Goal: Task Accomplishment & Management: Use online tool/utility

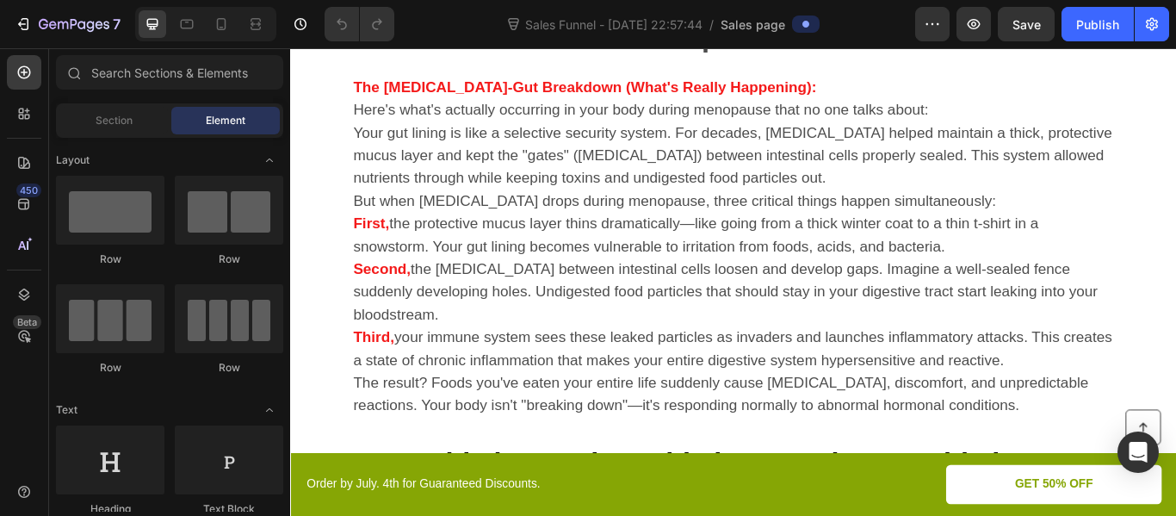
scroll to position [2256, 0]
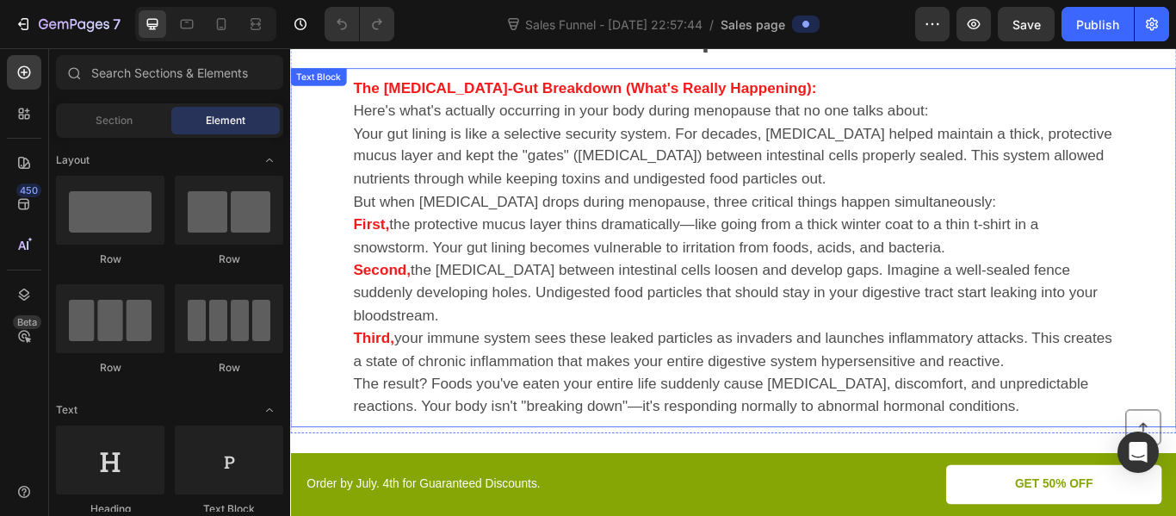
click at [1074, 468] on p "The result? Foods you've eaten your entire life suddenly cause [MEDICAL_DATA], …" at bounding box center [806, 452] width 887 height 53
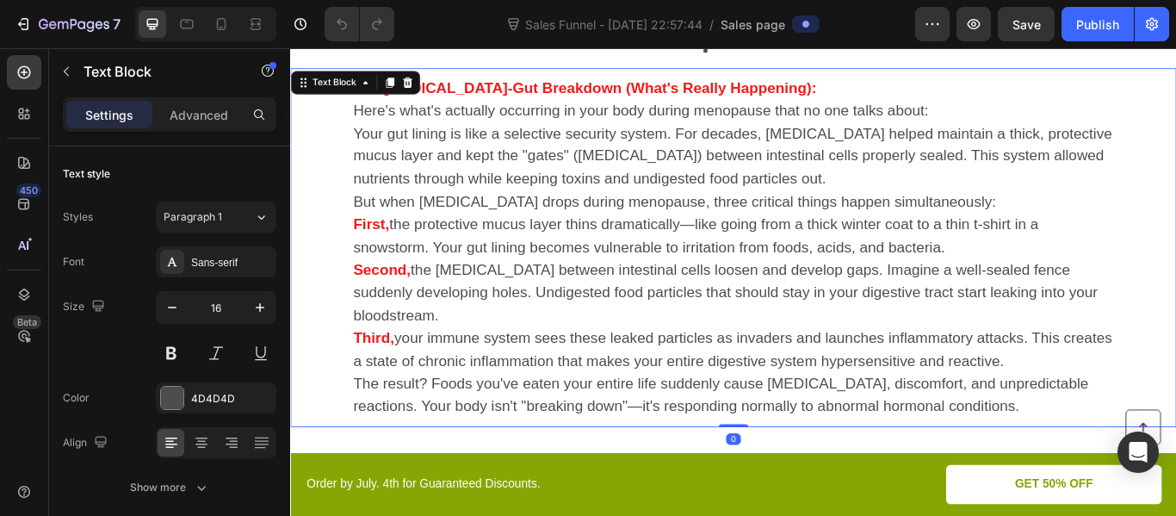
click at [1074, 468] on p "The result? Foods you've eaten your entire life suddenly cause [MEDICAL_DATA], …" at bounding box center [806, 452] width 887 height 53
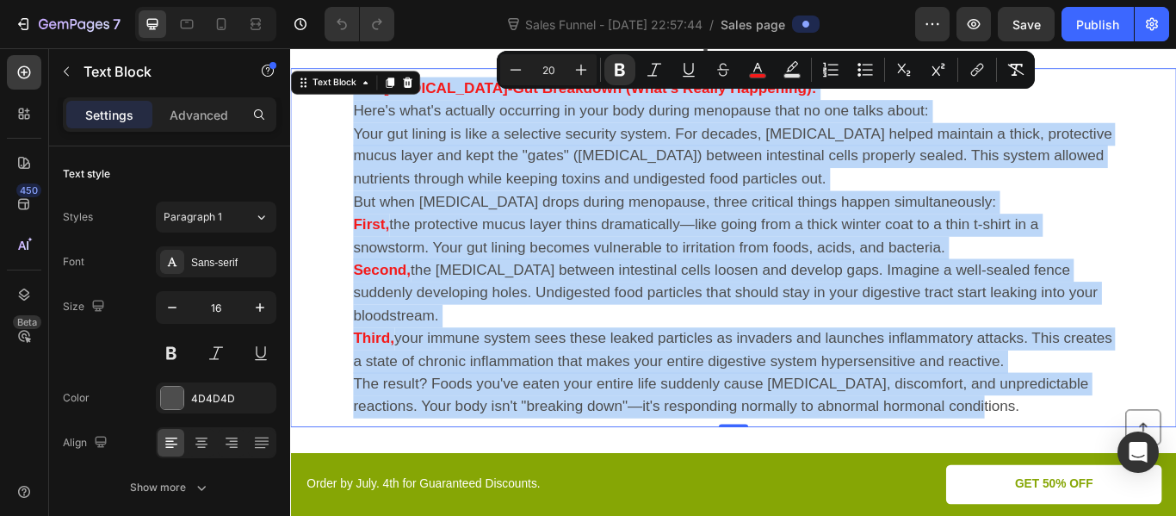
copy div "Lor Ipsumdol-Sit Ametconse (Adip'e Seddoe Temporinc): Utla'e dolo'm aliquaen ad…"
click at [1175, 258] on div "The [MEDICAL_DATA]-Gut Breakdown (What's Really Happening): Here's what's actua…" at bounding box center [806, 280] width 1033 height 418
click at [635, 234] on span "But when [MEDICAL_DATA] drops during menopause, three critical things happen si…" at bounding box center [738, 226] width 750 height 19
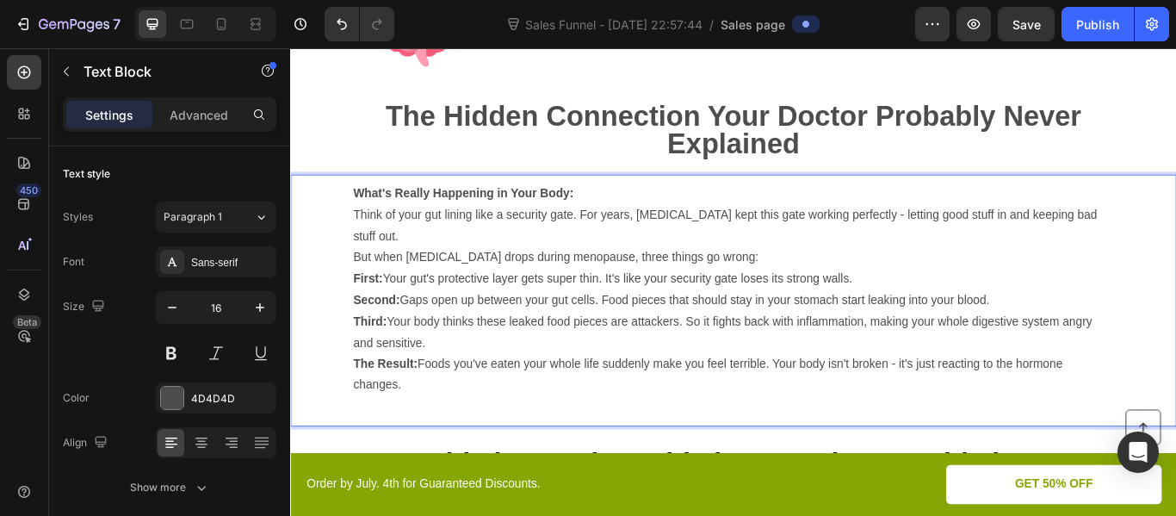
scroll to position [2132, 0]
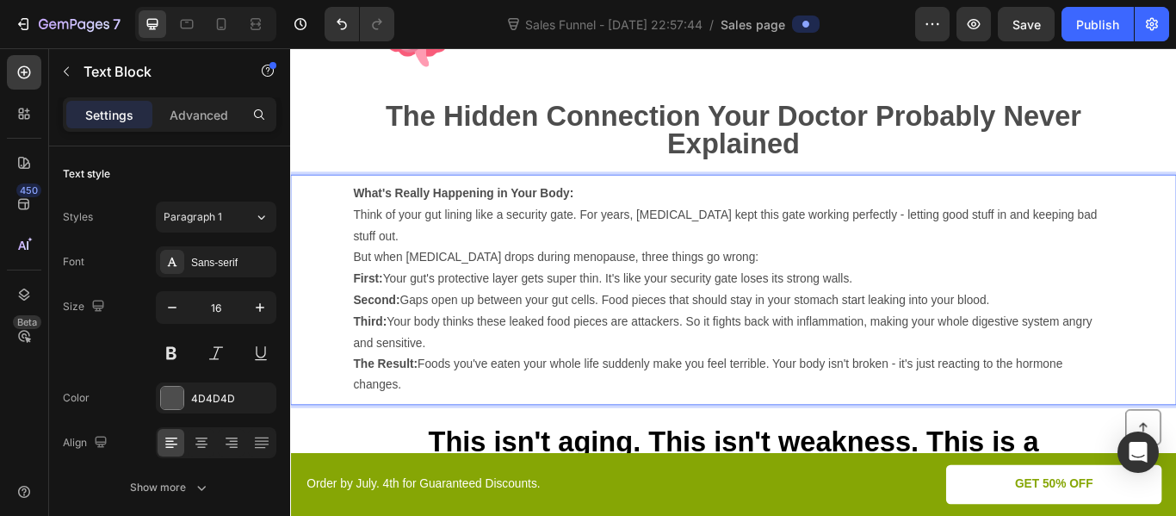
click at [502, 219] on strong "What's Really Happening in Your Body:" at bounding box center [491, 217] width 257 height 15
click at [424, 424] on p "The Result: Foods you've eaten your whole life suddenly make you feel terrible.…" at bounding box center [806, 429] width 887 height 50
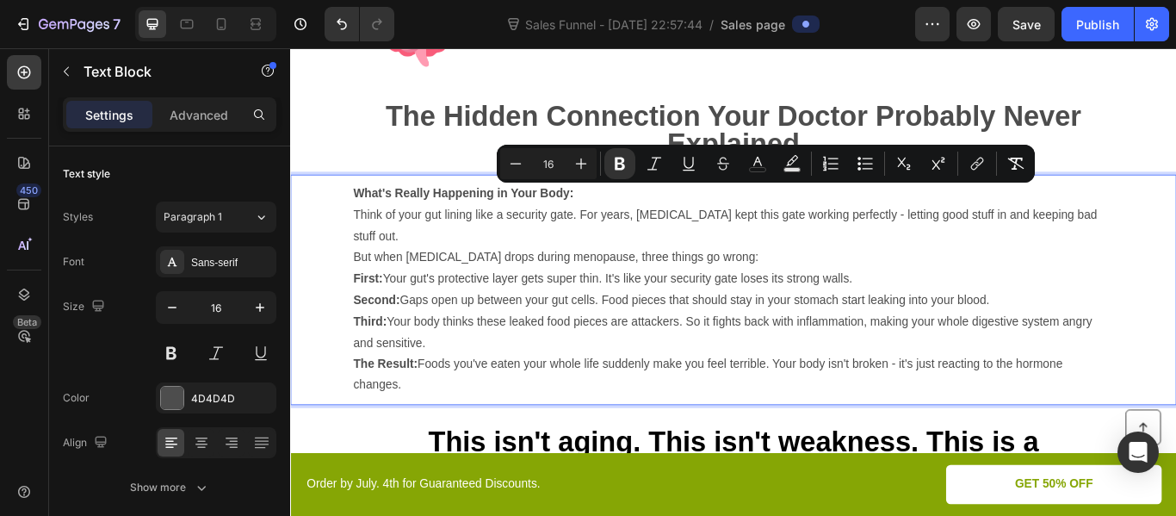
click at [547, 164] on input "16" at bounding box center [548, 163] width 34 height 21
type input "20"
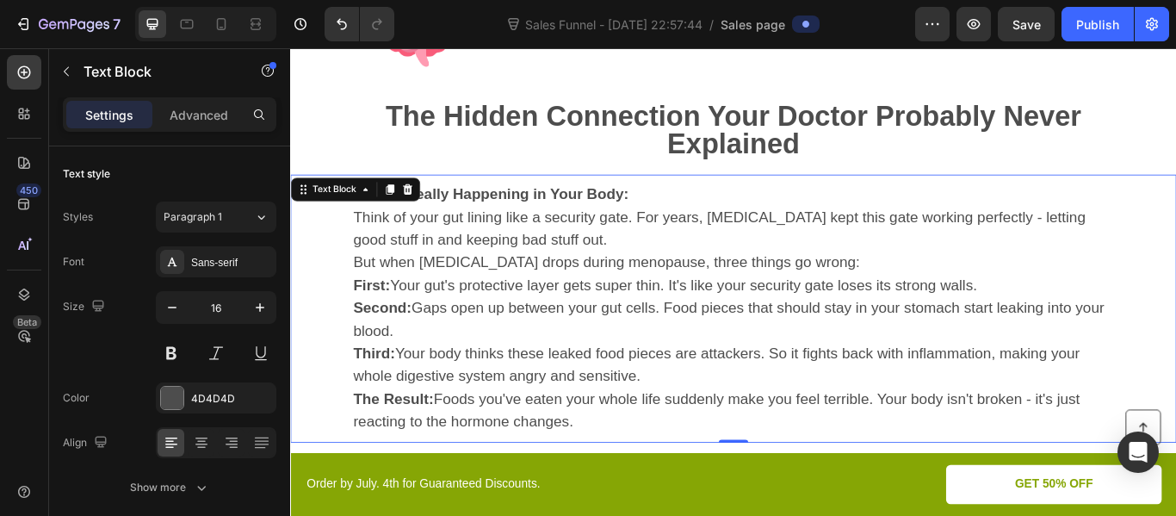
click at [734, 239] on span "Think of your gut lining like a security gate. For years, [MEDICAL_DATA] kept t…" at bounding box center [790, 258] width 854 height 46
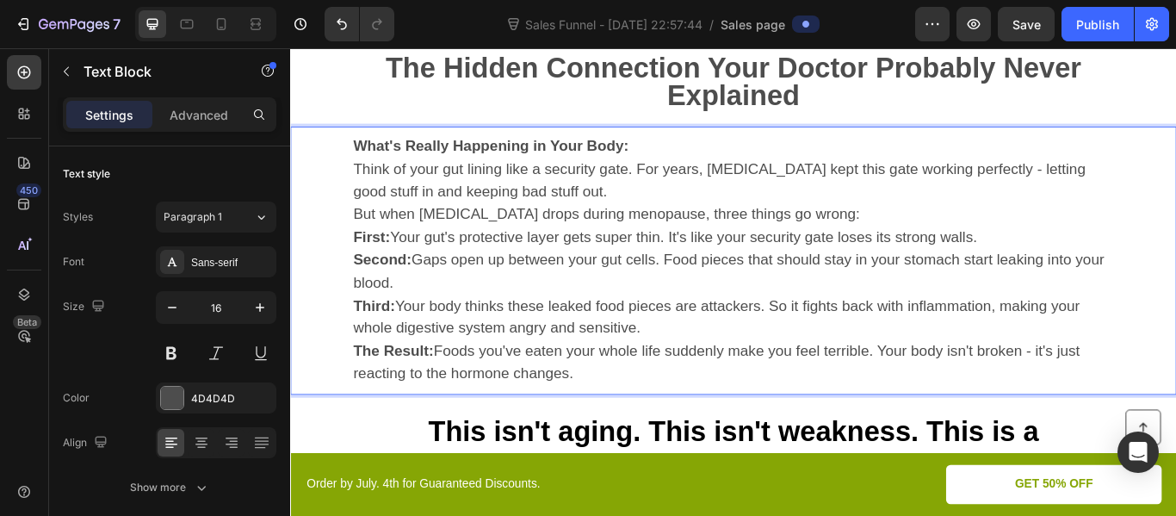
scroll to position [2181, 0]
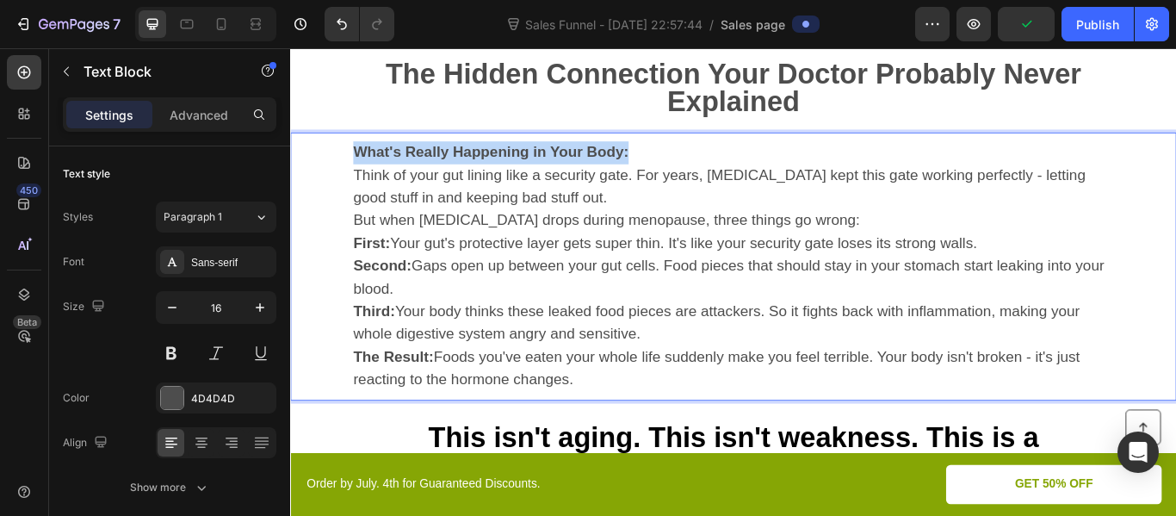
drag, startPoint x: 367, startPoint y: 161, endPoint x: 696, endPoint y: 171, distance: 329.1
click at [696, 171] on p "What's Really Happening in Your Body:" at bounding box center [806, 170] width 887 height 27
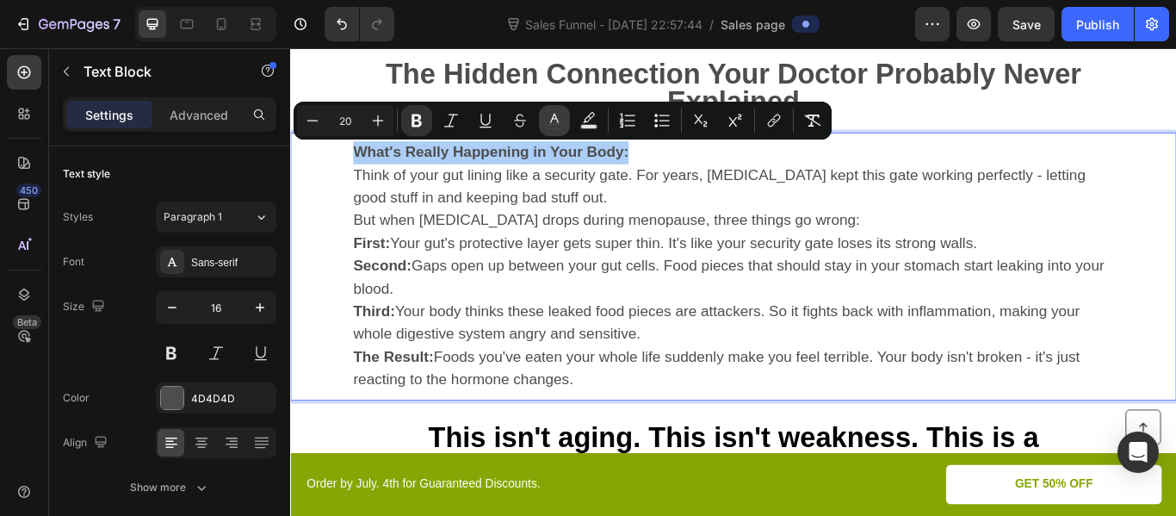
click at [560, 118] on icon "Editor contextual toolbar" at bounding box center [554, 120] width 17 height 17
type input "4D4D4D"
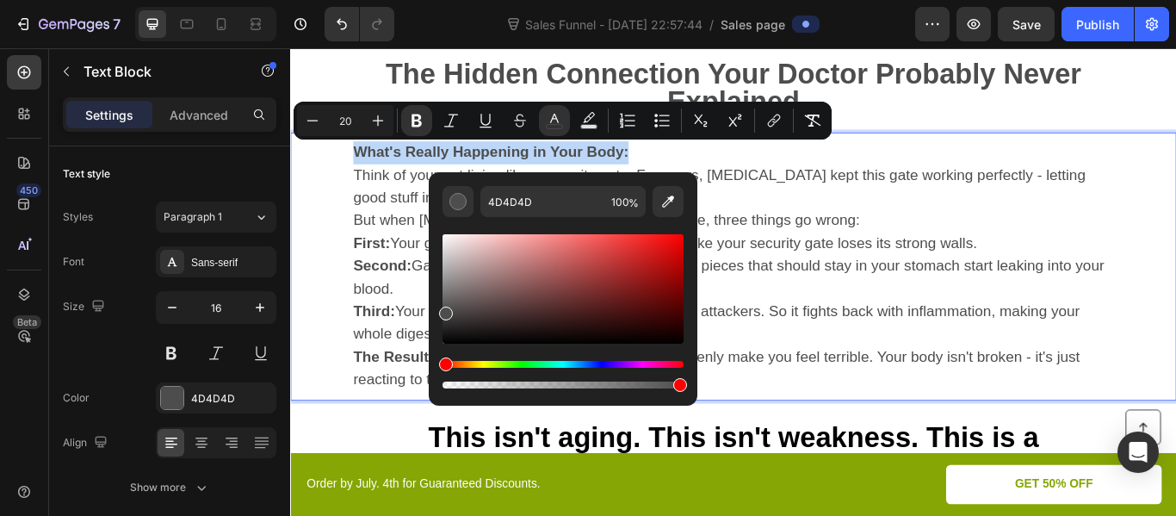
click at [655, 241] on div "Editor contextual toolbar" at bounding box center [563, 288] width 241 height 109
type input "ED1C1C"
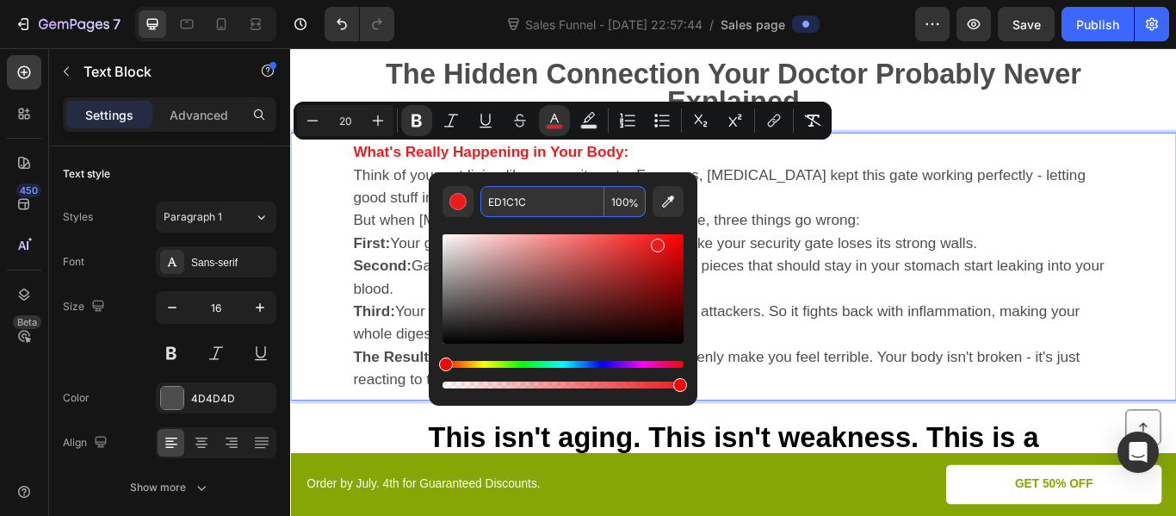
click at [517, 201] on input "ED1C1C" at bounding box center [542, 201] width 124 height 31
click at [358, 206] on div "What's Really Happening in Your Body: Think of your gut lining like a security …" at bounding box center [806, 302] width 1033 height 313
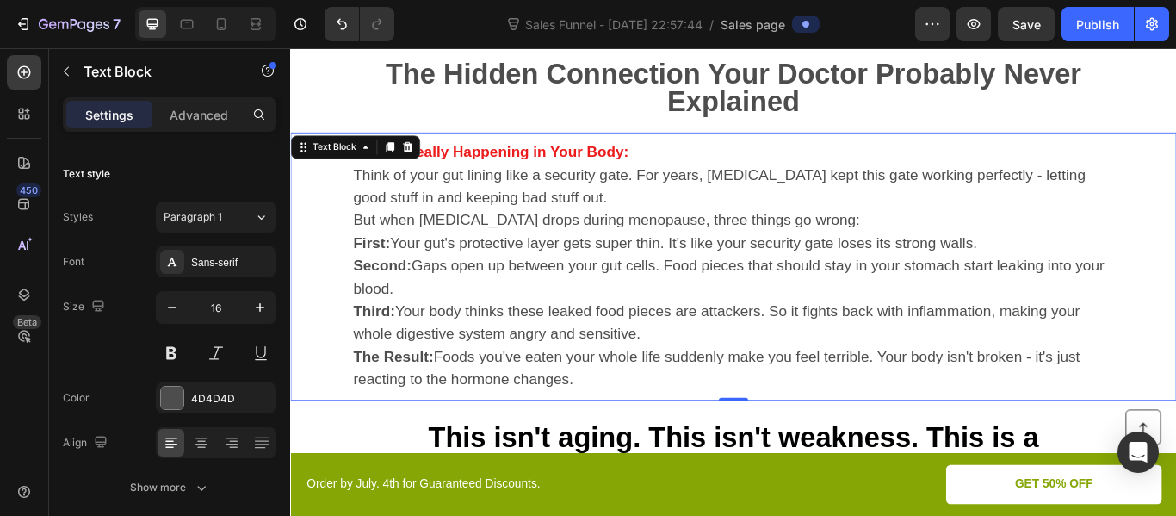
scroll to position [2250, 0]
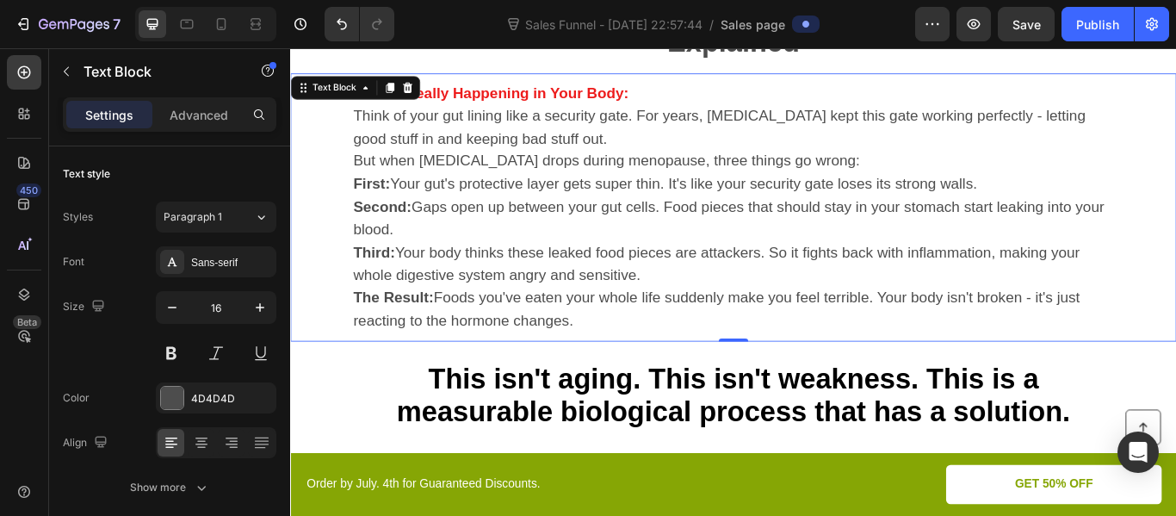
click at [376, 203] on strong "First:" at bounding box center [384, 205] width 43 height 19
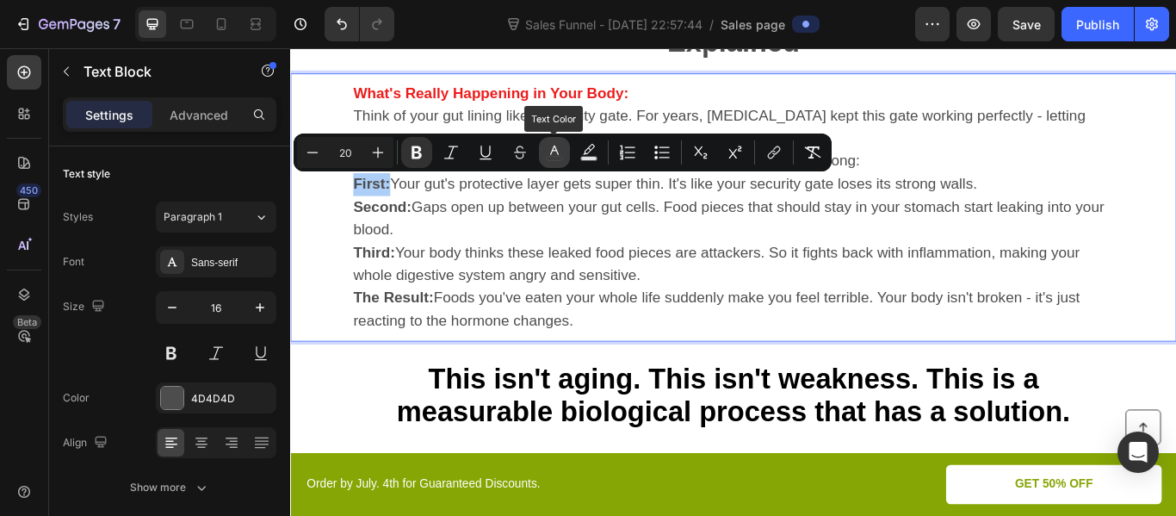
click at [561, 151] on icon "Editor contextual toolbar" at bounding box center [554, 152] width 17 height 17
type input "4D4D4D"
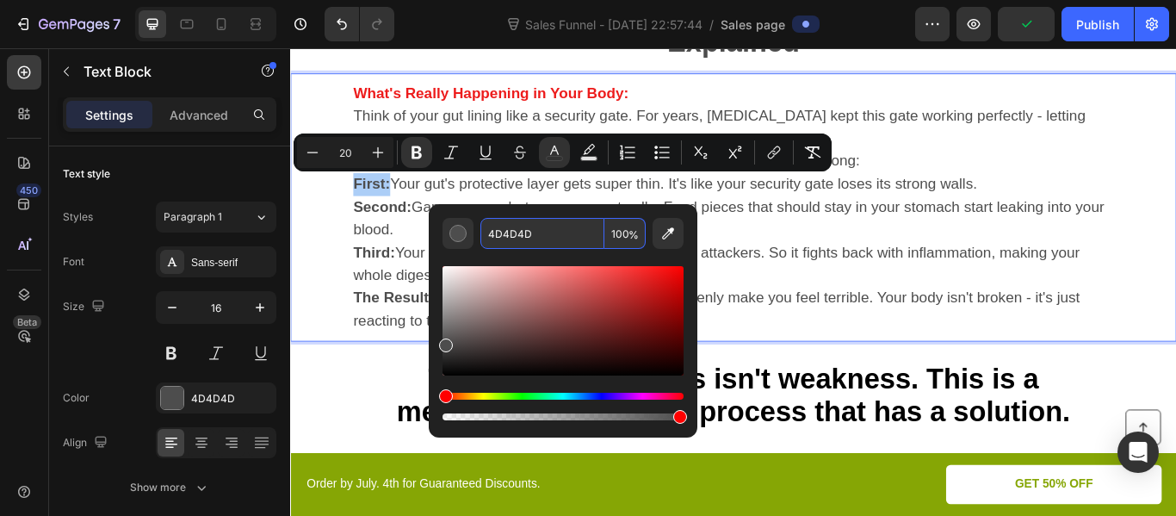
click at [521, 228] on input "4D4D4D" at bounding box center [542, 233] width 124 height 31
paste input "ED1C1C"
type input "ED1C1C"
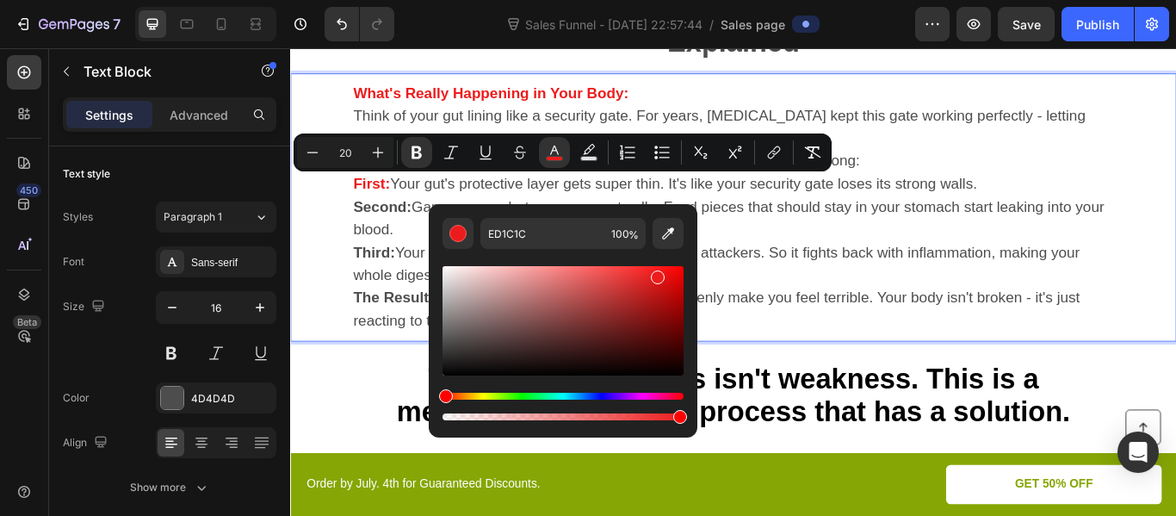
click at [348, 233] on div "What's Really Happening in Your Body: Think of your gut lining like a security …" at bounding box center [806, 233] width 1033 height 313
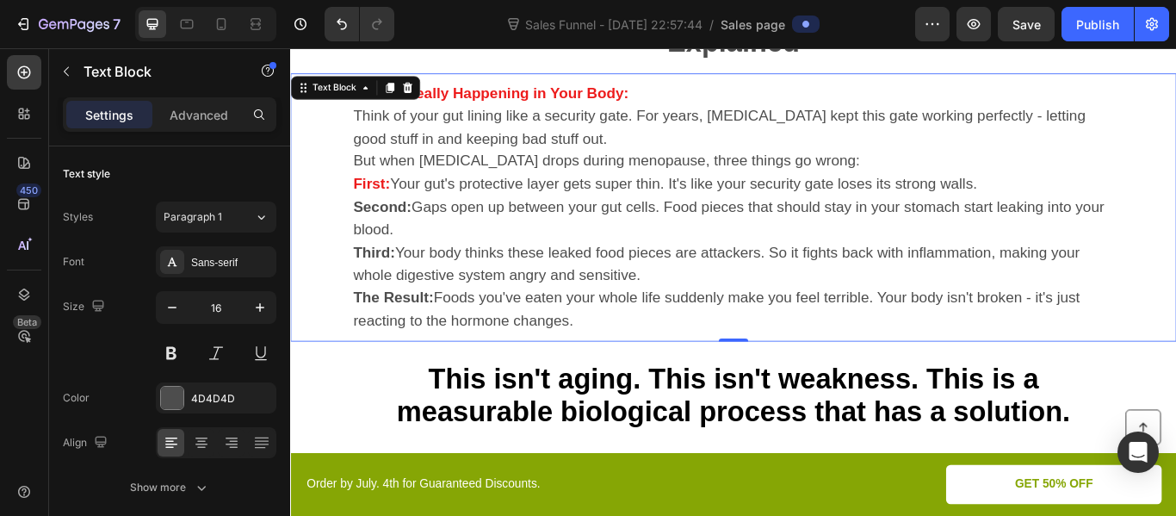
click at [391, 230] on strong "Second:" at bounding box center [397, 232] width 68 height 19
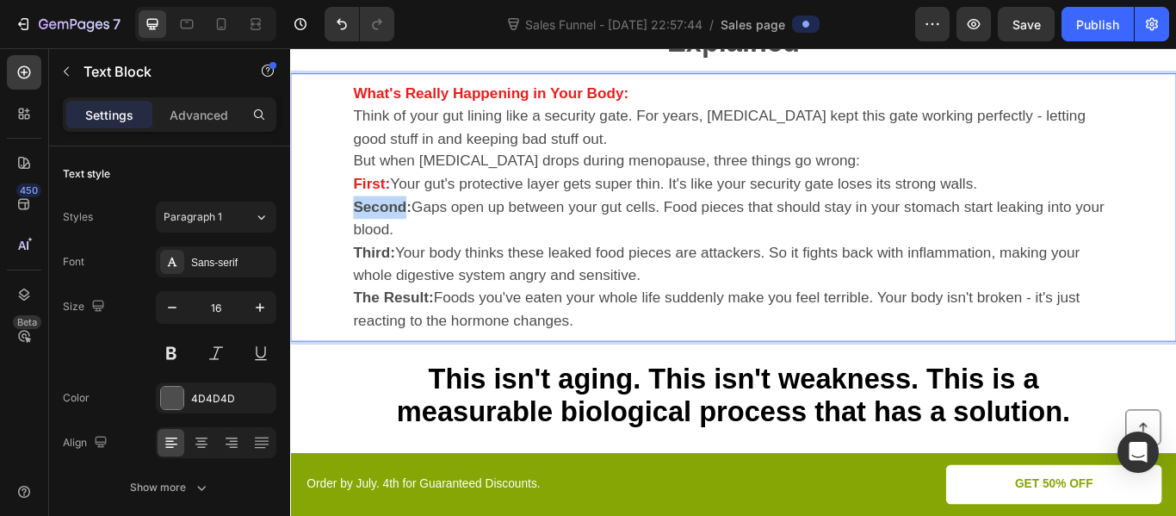
click at [391, 230] on strong "Second:" at bounding box center [397, 232] width 68 height 19
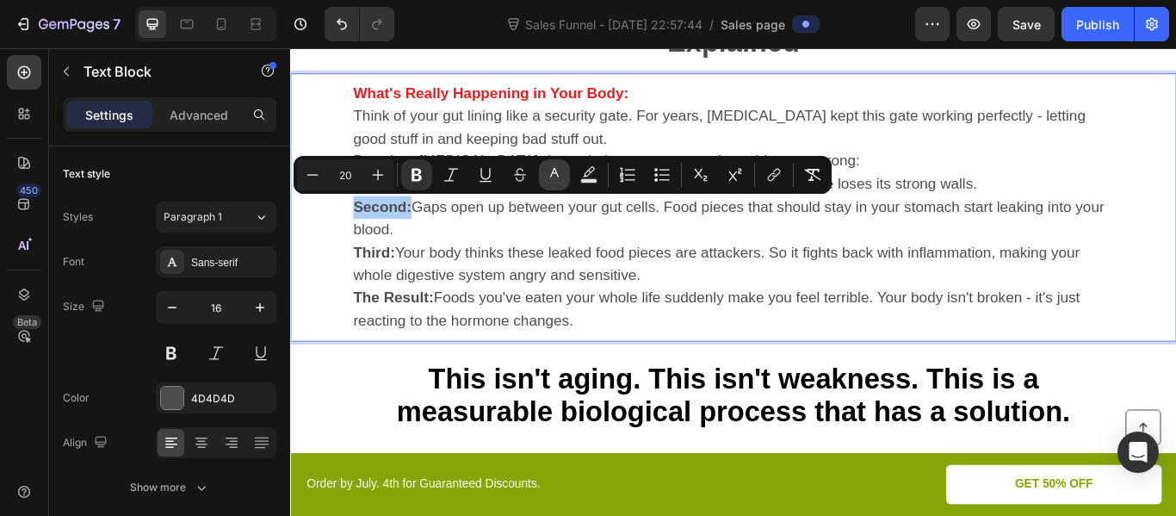
click at [550, 179] on rect "Editor contextual toolbar" at bounding box center [555, 181] width 16 height 4
type input "4D4D4D"
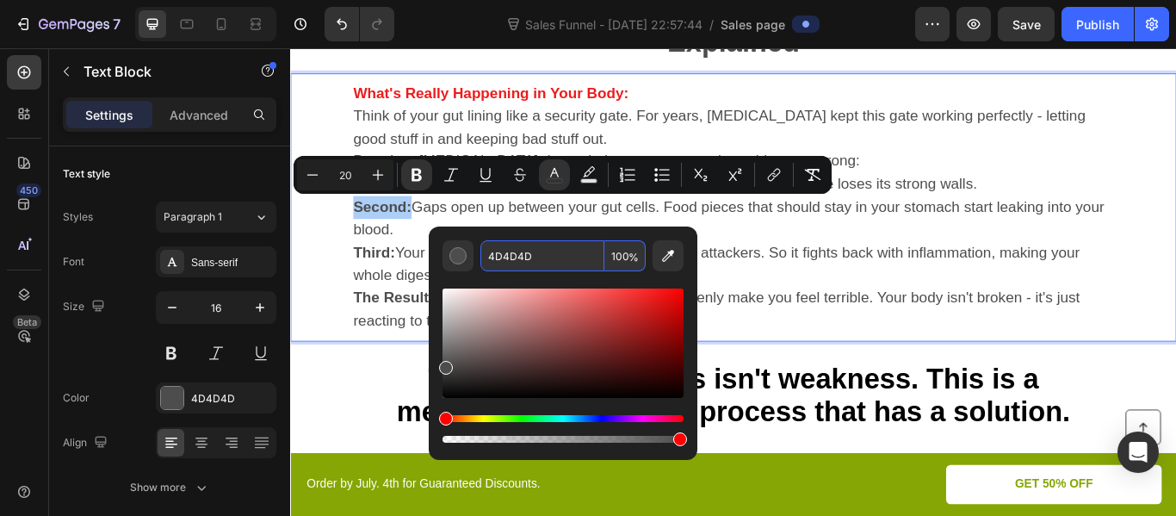
click at [520, 254] on input "4D4D4D" at bounding box center [542, 255] width 124 height 31
paste input "ED1C1C"
type input "ED1C1C"
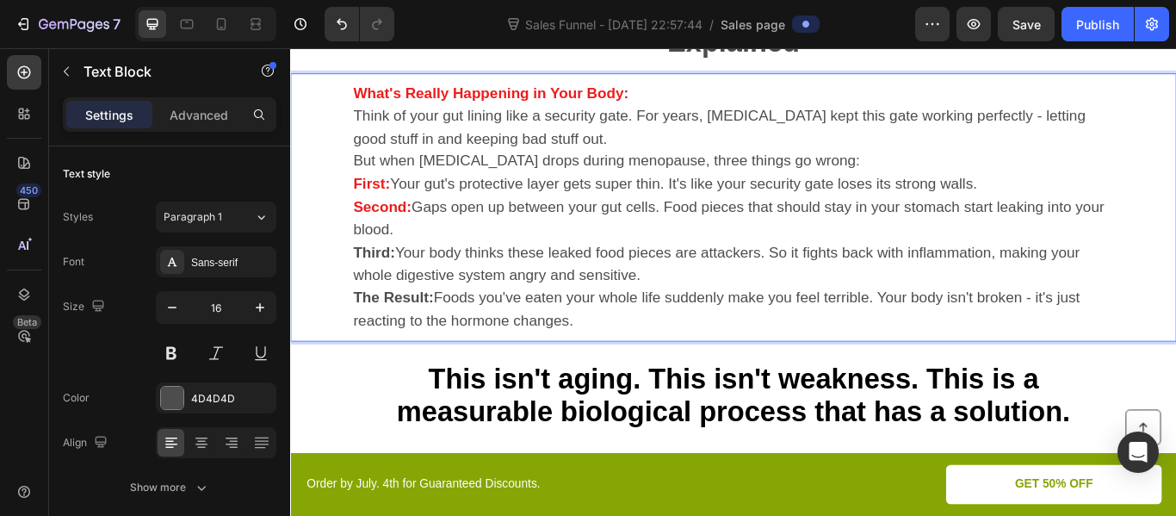
click at [370, 310] on span "Third: Your body thinks these leaked food pieces are attackers. So it fights ba…" at bounding box center [786, 299] width 847 height 46
click at [378, 280] on strong "Third:" at bounding box center [387, 285] width 49 height 19
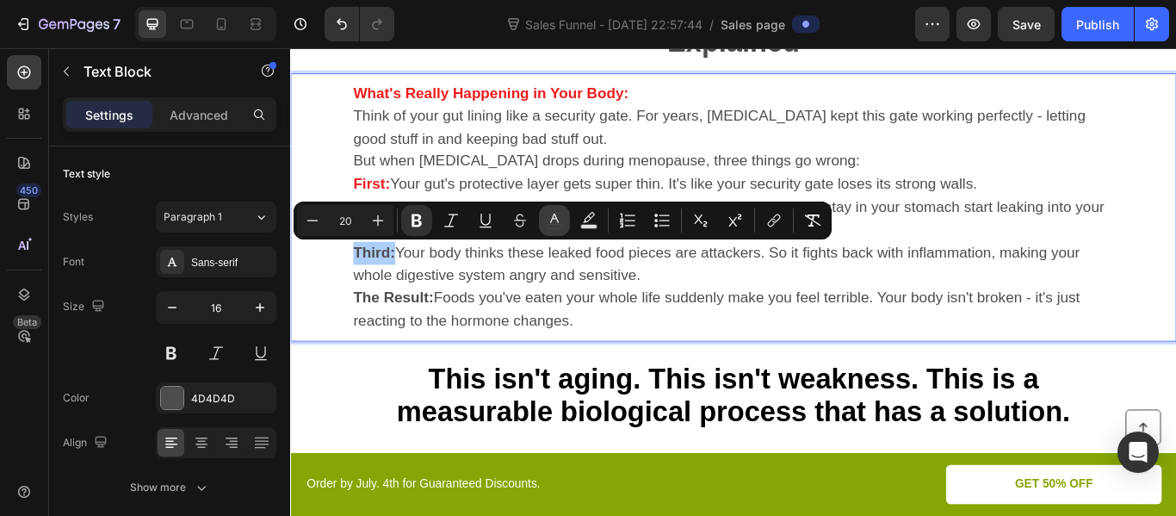
click at [549, 226] on icon "Editor contextual toolbar" at bounding box center [554, 220] width 17 height 17
type input "4D4D4D"
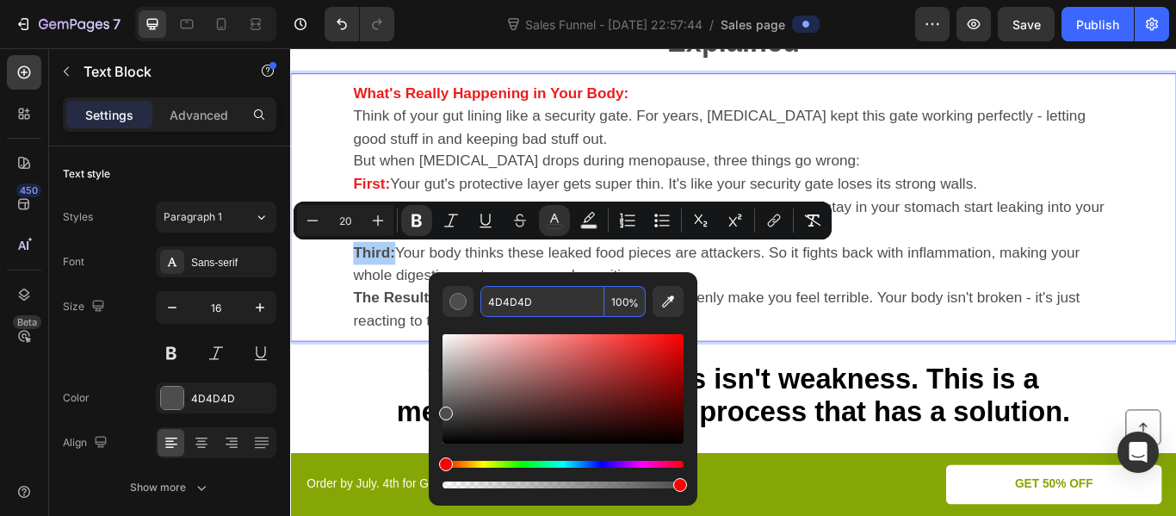
click at [519, 300] on input "4D4D4D" at bounding box center [542, 301] width 124 height 31
paste input "ED1C1C"
type input "ED1C1C"
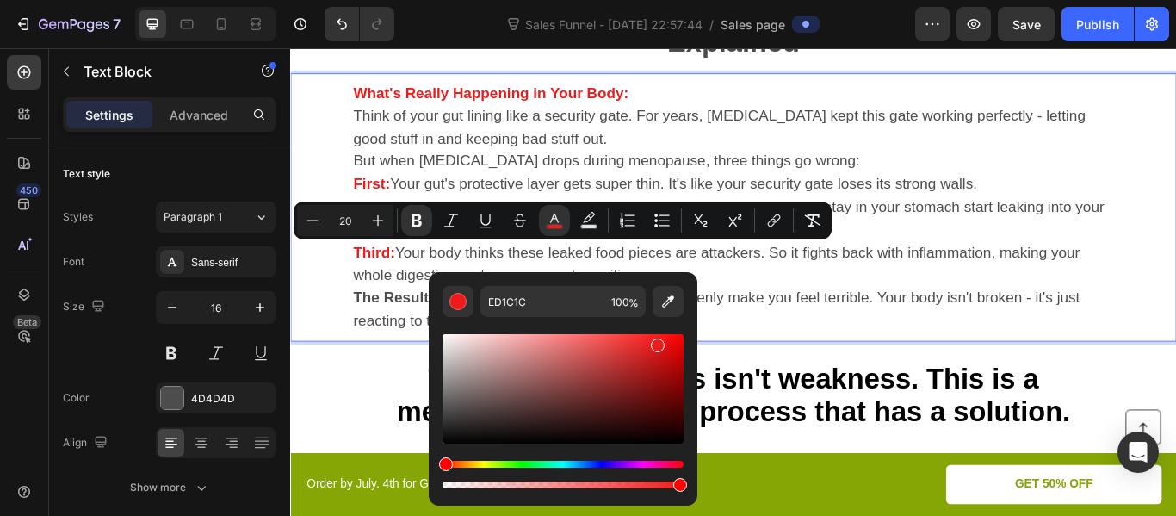
click at [348, 308] on div "What's Really Happening in Your Body: Think of your gut lining like a security …" at bounding box center [806, 233] width 1033 height 313
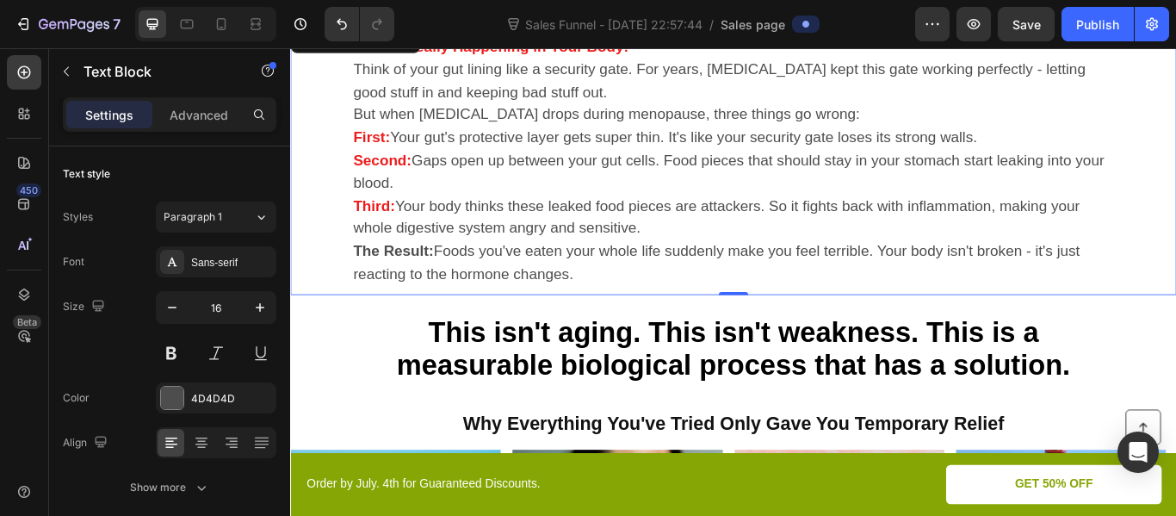
scroll to position [2305, 0]
click at [400, 288] on strong "The Result:" at bounding box center [410, 283] width 94 height 19
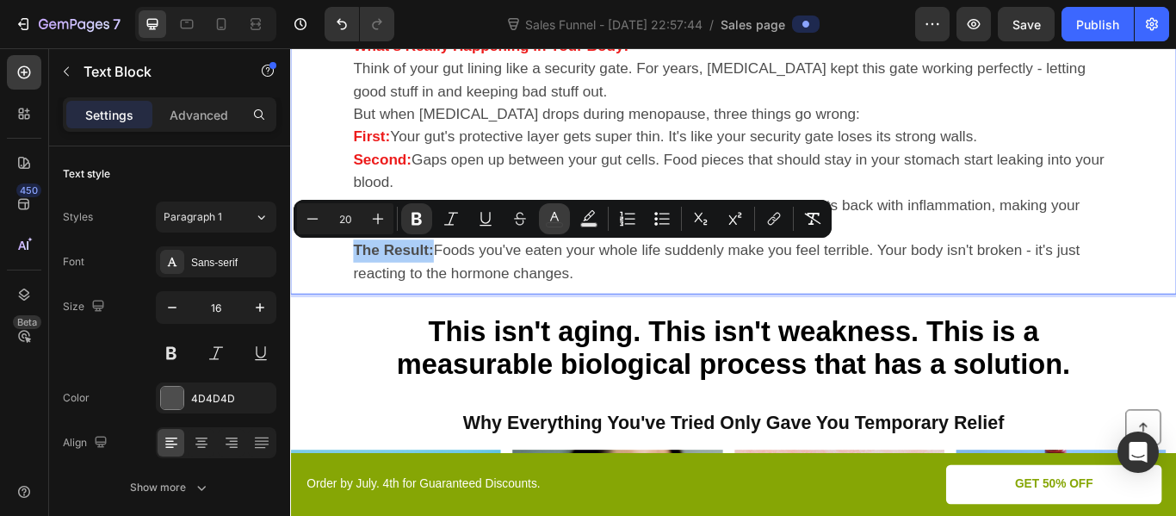
click at [548, 223] on rect "Editor contextual toolbar" at bounding box center [555, 225] width 16 height 4
type input "4D4D4D"
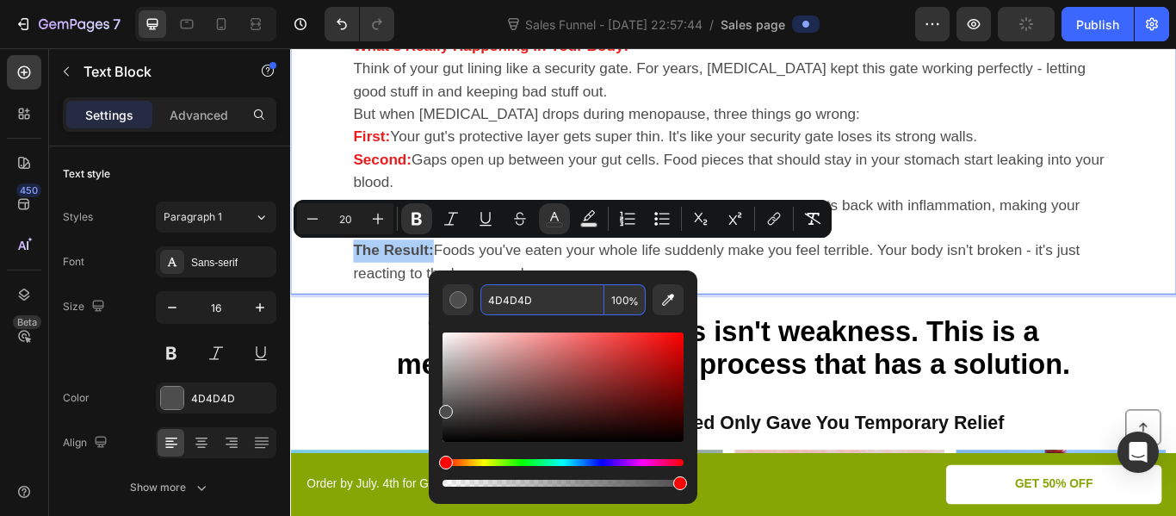
click at [505, 302] on input "4D4D4D" at bounding box center [542, 299] width 124 height 31
paste input "ED1C1C"
type input "ED1C1C"
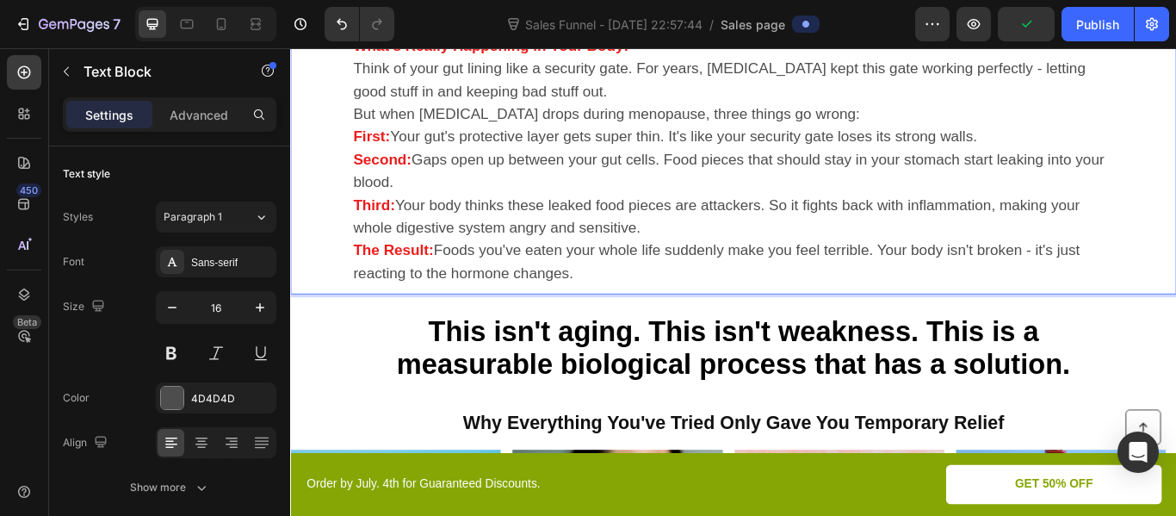
click at [368, 299] on p "The Result: Foods you've eaten your whole life suddenly make you feel terrible.…" at bounding box center [806, 297] width 887 height 53
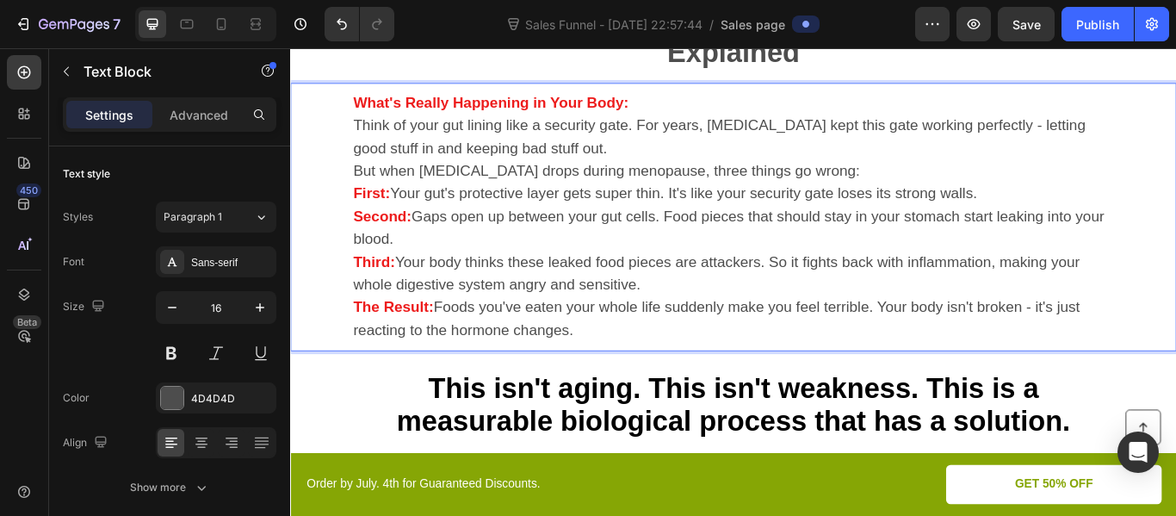
scroll to position [2240, 0]
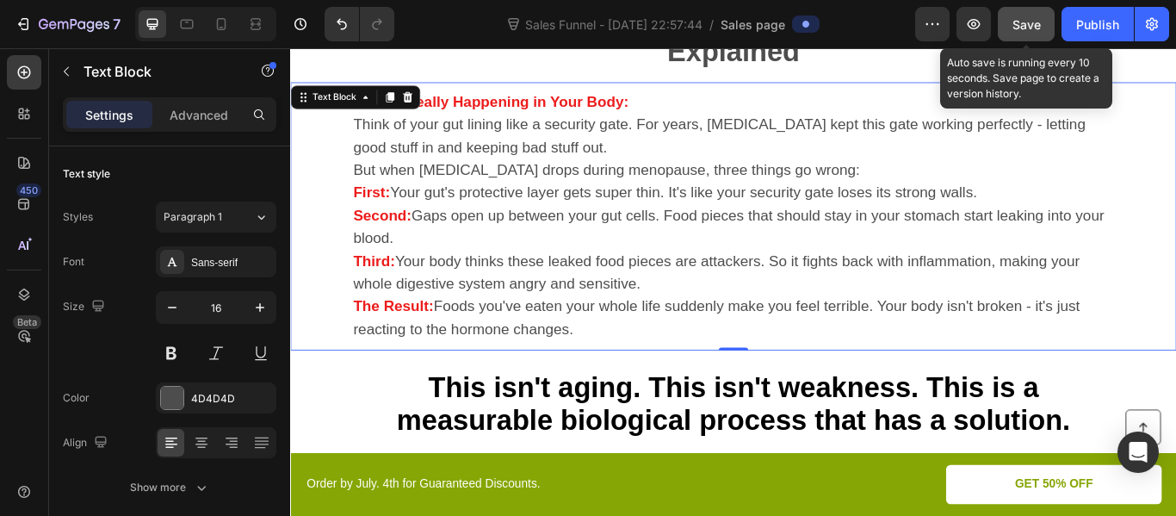
click at [1019, 24] on span "Save" at bounding box center [1027, 24] width 28 height 15
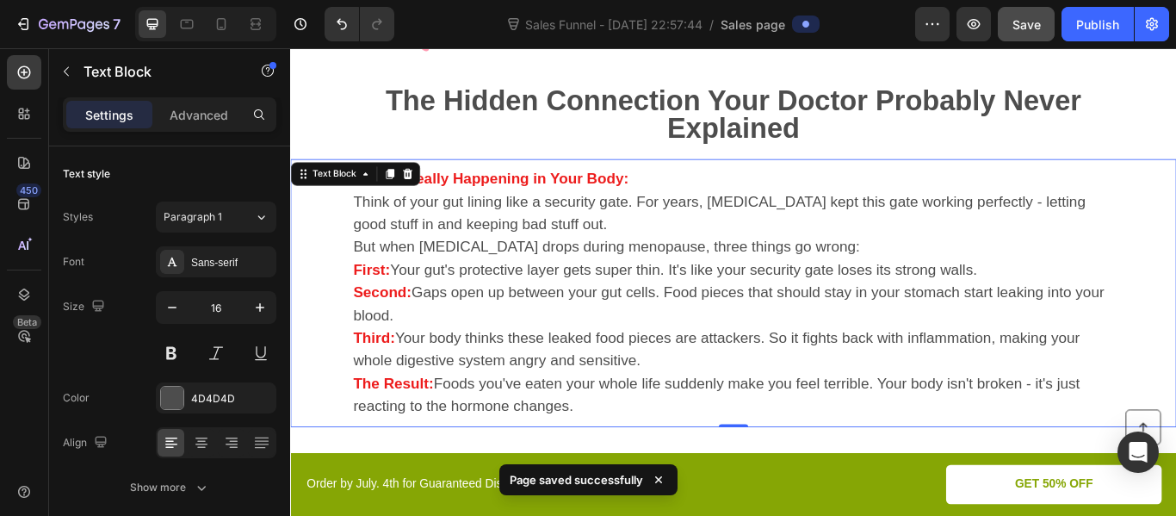
scroll to position [2133, 0]
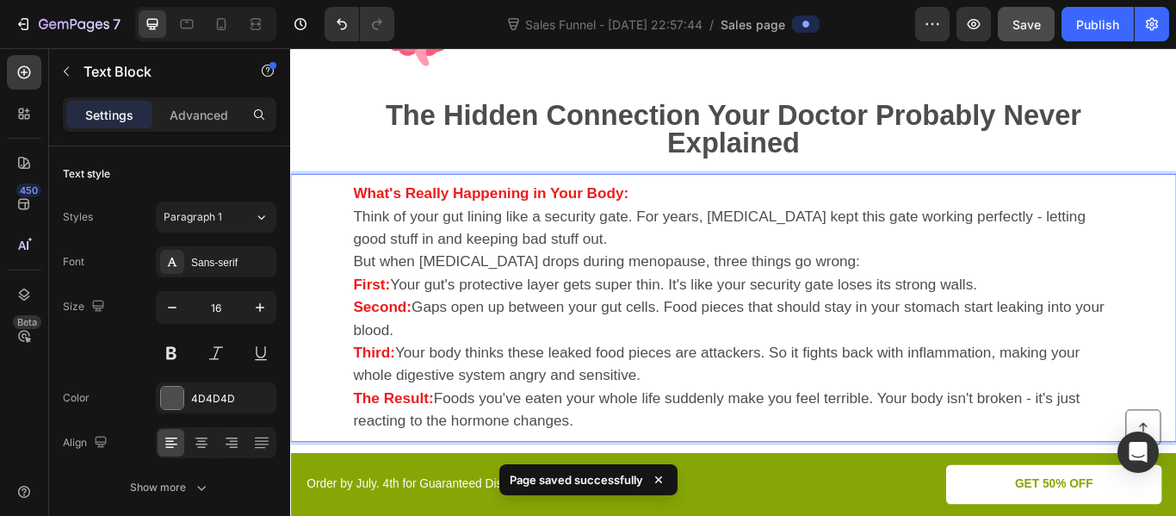
click at [684, 218] on strong "What's Really Happening in Your Body:" at bounding box center [523, 217] width 321 height 19
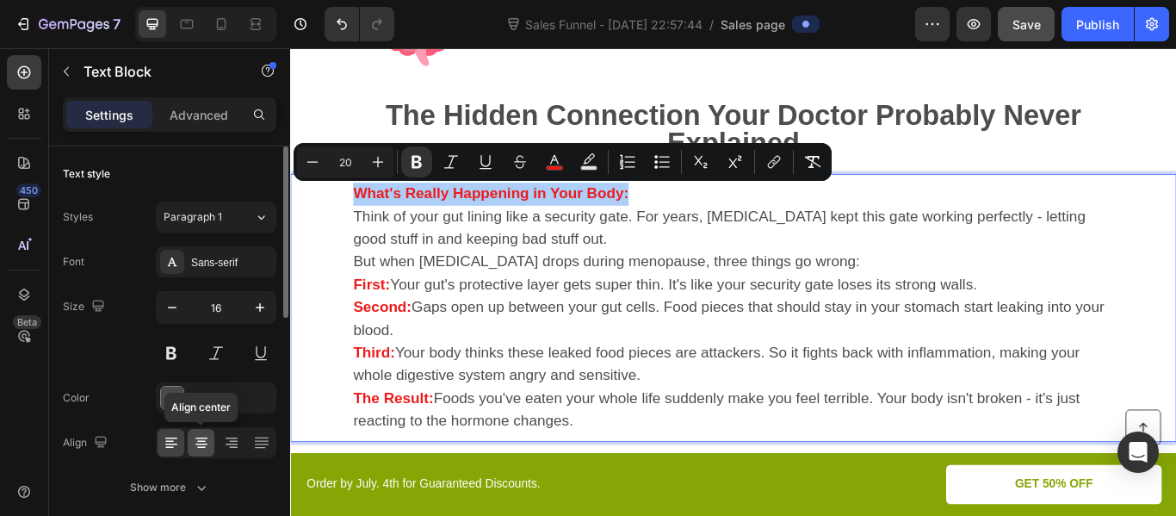
click at [206, 439] on icon at bounding box center [201, 442] width 17 height 17
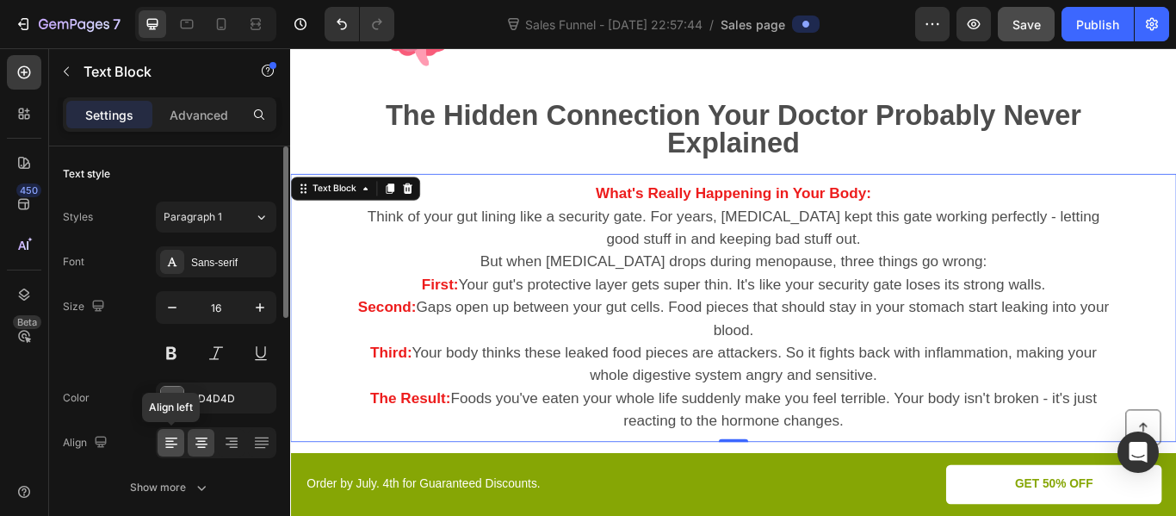
click at [172, 442] on icon at bounding box center [169, 442] width 9 height 2
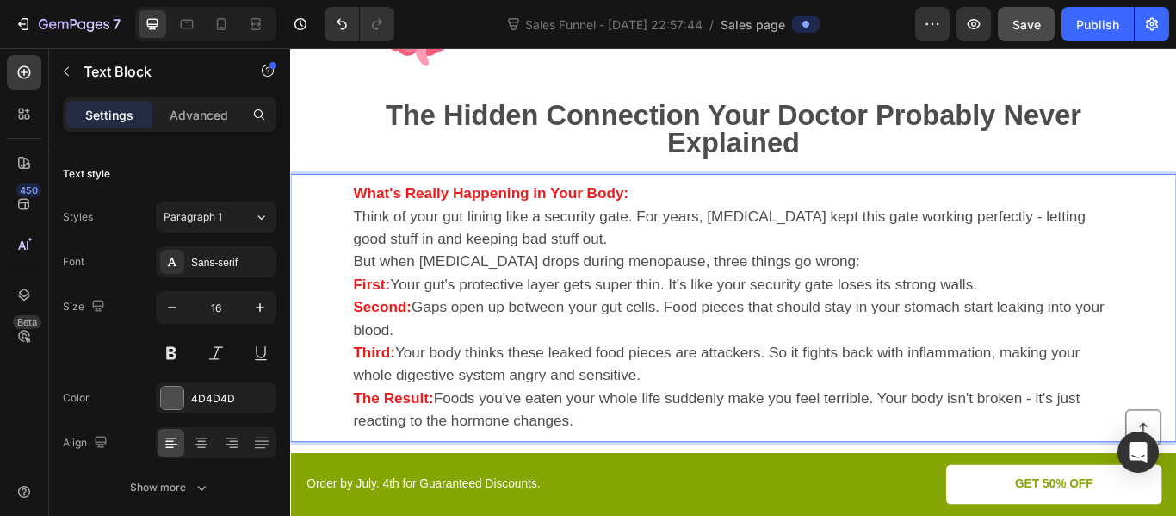
click at [955, 207] on p "What's Really Happening in Your Body:" at bounding box center [806, 218] width 887 height 27
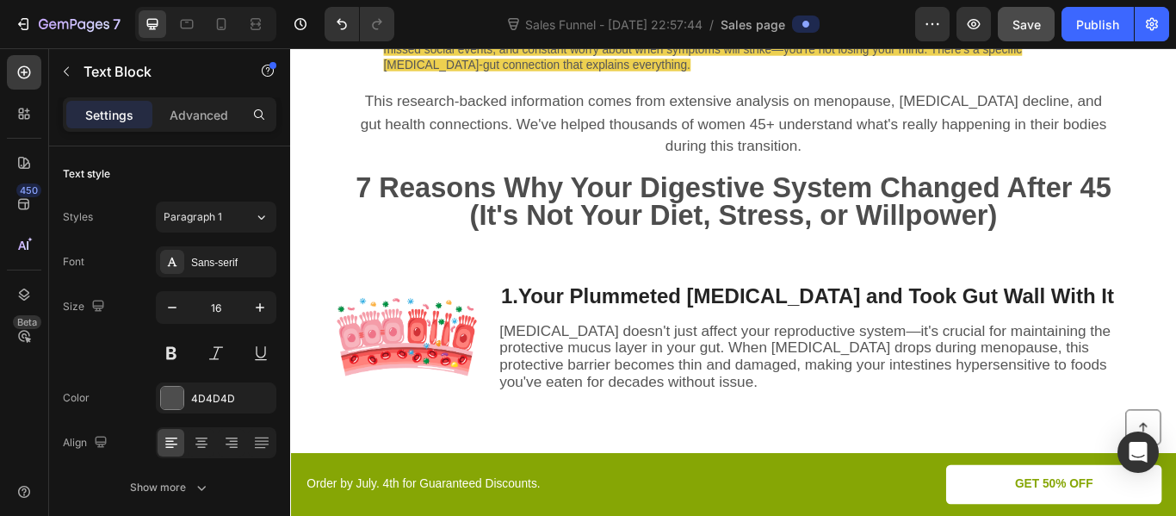
scroll to position [0, 0]
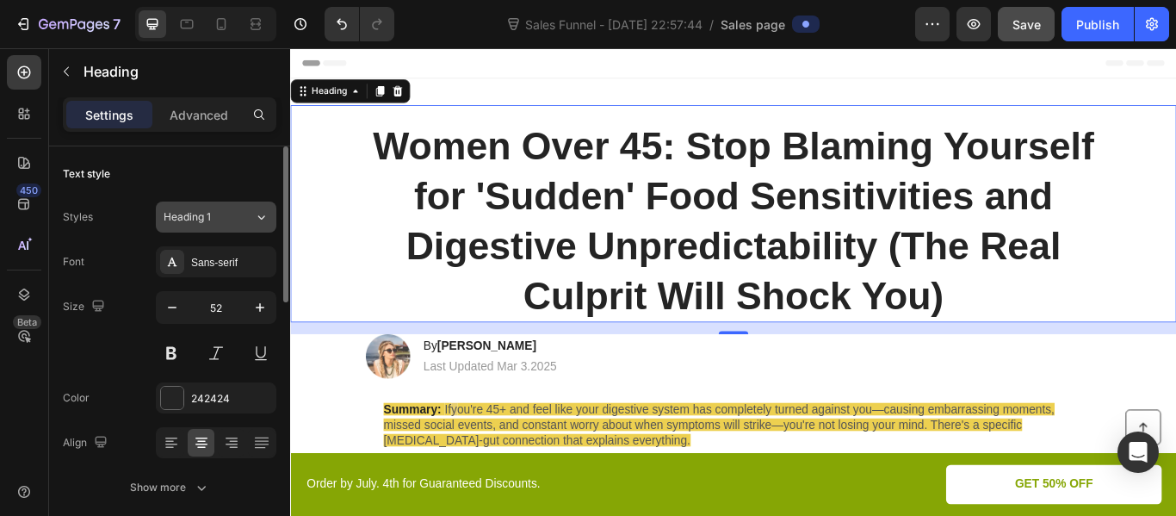
click at [227, 216] on div "Heading 1" at bounding box center [199, 216] width 70 height 15
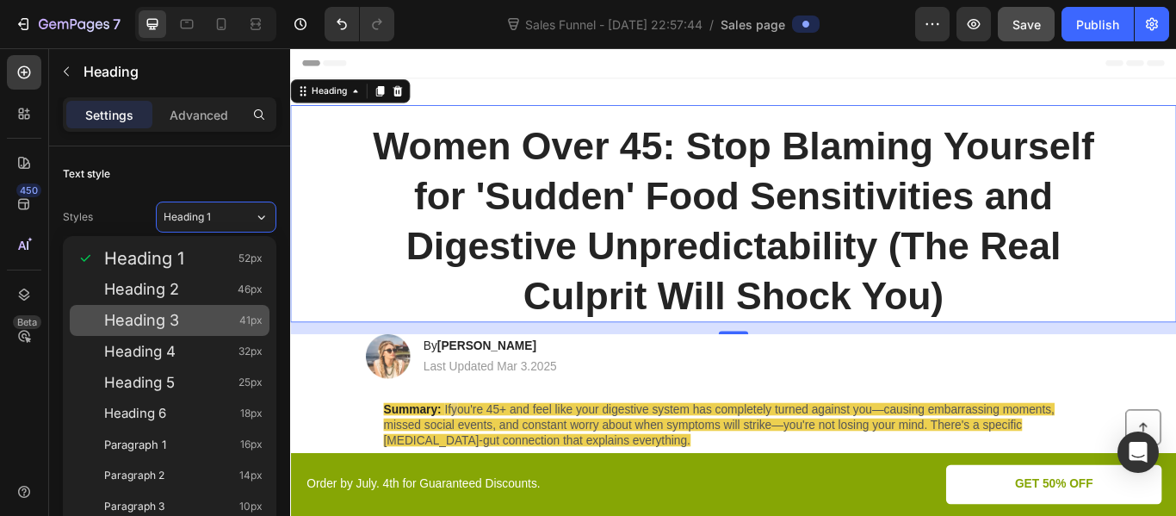
click at [169, 317] on span "Heading 3" at bounding box center [141, 320] width 75 height 17
type input "41"
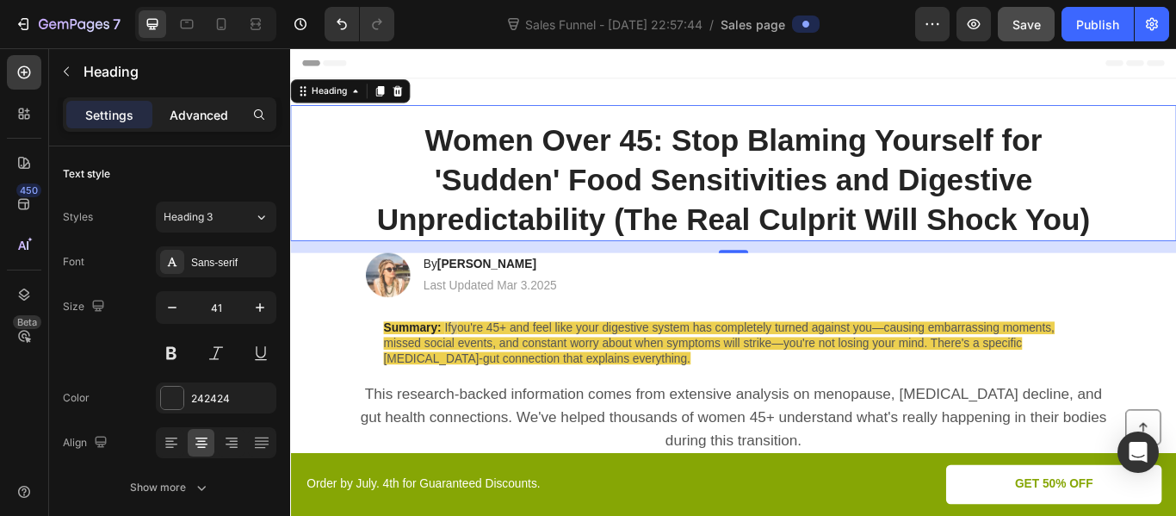
click at [216, 115] on p "Advanced" at bounding box center [199, 115] width 59 height 18
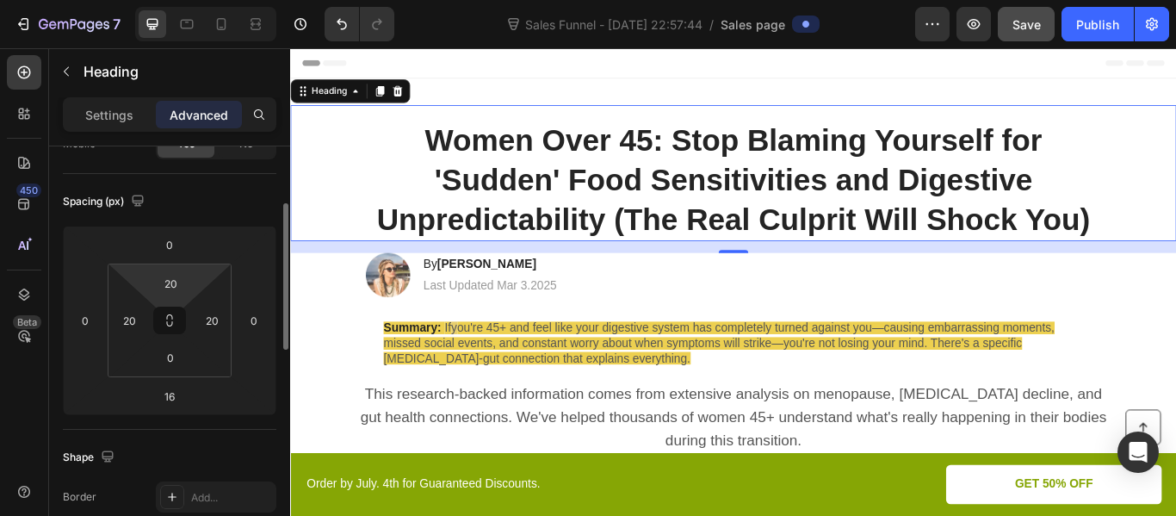
scroll to position [160, 0]
click at [130, 325] on input "20" at bounding box center [129, 320] width 26 height 26
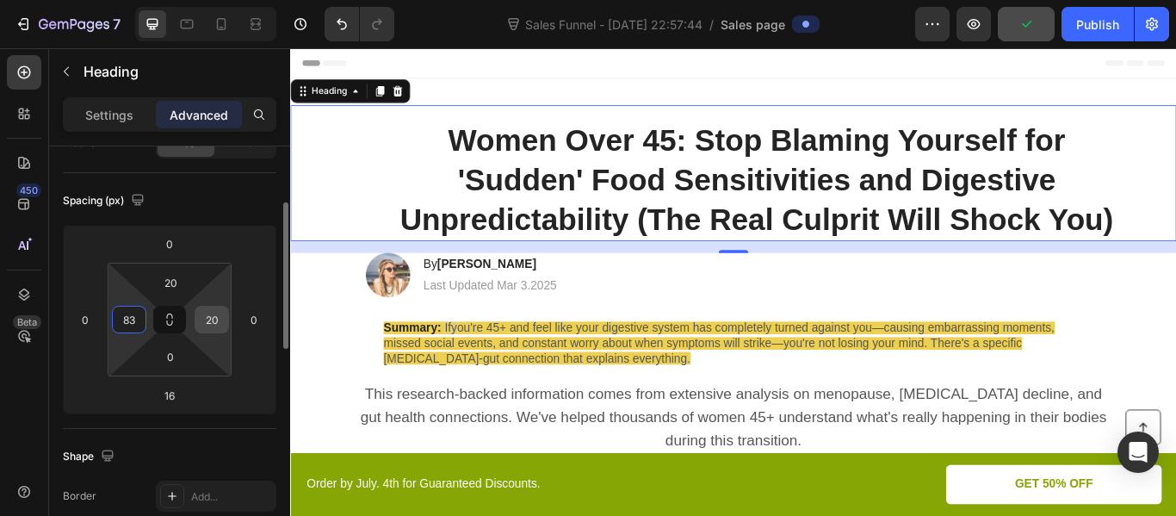
type input "83"
click at [212, 322] on input "20" at bounding box center [212, 320] width 26 height 26
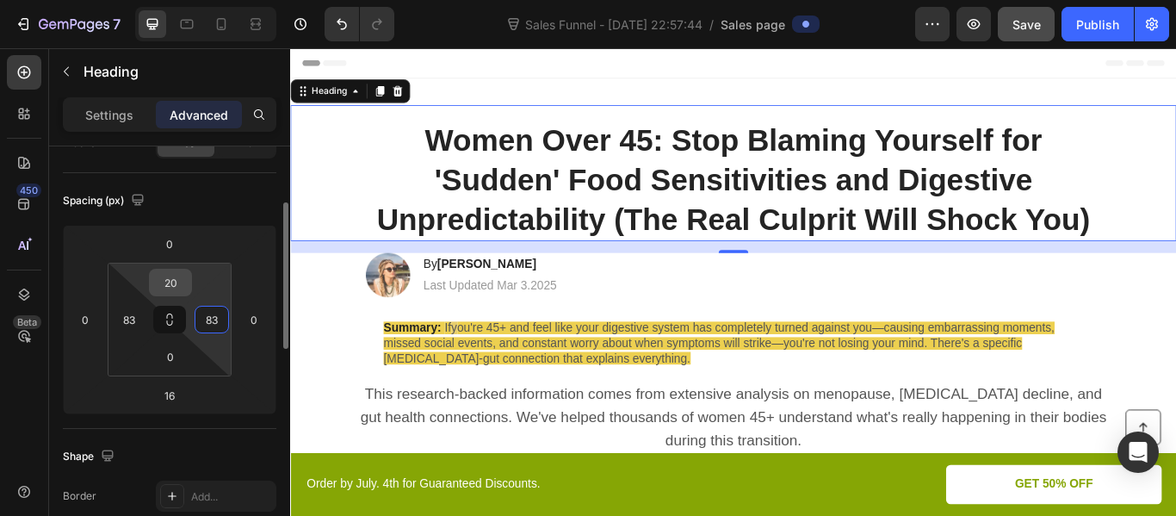
type input "83"
click at [167, 280] on input "20" at bounding box center [170, 282] width 34 height 26
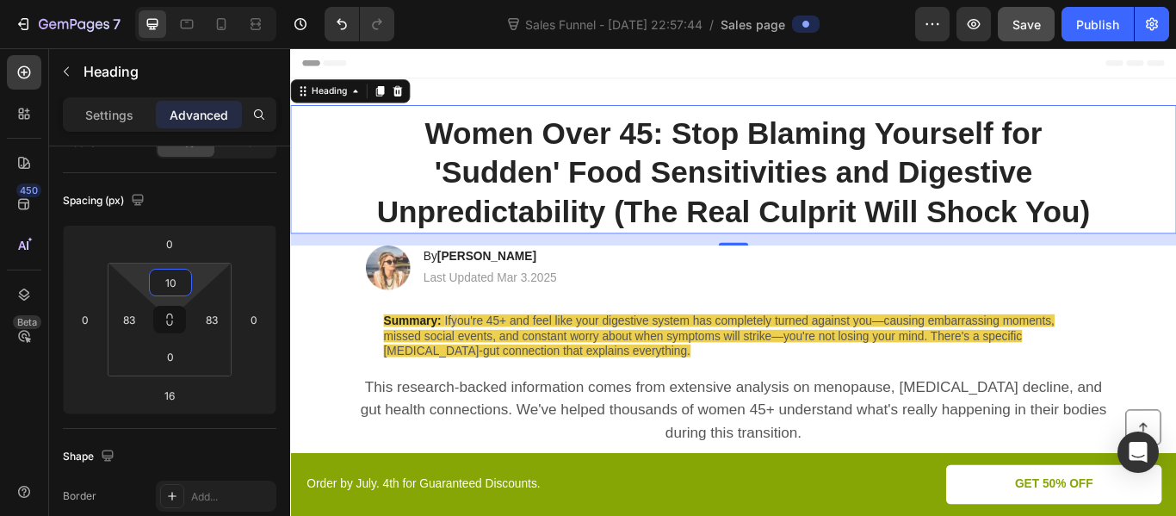
type input "10"
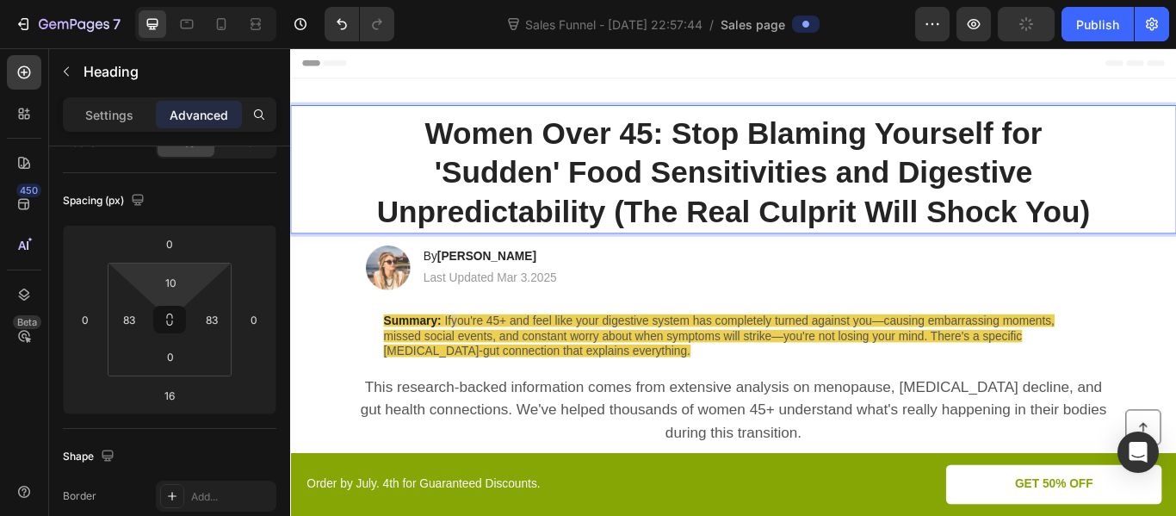
click at [421, 177] on p "Women Over 45: Stop Blaming Yourself for 'Sudden' Food Sensitivities and Digest…" at bounding box center [807, 194] width 854 height 138
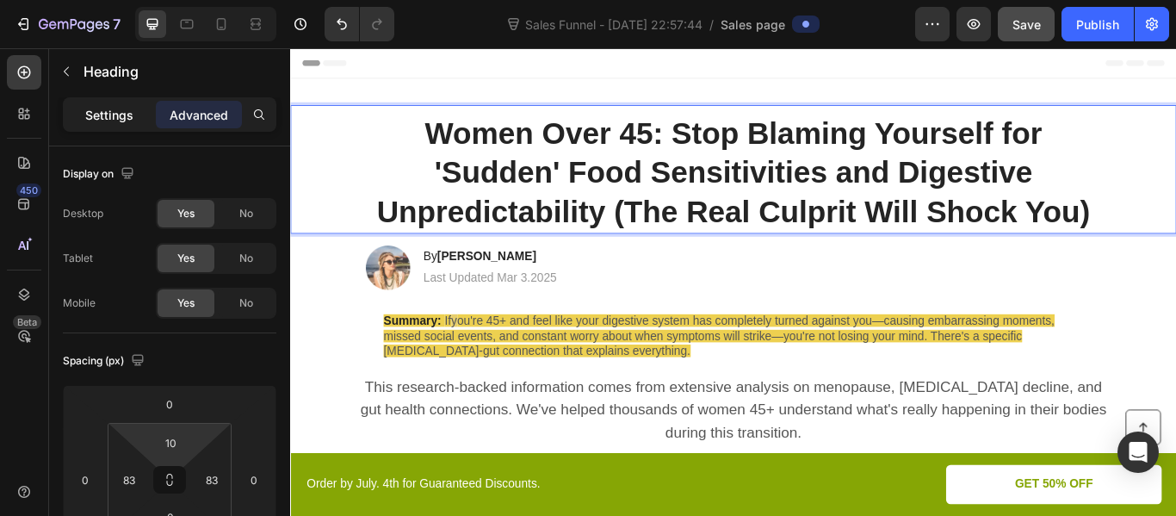
click at [125, 119] on p "Settings" at bounding box center [109, 115] width 48 height 18
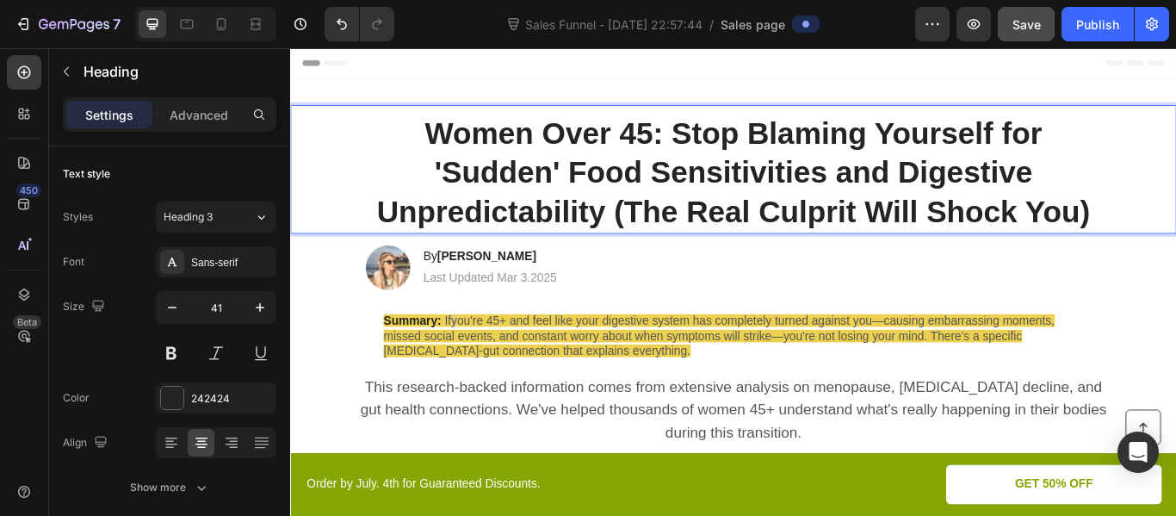
click at [408, 192] on p "Women Over 45: Stop Blaming Yourself for 'Sudden' Food Sensitivities and Digest…" at bounding box center [807, 194] width 854 height 138
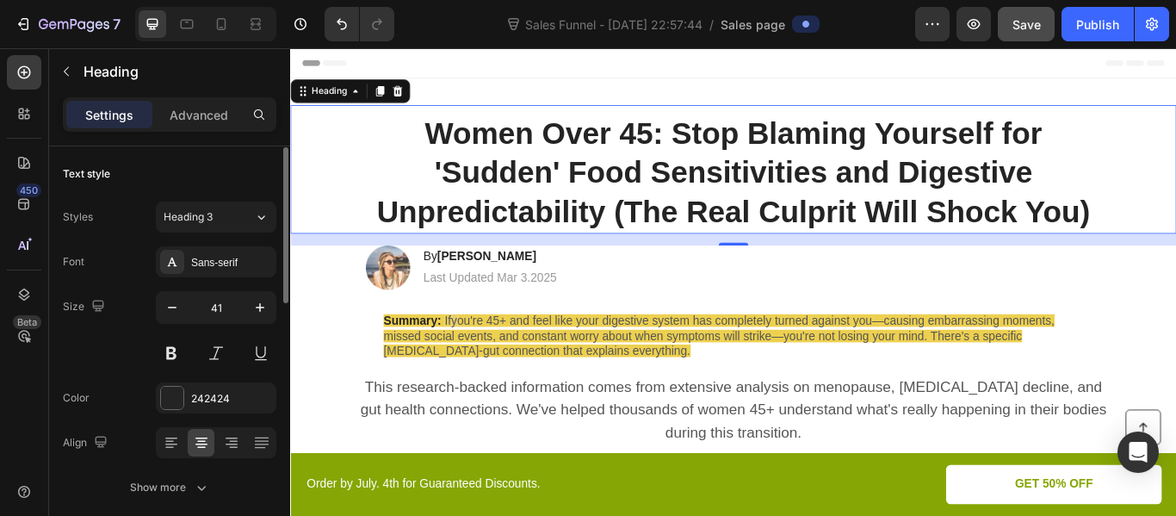
scroll to position [1, 0]
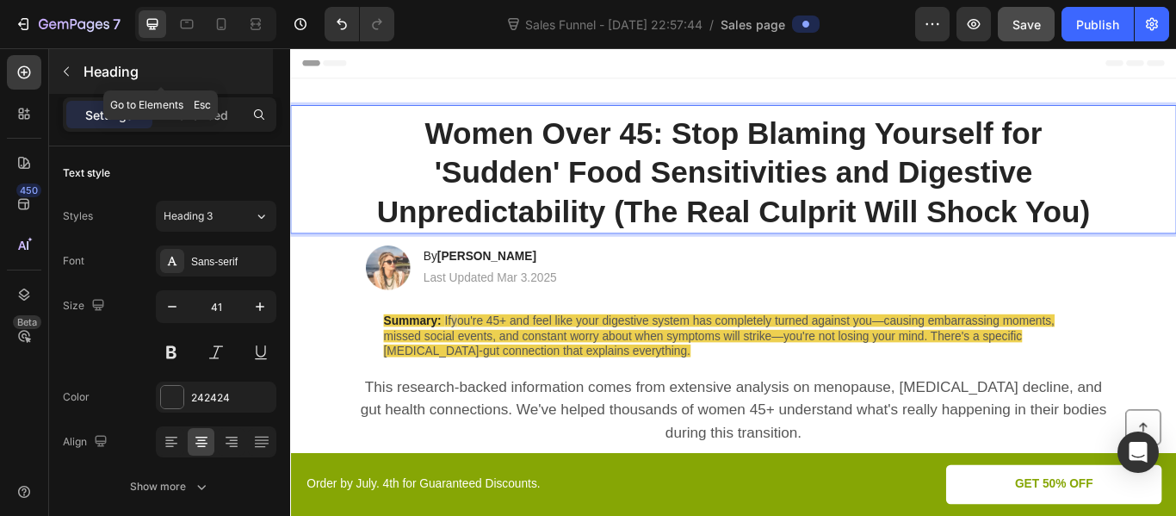
click at [64, 73] on icon "button" at bounding box center [66, 72] width 14 height 14
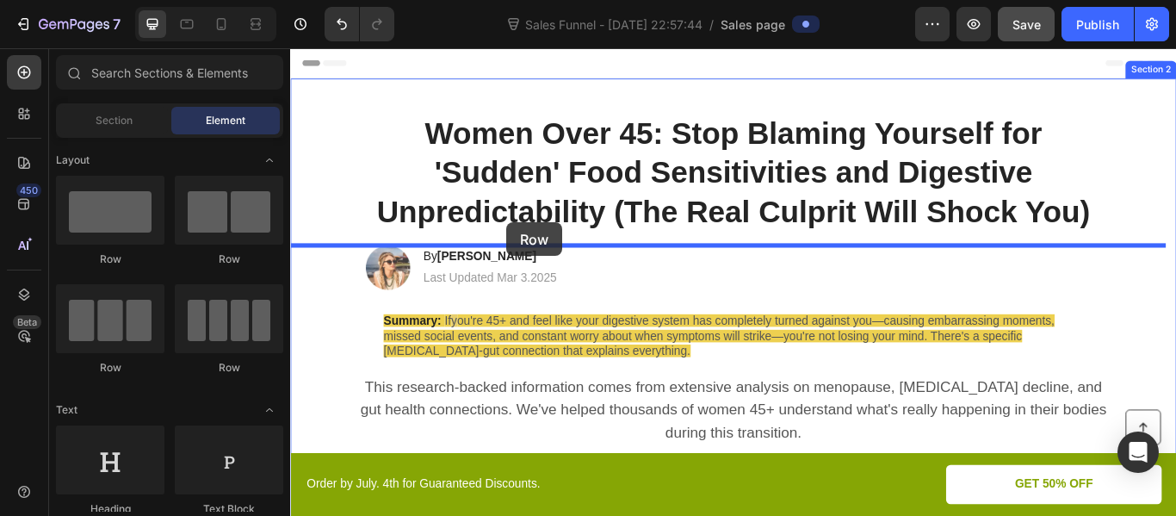
drag, startPoint x: 416, startPoint y: 276, endPoint x: 542, endPoint y: 252, distance: 128.8
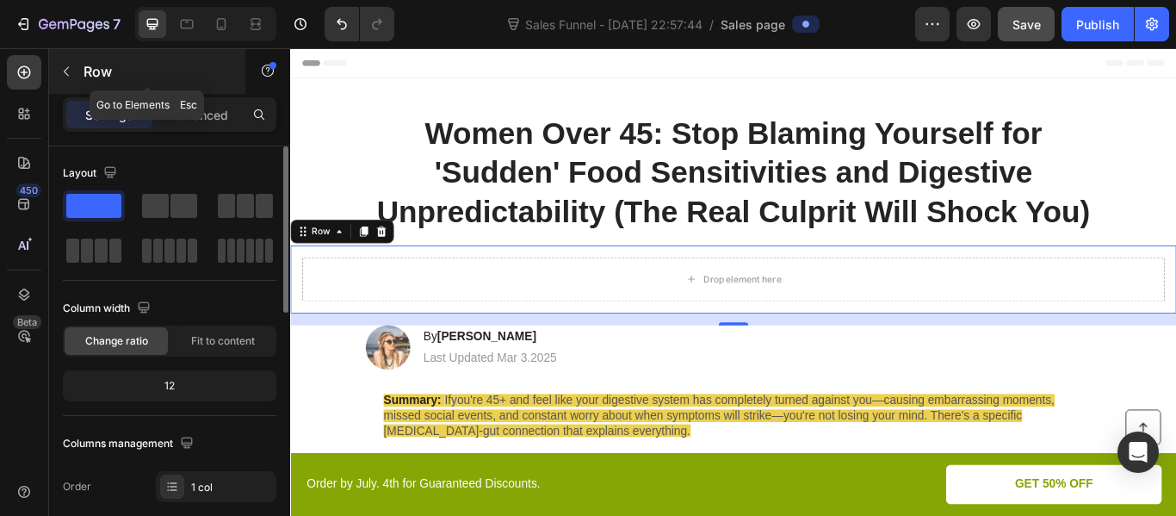
click at [67, 83] on button "button" at bounding box center [67, 72] width 28 height 28
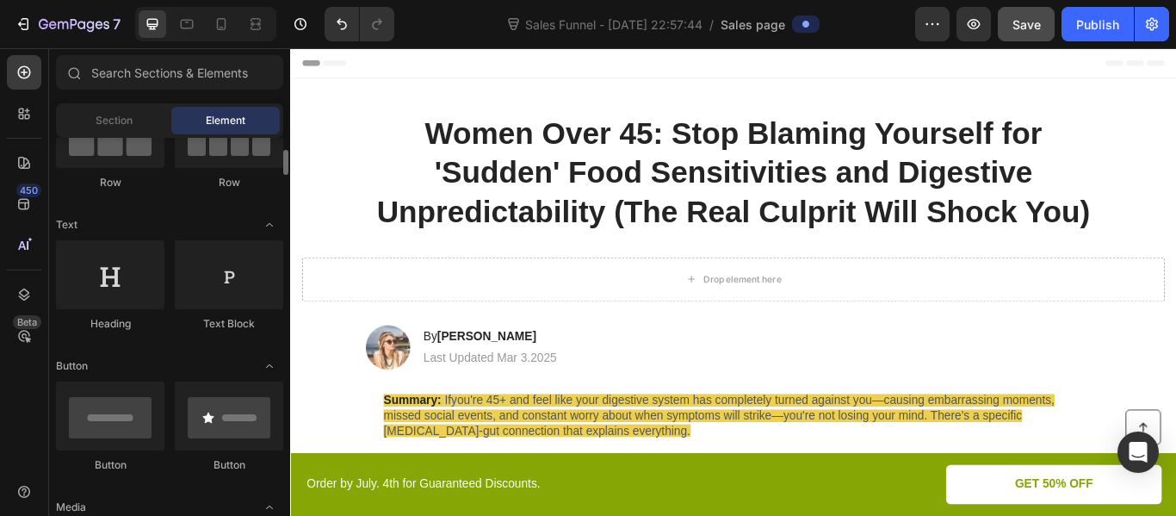
scroll to position [186, 0]
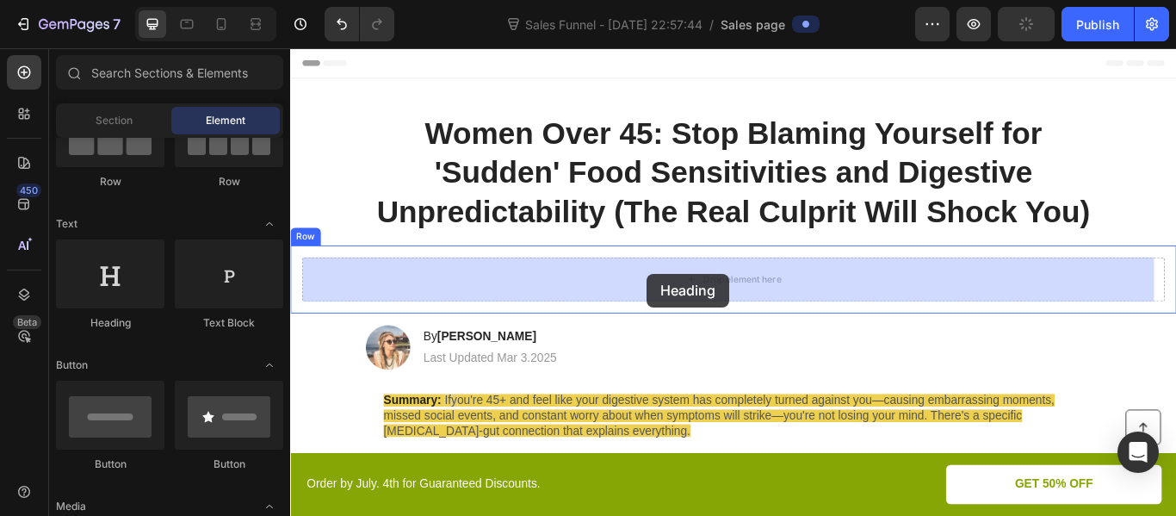
drag, startPoint x: 403, startPoint y: 333, endPoint x: 706, endPoint y: 311, distance: 303.9
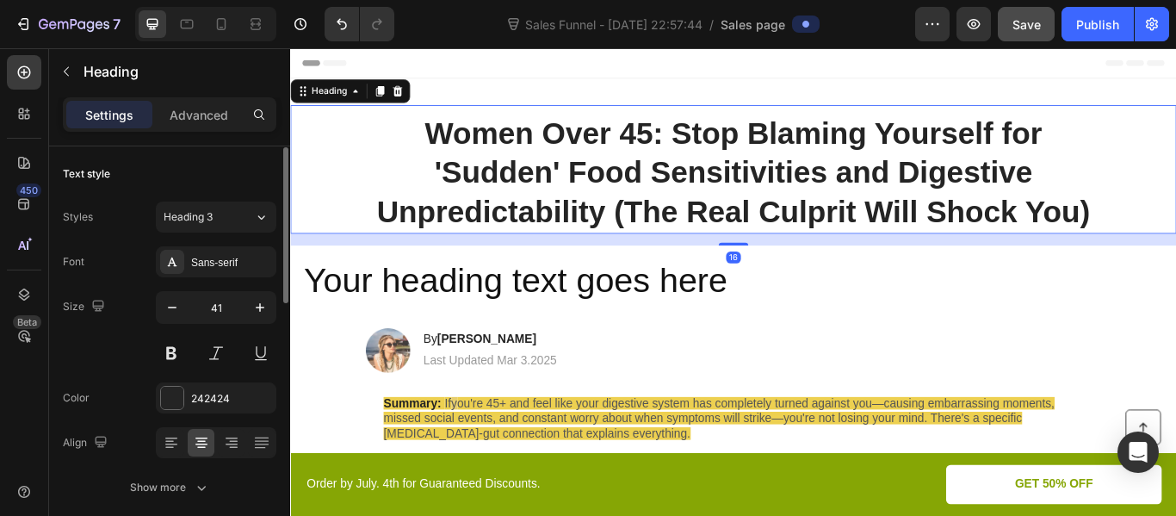
scroll to position [1, 0]
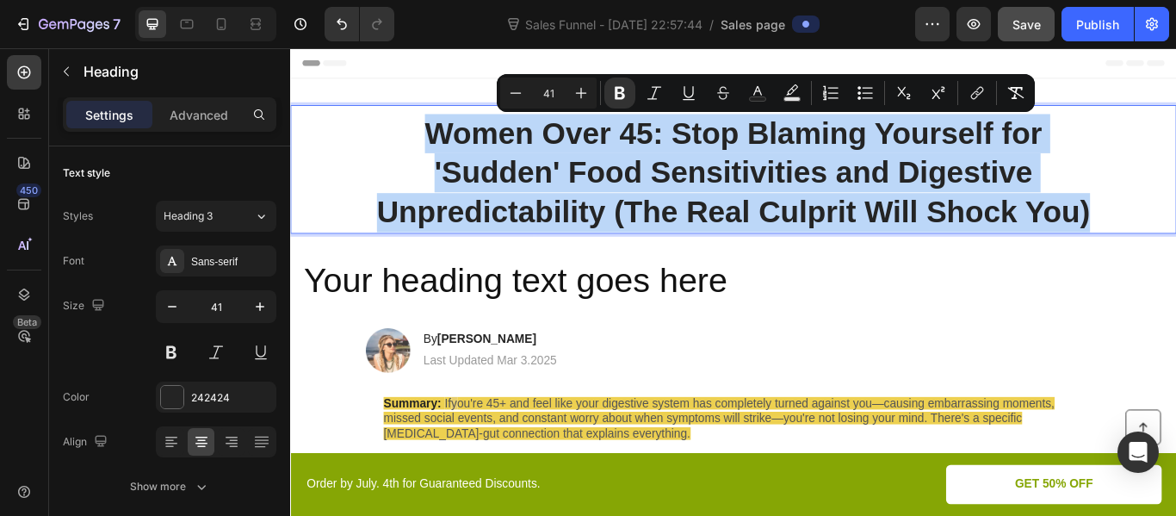
copy strong "Women Over 45: Stop Blaming Yourself for 'Sudden' Food Sensitivities and Digest…"
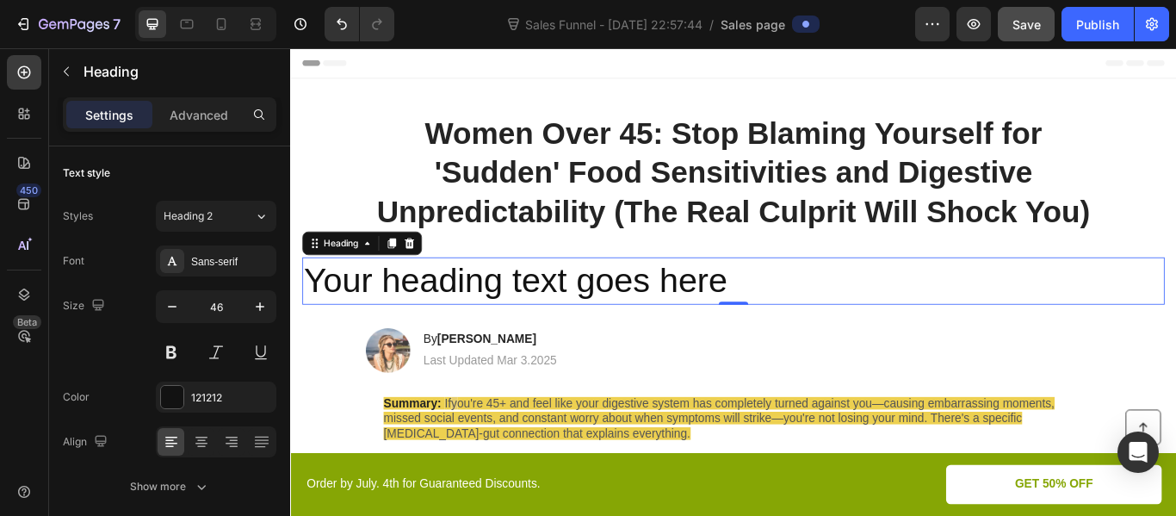
click at [820, 316] on p "Your heading text goes here" at bounding box center [807, 320] width 1002 height 52
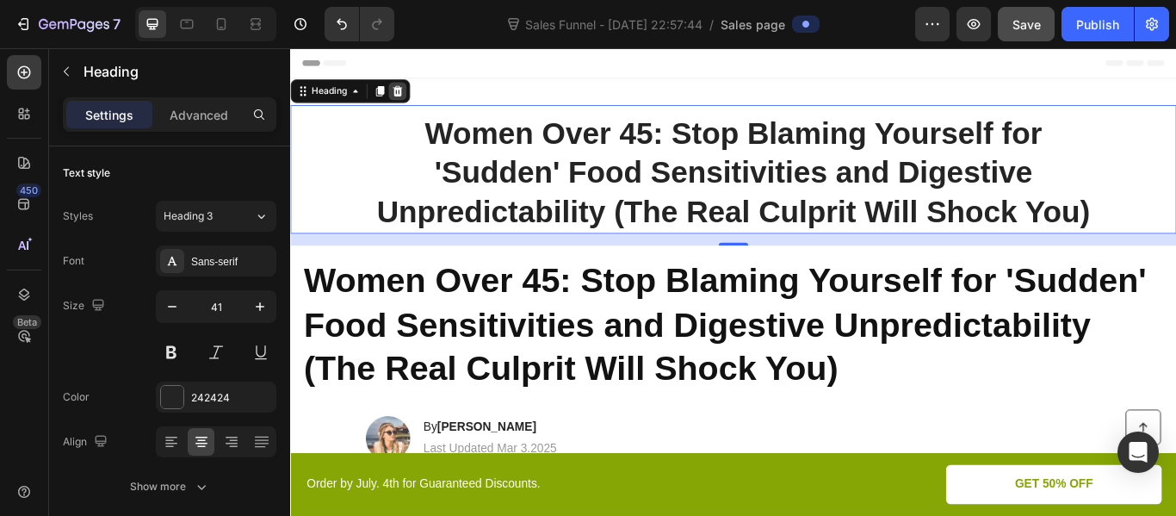
click at [415, 101] on icon at bounding box center [415, 98] width 11 height 12
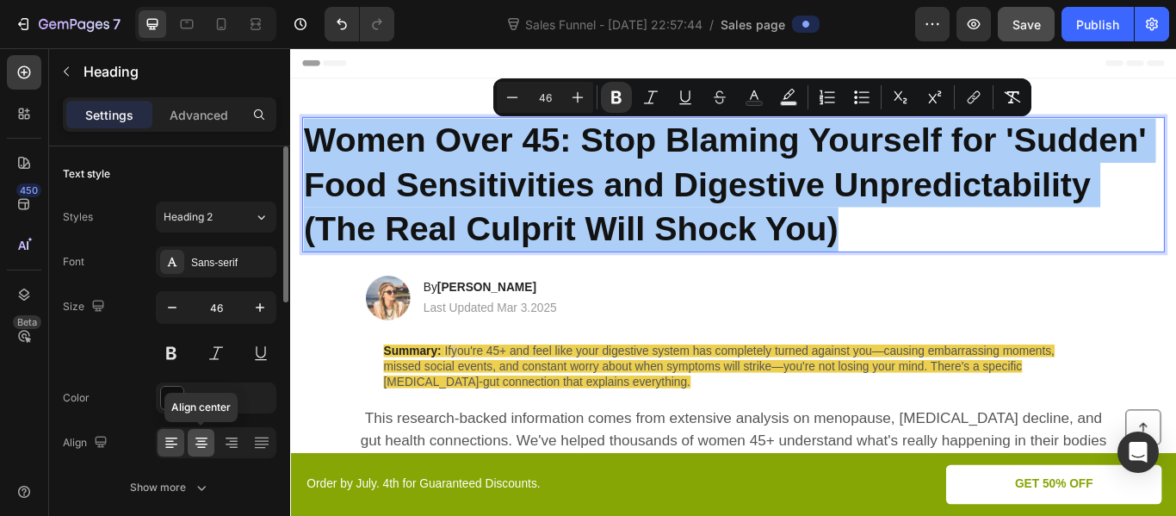
click at [198, 437] on icon at bounding box center [201, 438] width 12 height 2
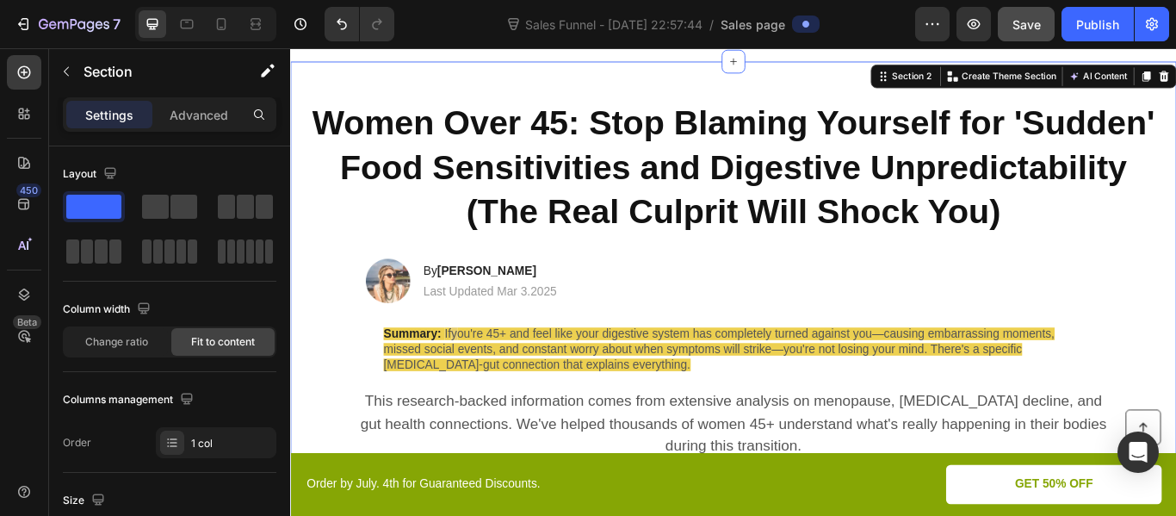
scroll to position [20, 0]
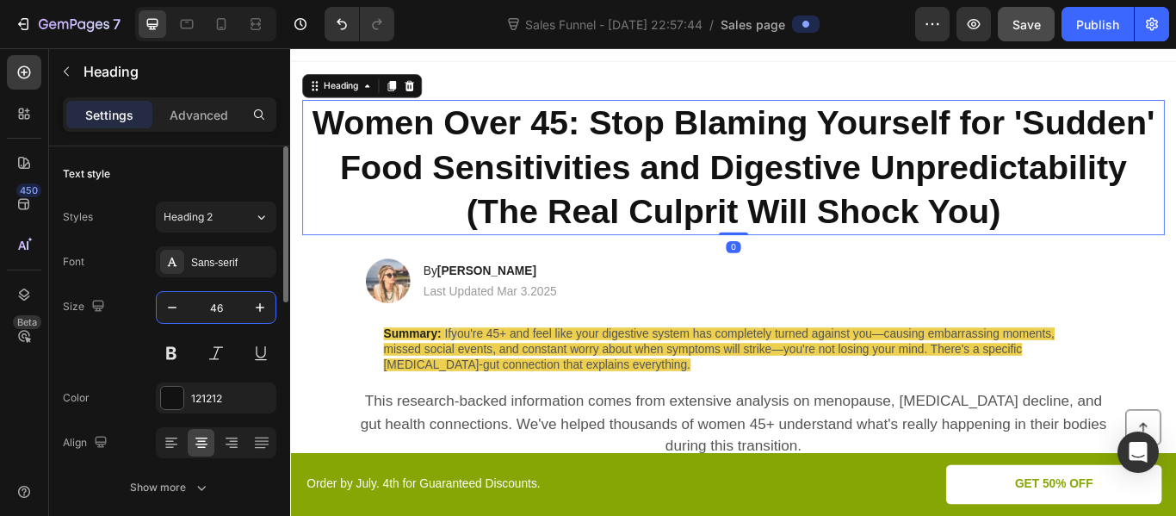
click at [218, 312] on input "46" at bounding box center [216, 307] width 57 height 31
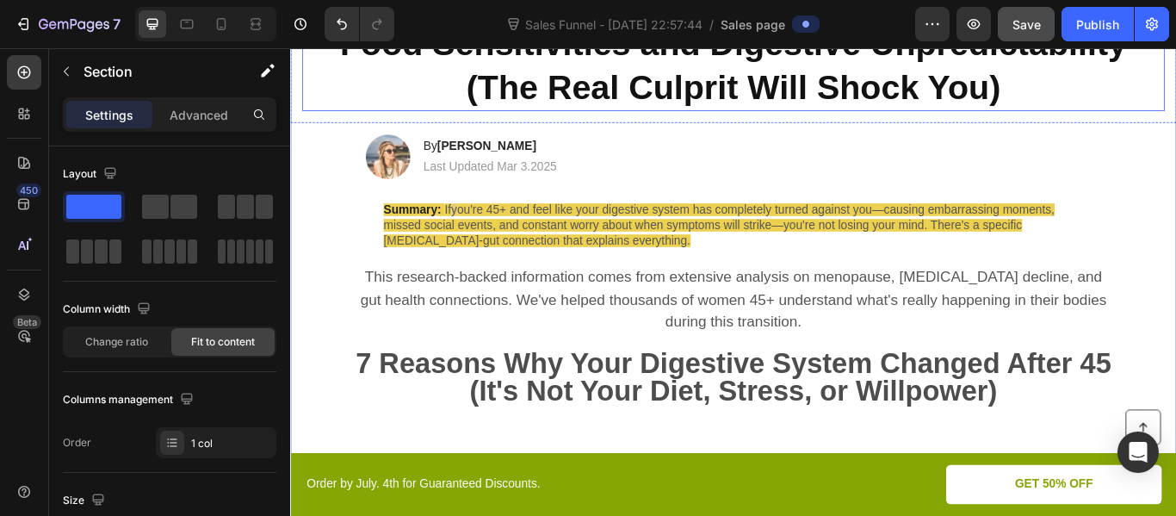
scroll to position [178, 0]
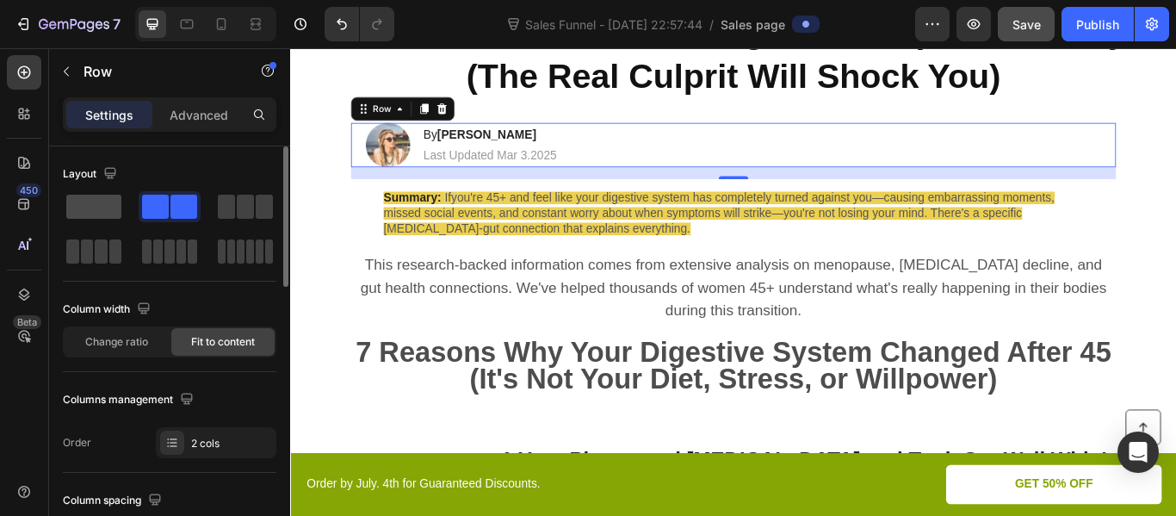
click at [112, 207] on span at bounding box center [93, 207] width 55 height 24
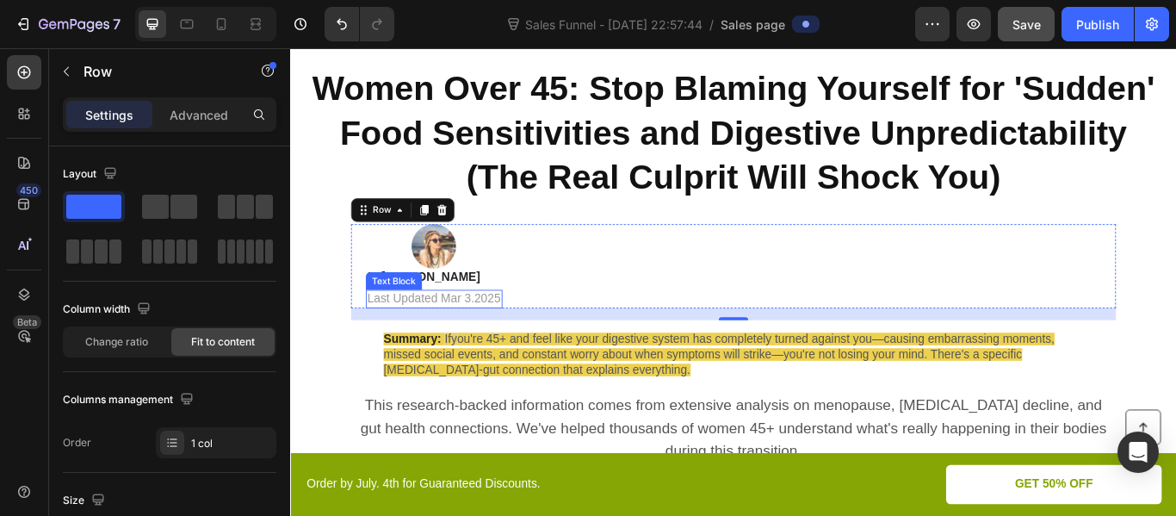
scroll to position [45, 0]
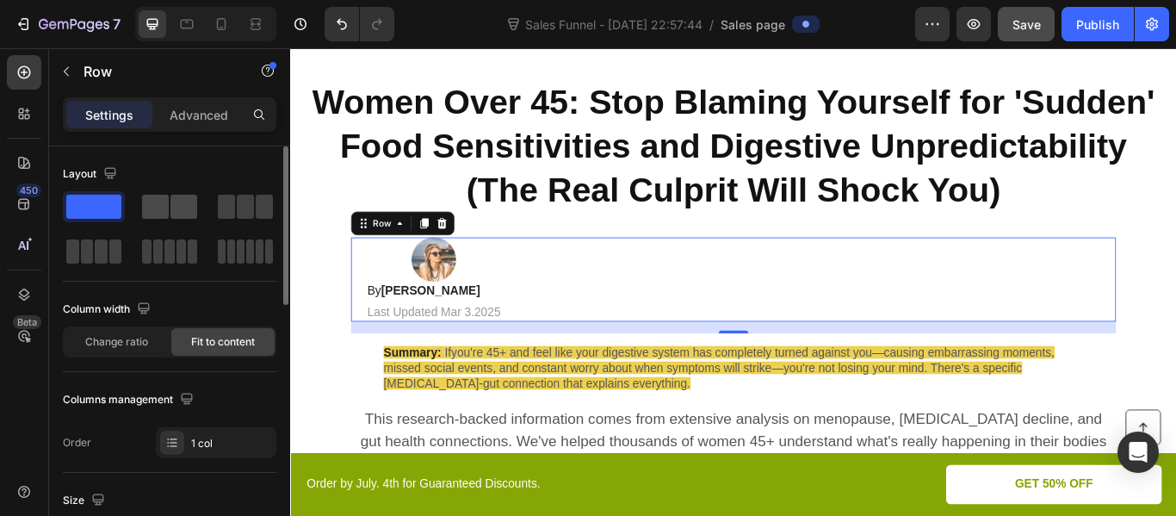
click at [158, 206] on span at bounding box center [155, 207] width 27 height 24
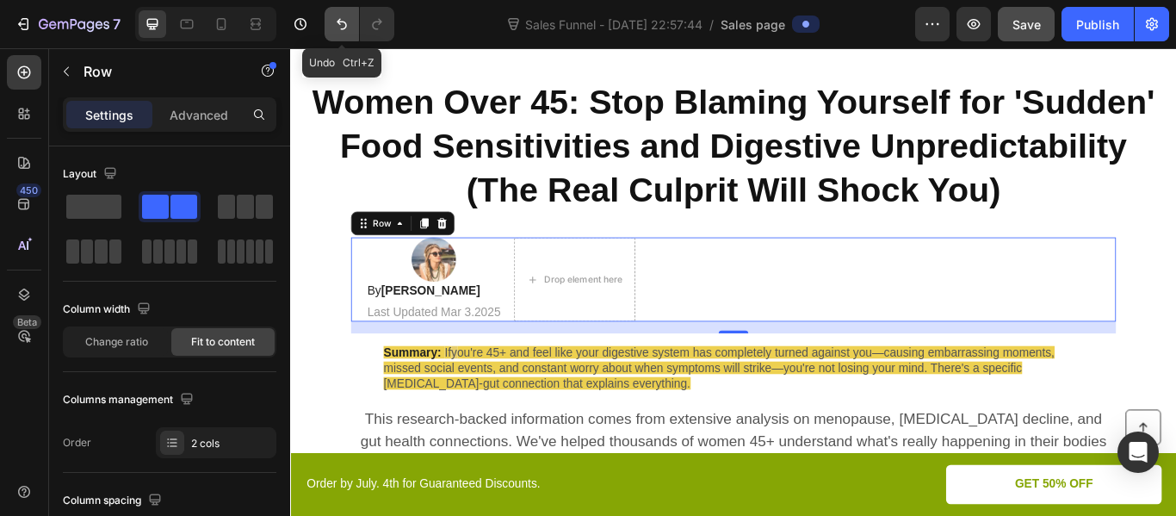
click at [338, 27] on icon "Undo/Redo" at bounding box center [341, 23] width 17 height 17
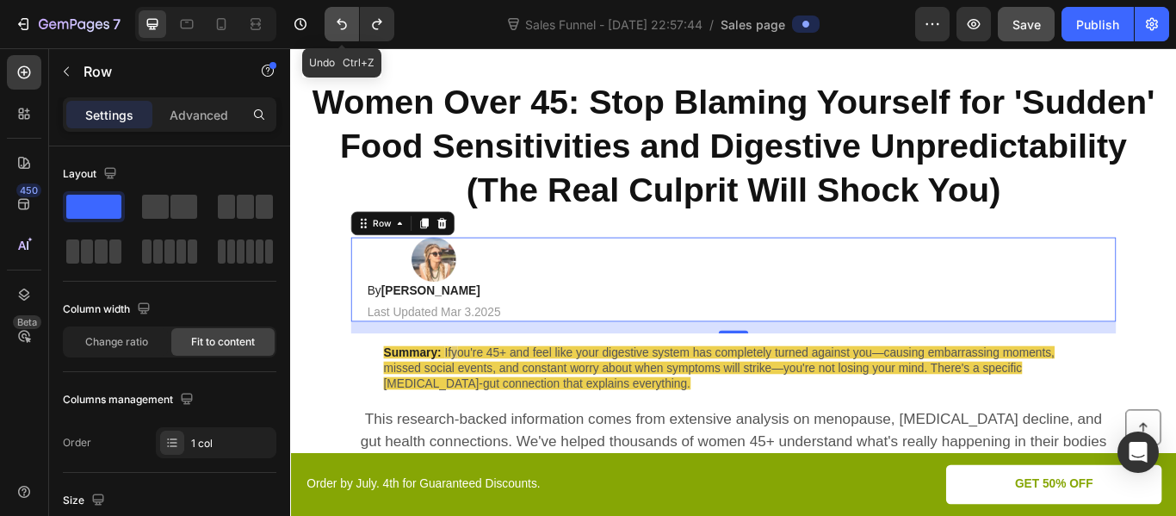
click at [338, 27] on icon "Undo/Redo" at bounding box center [341, 23] width 17 height 17
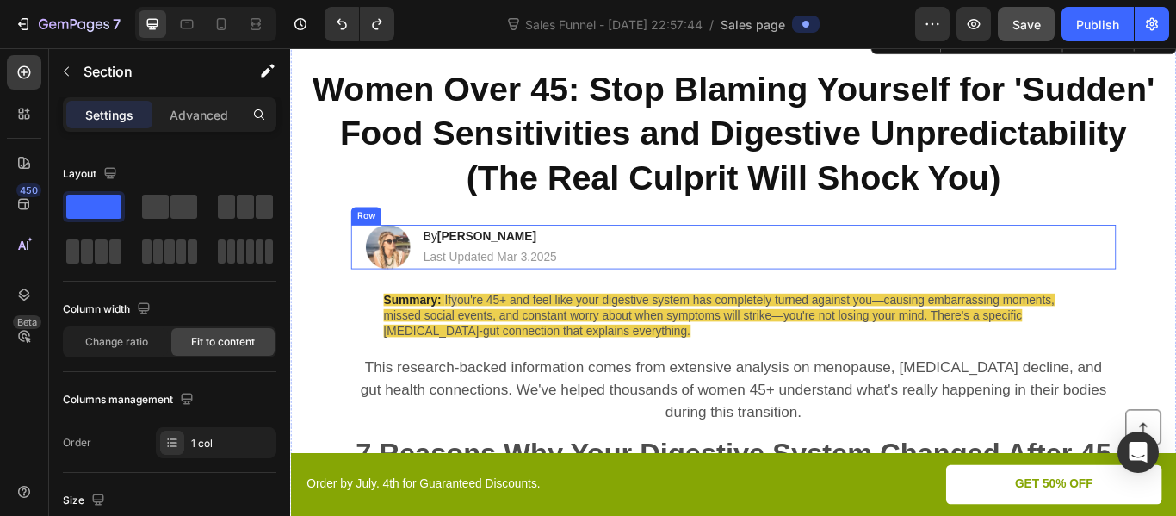
scroll to position [35, 0]
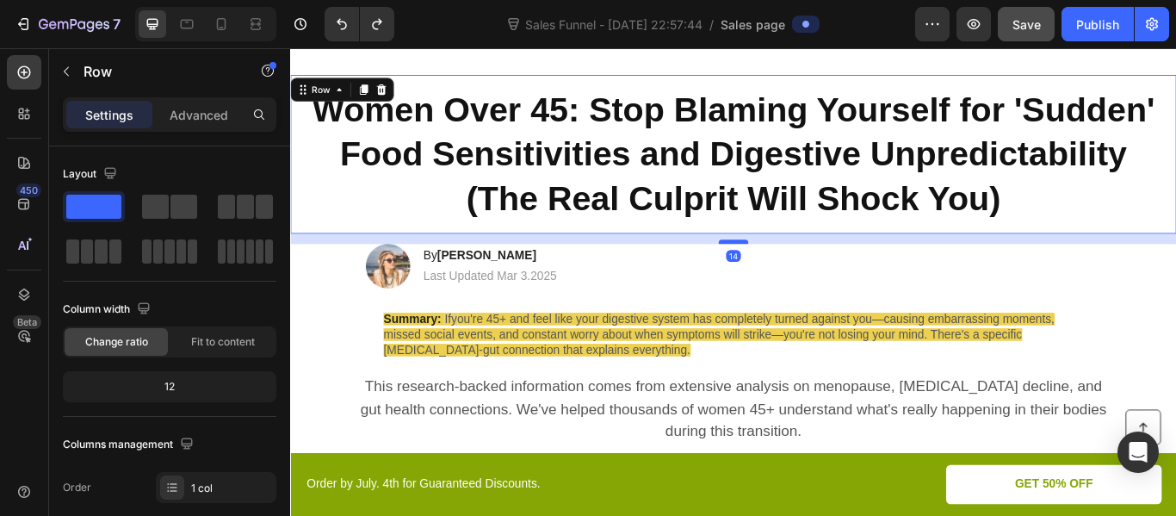
click at [799, 272] on div at bounding box center [807, 273] width 34 height 5
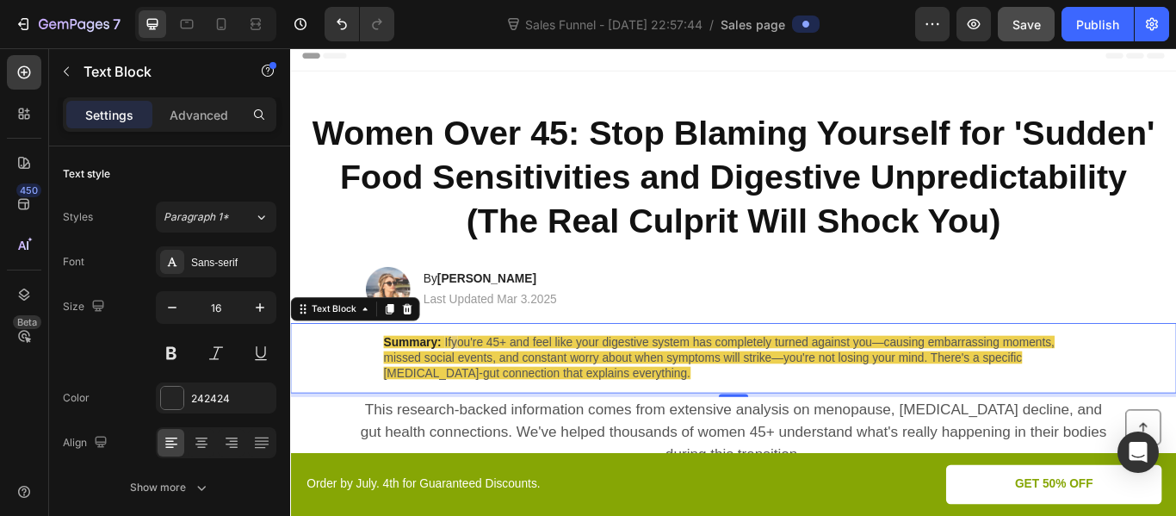
scroll to position [20, 0]
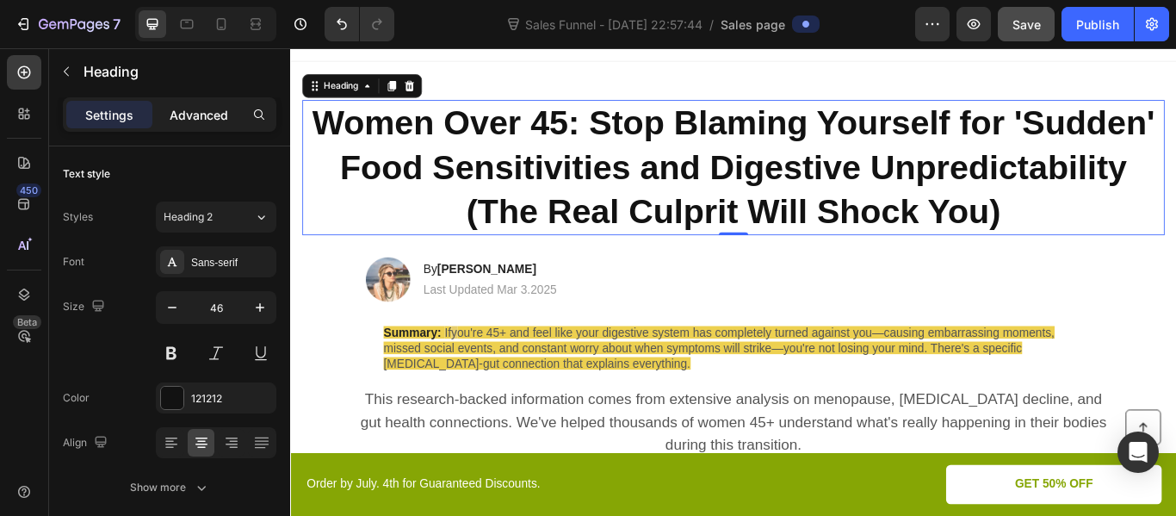
click at [181, 121] on p "Advanced" at bounding box center [199, 115] width 59 height 18
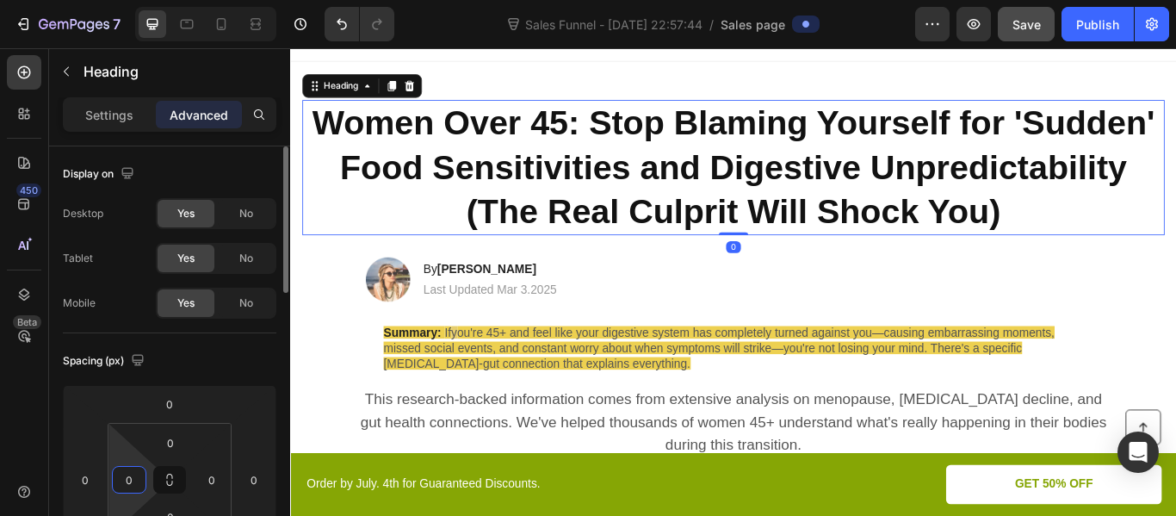
click at [129, 477] on input "0" at bounding box center [129, 480] width 26 height 26
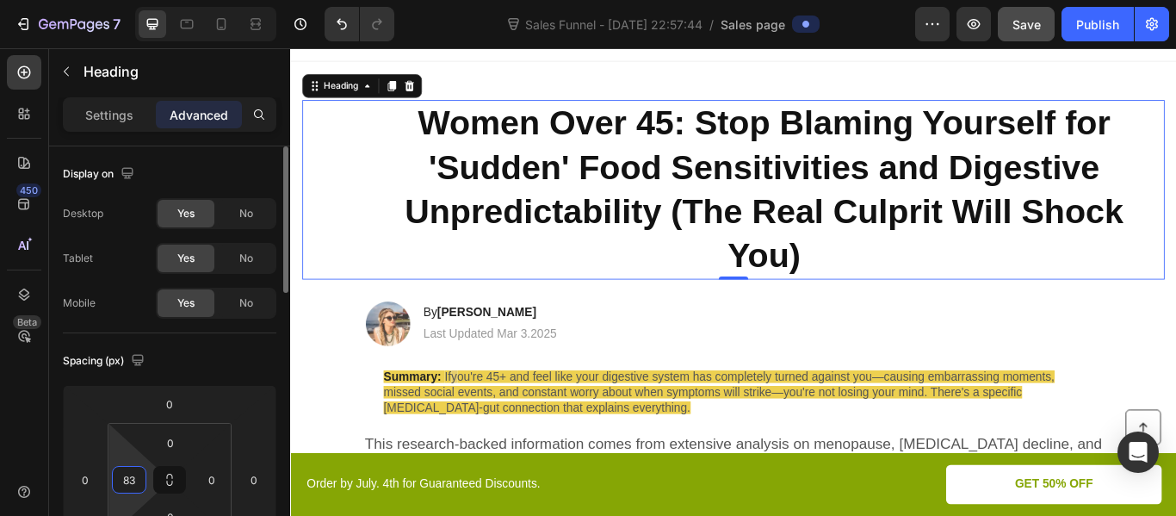
type input "8"
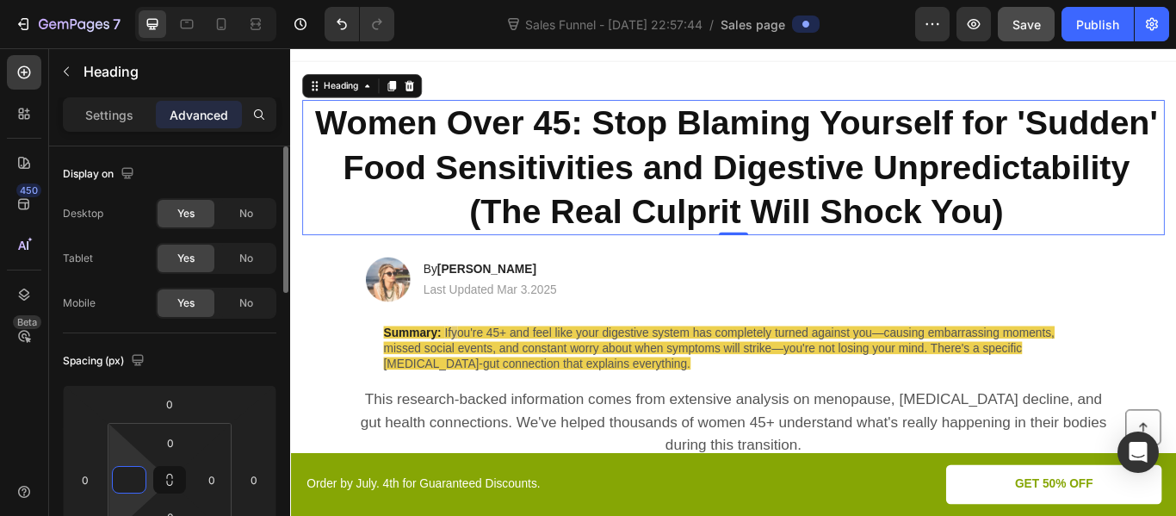
type input "0"
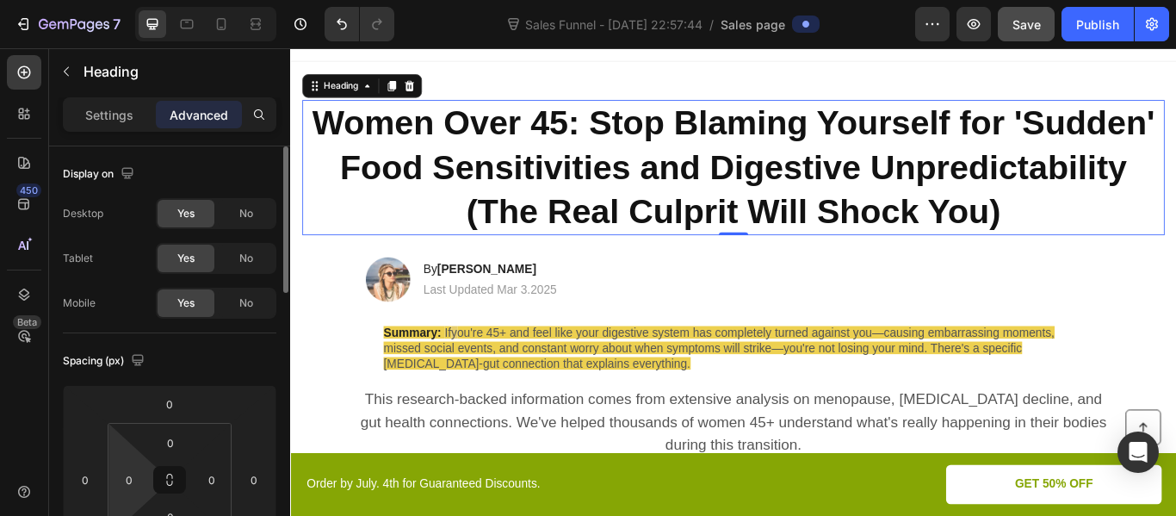
click at [170, 362] on div "Spacing (px)" at bounding box center [170, 361] width 214 height 28
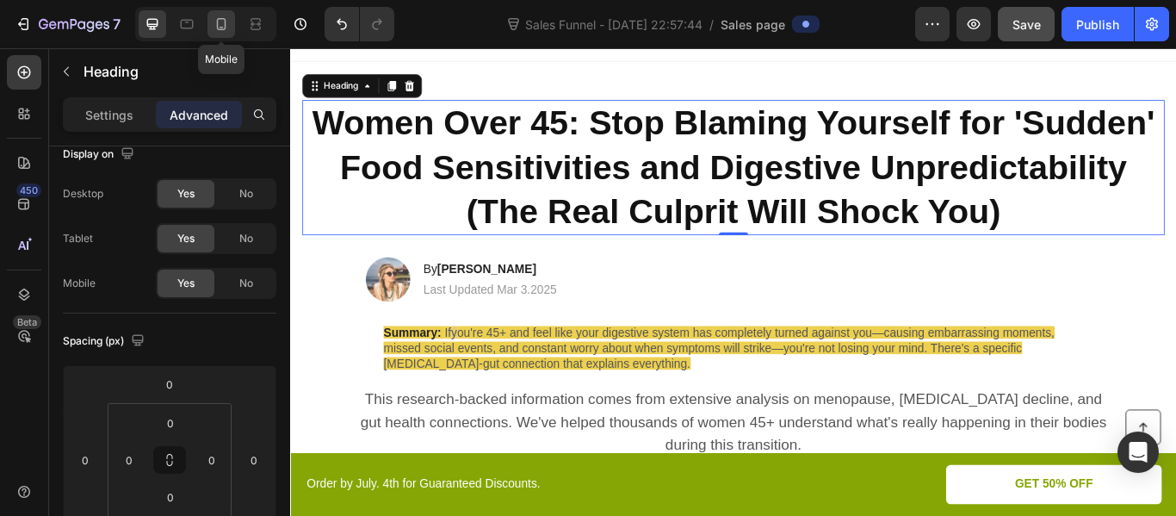
click at [222, 24] on icon at bounding box center [221, 23] width 17 height 17
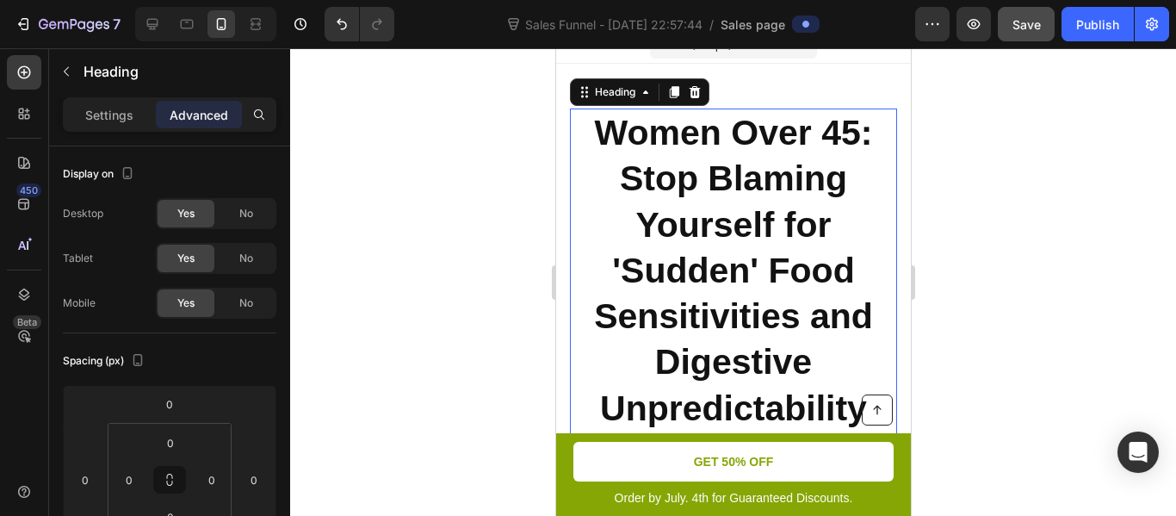
click at [667, 158] on strong "Women Over 45: Stop Blaming Yourself for 'Sudden' Food Sensitivities and Digest…" at bounding box center [733, 316] width 282 height 406
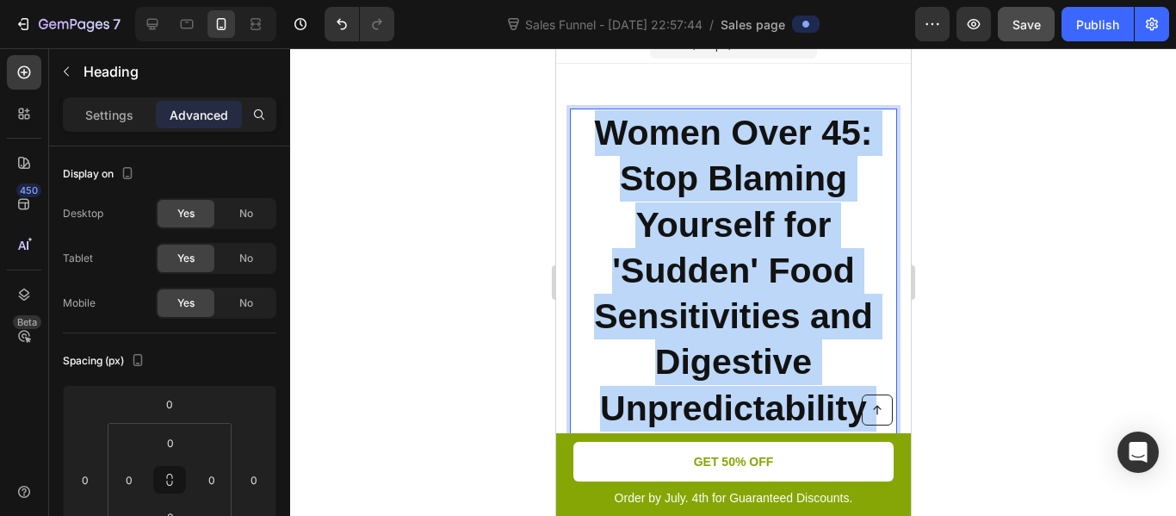
scroll to position [24, 0]
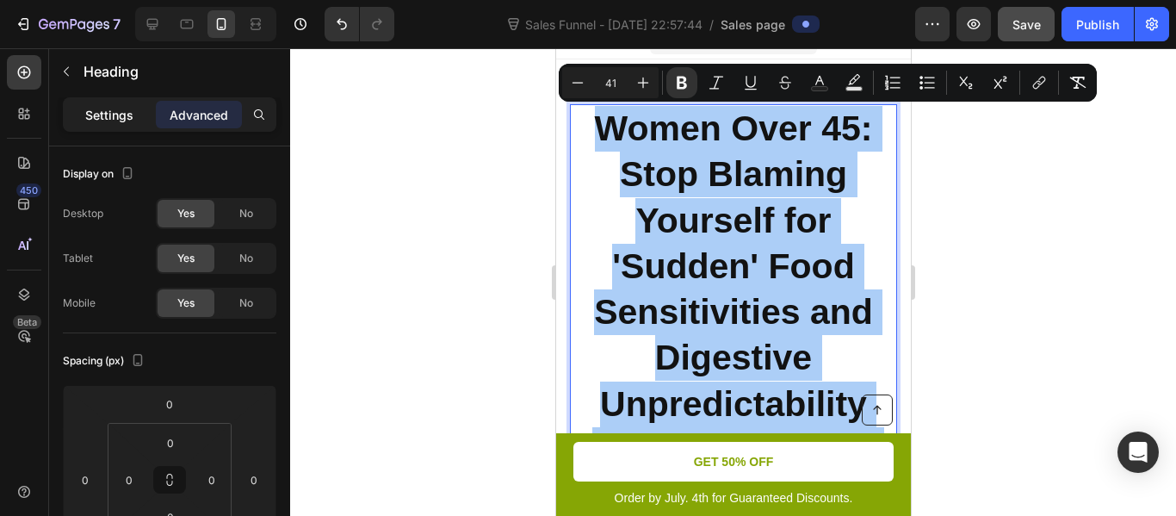
click at [134, 117] on div "Settings" at bounding box center [109, 115] width 86 height 28
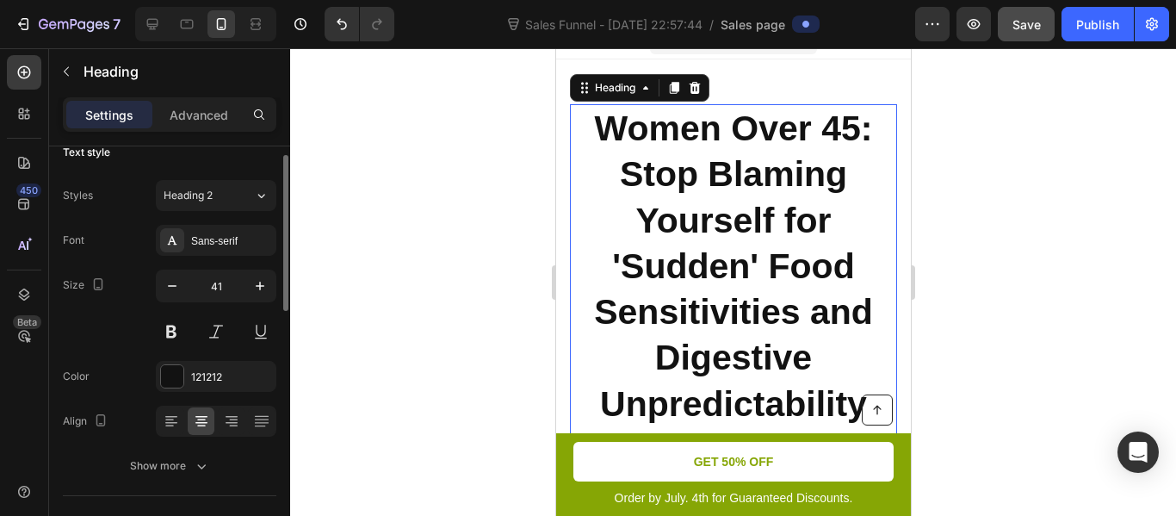
scroll to position [22, 0]
click at [215, 285] on input "41" at bounding box center [216, 284] width 57 height 31
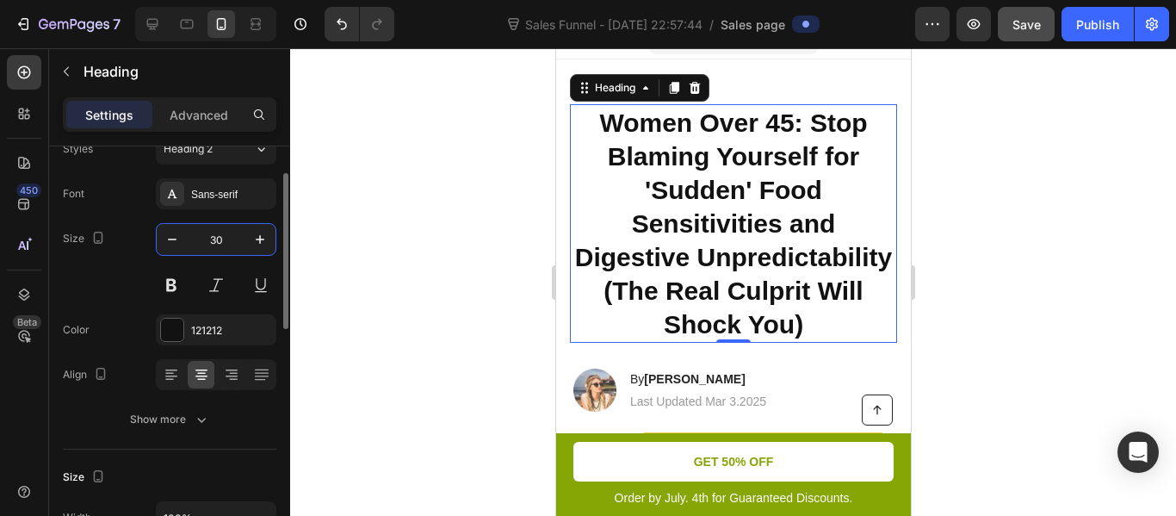
scroll to position [69, 0]
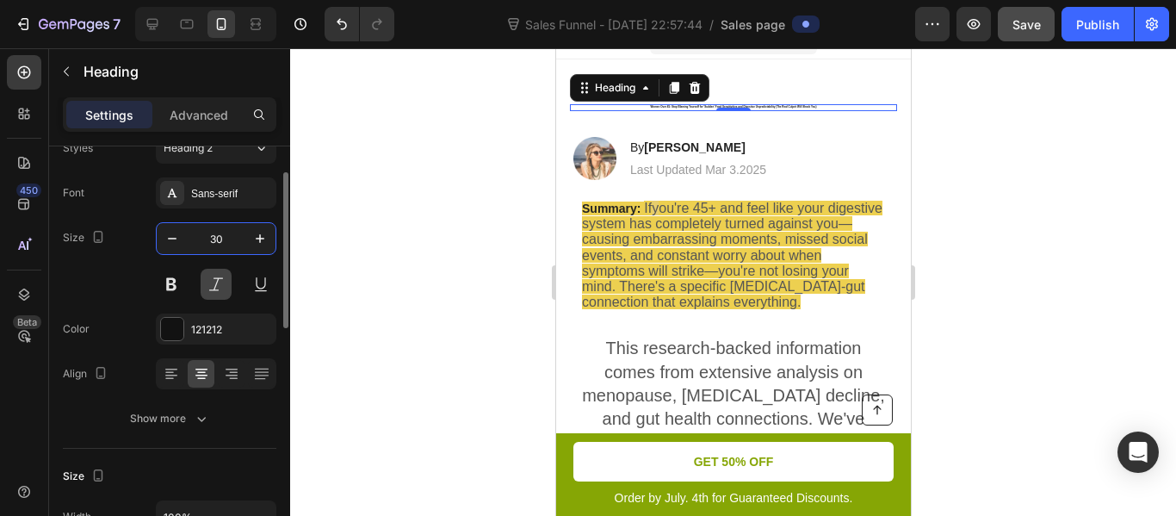
type input "3"
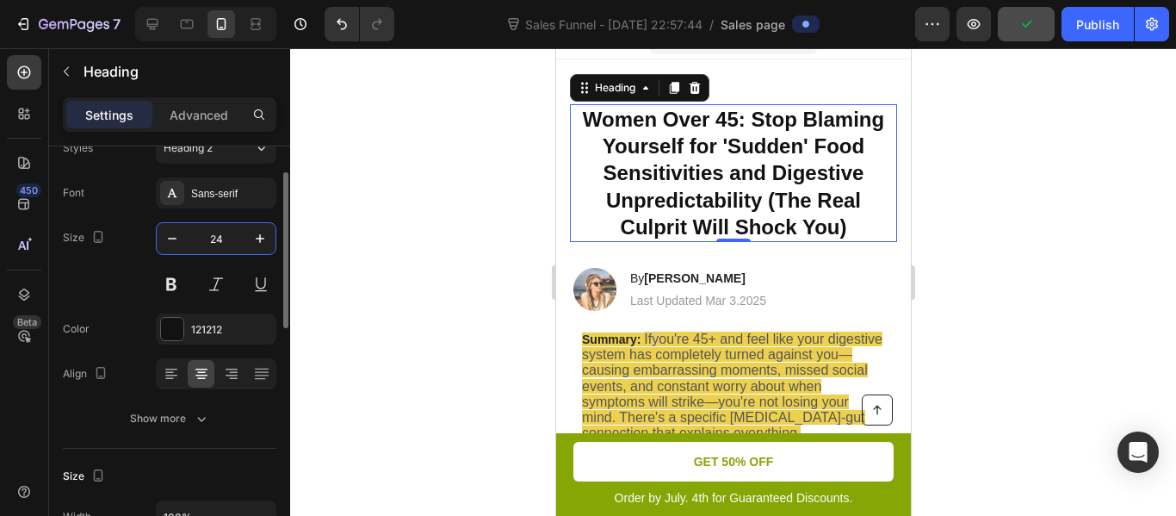
type input "24"
click at [146, 265] on div "Size 24" at bounding box center [170, 260] width 214 height 77
click at [523, 231] on div at bounding box center [733, 282] width 886 height 468
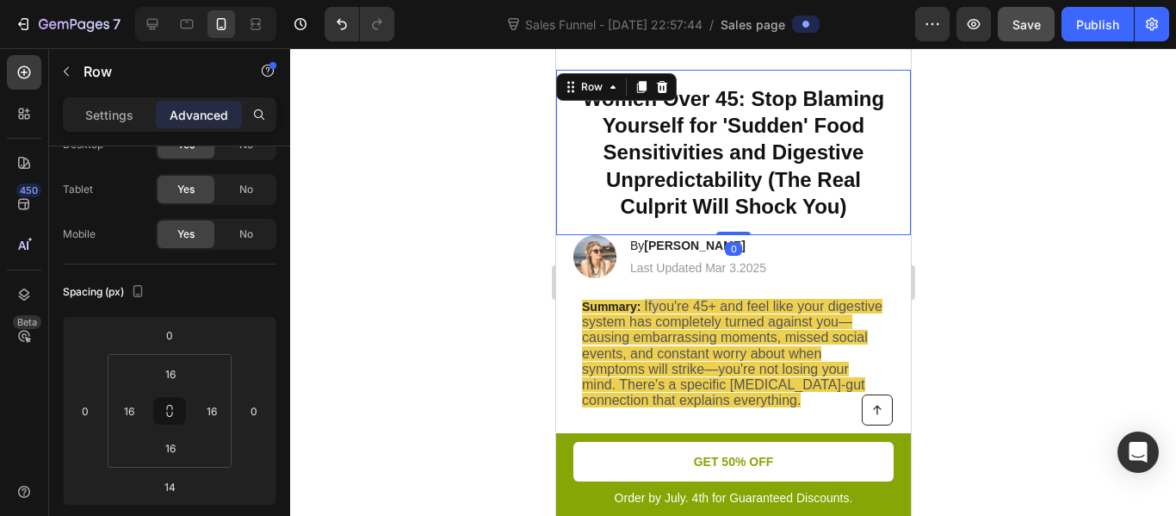
drag, startPoint x: 738, startPoint y: 246, endPoint x: 739, endPoint y: 229, distance: 17.2
click at [739, 229] on div "⁠⁠⁠⁠⁠⁠⁠ Women Over 45: Stop Blaming Yourself for 'Sudden' Food Sensitivities an…" at bounding box center [732, 152] width 355 height 165
type input "0"
click at [925, 242] on div at bounding box center [733, 282] width 886 height 468
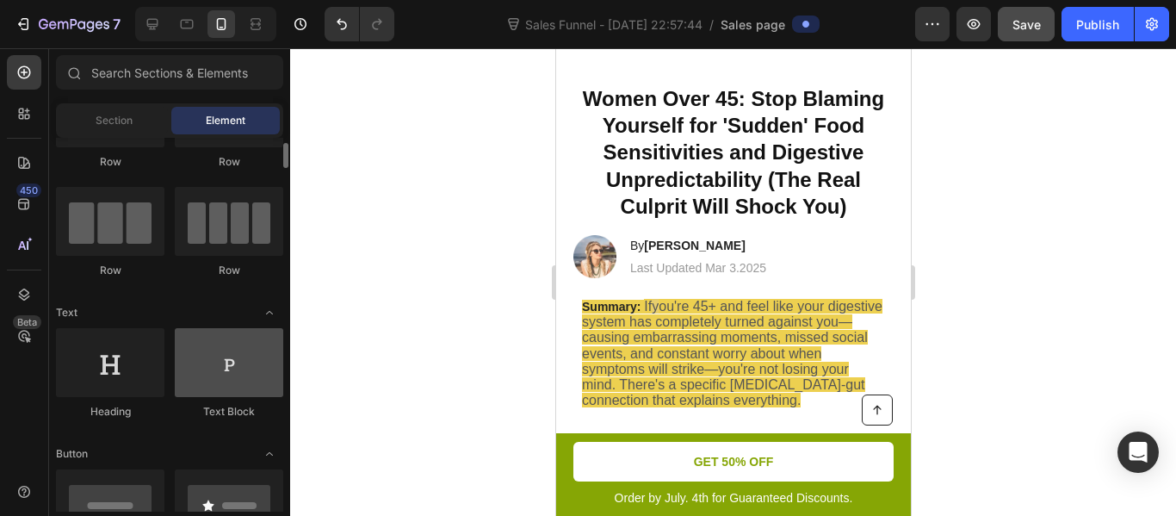
scroll to position [96, 0]
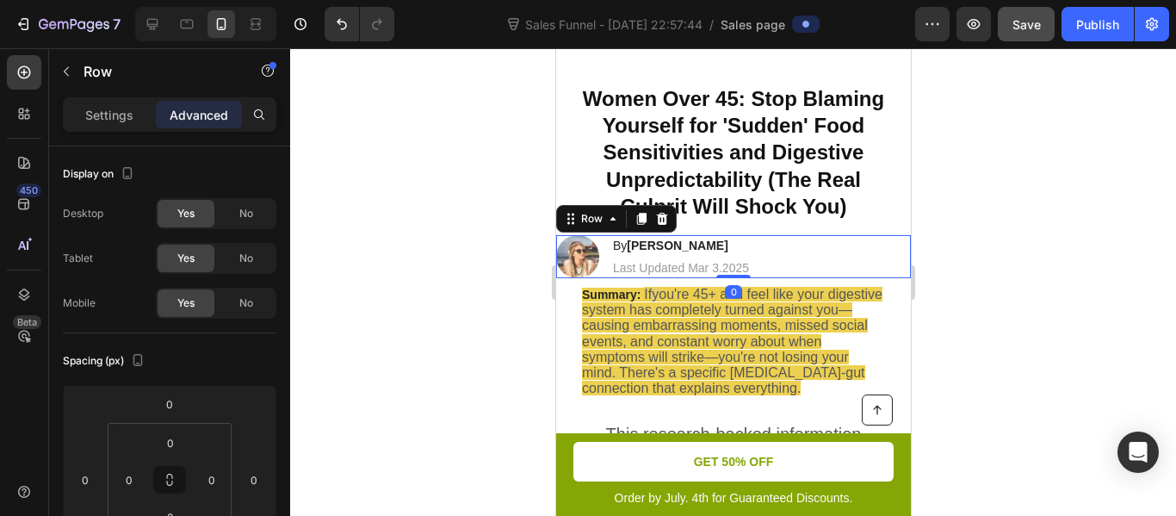
drag, startPoint x: 734, startPoint y: 288, endPoint x: 737, endPoint y: 266, distance: 22.5
click at [737, 266] on div "Image By [PERSON_NAME] Heading Last Updated Mar 3.2025 Text Block Row 0" at bounding box center [732, 256] width 355 height 43
type input "0"
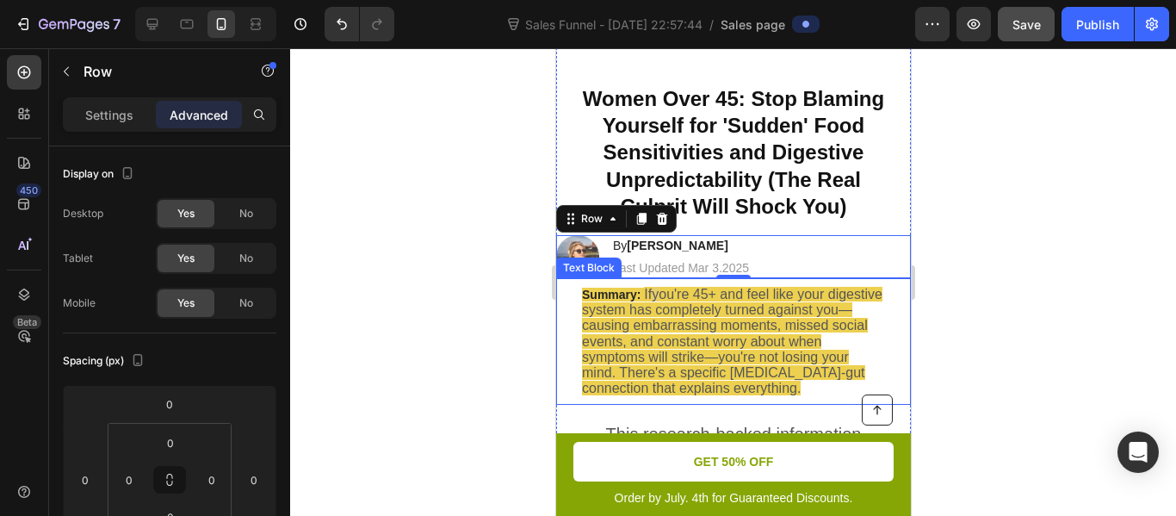
click at [493, 283] on div at bounding box center [733, 282] width 886 height 468
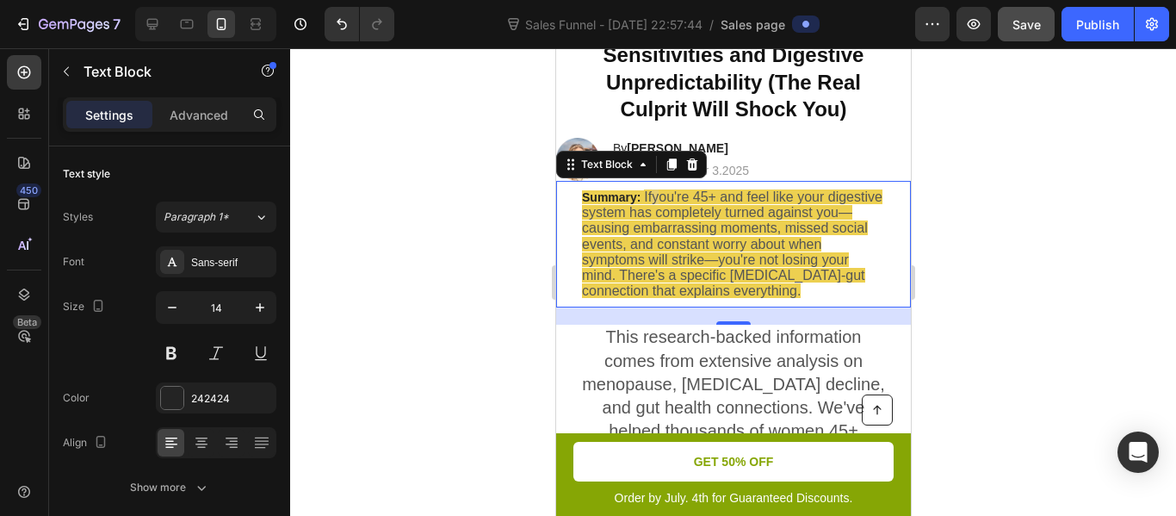
scroll to position [165, 0]
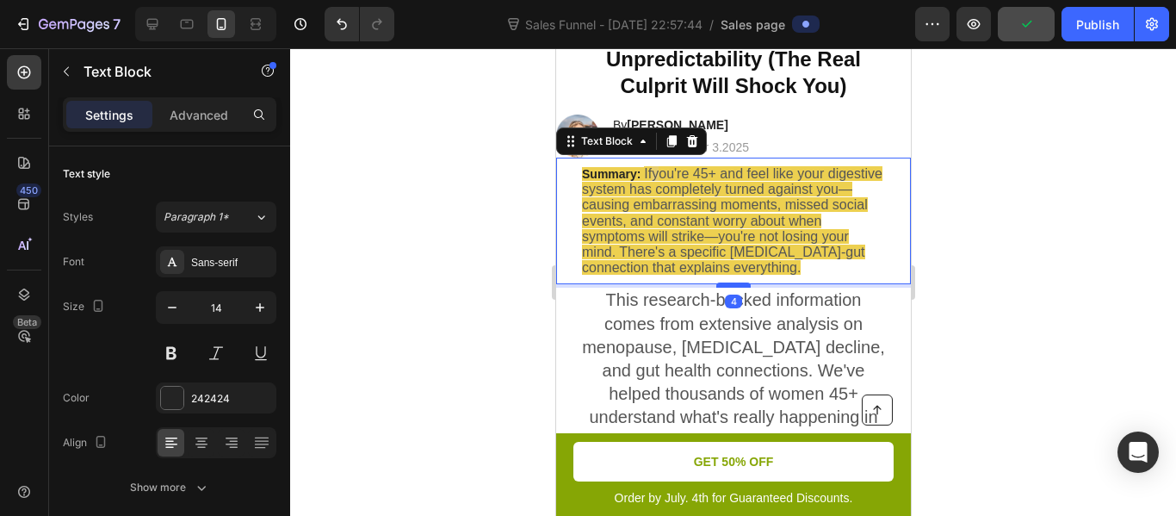
drag, startPoint x: 722, startPoint y: 300, endPoint x: 727, endPoint y: 286, distance: 14.4
click at [727, 286] on div at bounding box center [733, 284] width 34 height 5
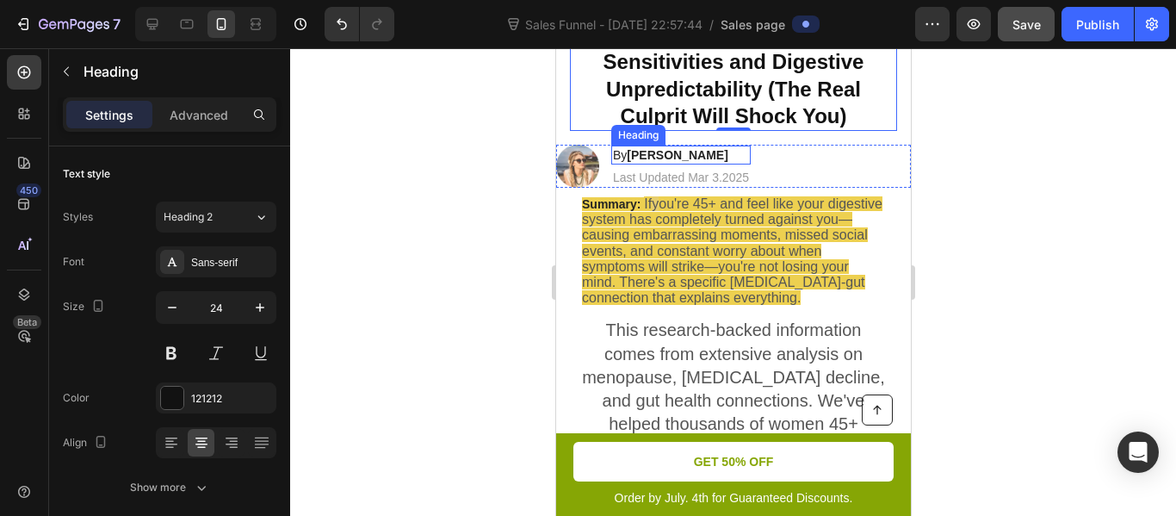
scroll to position [136, 0]
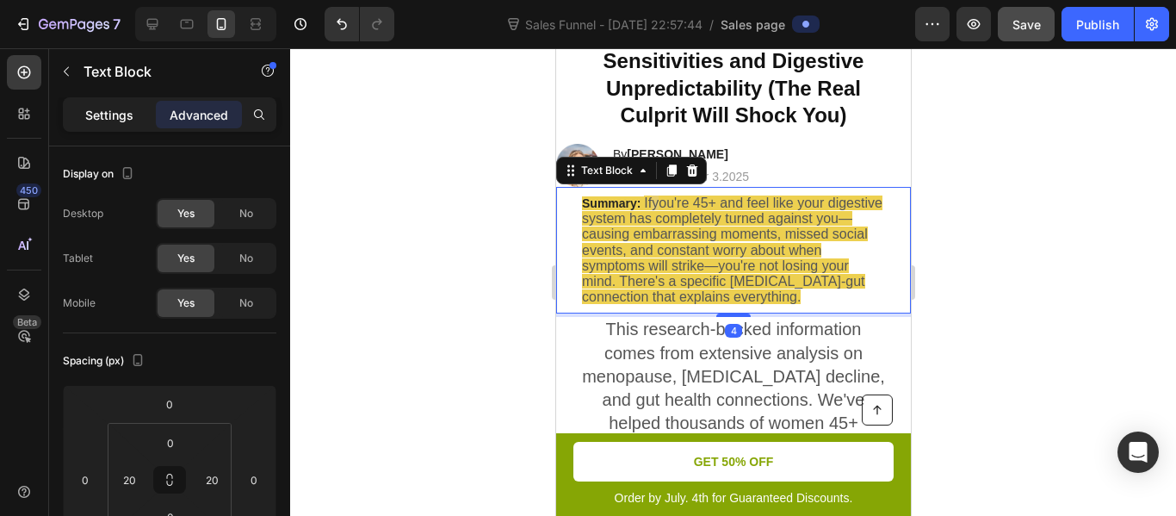
click at [100, 113] on p "Settings" at bounding box center [109, 115] width 48 height 18
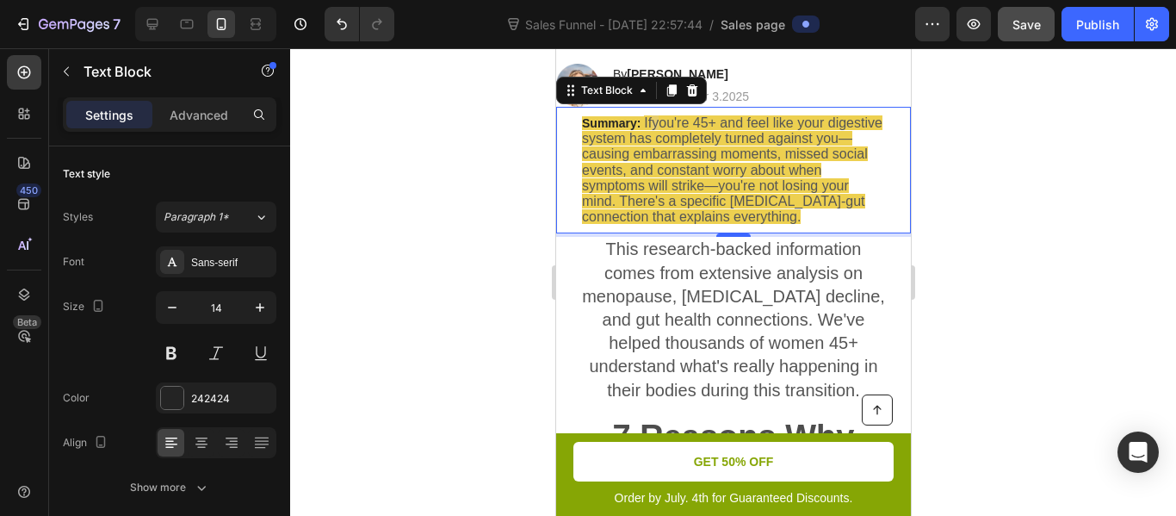
scroll to position [218, 0]
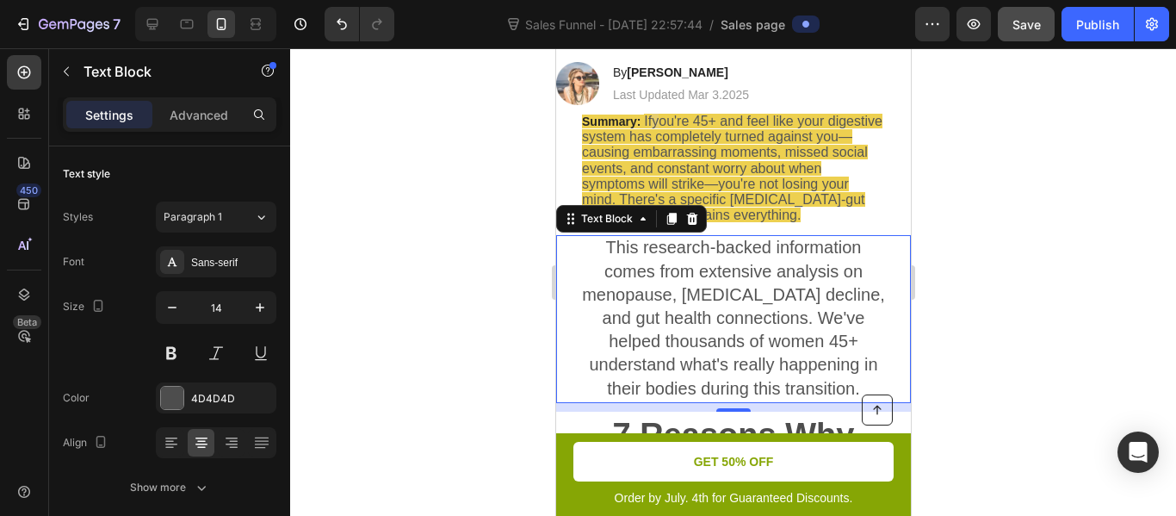
click at [703, 257] on span "This research-backed information comes from extensive analysis on menopause, [M…" at bounding box center [732, 317] width 303 height 159
click at [599, 247] on span "This research-backed information comes from extensive analysis on menopause, [M…" at bounding box center [732, 317] width 303 height 159
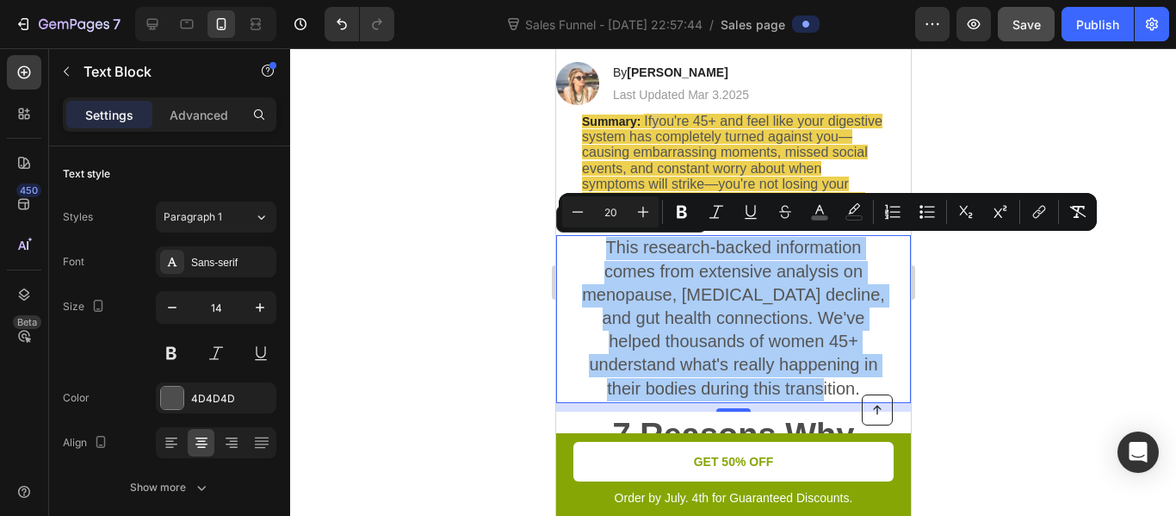
click at [612, 215] on input "20" at bounding box center [610, 211] width 34 height 21
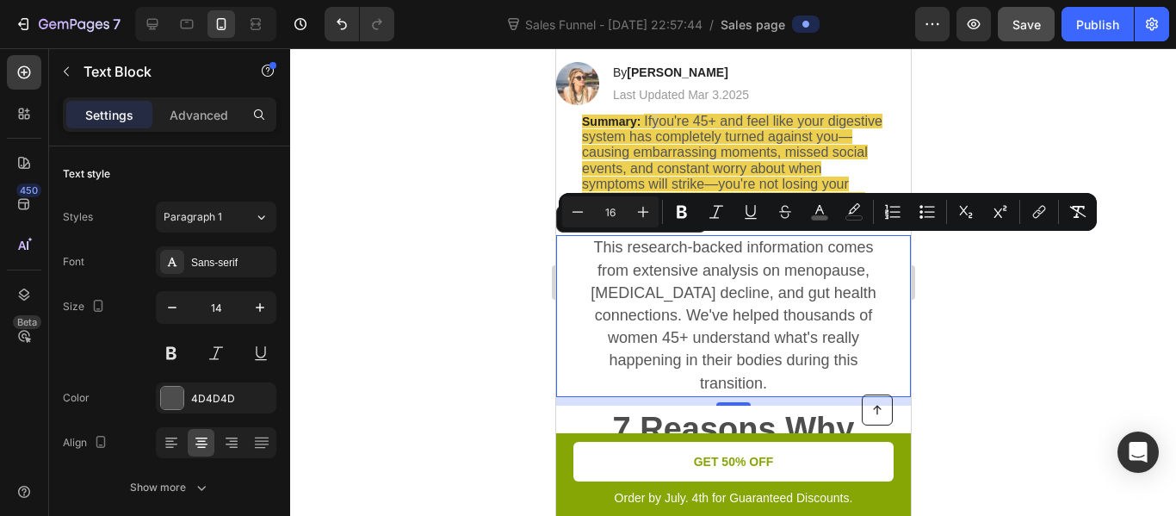
type input "16"
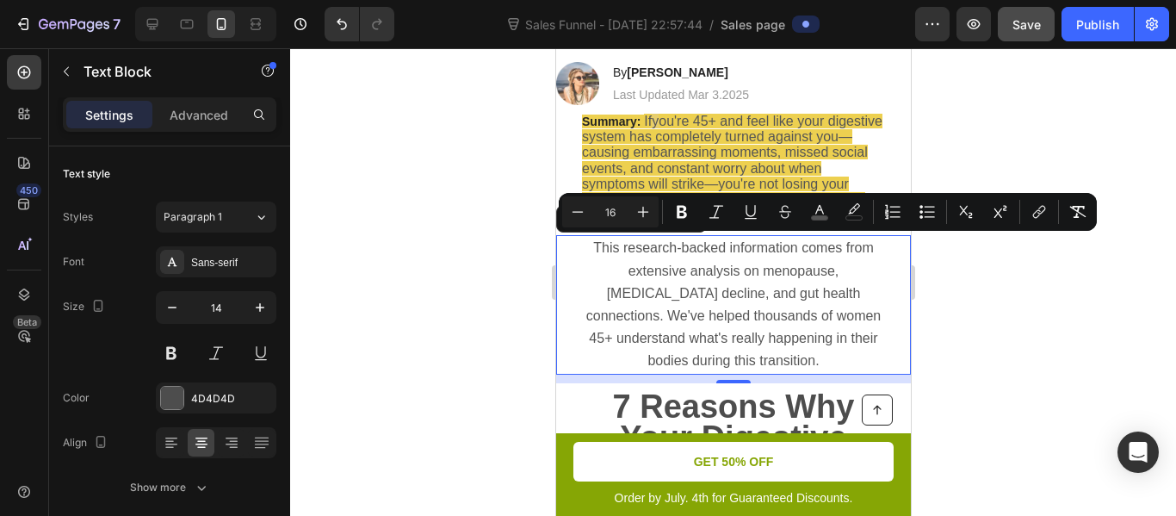
click at [523, 219] on div at bounding box center [733, 282] width 886 height 468
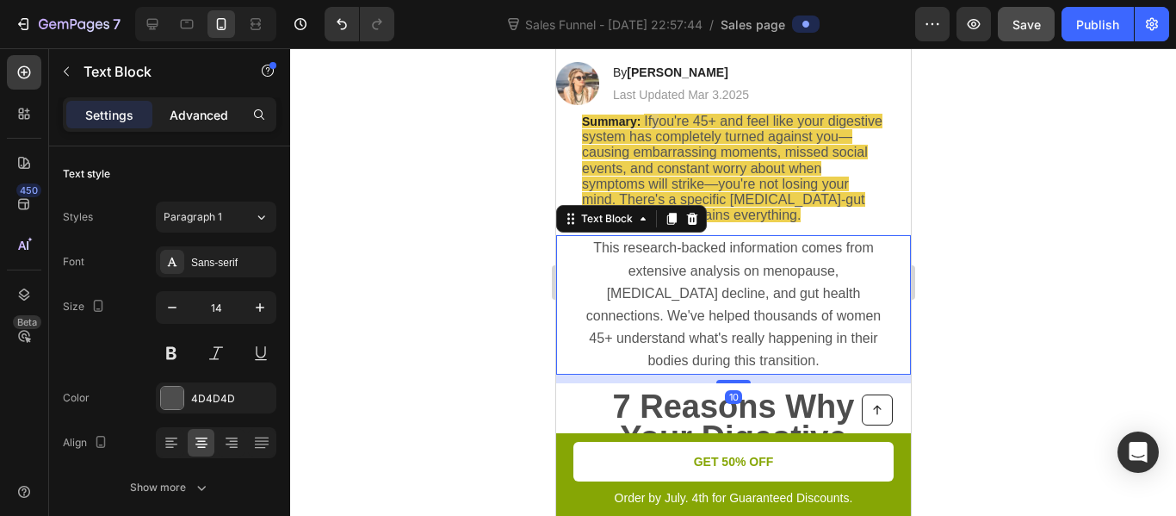
click at [217, 120] on p "Advanced" at bounding box center [199, 115] width 59 height 18
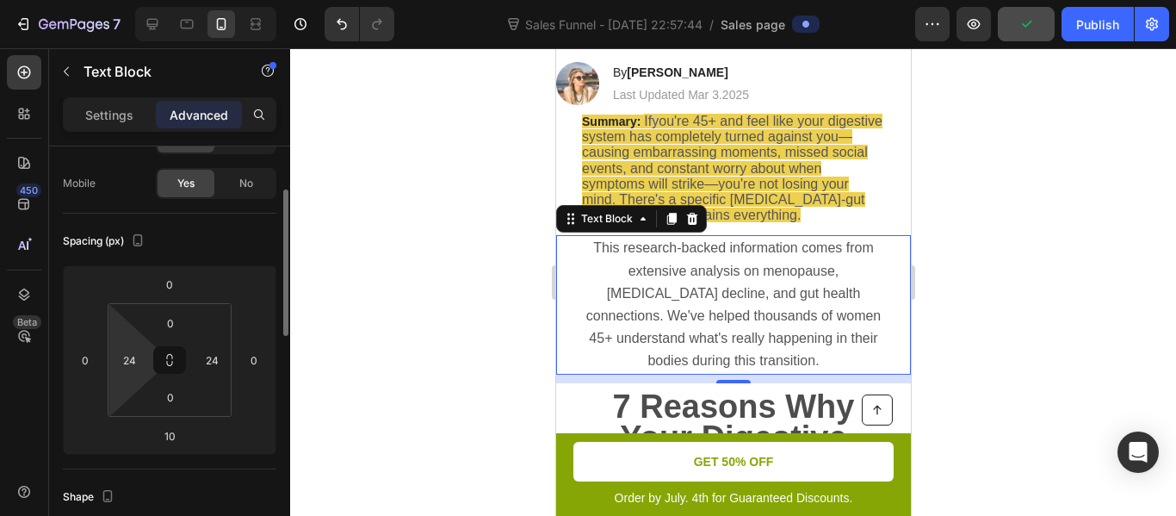
scroll to position [121, 0]
click at [134, 356] on input "24" at bounding box center [129, 359] width 26 height 26
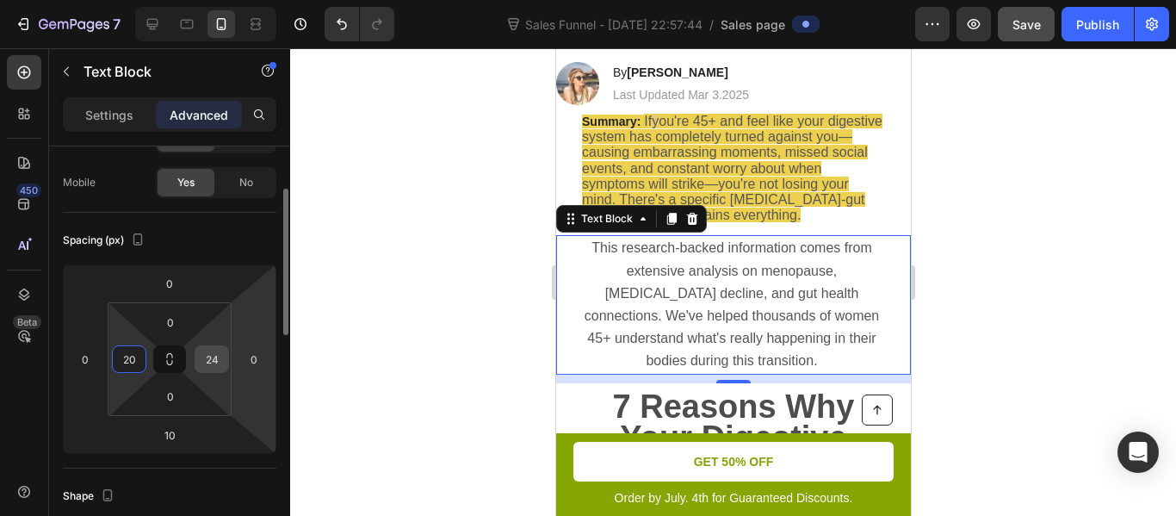
type input "20"
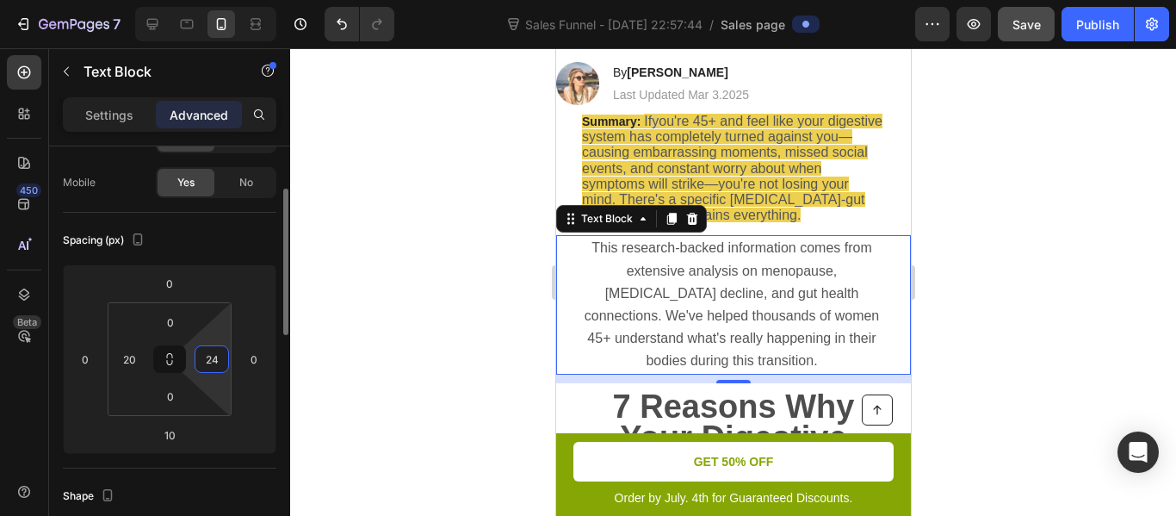
click at [219, 354] on input "24" at bounding box center [212, 359] width 26 height 26
type input "20"
click at [407, 302] on div at bounding box center [733, 282] width 886 height 468
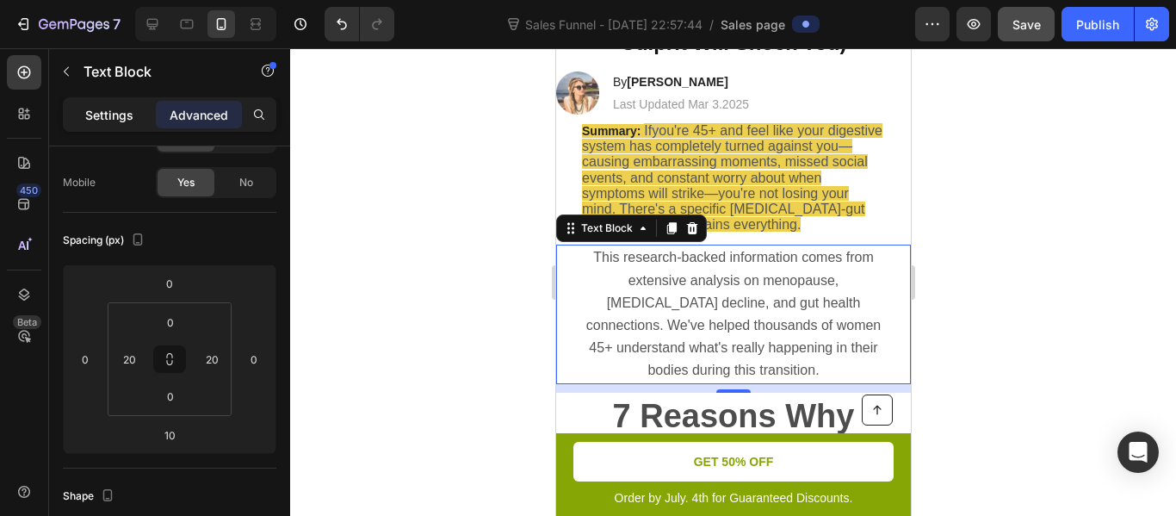
click at [134, 121] on div "Settings" at bounding box center [109, 115] width 86 height 28
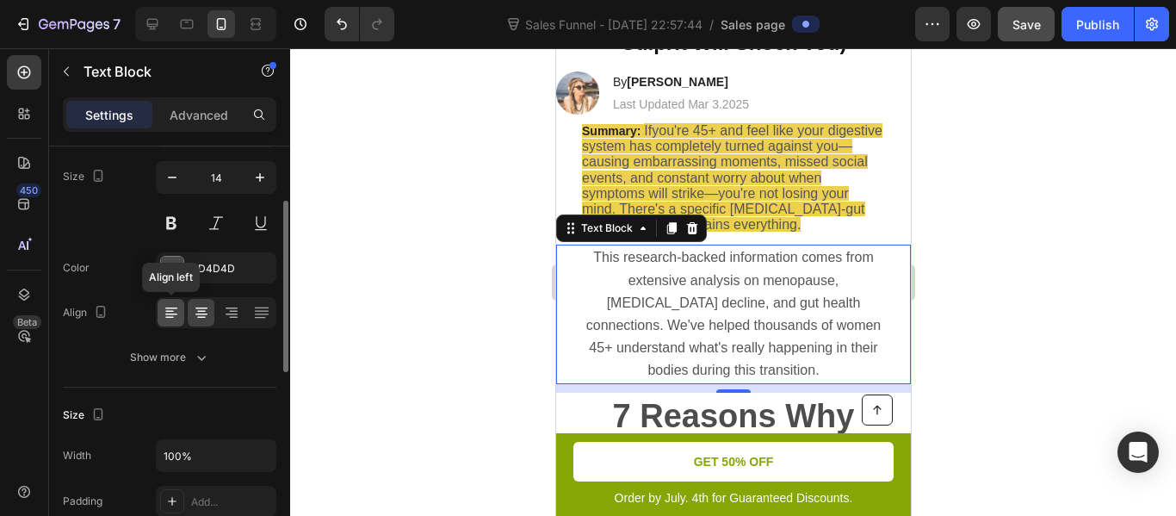
scroll to position [131, 0]
click at [164, 317] on icon at bounding box center [171, 311] width 17 height 17
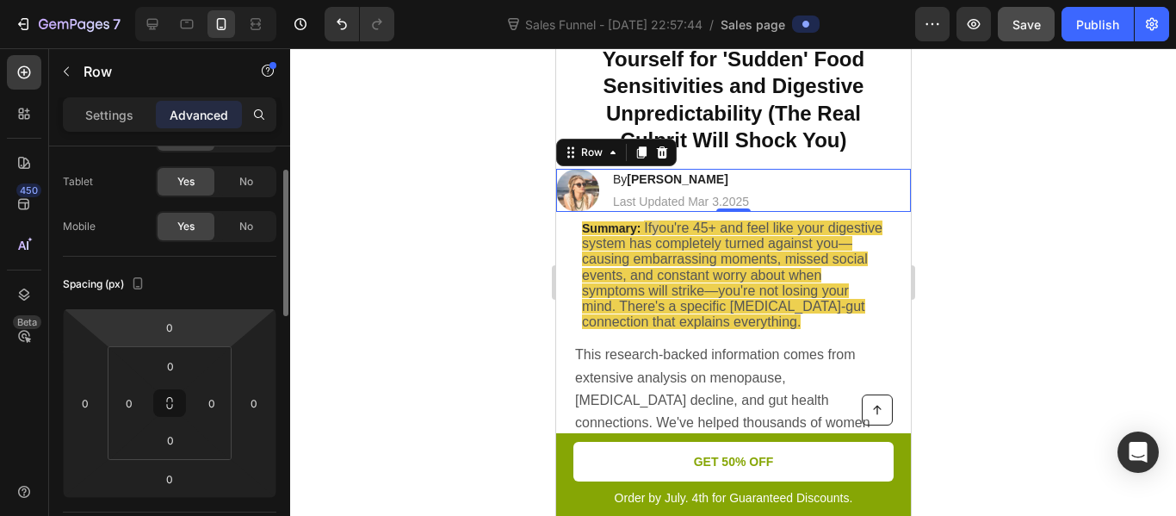
scroll to position [77, 0]
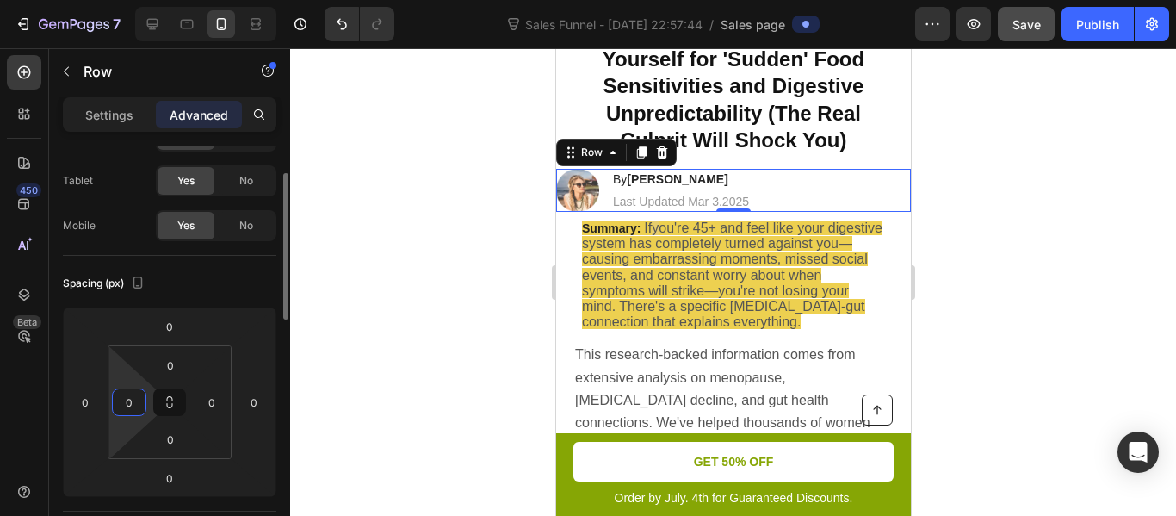
click at [130, 399] on input "0" at bounding box center [129, 402] width 26 height 26
type input "15"
click at [364, 294] on div at bounding box center [733, 282] width 886 height 468
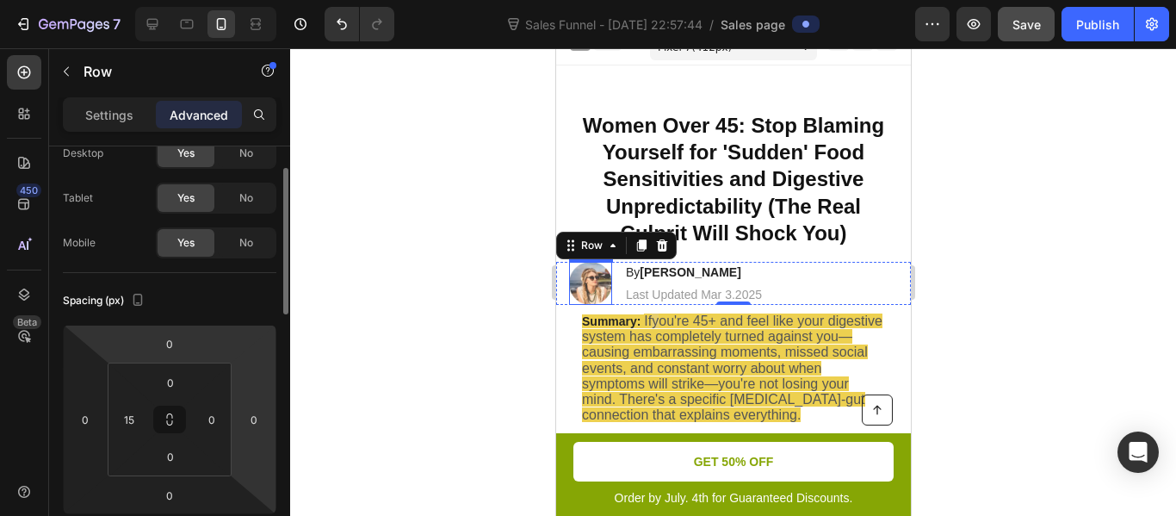
scroll to position [61, 0]
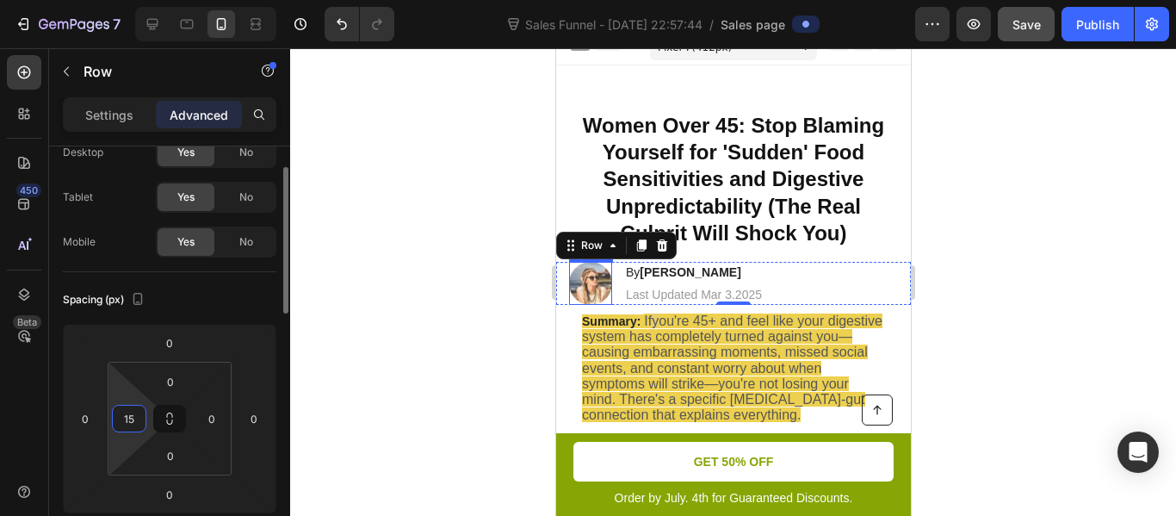
click at [131, 421] on input "15" at bounding box center [129, 419] width 26 height 26
type input "20"
click at [433, 331] on div at bounding box center [733, 282] width 886 height 468
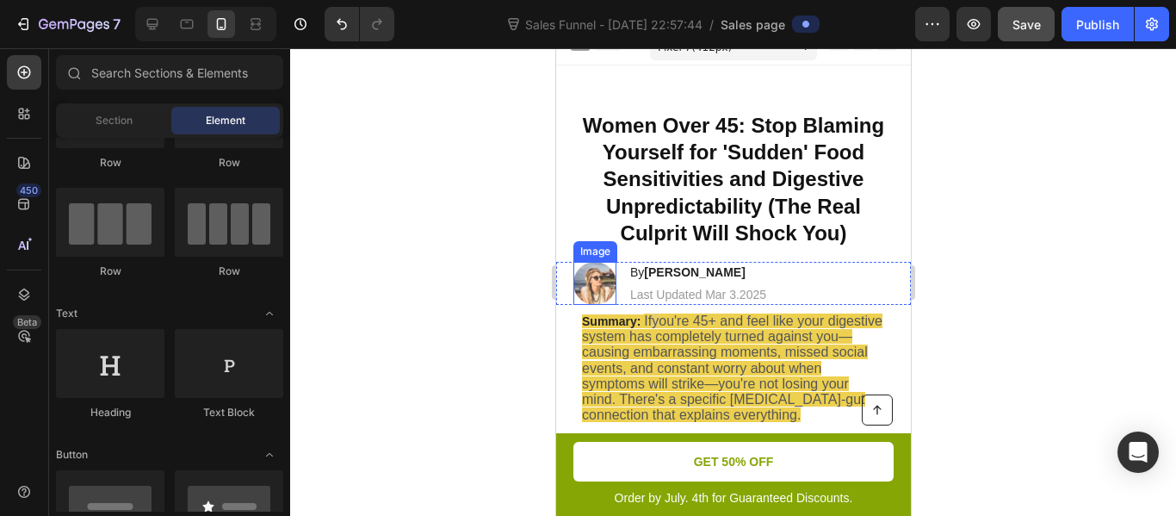
click at [433, 331] on div at bounding box center [733, 282] width 886 height 468
click at [515, 282] on div at bounding box center [733, 282] width 886 height 468
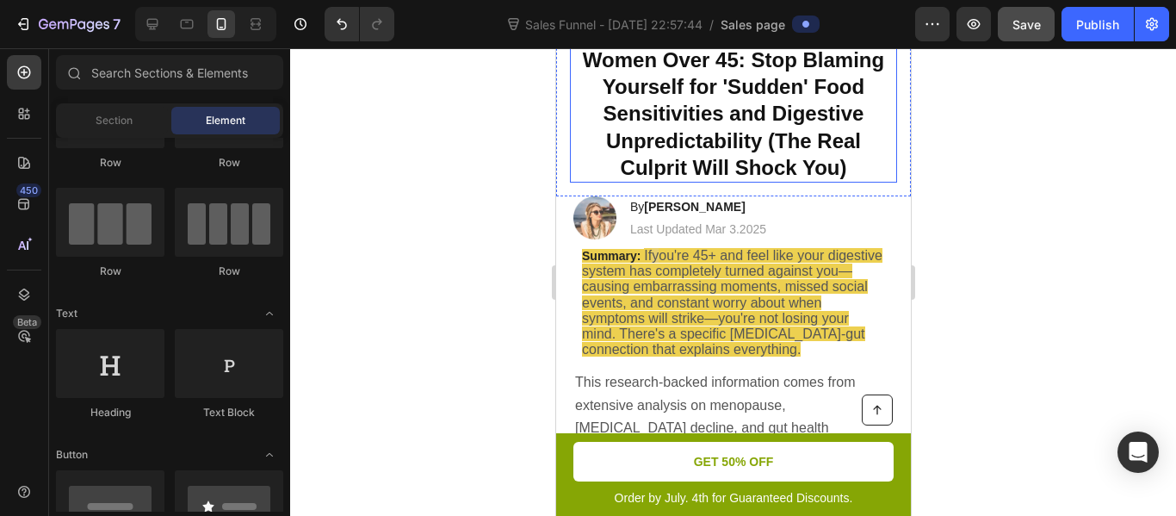
scroll to position [0, 0]
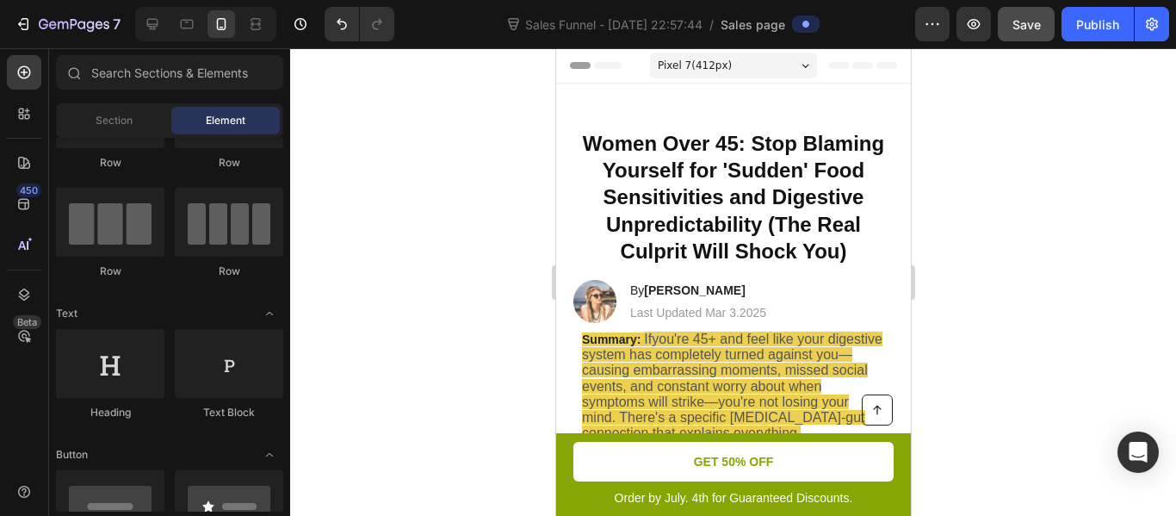
click at [718, 60] on div "Pixel 7 ( 412 px)" at bounding box center [732, 66] width 167 height 26
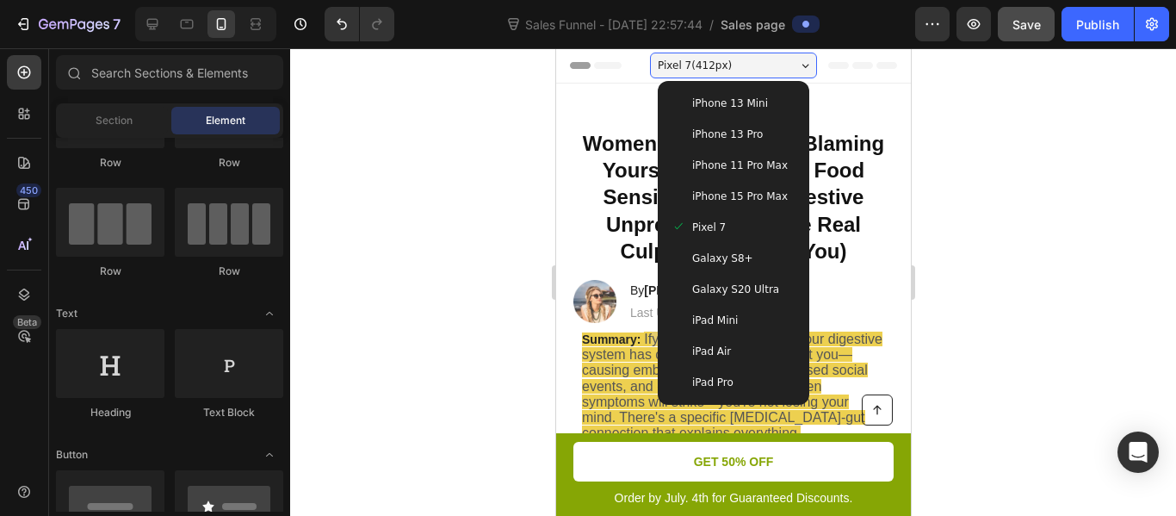
click at [723, 96] on span "iPhone 13 Mini" at bounding box center [729, 103] width 76 height 17
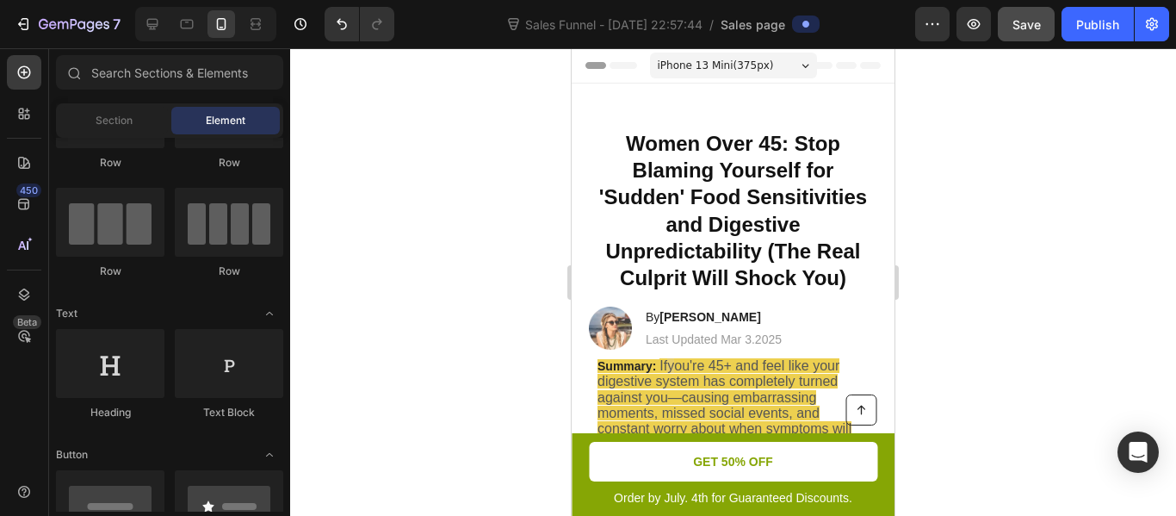
click at [715, 64] on span "iPhone 13 Mini ( 375 px)" at bounding box center [716, 65] width 116 height 17
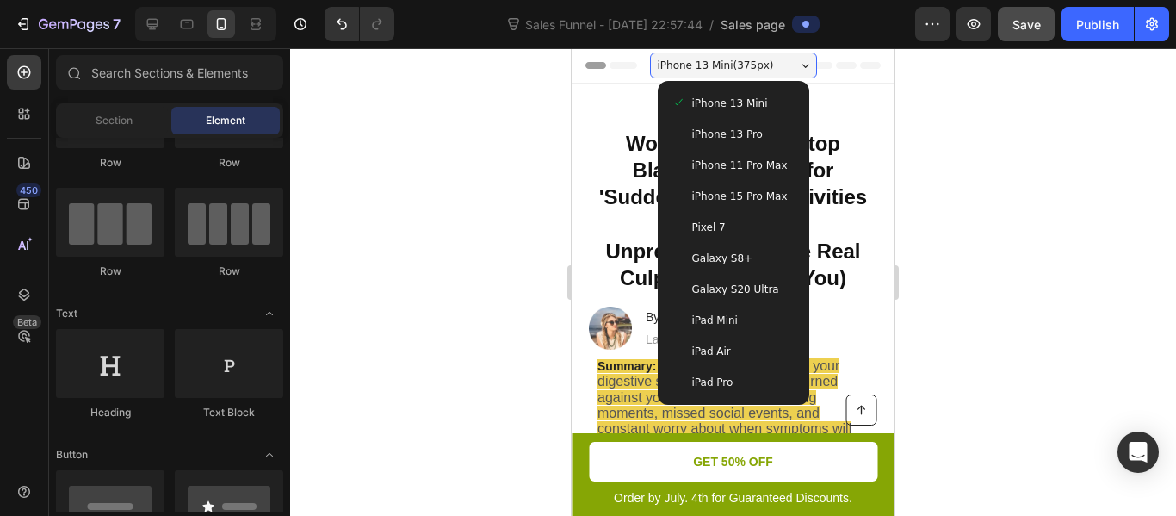
click at [703, 119] on div "iPhone 13 Pro" at bounding box center [734, 134] width 138 height 31
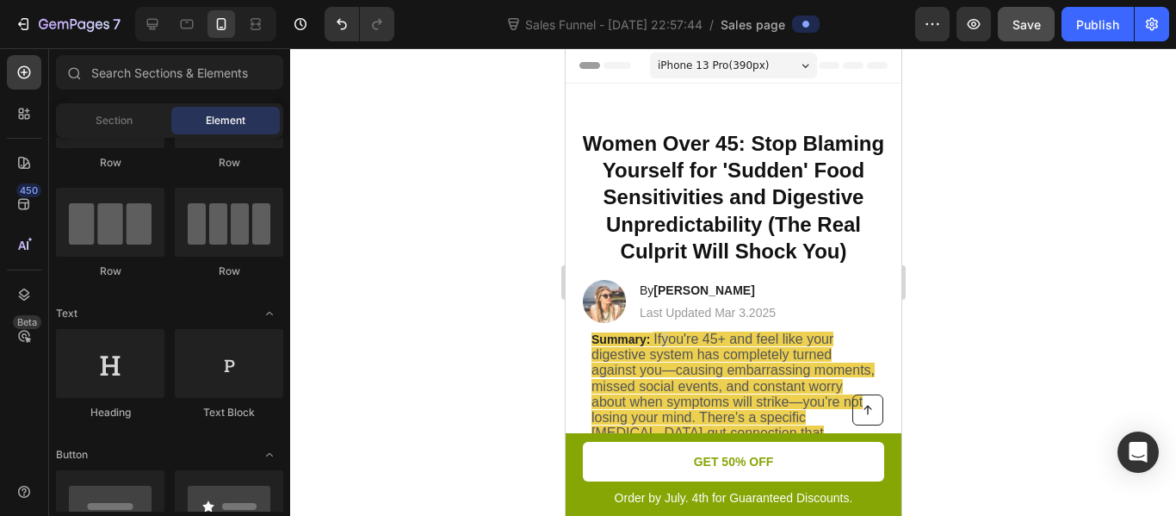
click at [691, 66] on span "iPhone 13 Pro ( 390 px)" at bounding box center [712, 65] width 111 height 17
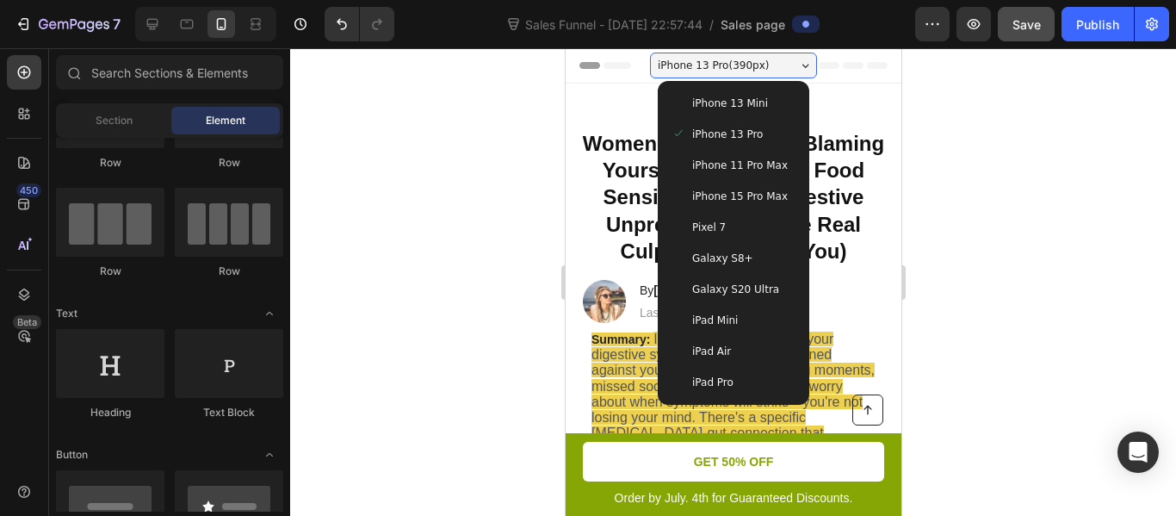
click at [701, 183] on div "iPhone 15 Pro Max" at bounding box center [733, 196] width 138 height 31
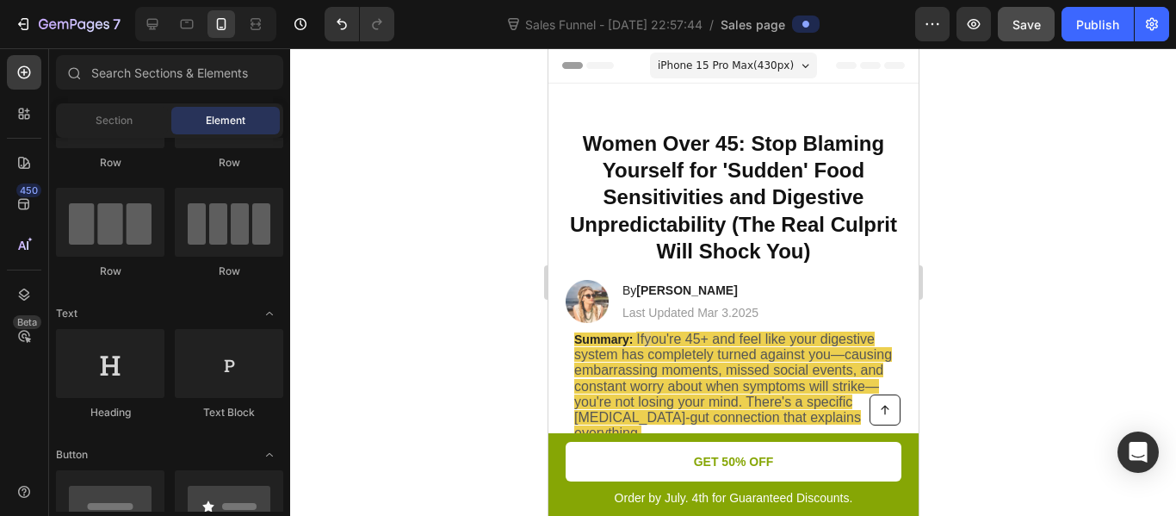
click at [479, 195] on div at bounding box center [733, 282] width 886 height 468
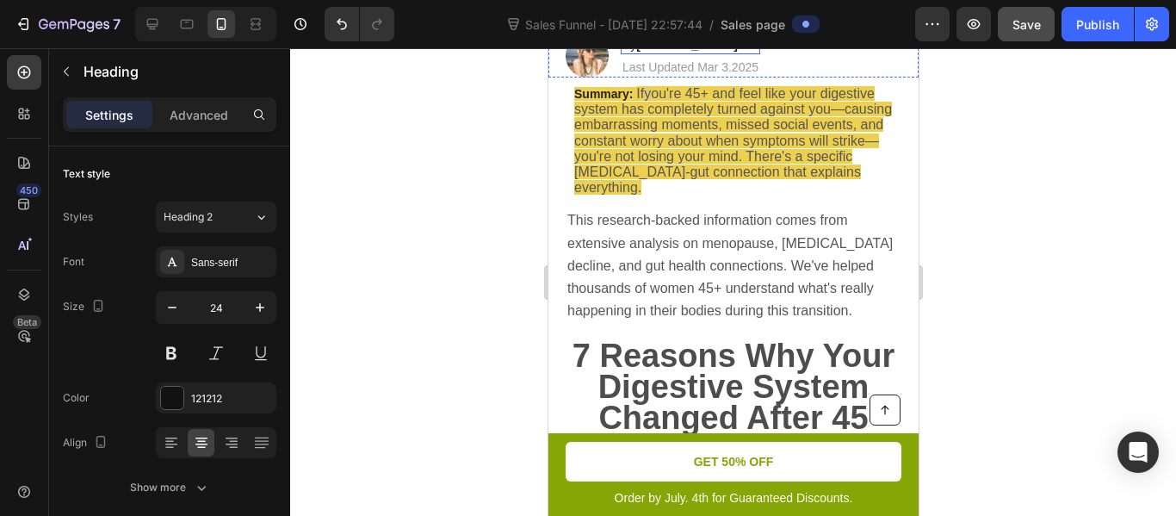
scroll to position [247, 0]
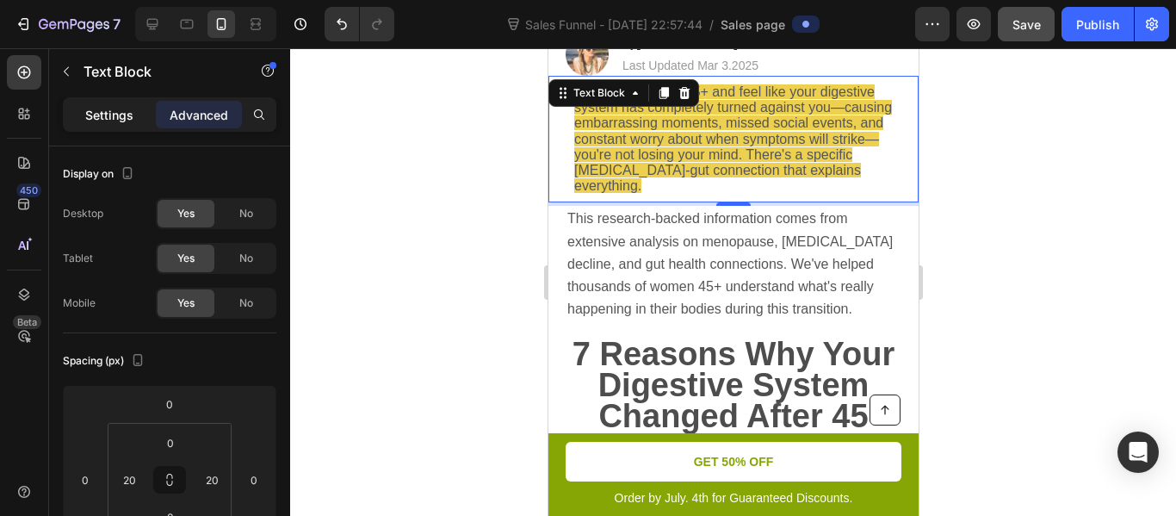
click at [133, 124] on div "Settings" at bounding box center [109, 115] width 86 height 28
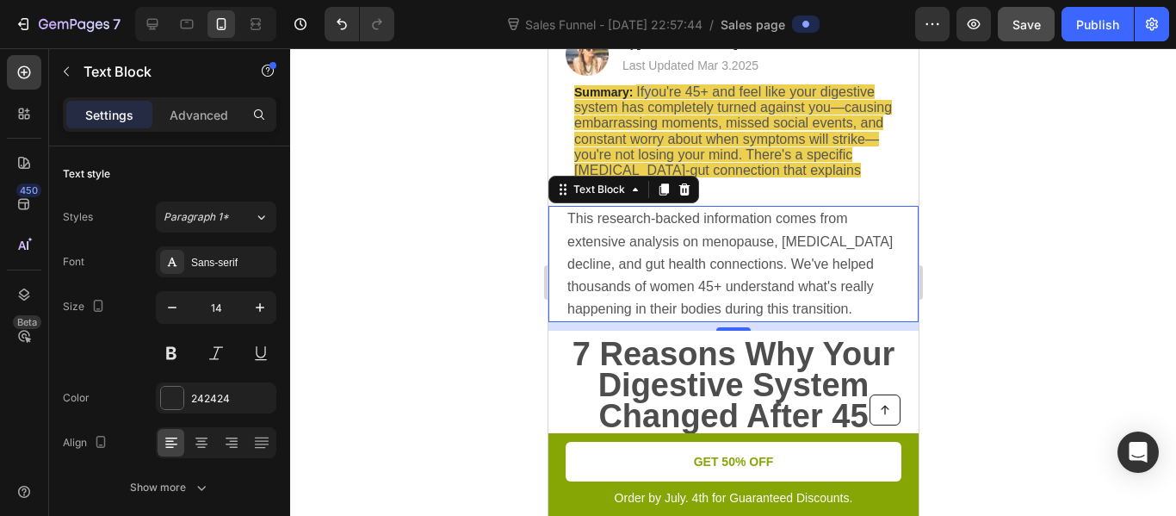
scroll to position [61, 0]
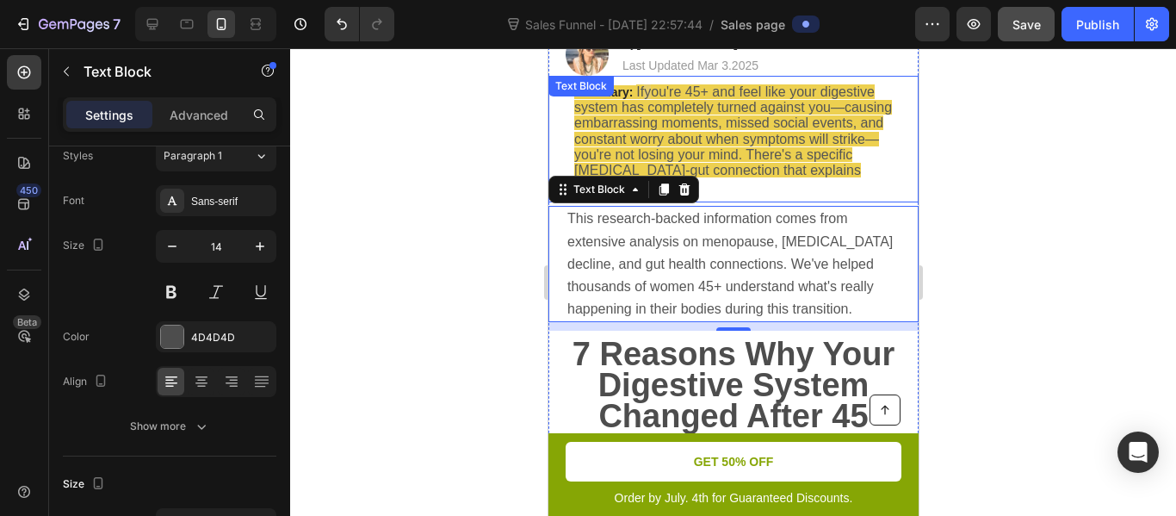
click at [750, 118] on span "ou're 45+ and feel like your digestive system has completely turned against you…" at bounding box center [732, 138] width 318 height 108
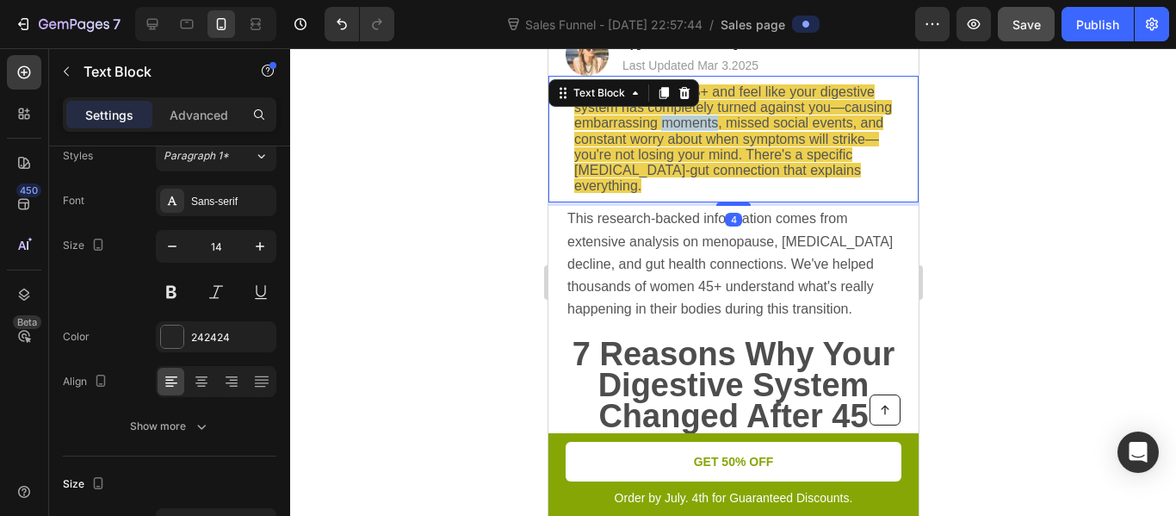
click at [750, 118] on span "ou're 45+ and feel like your digestive system has completely turned against you…" at bounding box center [732, 138] width 318 height 108
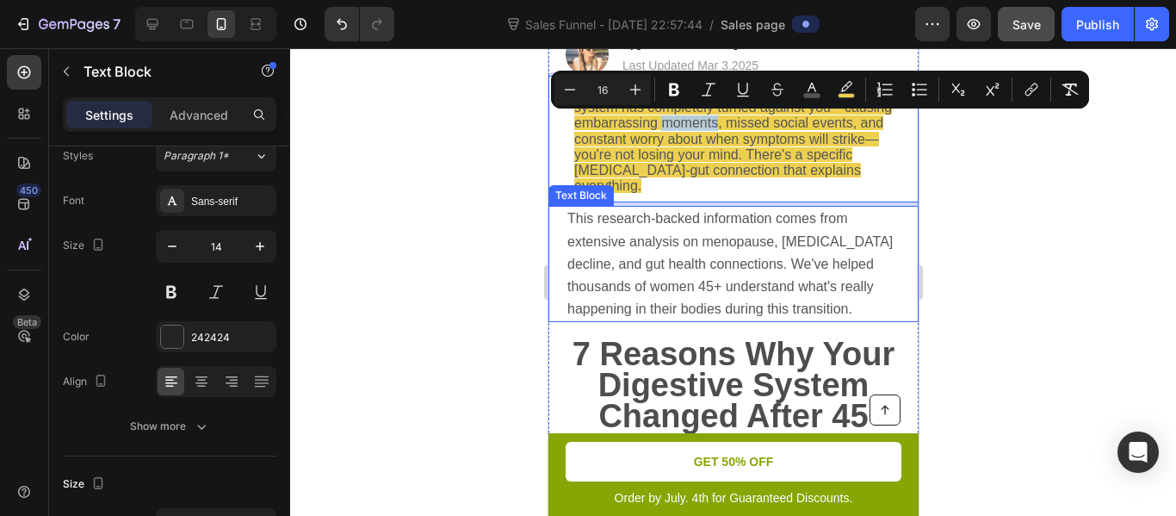
click at [747, 218] on span "This research-backed information comes from extensive analysis on menopause, [M…" at bounding box center [729, 263] width 325 height 105
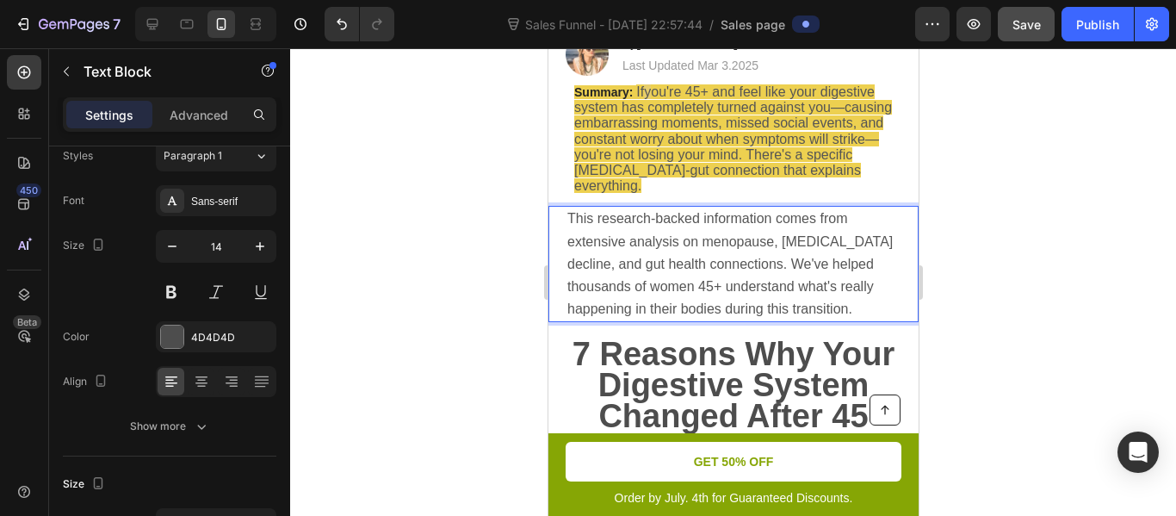
click at [747, 218] on span "This research-backed information comes from extensive analysis on menopause, [M…" at bounding box center [729, 263] width 325 height 105
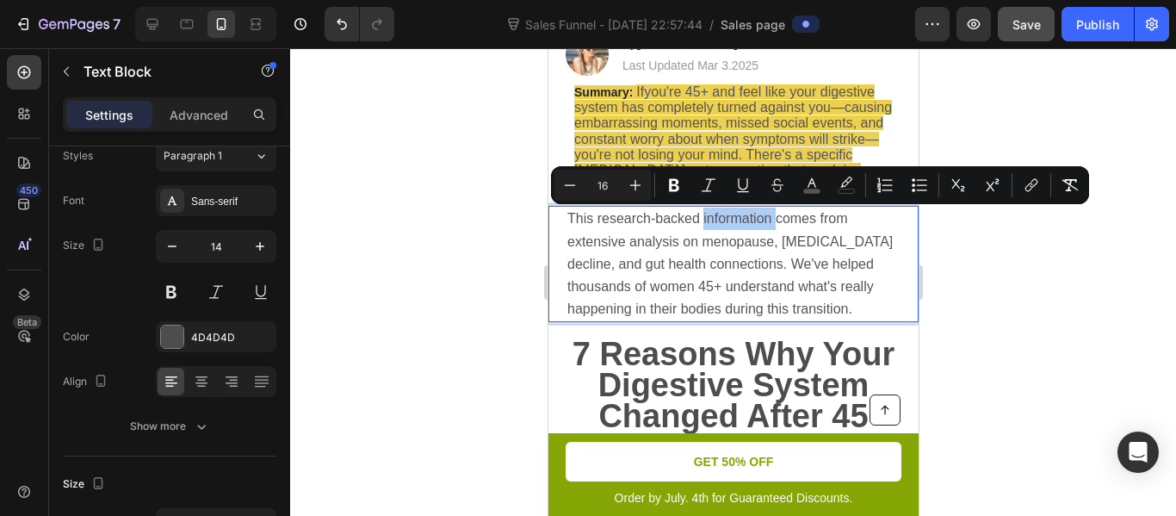
click at [517, 233] on div at bounding box center [733, 282] width 886 height 468
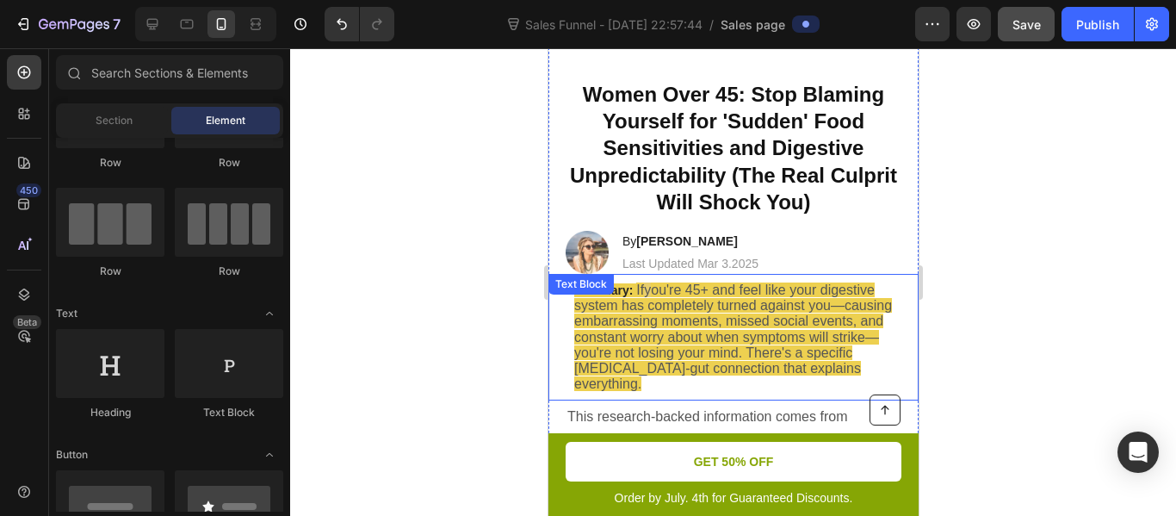
scroll to position [48, 0]
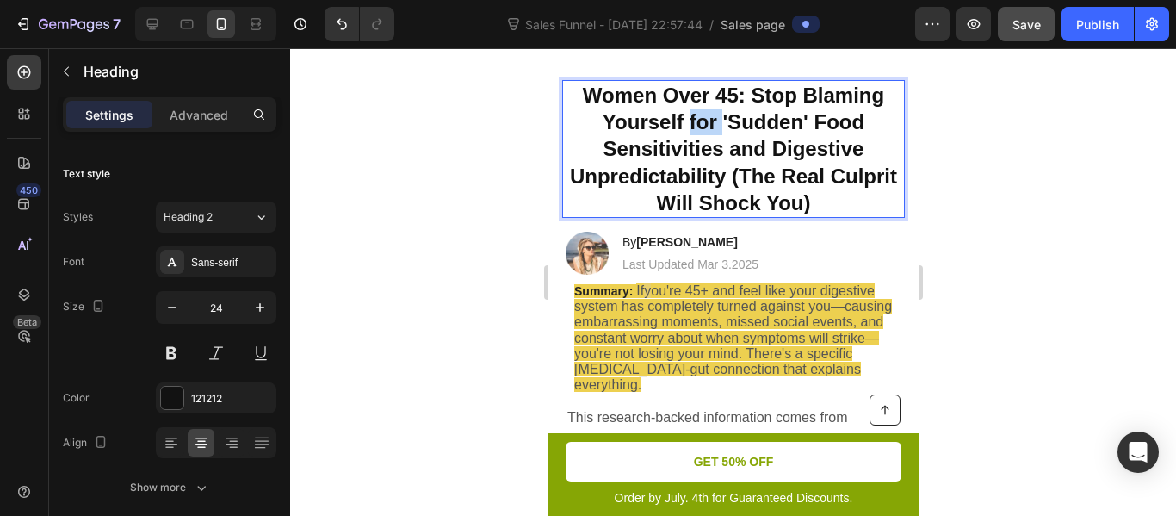
click at [693, 129] on strong "Women Over 45: Stop Blaming Yourself for 'Sudden' Food Sensitivities and Digest…" at bounding box center [732, 149] width 327 height 131
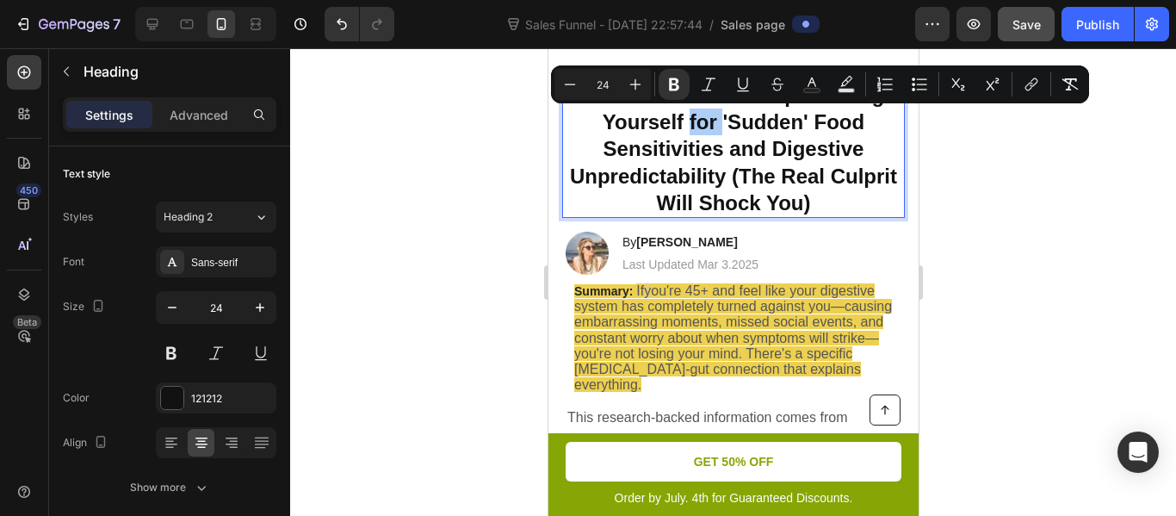
click at [455, 214] on div at bounding box center [733, 282] width 886 height 468
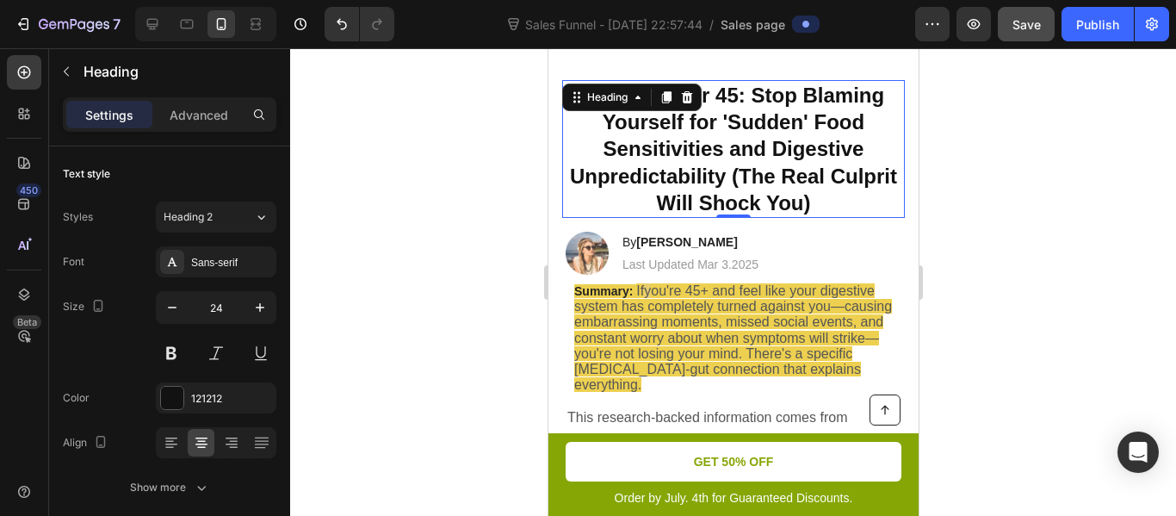
click at [653, 138] on strong "Women Over 45: Stop Blaming Yourself for 'Sudden' Food Sensitivities and Digest…" at bounding box center [732, 149] width 327 height 131
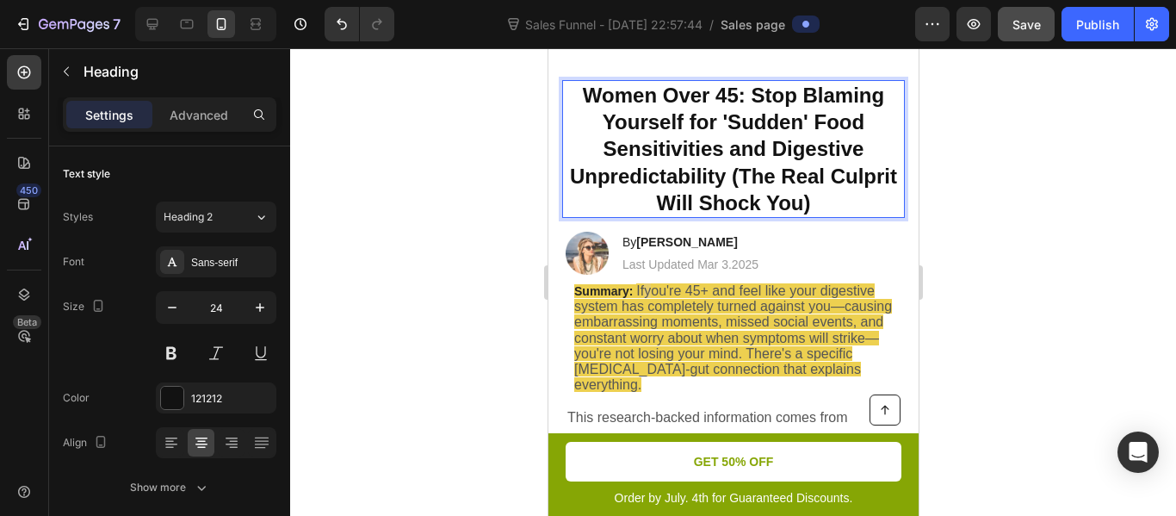
click at [662, 114] on strong "Women Over 45: Stop Blaming Yourself for 'Sudden' Food Sensitivities and Digest…" at bounding box center [732, 149] width 327 height 131
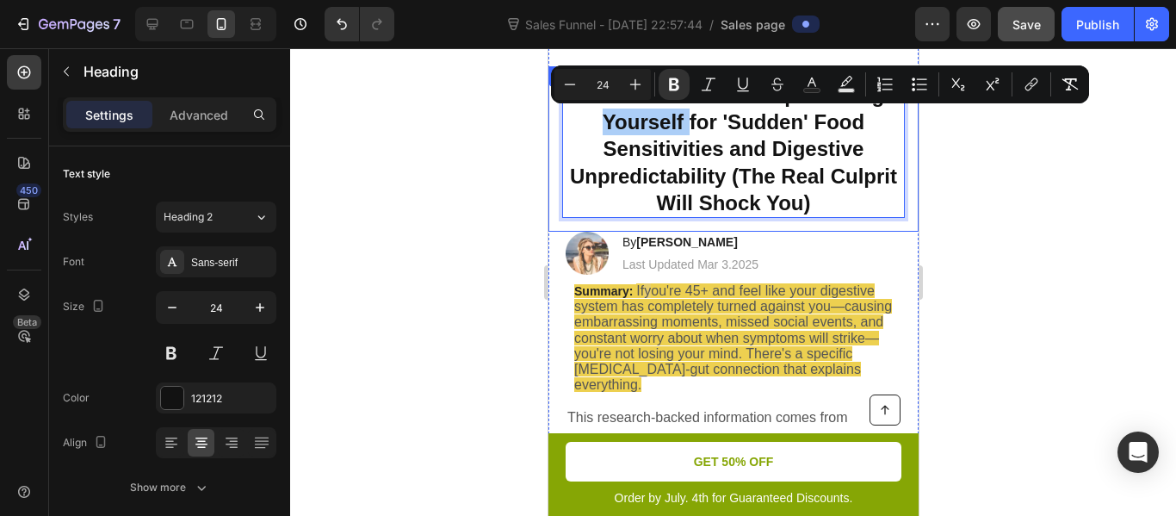
click at [487, 158] on div at bounding box center [733, 282] width 886 height 468
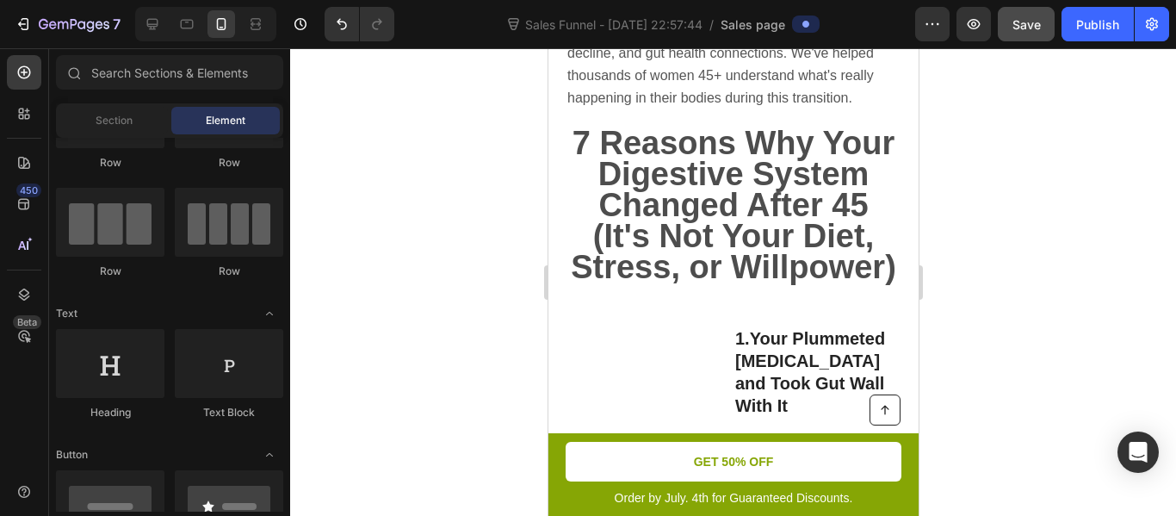
scroll to position [462, 0]
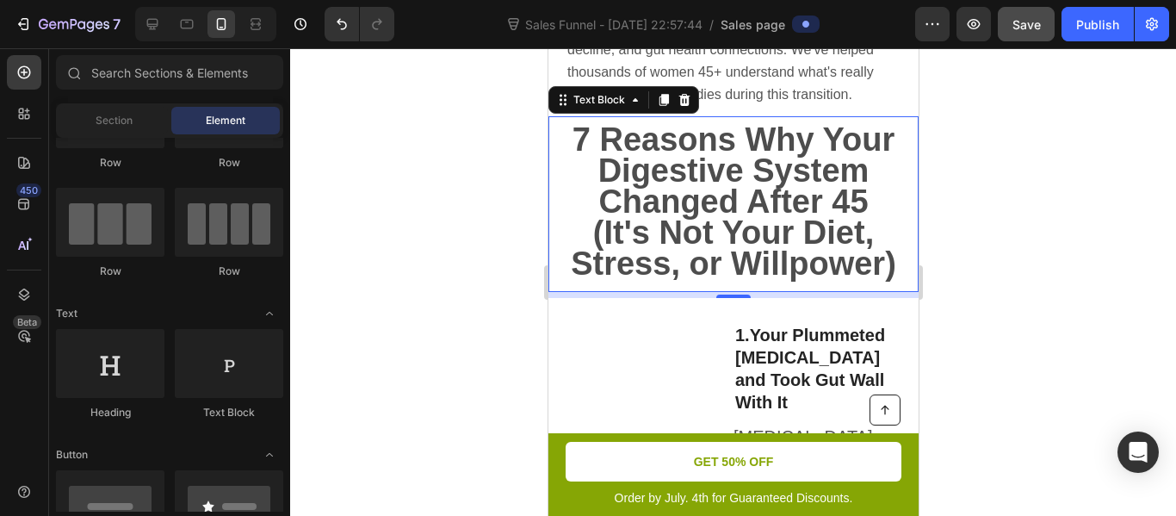
click at [689, 221] on strong "7 Reasons Why Your Digestive System Changed After 45 (It's Not Your Diet, Stres…" at bounding box center [732, 201] width 325 height 160
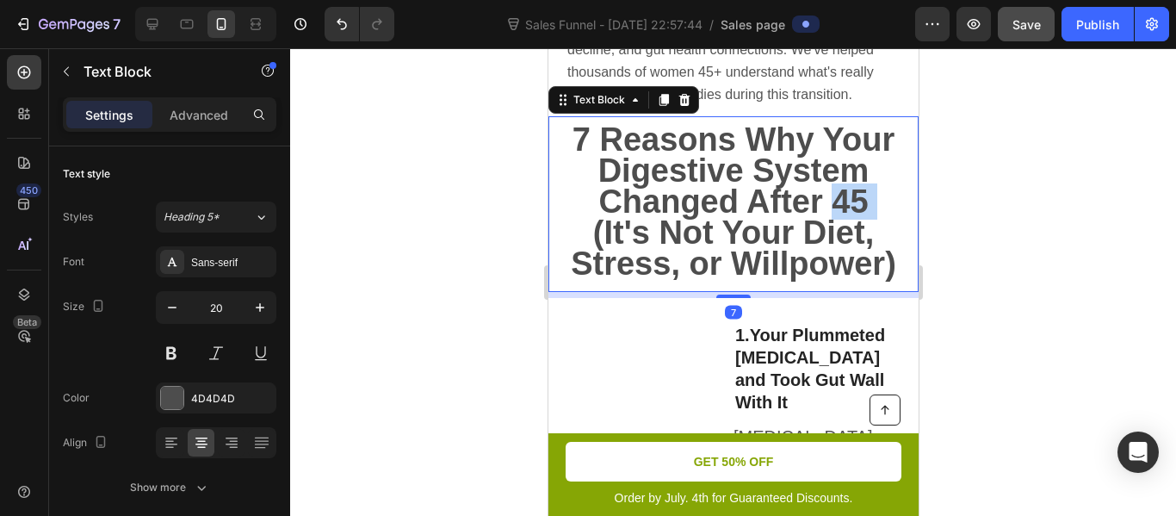
click at [689, 221] on strong "7 Reasons Why Your Digestive System Changed After 45 (It's Not Your Diet, Stres…" at bounding box center [732, 201] width 325 height 160
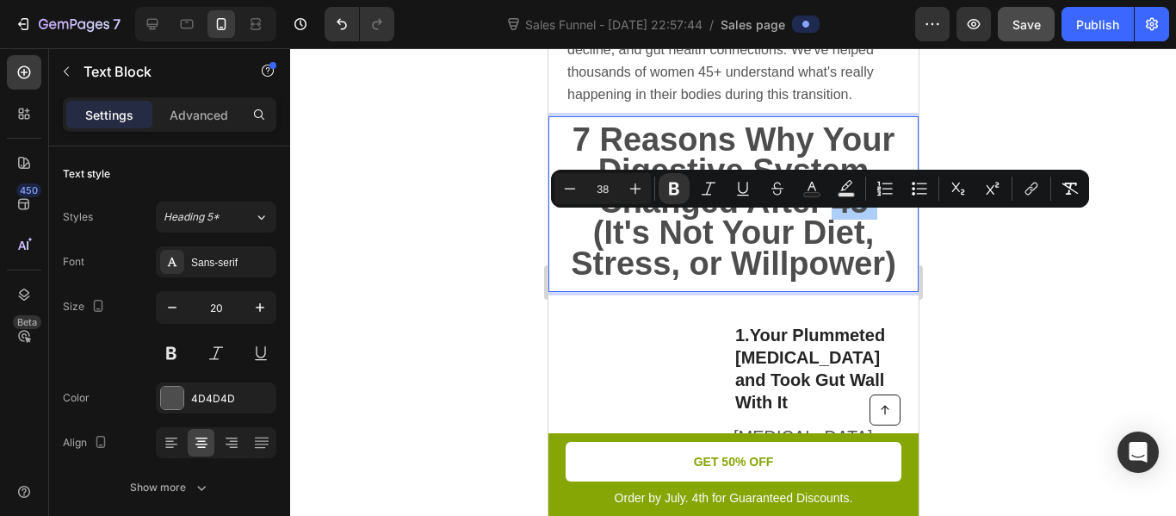
click at [612, 195] on input "38" at bounding box center [602, 188] width 34 height 21
type input "24"
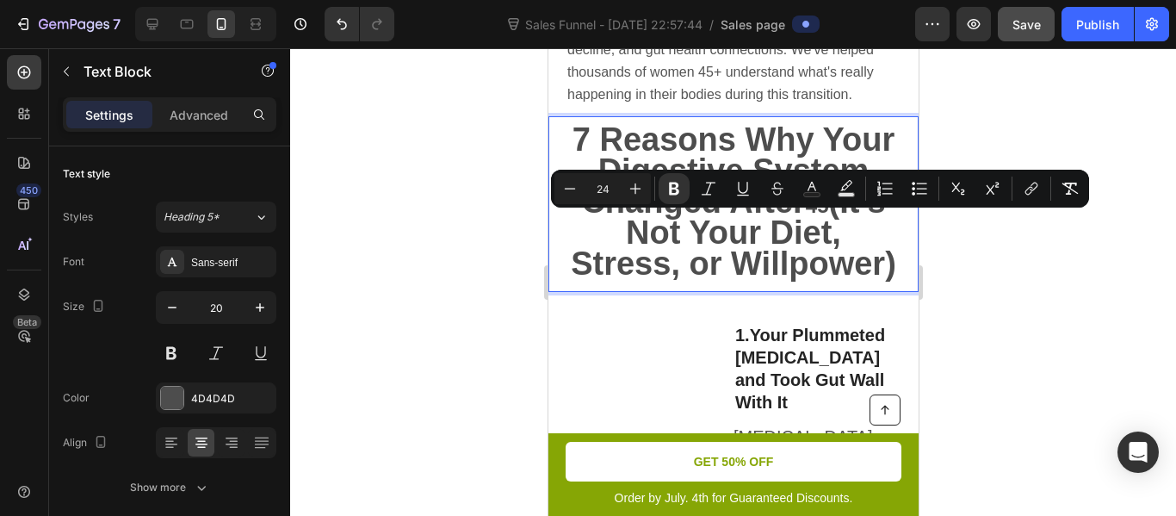
click at [499, 192] on div at bounding box center [733, 282] width 886 height 468
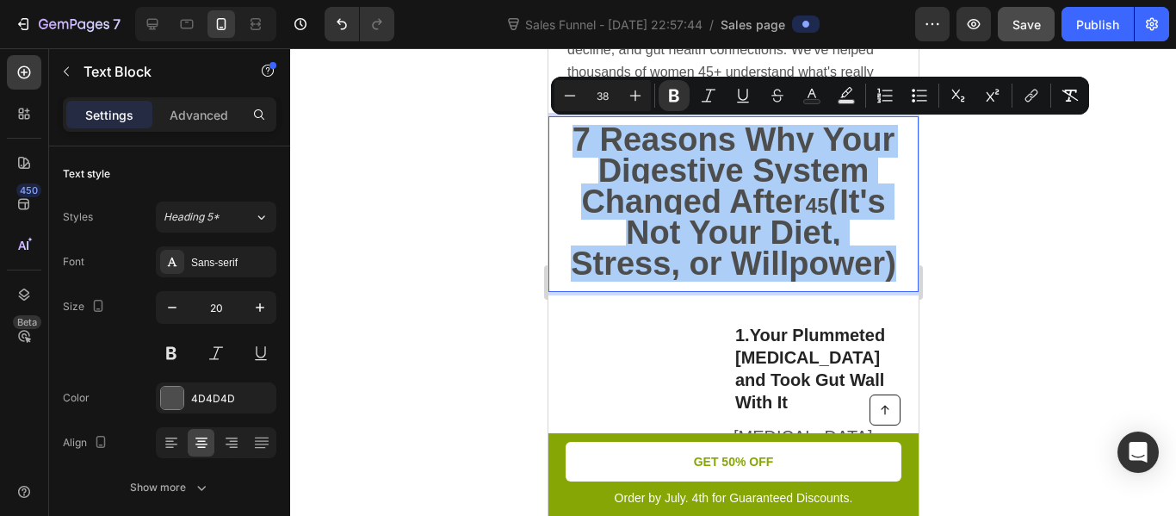
click at [608, 98] on input "38" at bounding box center [602, 95] width 34 height 21
type input "24"
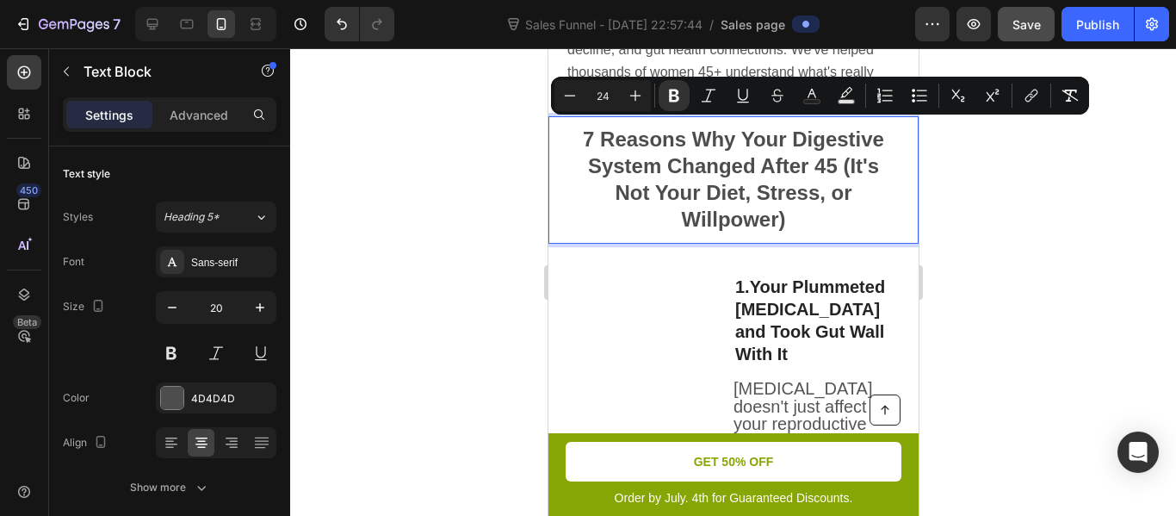
click at [511, 140] on div at bounding box center [733, 282] width 886 height 468
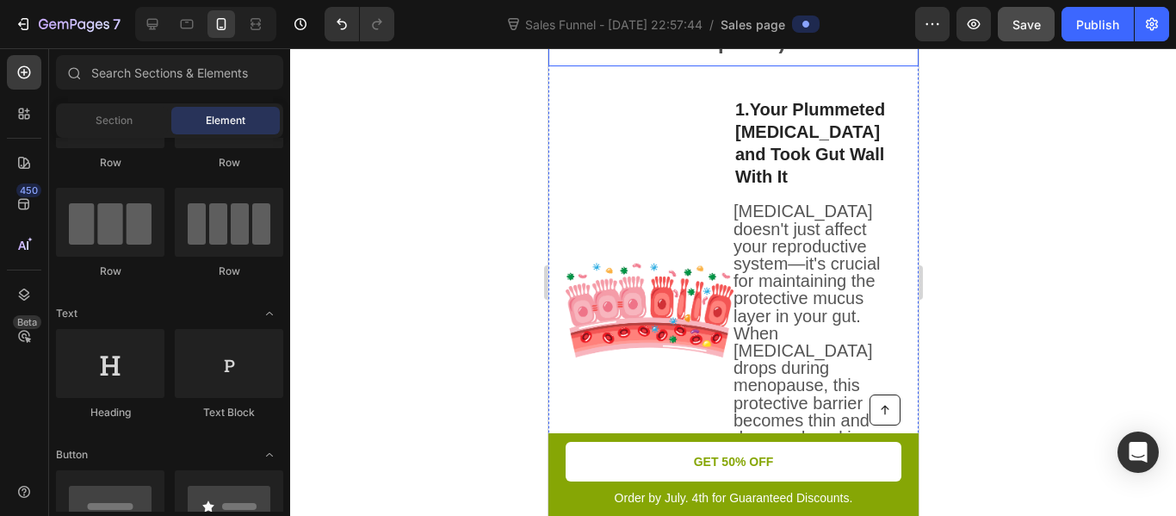
scroll to position [643, 0]
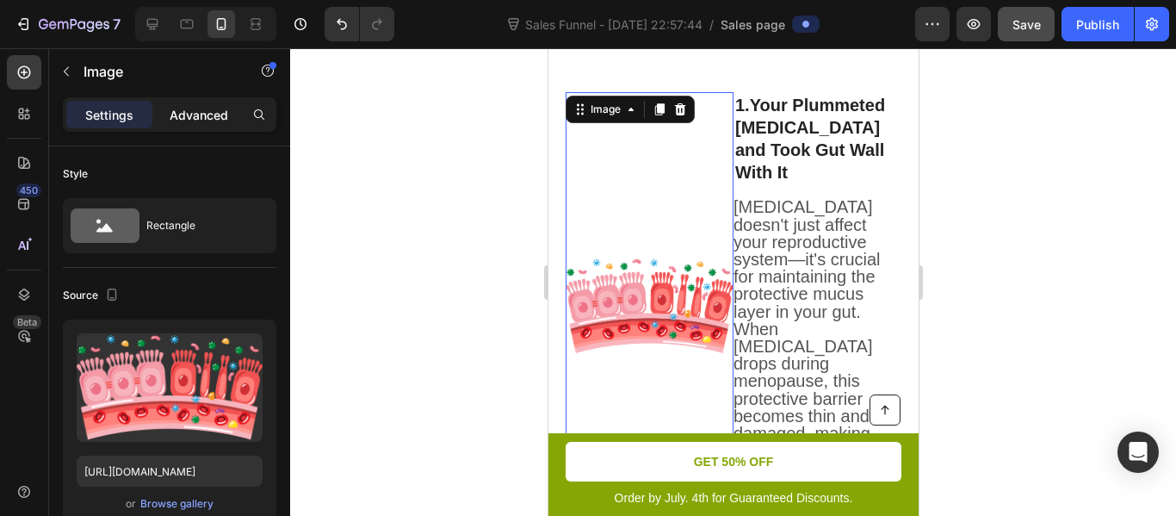
click at [205, 109] on p "Advanced" at bounding box center [199, 115] width 59 height 18
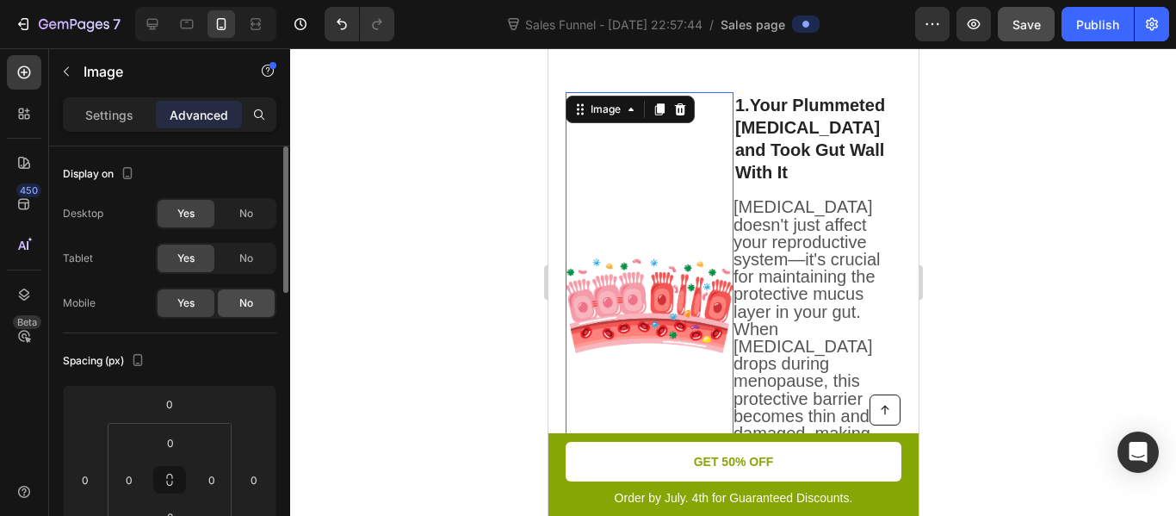
click at [247, 297] on span "No" at bounding box center [246, 302] width 14 height 15
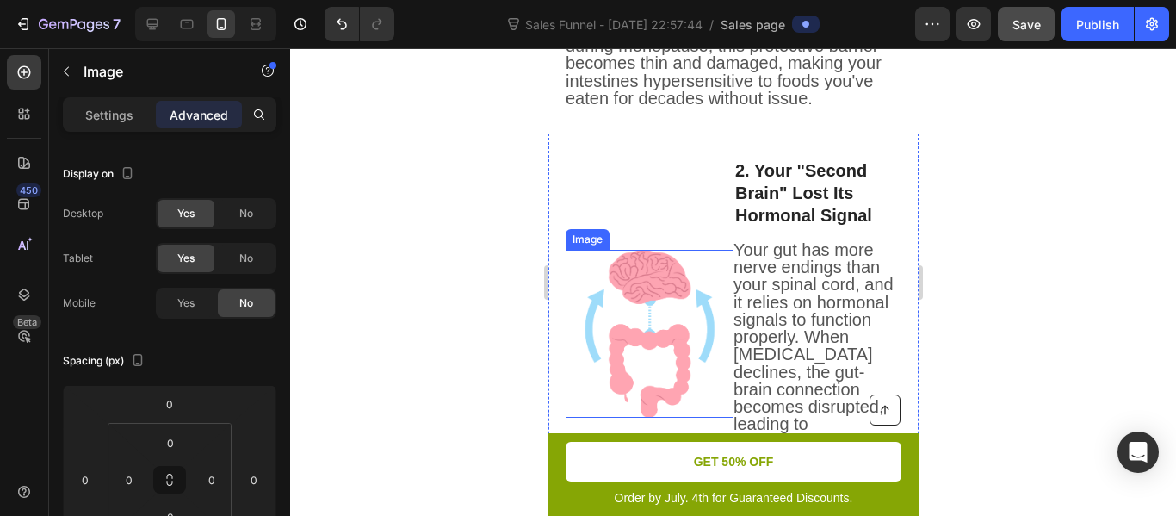
scroll to position [61, 0]
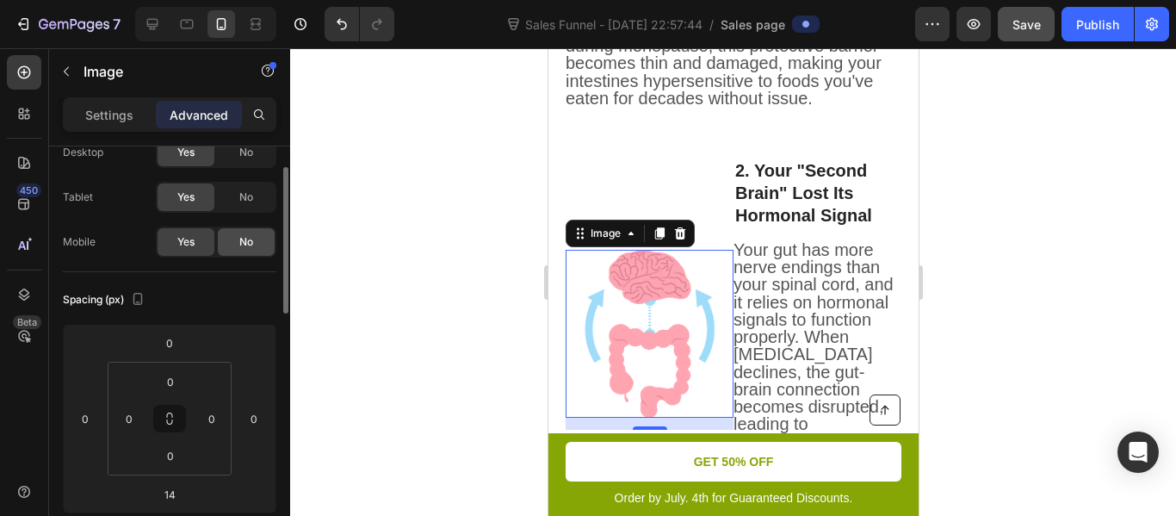
click at [249, 247] on span "No" at bounding box center [246, 241] width 14 height 15
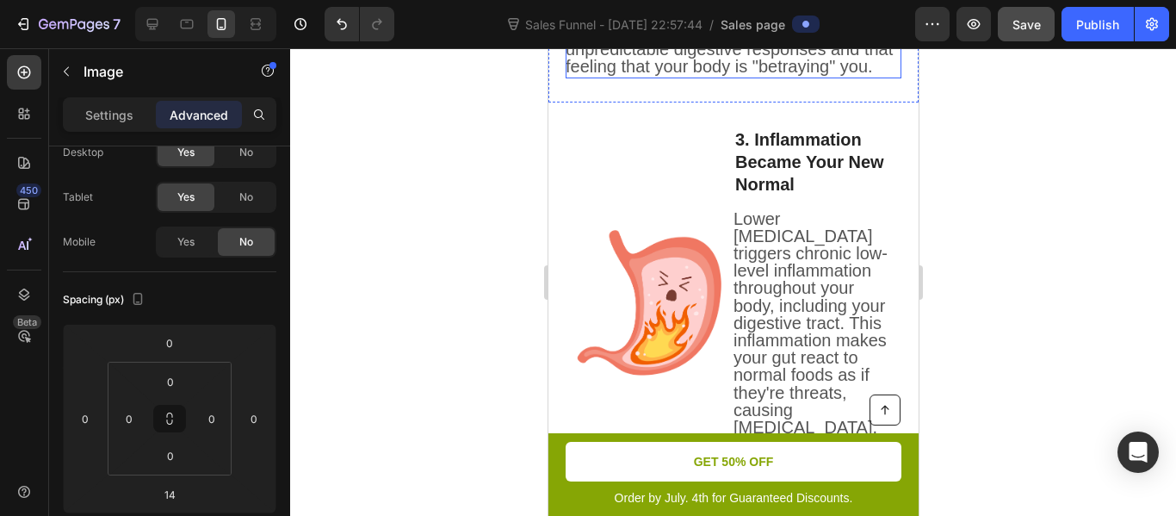
scroll to position [1098, 0]
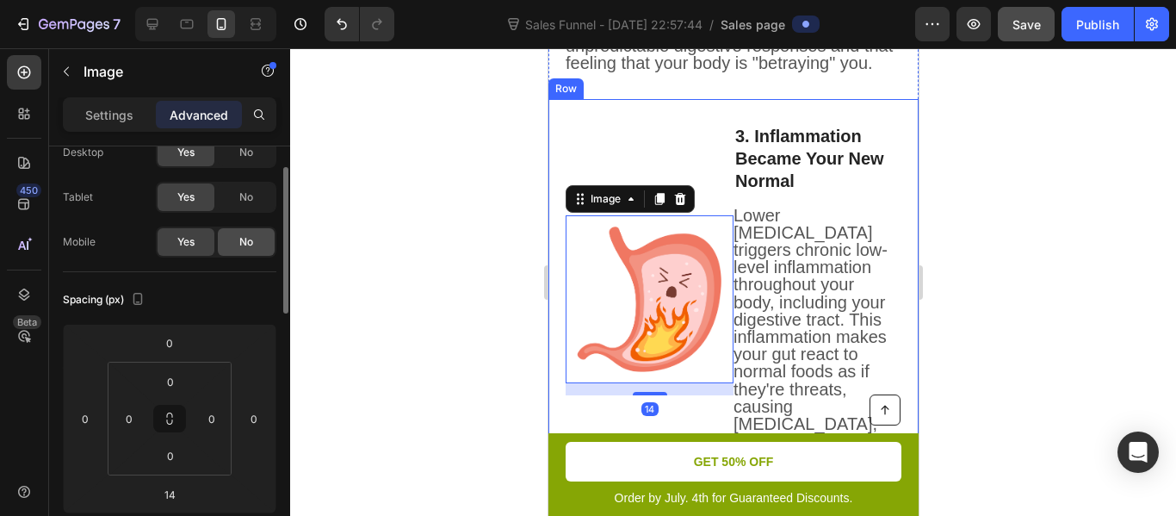
click at [226, 247] on div "No" at bounding box center [246, 242] width 57 height 28
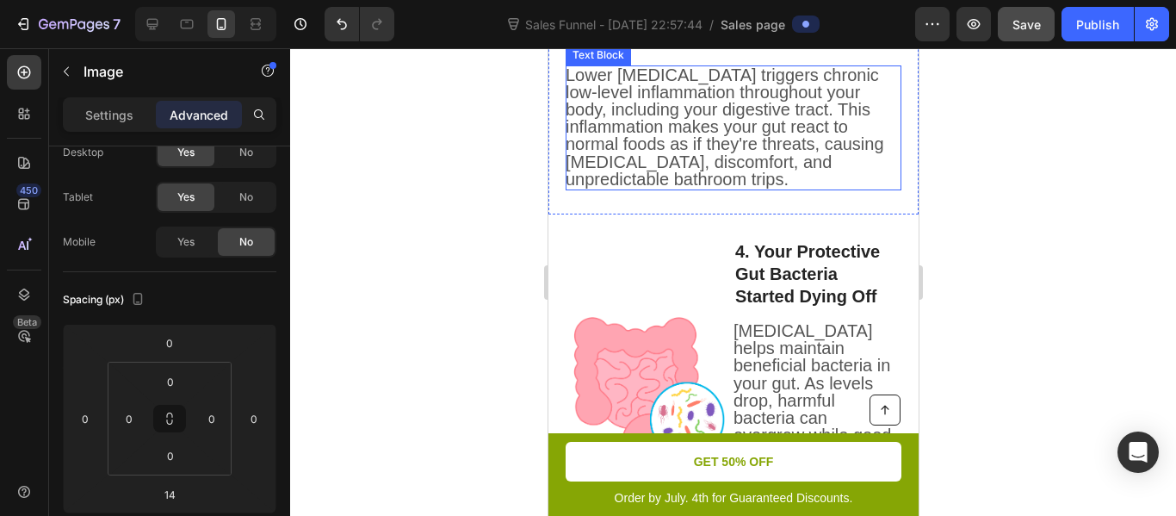
scroll to position [1261, 0]
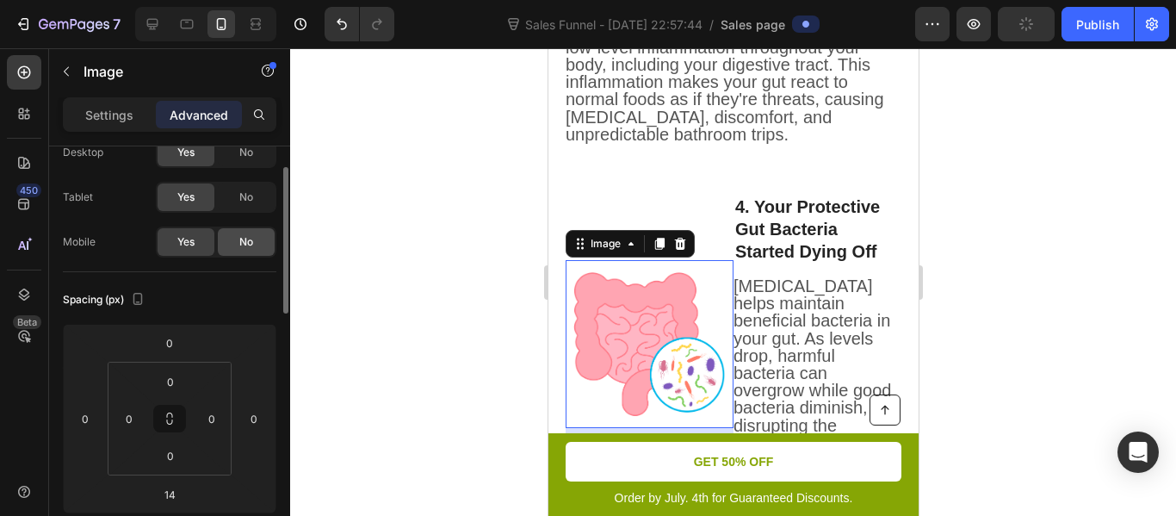
click at [256, 241] on div "No" at bounding box center [246, 242] width 57 height 28
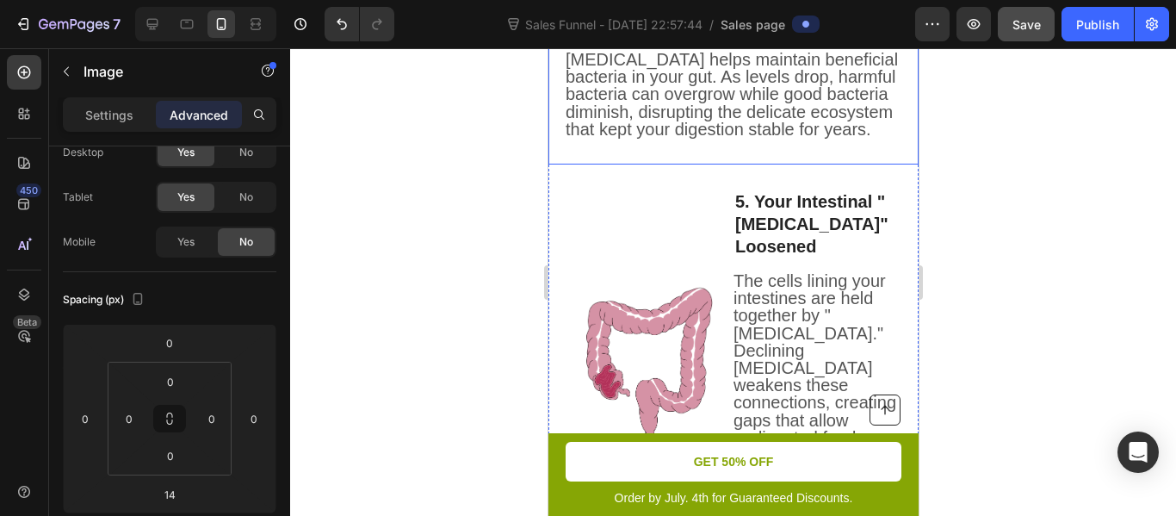
scroll to position [1470, 0]
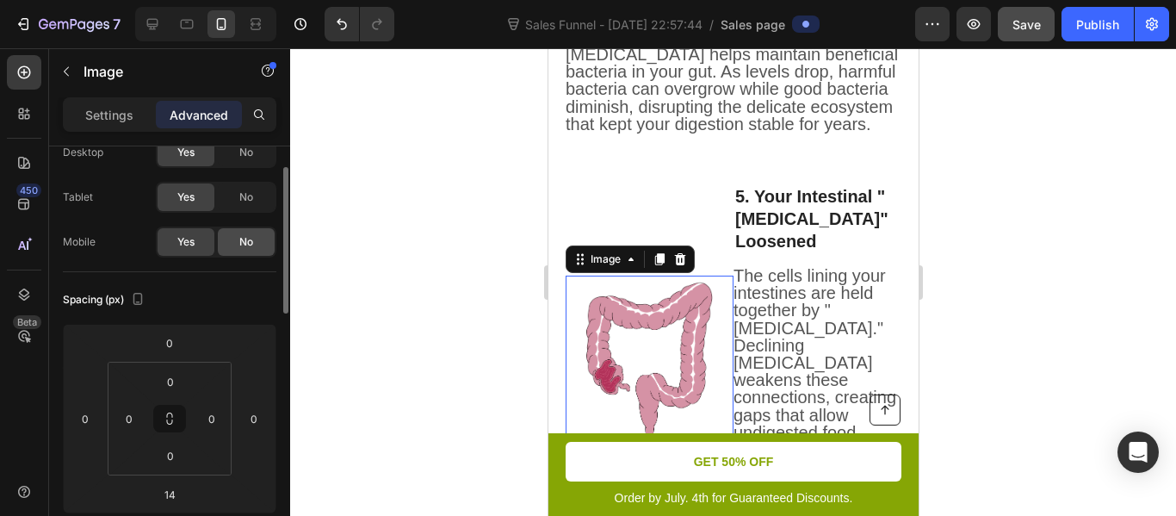
click at [246, 239] on span "No" at bounding box center [246, 241] width 14 height 15
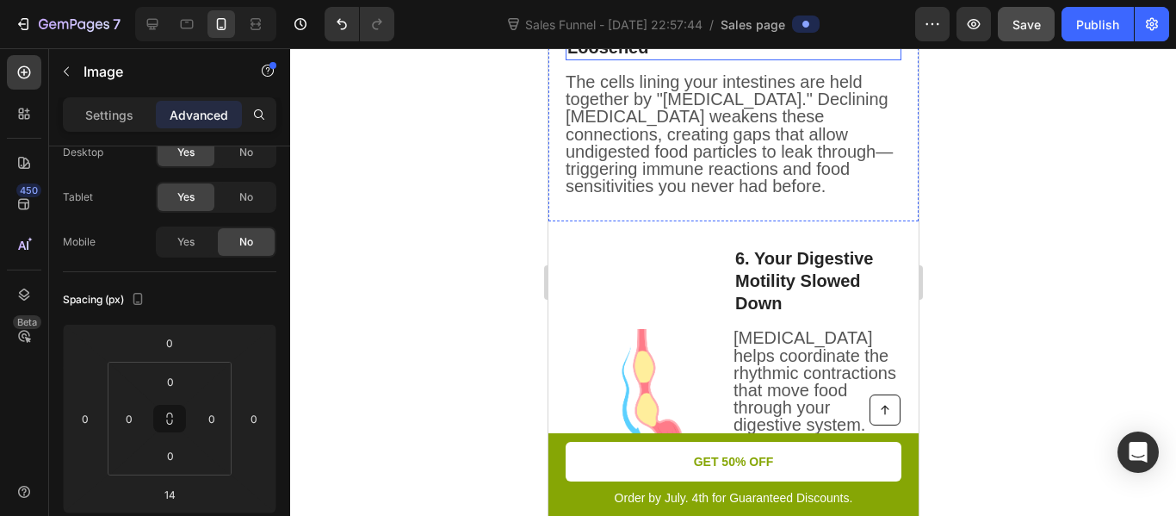
scroll to position [1656, 0]
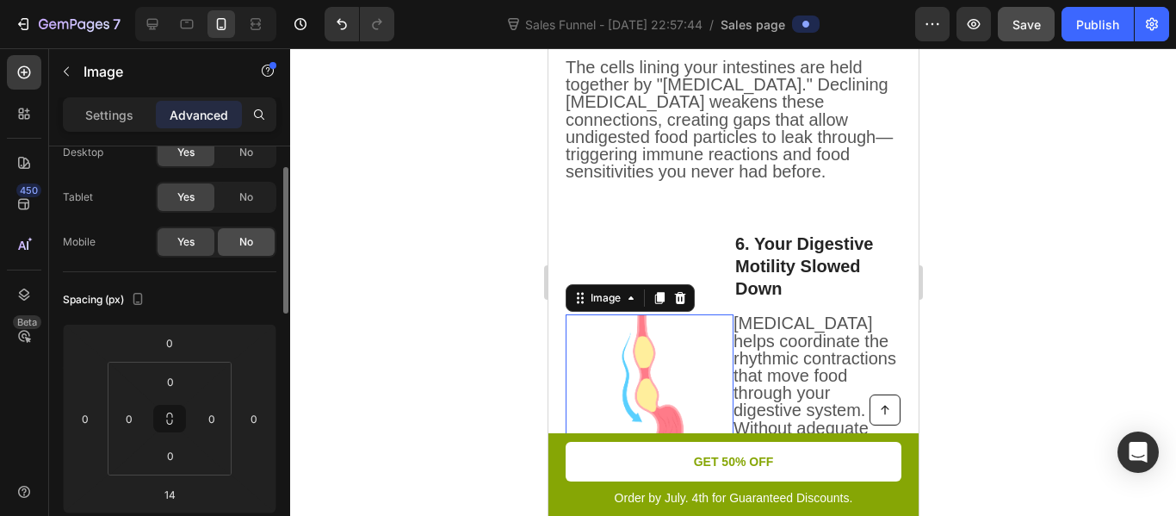
click at [247, 245] on span "No" at bounding box center [246, 241] width 14 height 15
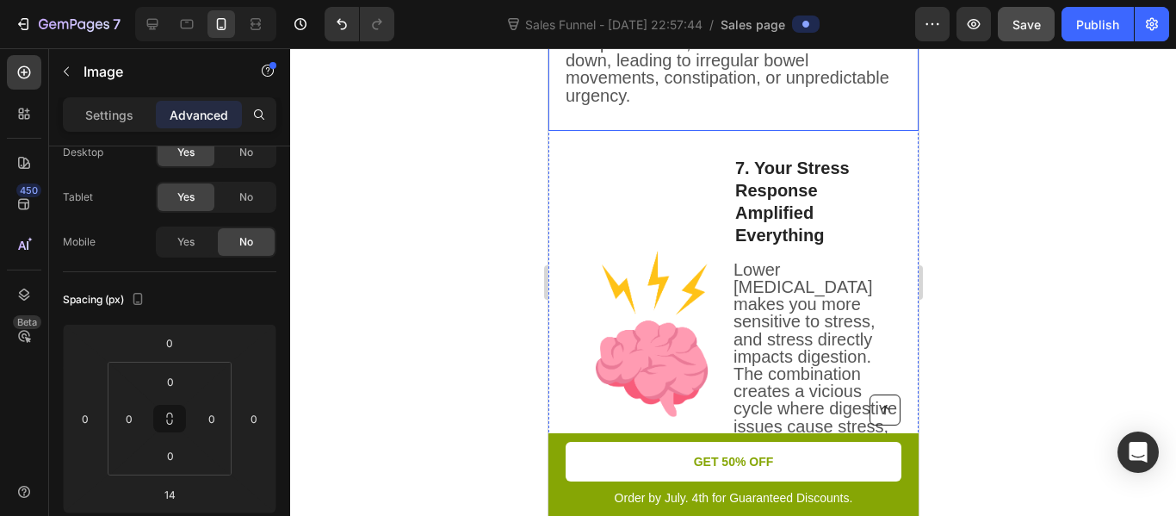
scroll to position [1944, 0]
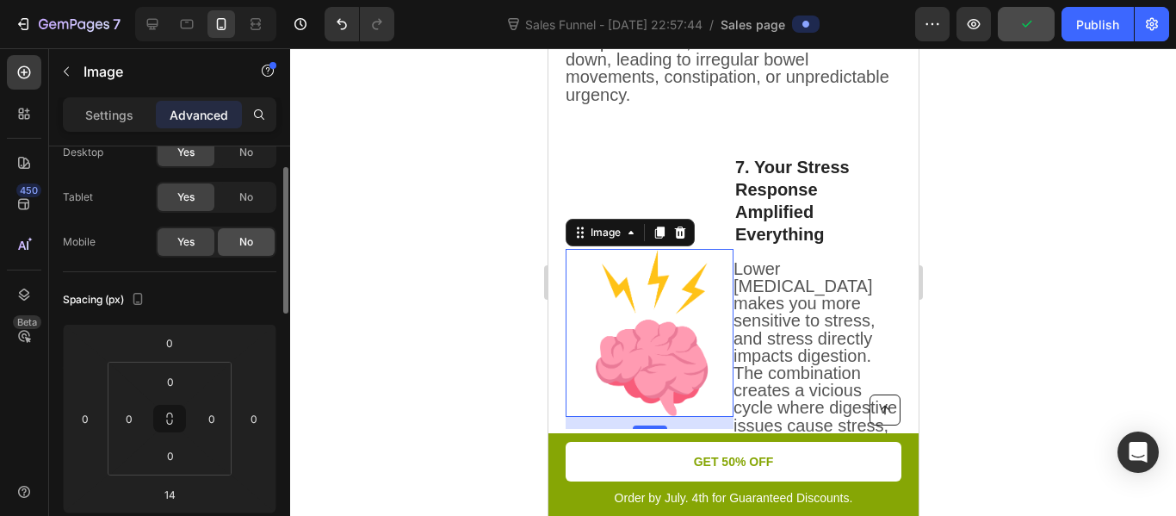
click at [251, 239] on span "No" at bounding box center [246, 241] width 14 height 15
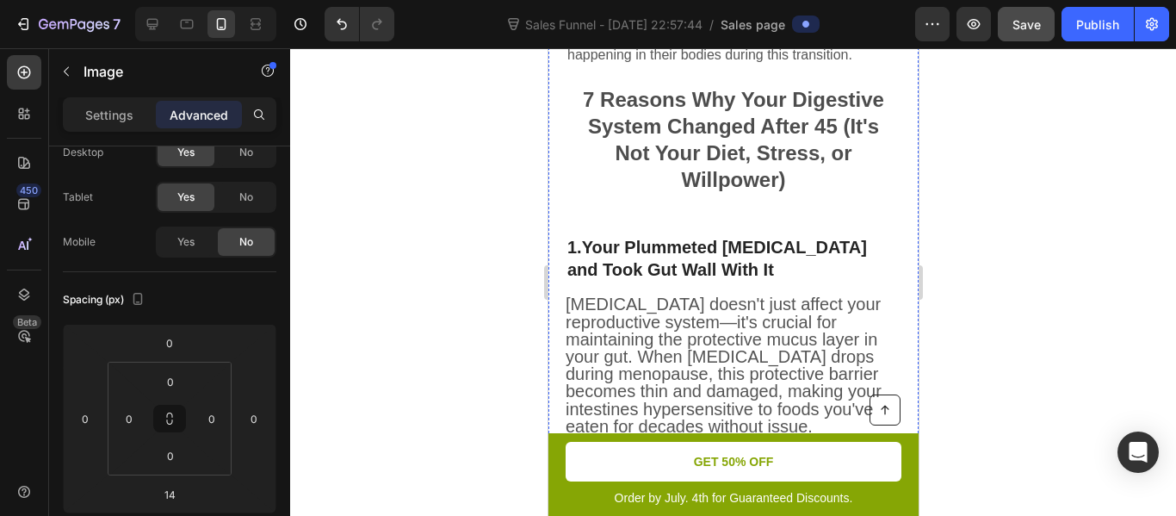
scroll to position [495, 0]
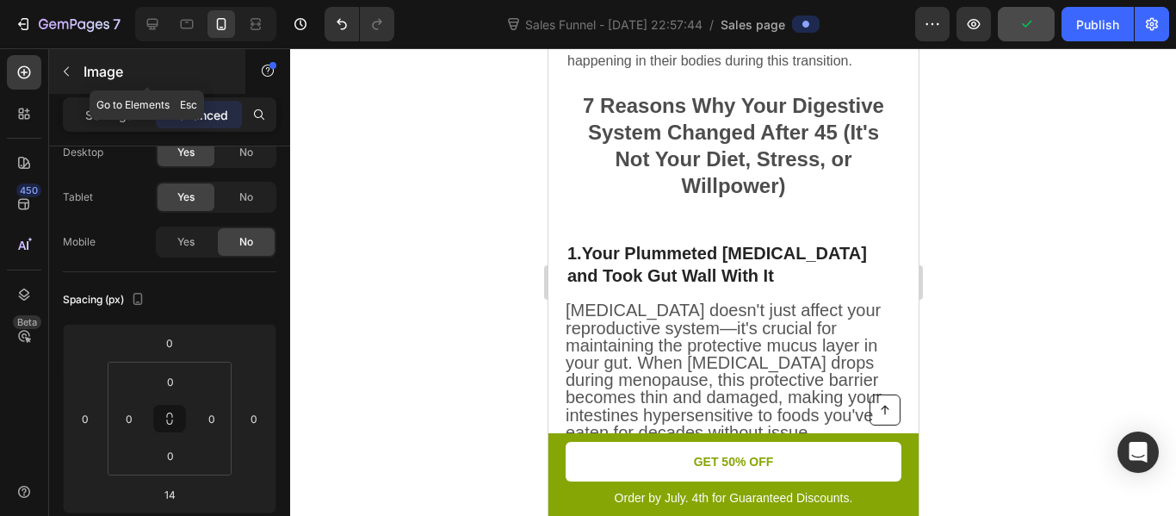
click at [71, 73] on icon "button" at bounding box center [66, 72] width 14 height 14
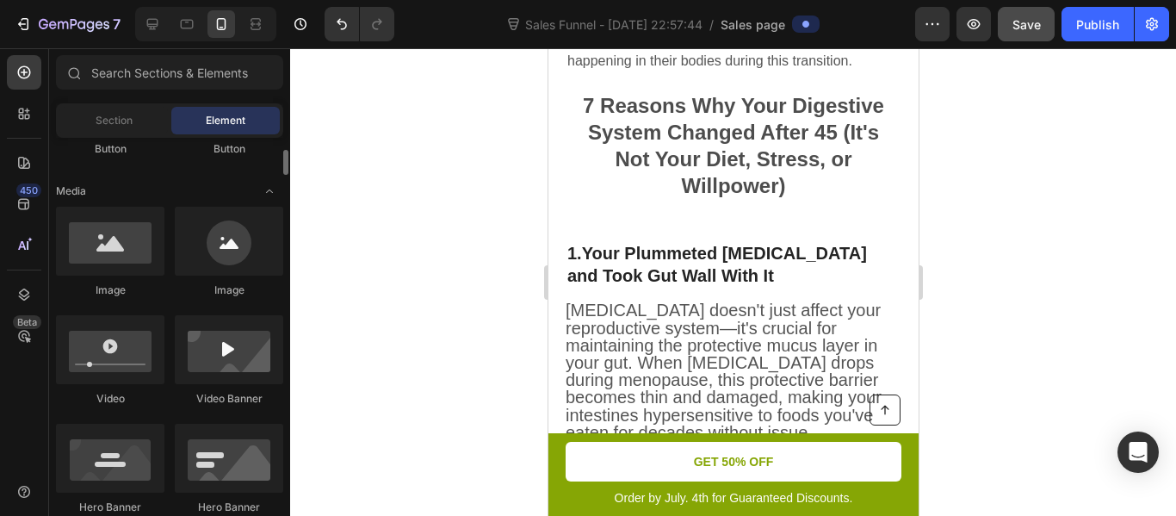
scroll to position [507, 0]
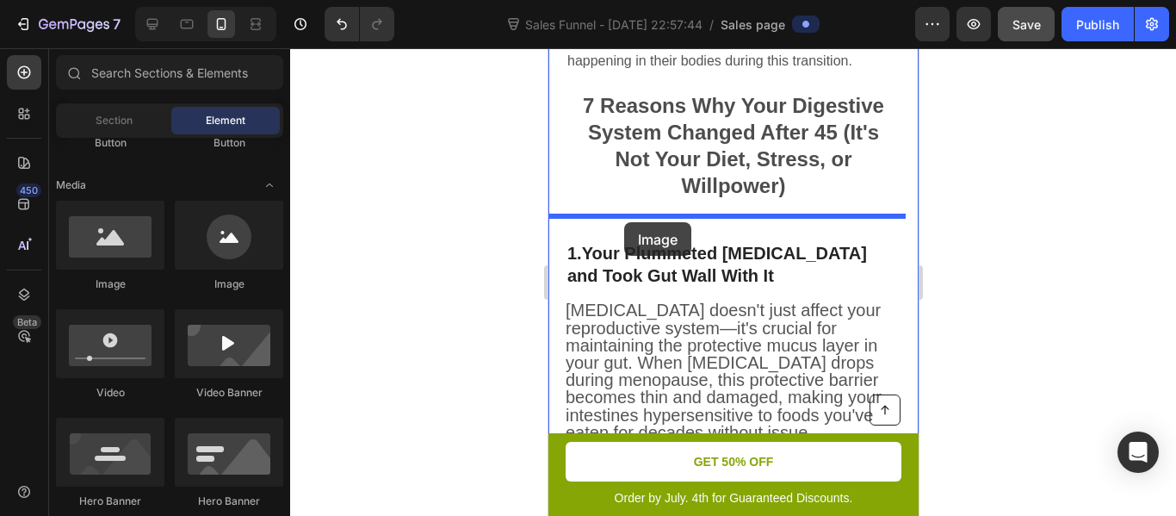
drag, startPoint x: 663, startPoint y: 305, endPoint x: 623, endPoint y: 222, distance: 91.7
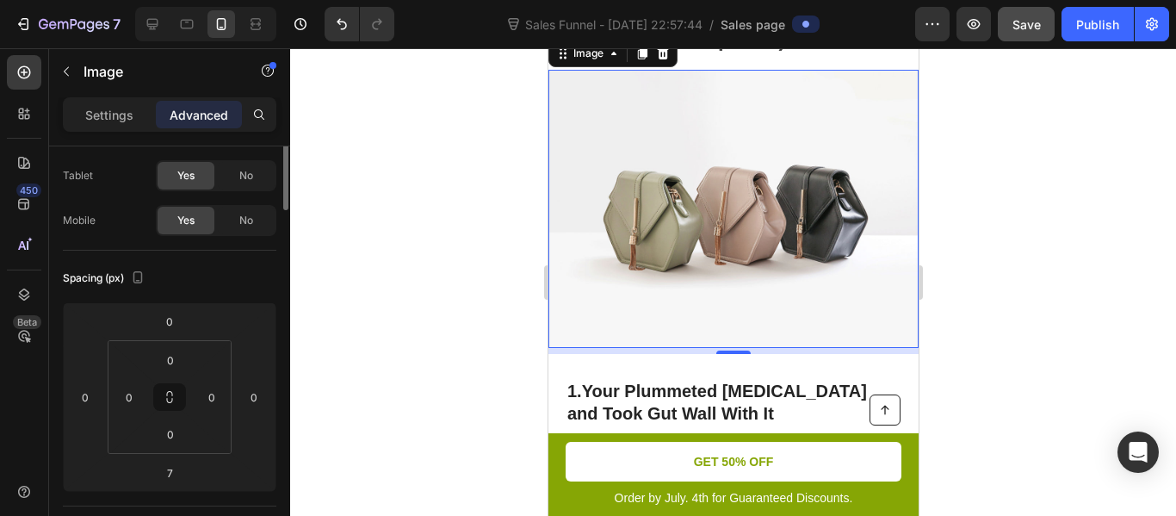
scroll to position [0, 0]
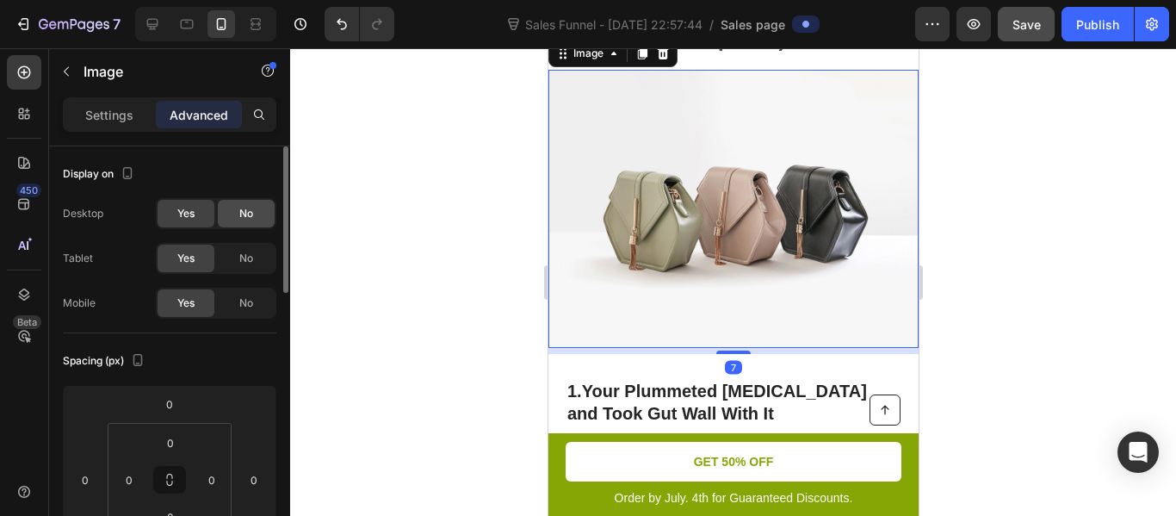
click at [241, 223] on div "No" at bounding box center [246, 214] width 57 height 28
click at [266, 258] on div "No" at bounding box center [246, 259] width 57 height 28
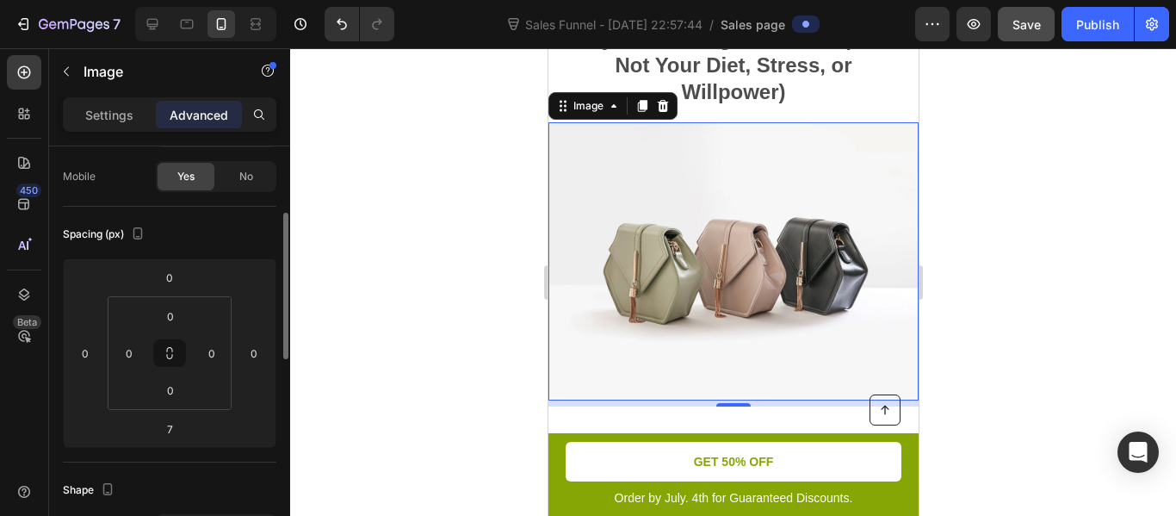
scroll to position [44, 0]
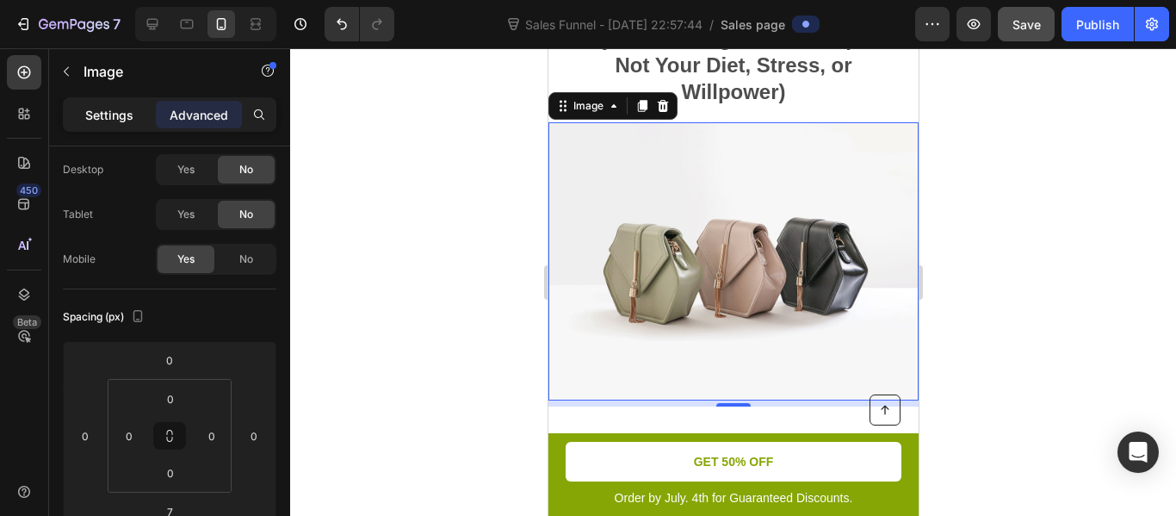
click at [127, 116] on p "Settings" at bounding box center [109, 115] width 48 height 18
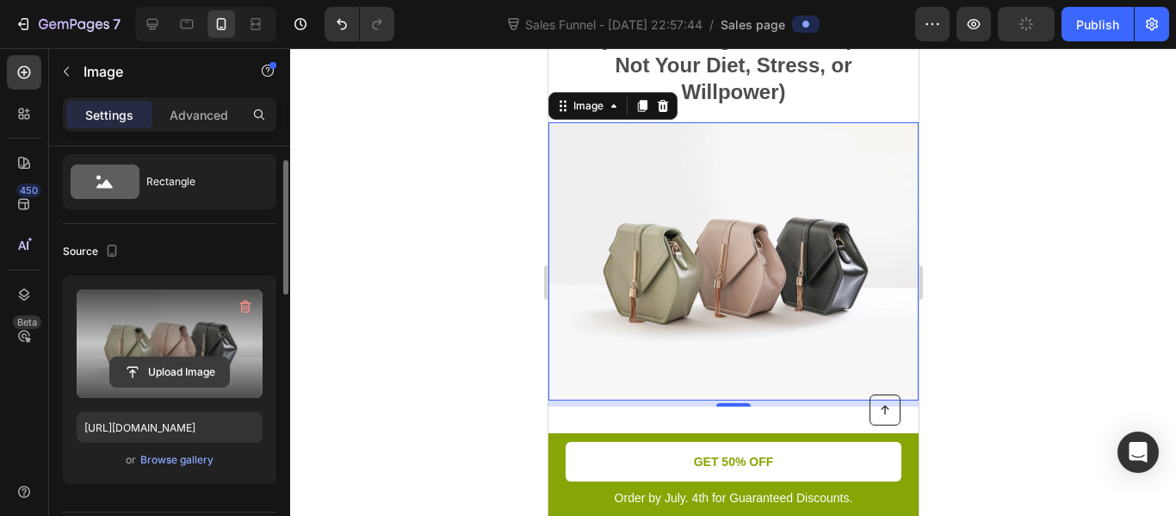
click at [168, 367] on input "file" at bounding box center [169, 371] width 119 height 29
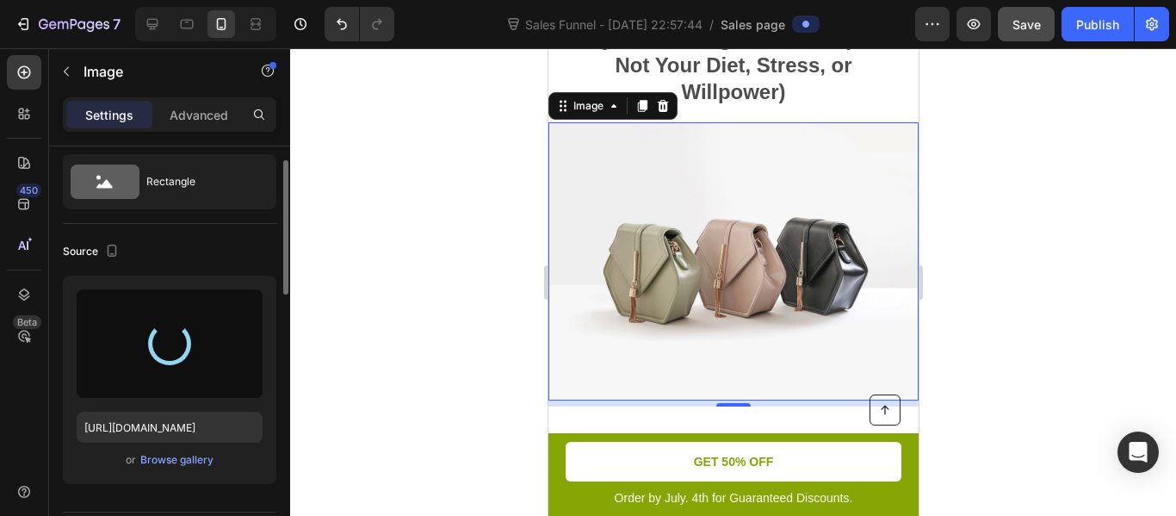
type input "[URL][DOMAIN_NAME]"
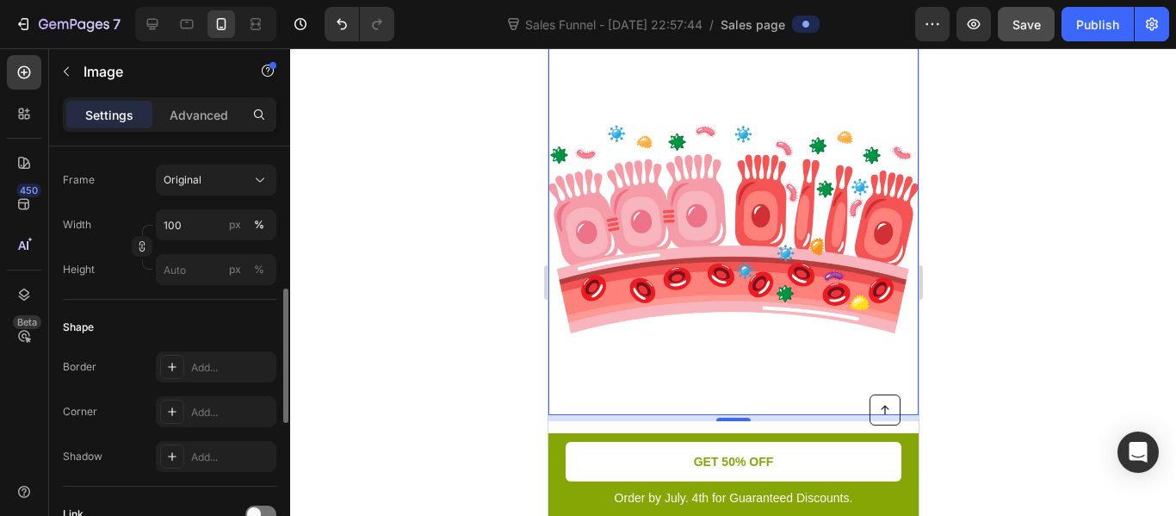
scroll to position [445, 0]
click at [189, 222] on input "100" at bounding box center [216, 223] width 121 height 31
type input "250"
click at [143, 189] on div "Frame Original" at bounding box center [170, 178] width 214 height 31
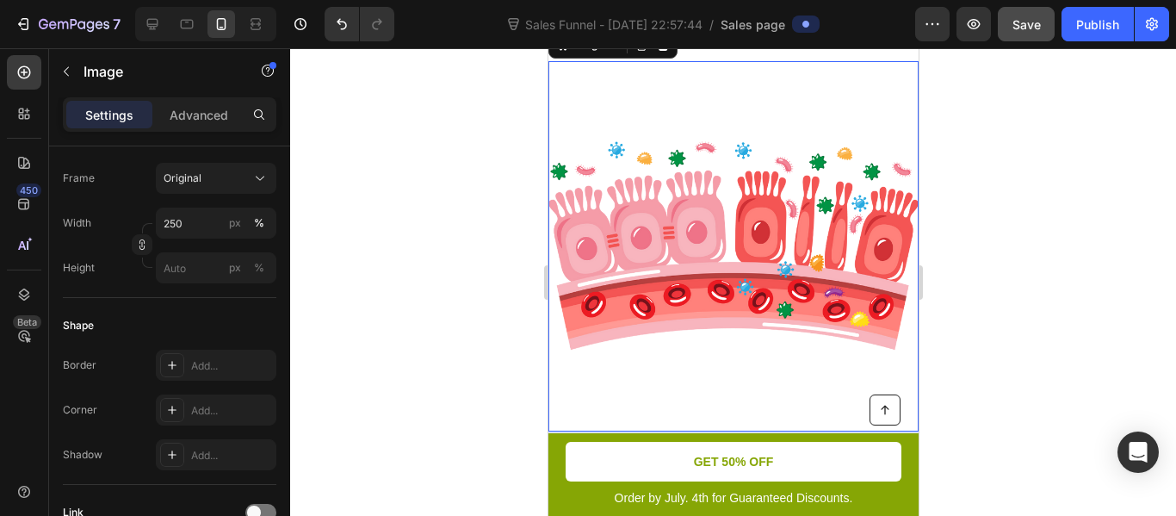
scroll to position [649, 0]
click at [195, 224] on input "250" at bounding box center [216, 223] width 121 height 31
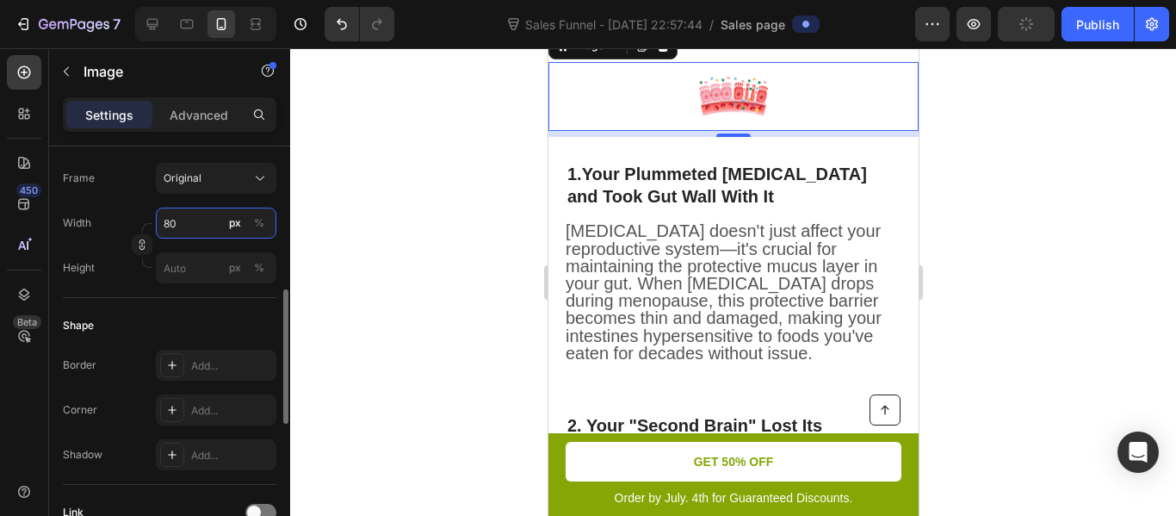
type input "8"
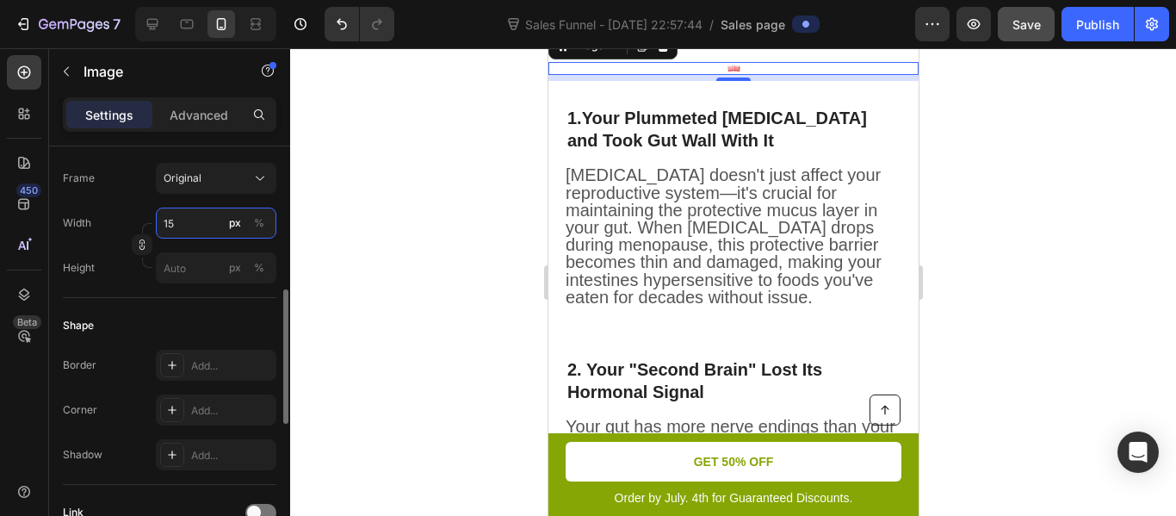
type input "1"
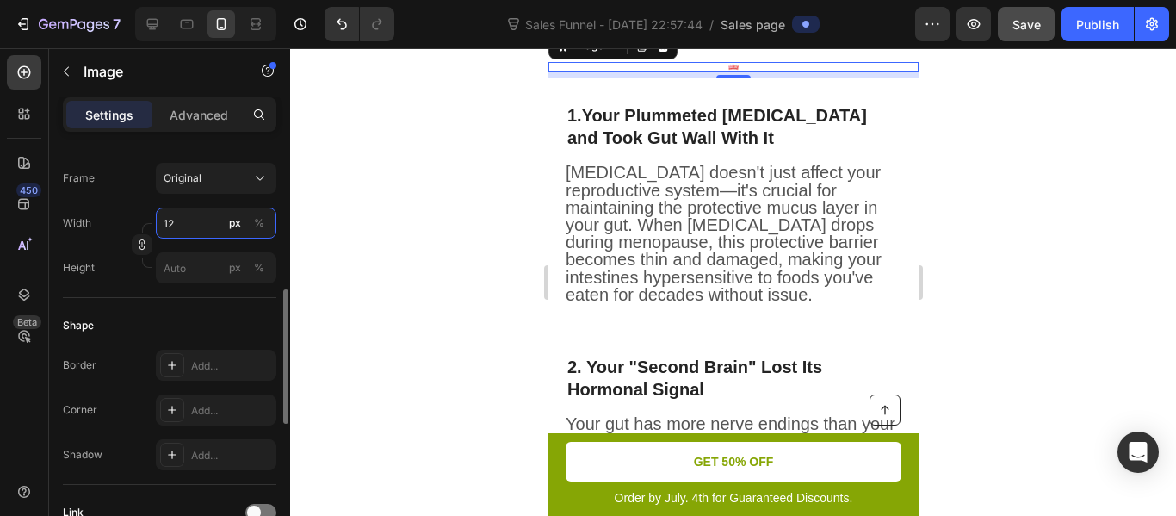
type input "1"
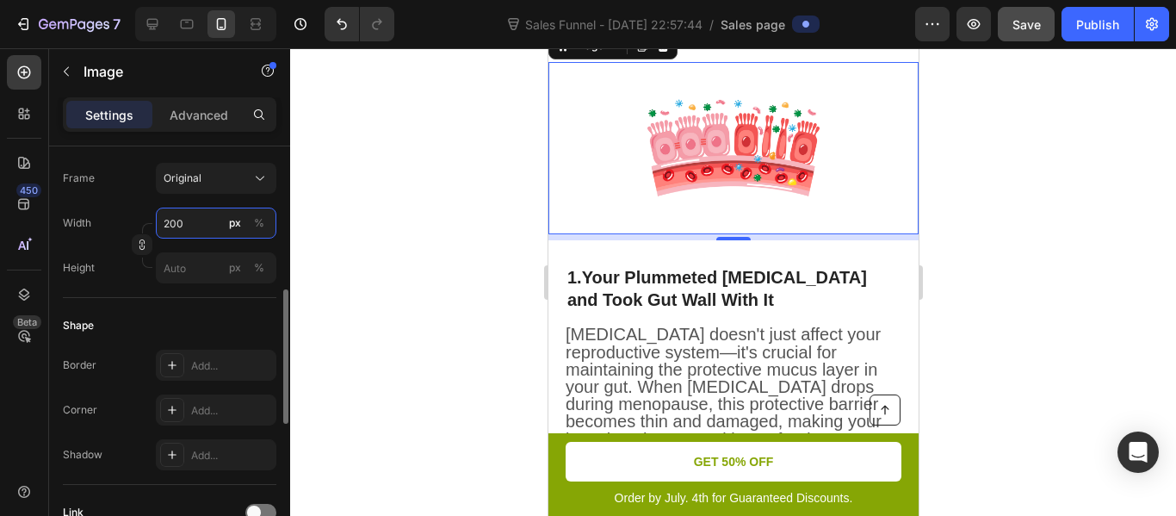
type input "200"
click at [144, 212] on div "Width 200 px %" at bounding box center [170, 223] width 214 height 31
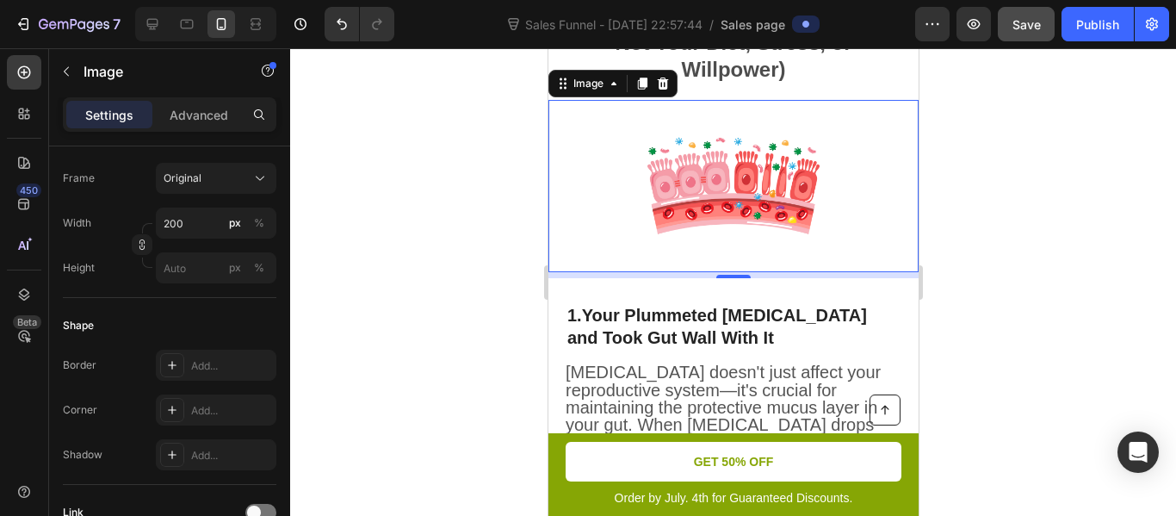
scroll to position [610, 0]
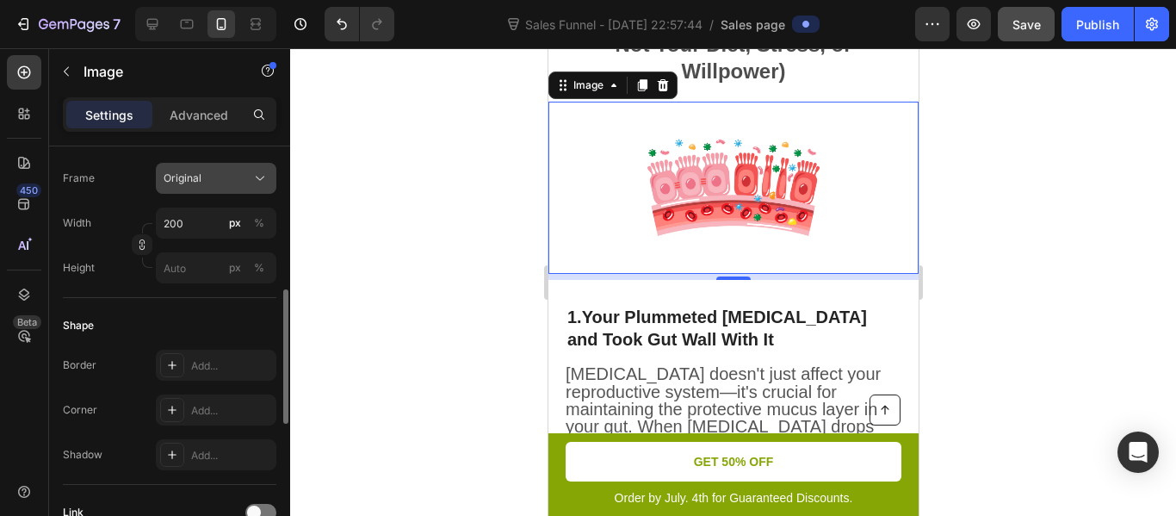
click at [208, 176] on div "Original" at bounding box center [206, 177] width 84 height 15
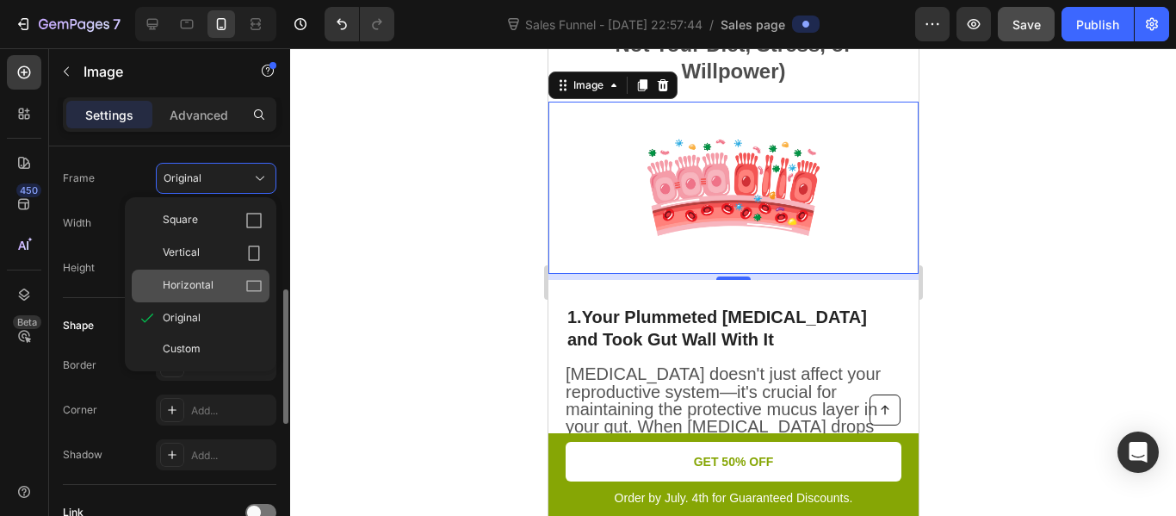
click at [201, 278] on span "Horizontal" at bounding box center [188, 285] width 51 height 17
type input "150"
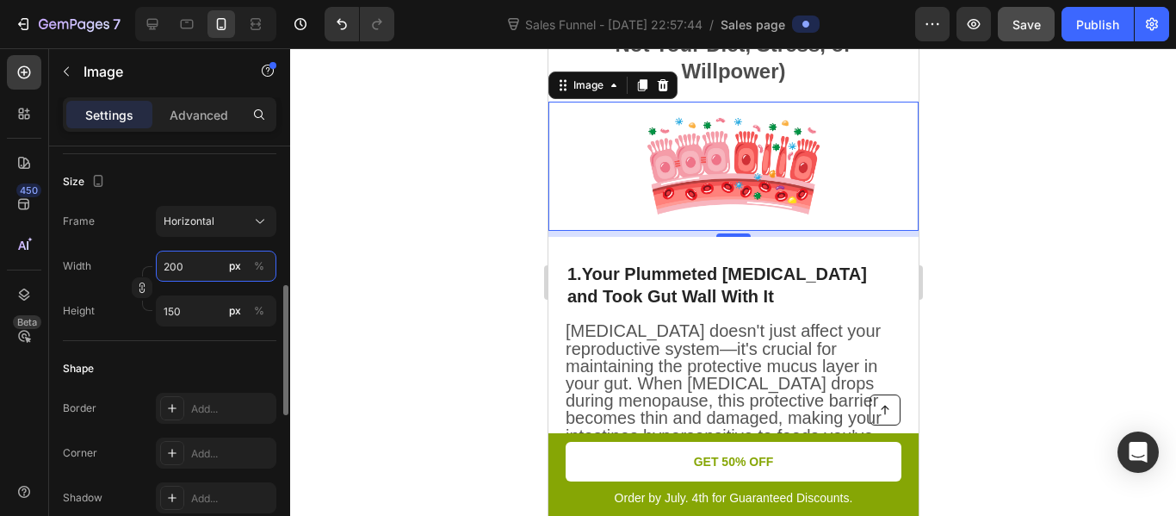
click at [194, 267] on input "200" at bounding box center [216, 266] width 121 height 31
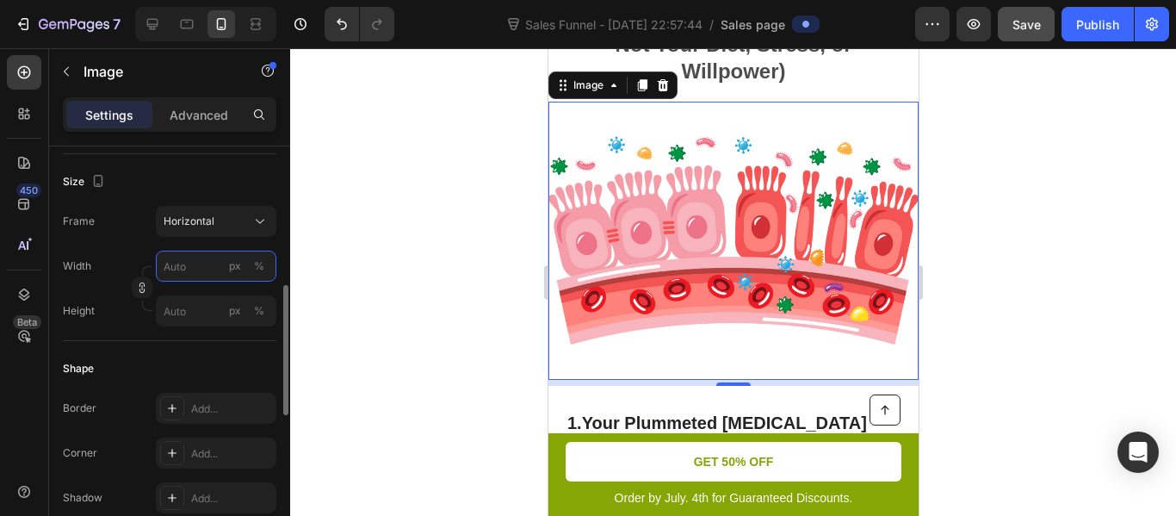
type input "1"
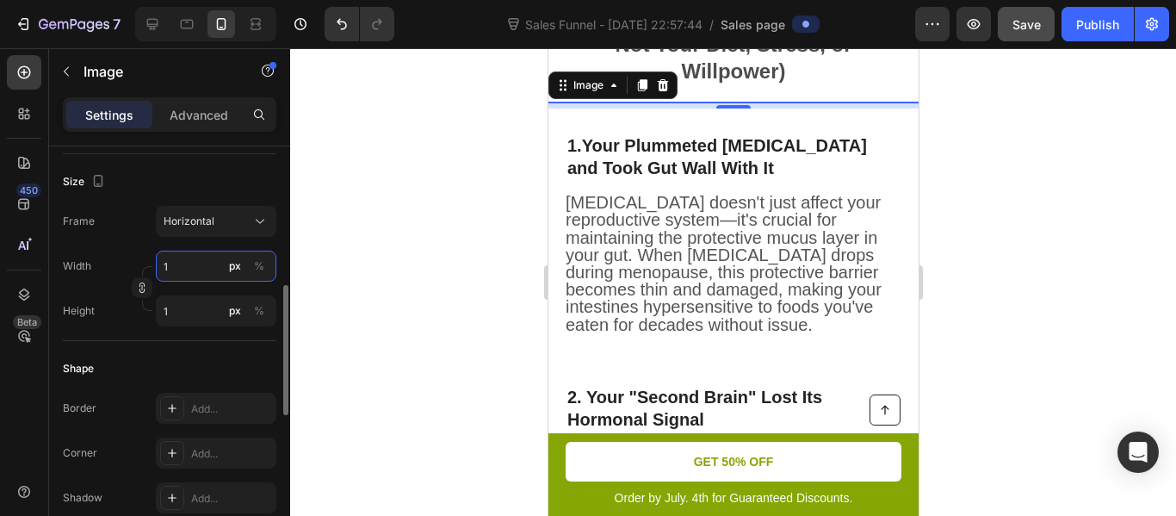
type input "15"
type input "11"
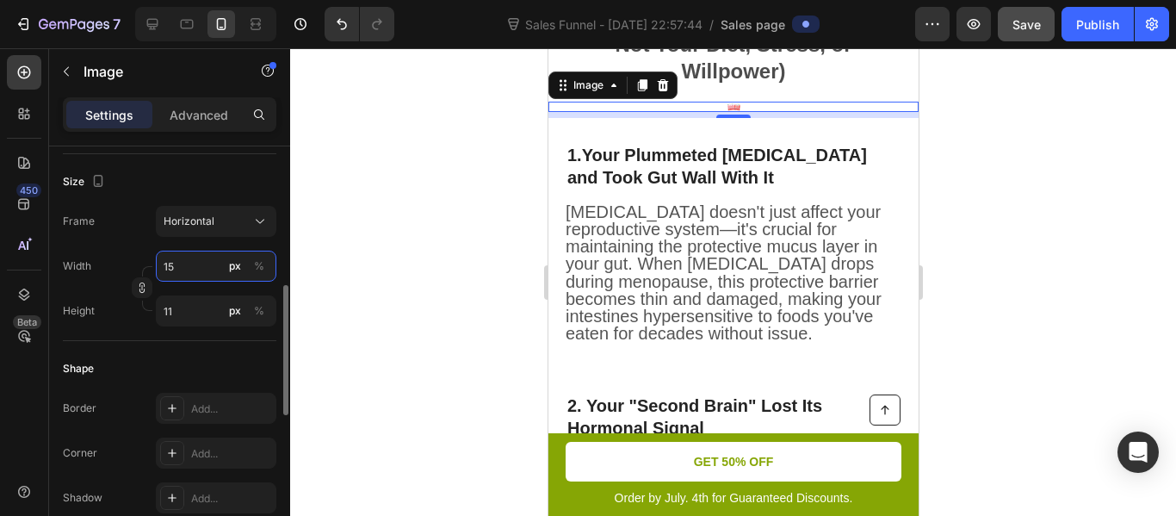
type input "150"
type input "113"
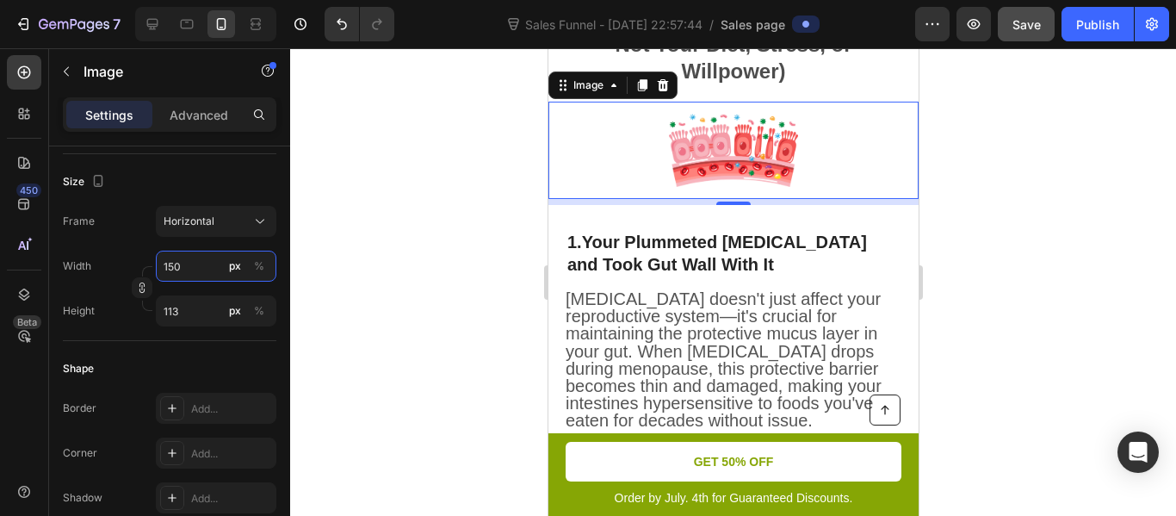
type input "150"
click at [412, 244] on div at bounding box center [733, 282] width 886 height 468
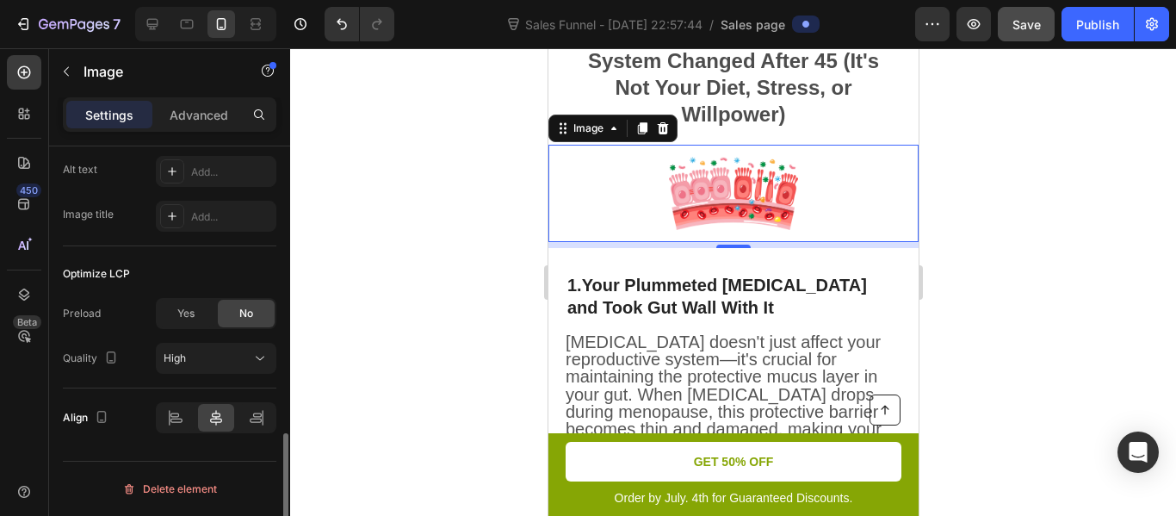
scroll to position [925, 0]
click at [195, 357] on div "High" at bounding box center [208, 357] width 88 height 15
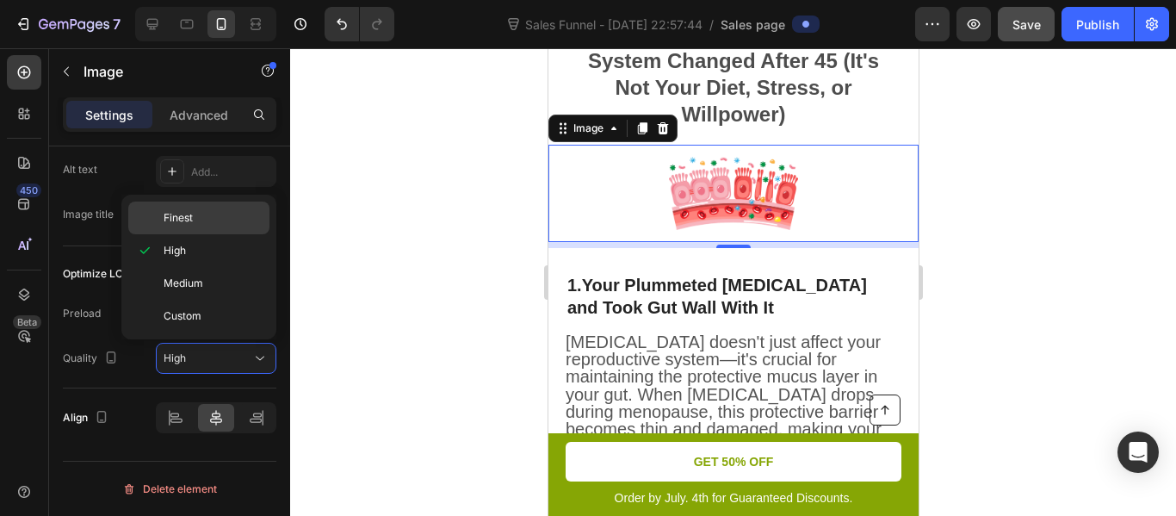
click at [172, 222] on span "Finest" at bounding box center [178, 217] width 29 height 15
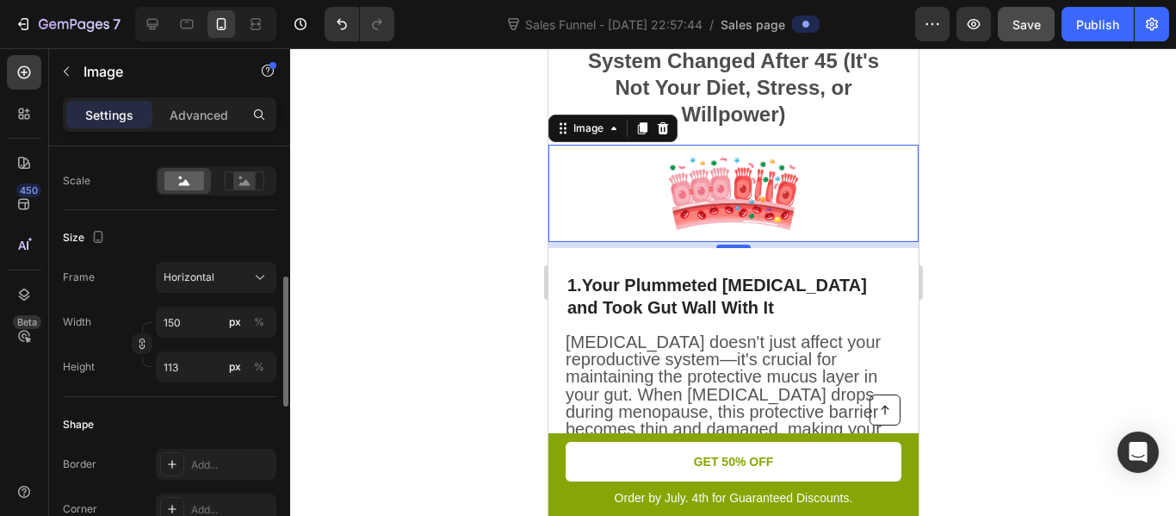
scroll to position [389, 0]
click at [208, 288] on button "Horizontal" at bounding box center [216, 277] width 121 height 31
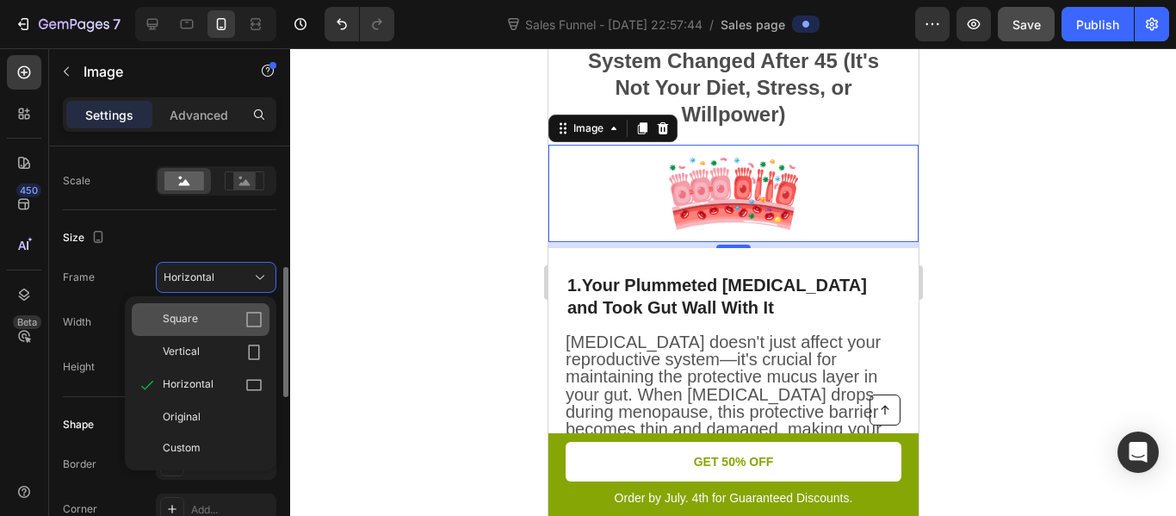
click at [209, 313] on div "Square" at bounding box center [213, 319] width 100 height 17
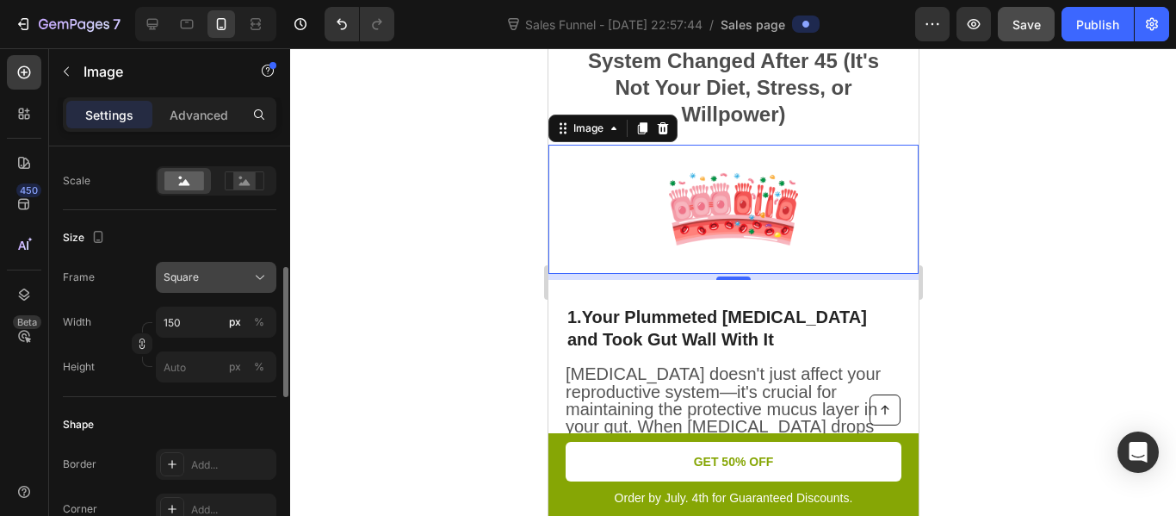
click at [213, 281] on div "Square" at bounding box center [206, 276] width 84 height 15
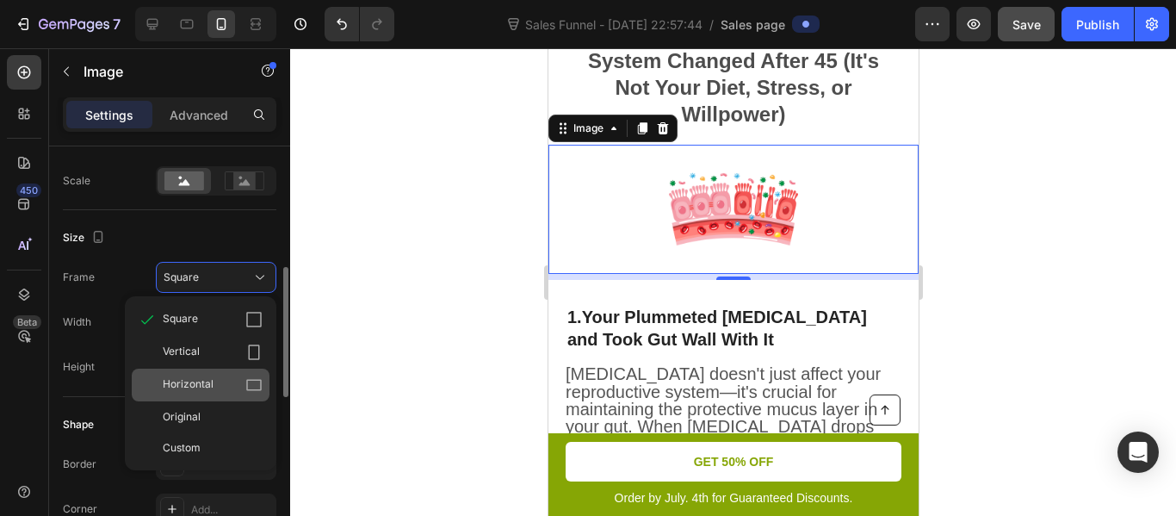
click at [206, 379] on span "Horizontal" at bounding box center [188, 384] width 51 height 17
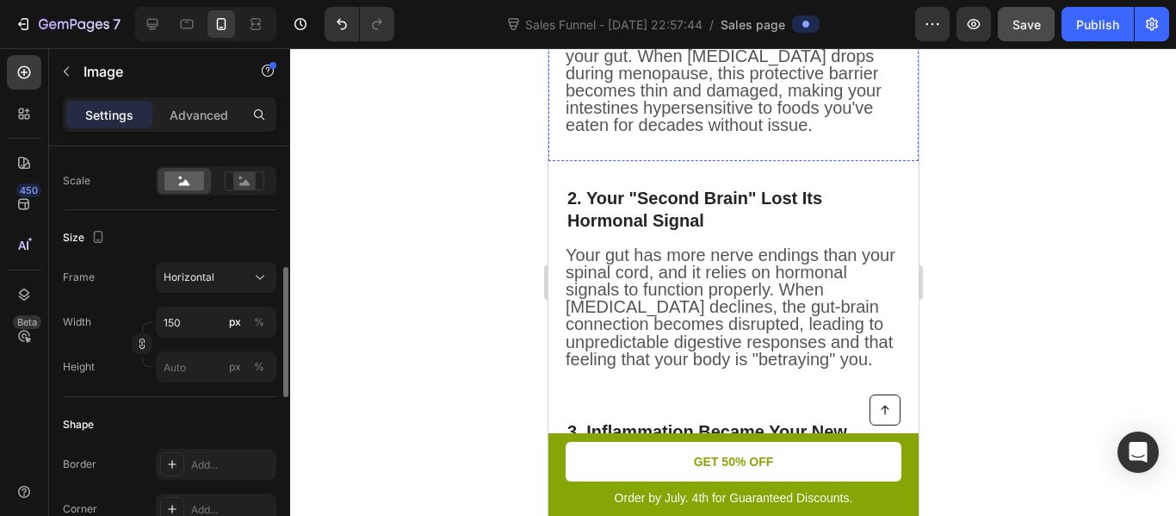
scroll to position [906, 0]
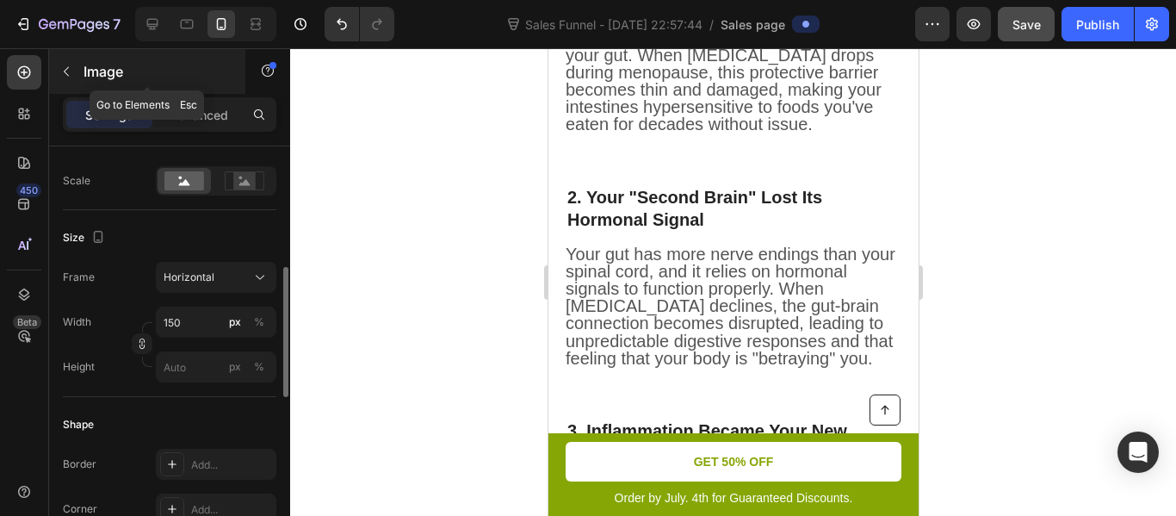
click at [69, 80] on button "button" at bounding box center [67, 72] width 28 height 28
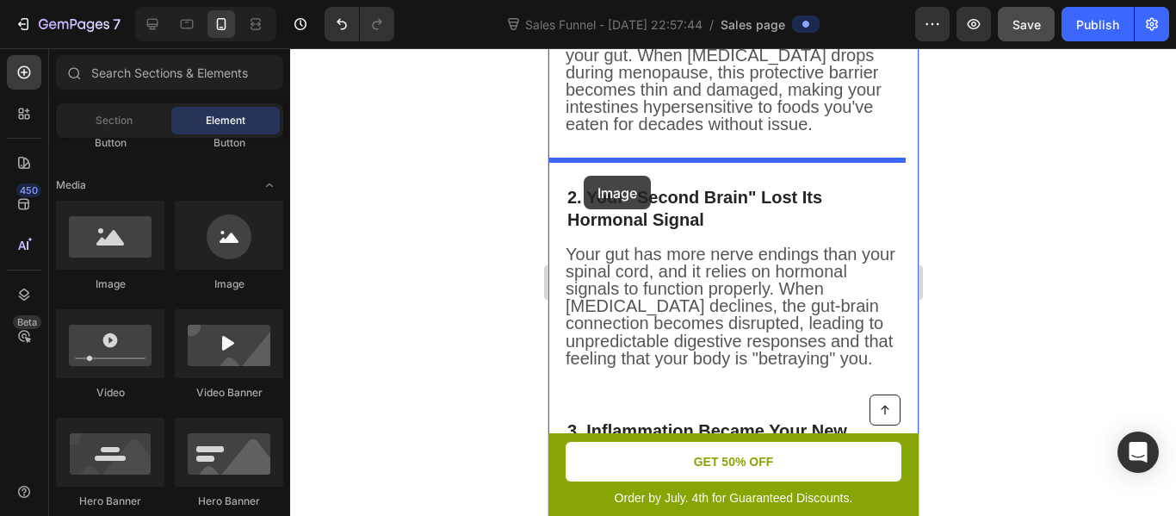
drag, startPoint x: 665, startPoint y: 306, endPoint x: 583, endPoint y: 176, distance: 153.6
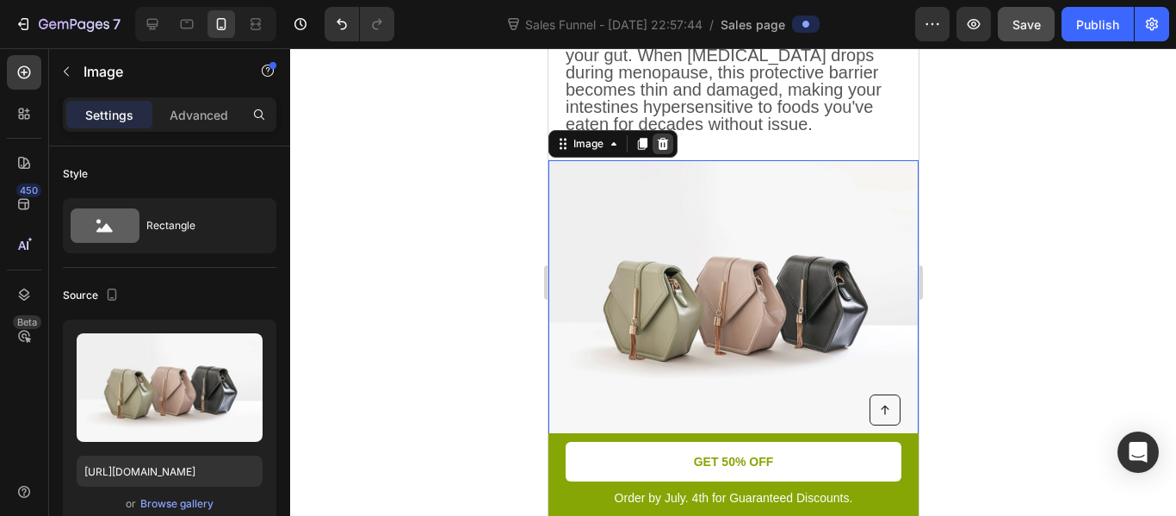
click at [658, 144] on icon at bounding box center [662, 143] width 11 height 12
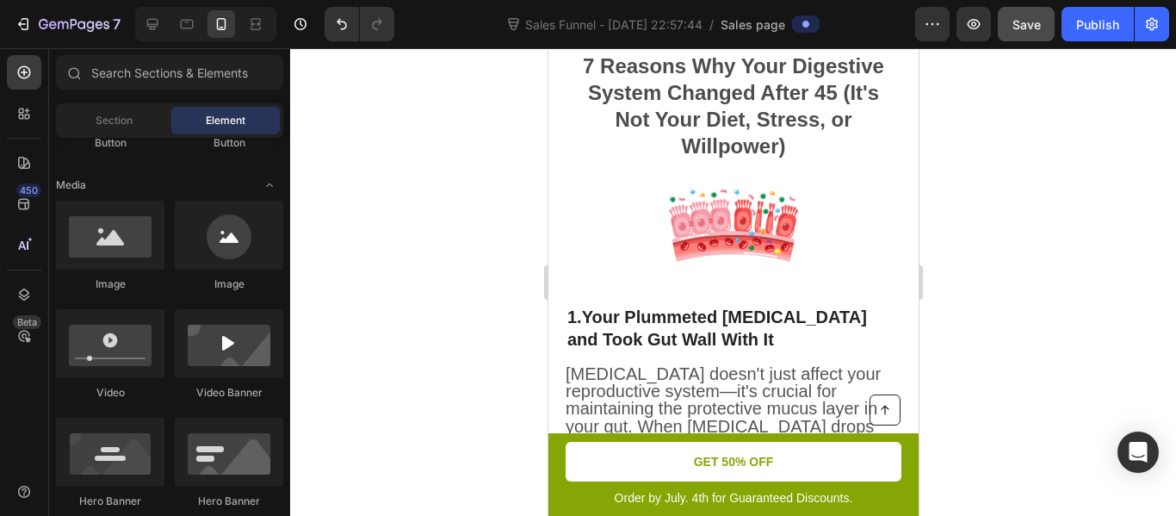
scroll to position [534, 0]
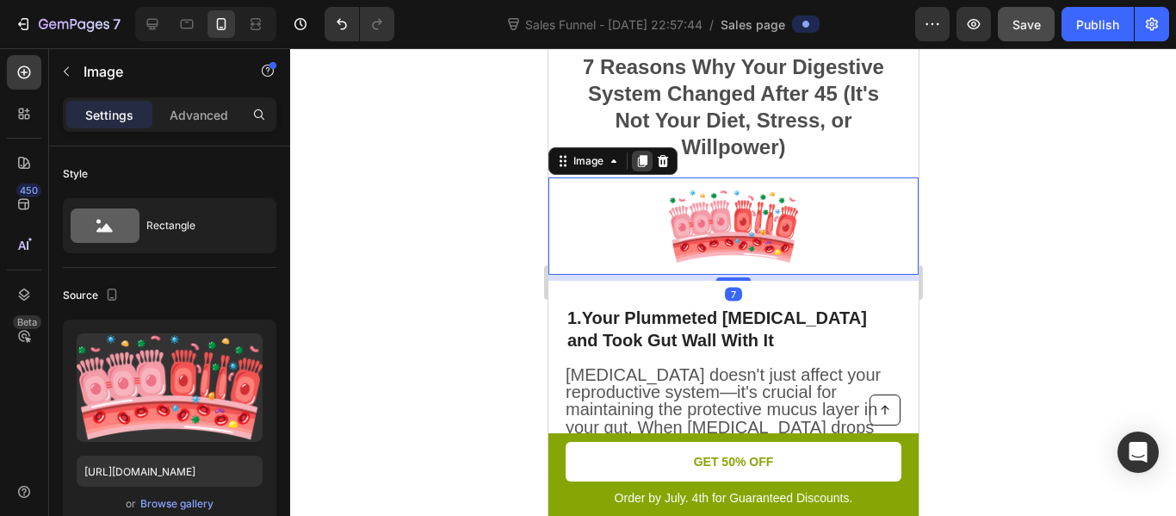
click at [641, 167] on icon at bounding box center [641, 162] width 9 height 12
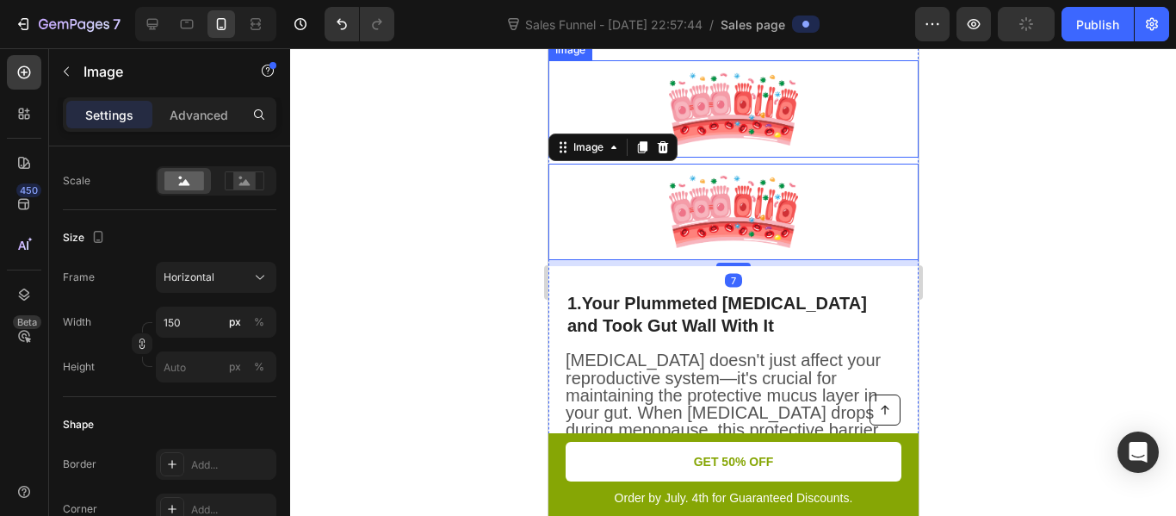
scroll to position [652, 0]
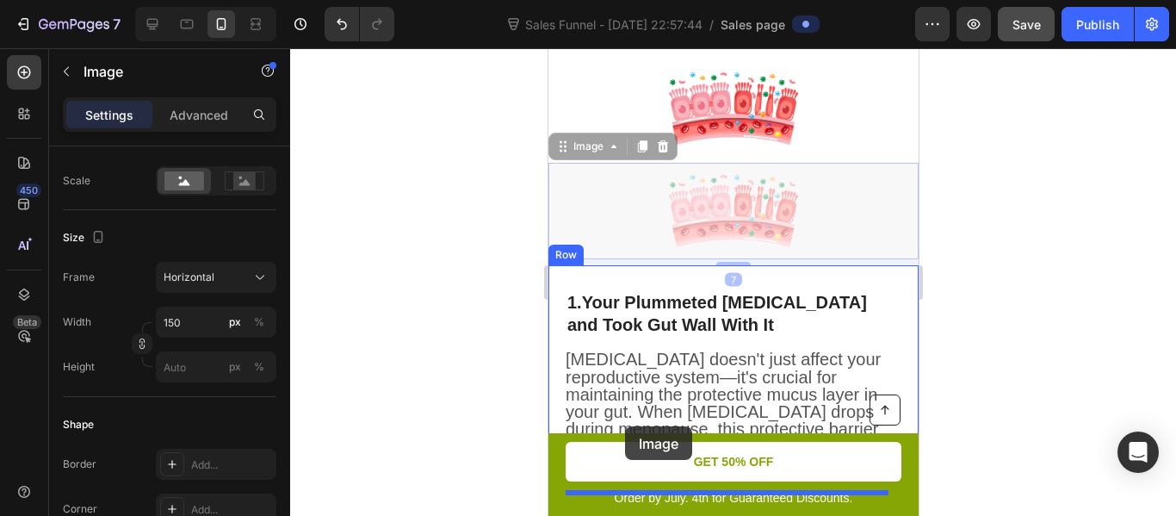
drag, startPoint x: 615, startPoint y: 213, endPoint x: 624, endPoint y: 426, distance: 213.7
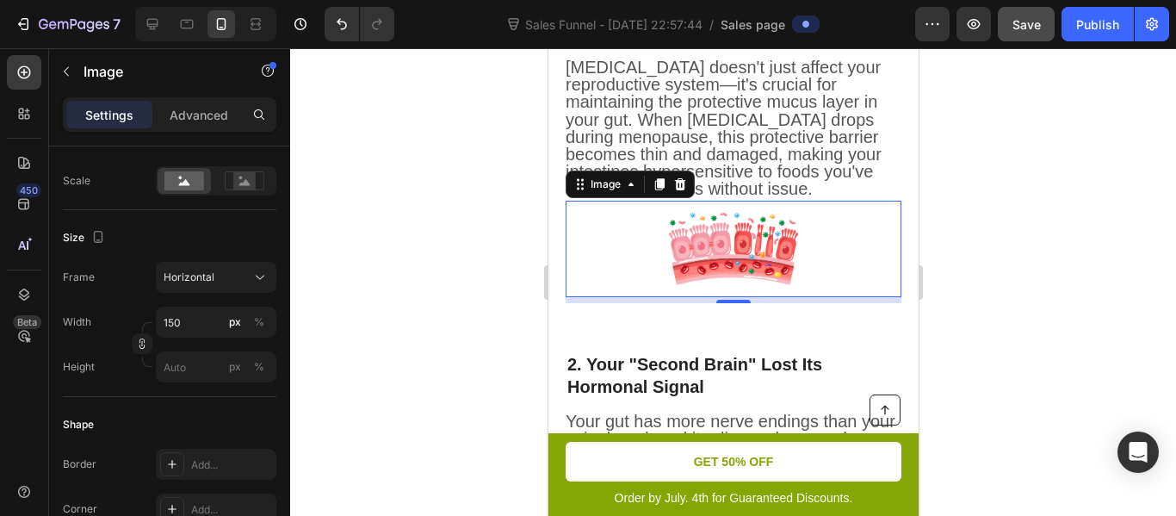
scroll to position [842, 0]
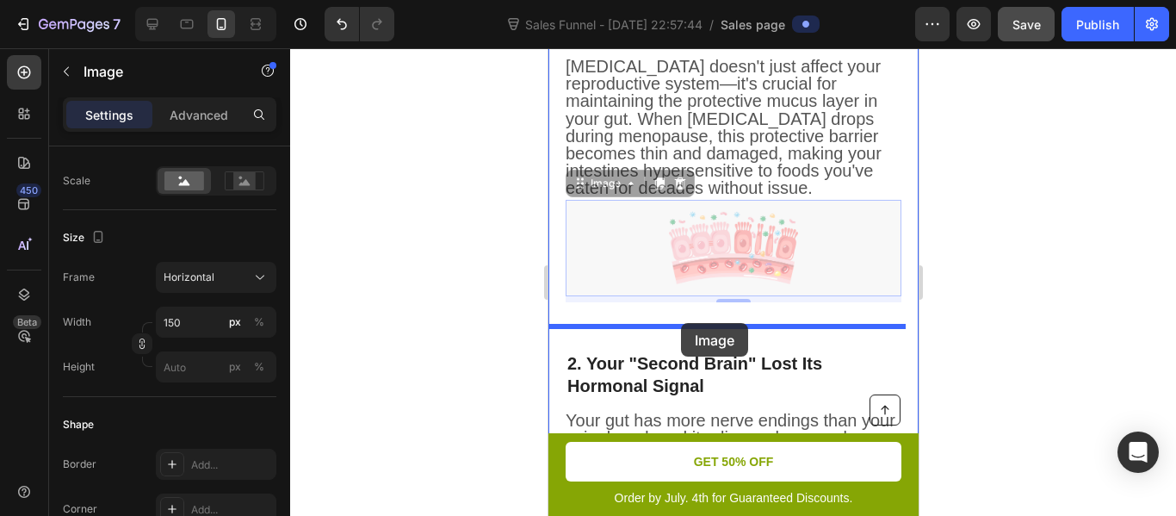
drag, startPoint x: 683, startPoint y: 259, endPoint x: 680, endPoint y: 323, distance: 63.8
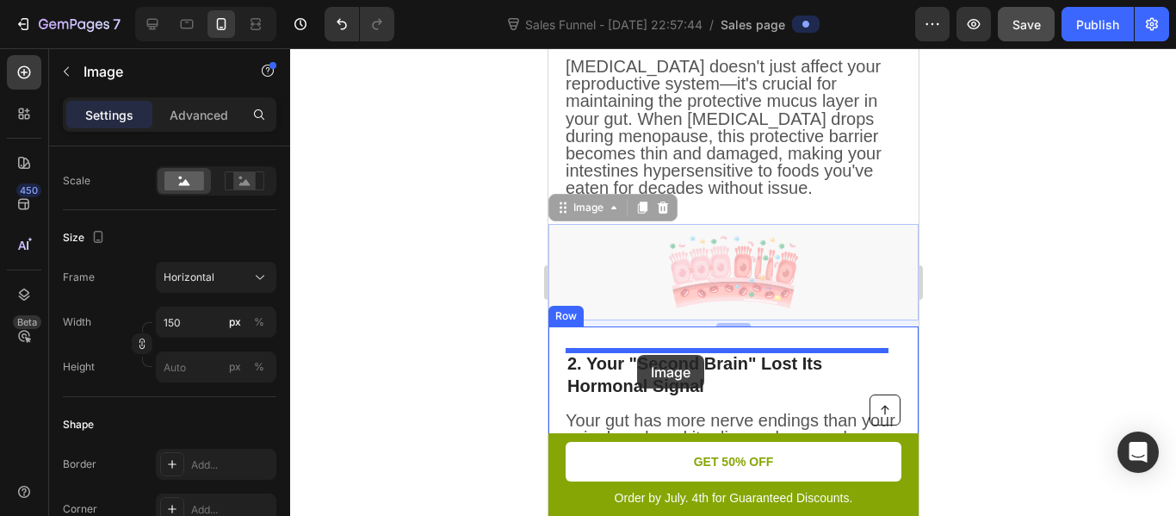
drag, startPoint x: 641, startPoint y: 273, endPoint x: 636, endPoint y: 355, distance: 82.0
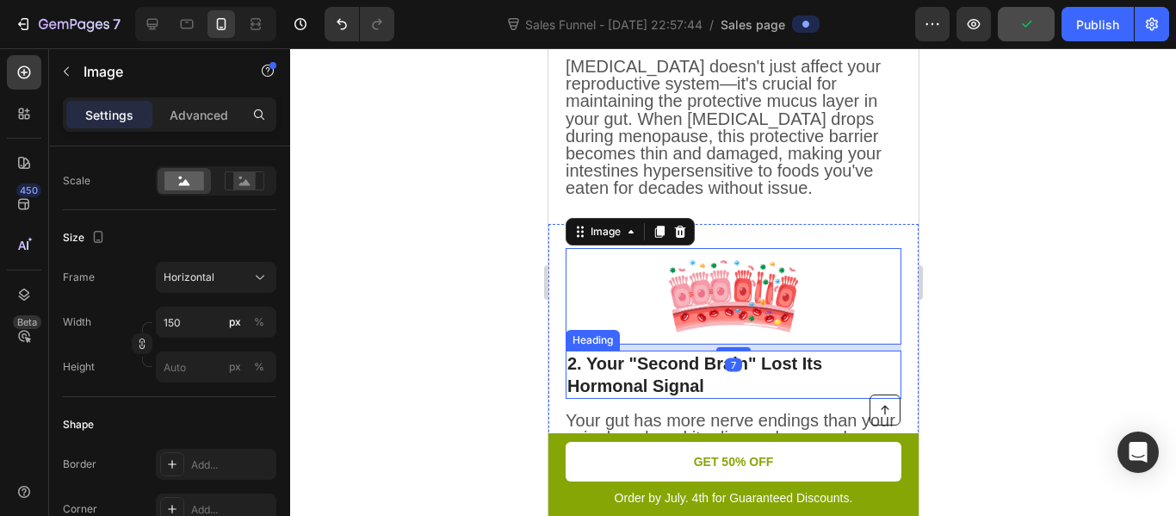
click at [487, 325] on div at bounding box center [733, 282] width 886 height 468
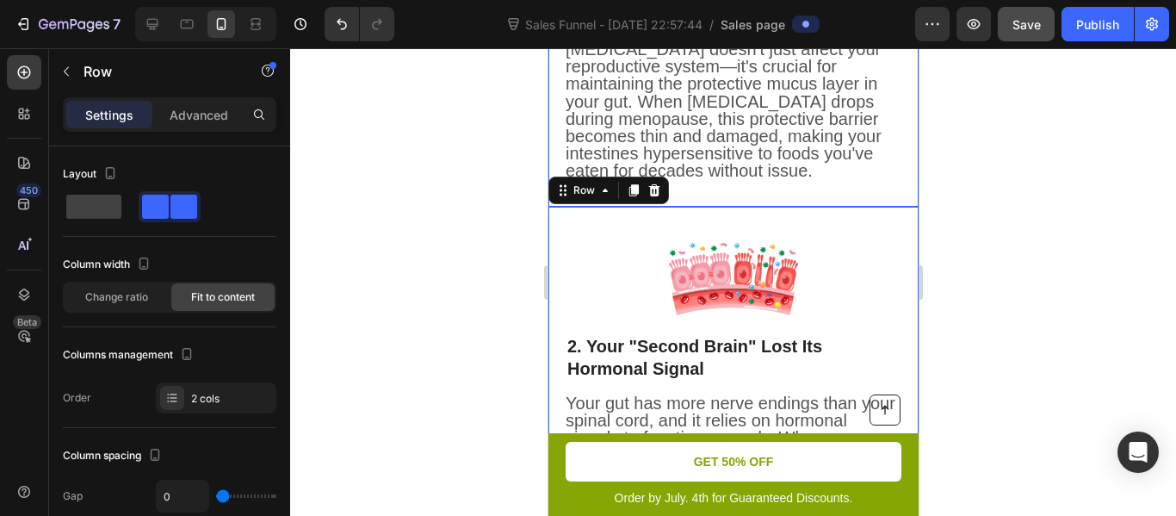
scroll to position [389, 0]
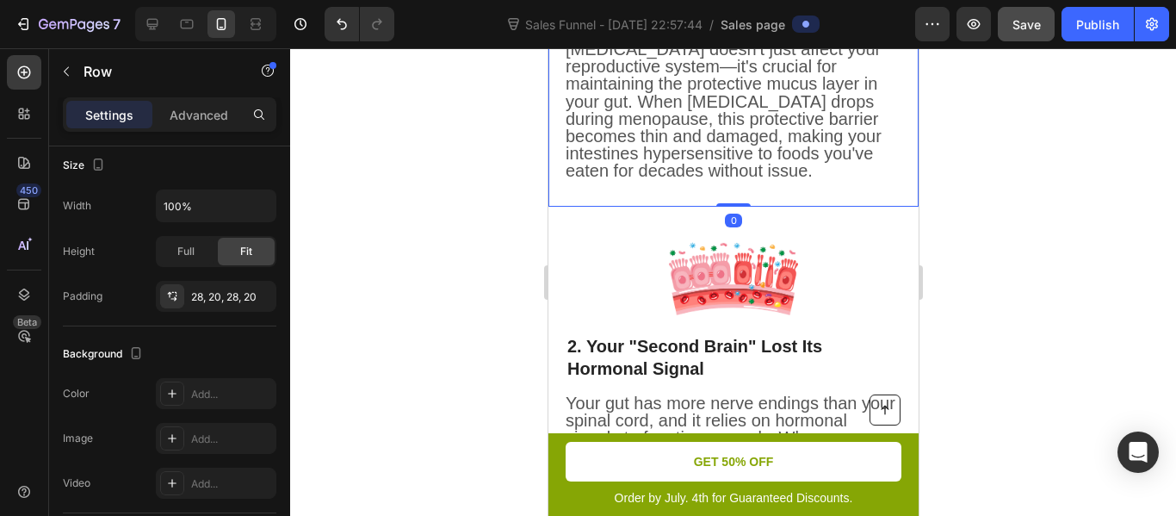
drag, startPoint x: 723, startPoint y: 204, endPoint x: 724, endPoint y: 192, distance: 12.1
click at [724, 192] on div "Image 1. Your Plummeted [MEDICAL_DATA] and Took Gut Wall With It Heading [MEDIC…" at bounding box center [733, 80] width 370 height 251
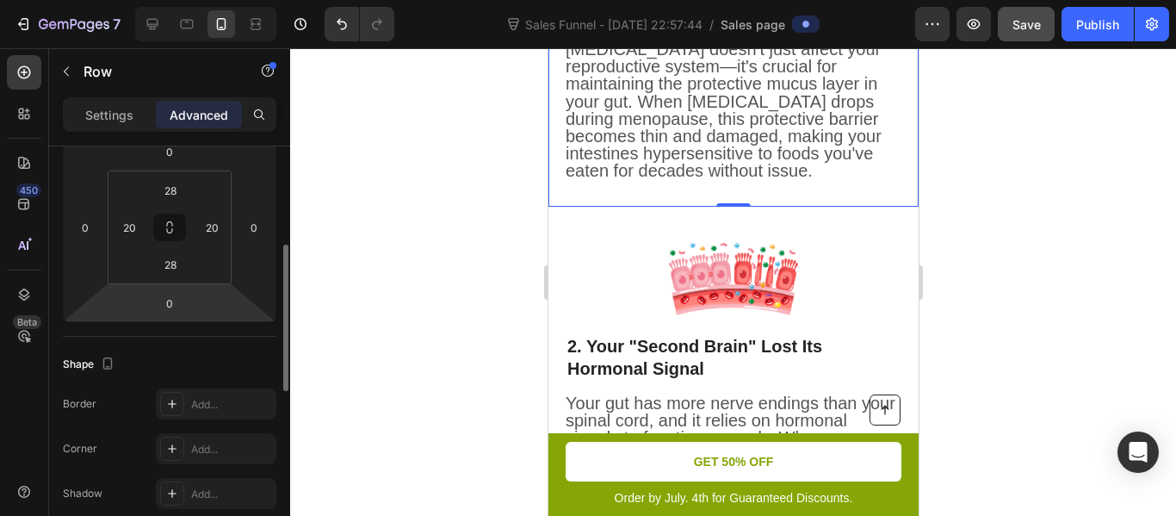
scroll to position [251, 0]
click at [177, 266] on input "28" at bounding box center [170, 265] width 34 height 26
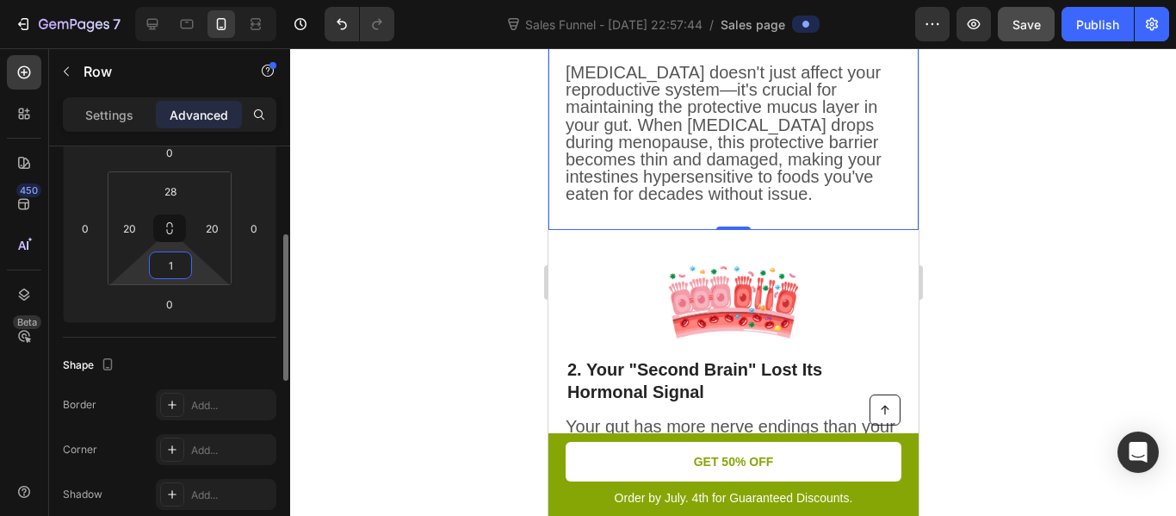
type input "15"
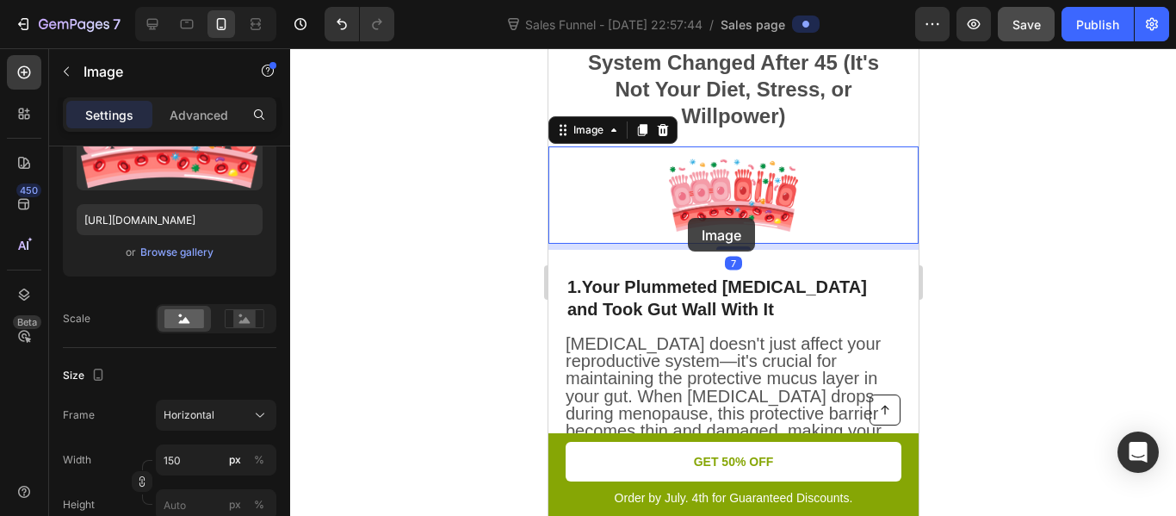
scroll to position [0, 0]
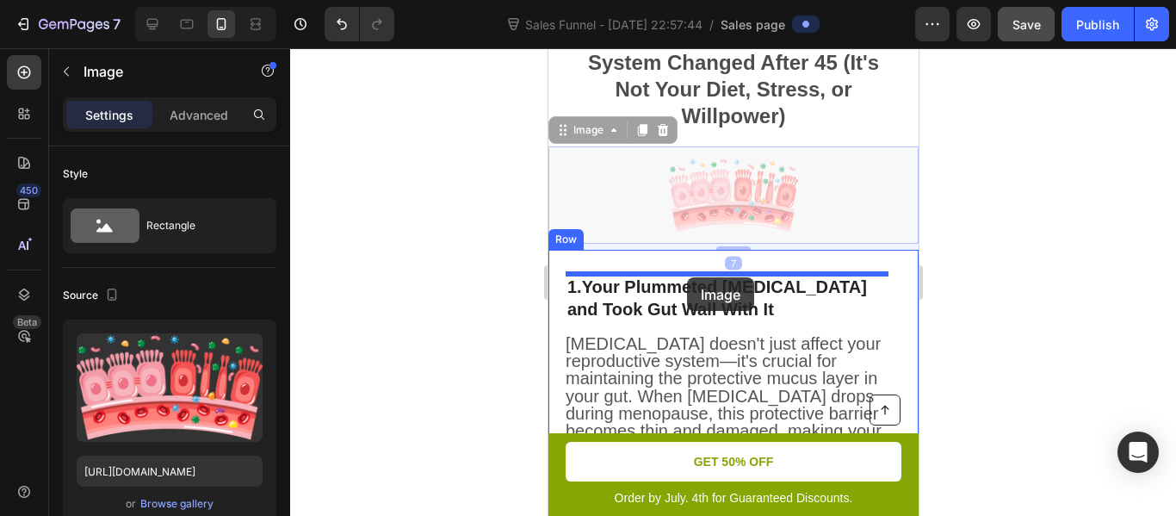
drag, startPoint x: 691, startPoint y: 186, endPoint x: 686, endPoint y: 277, distance: 91.4
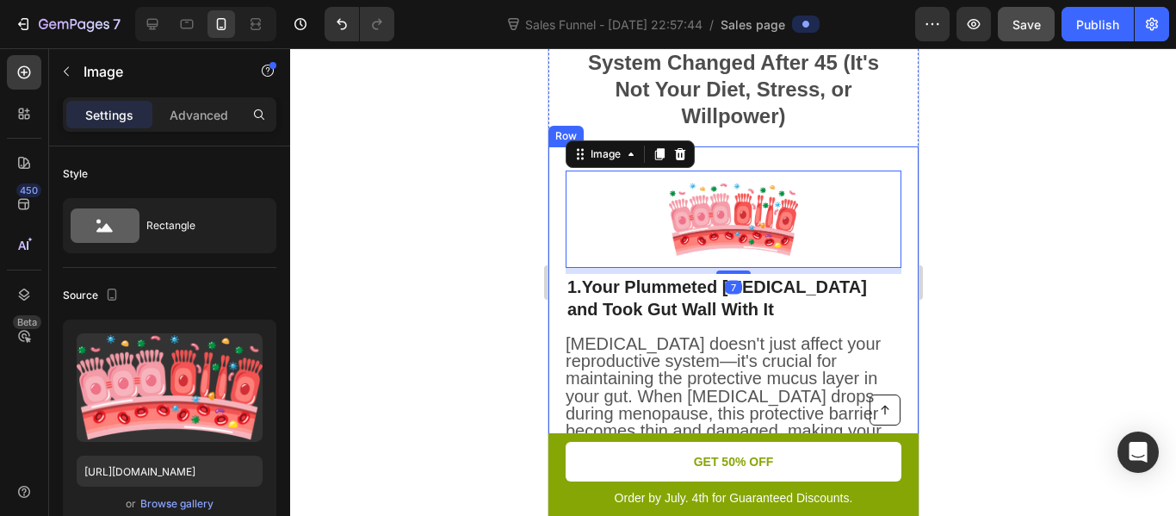
click at [457, 267] on div at bounding box center [733, 282] width 886 height 468
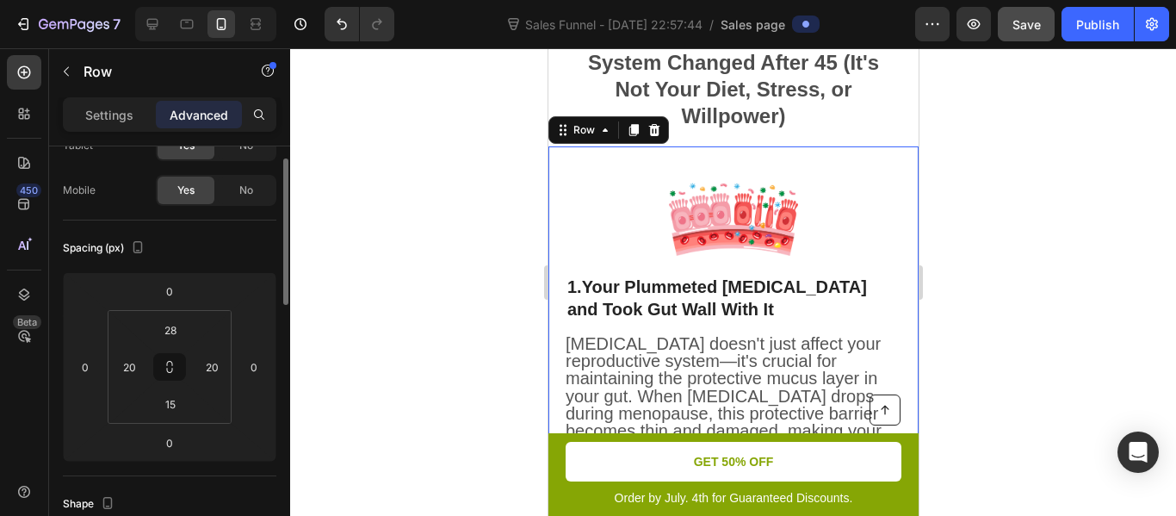
scroll to position [120, 0]
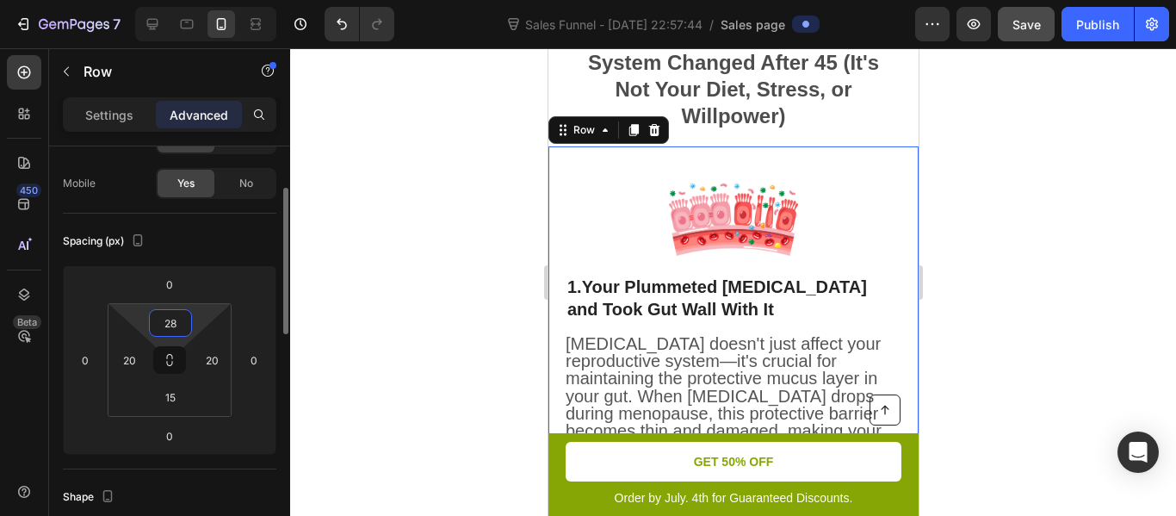
click at [172, 327] on input "28" at bounding box center [170, 323] width 34 height 26
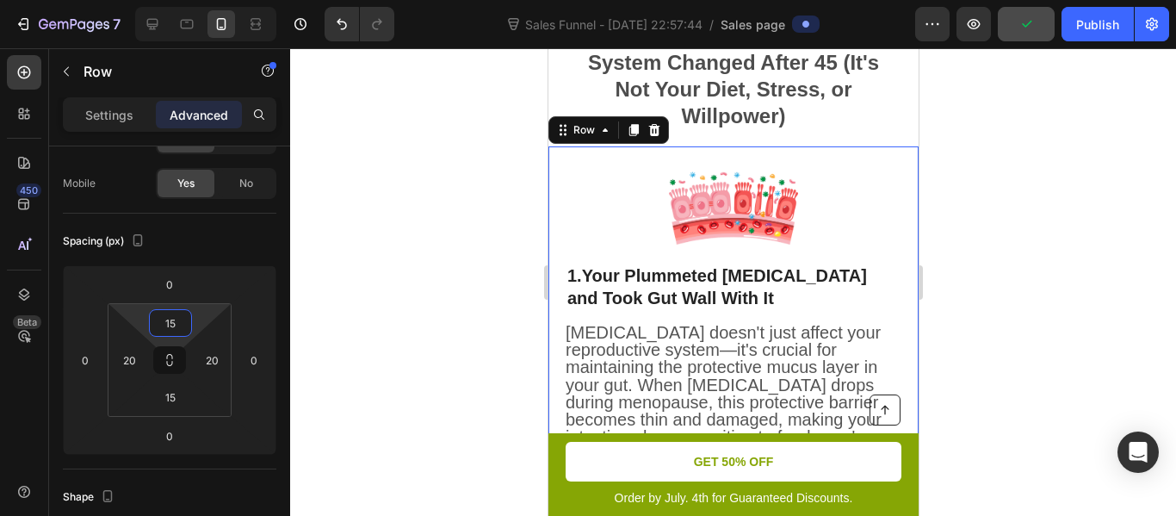
type input "15"
click at [402, 294] on div at bounding box center [733, 282] width 886 height 468
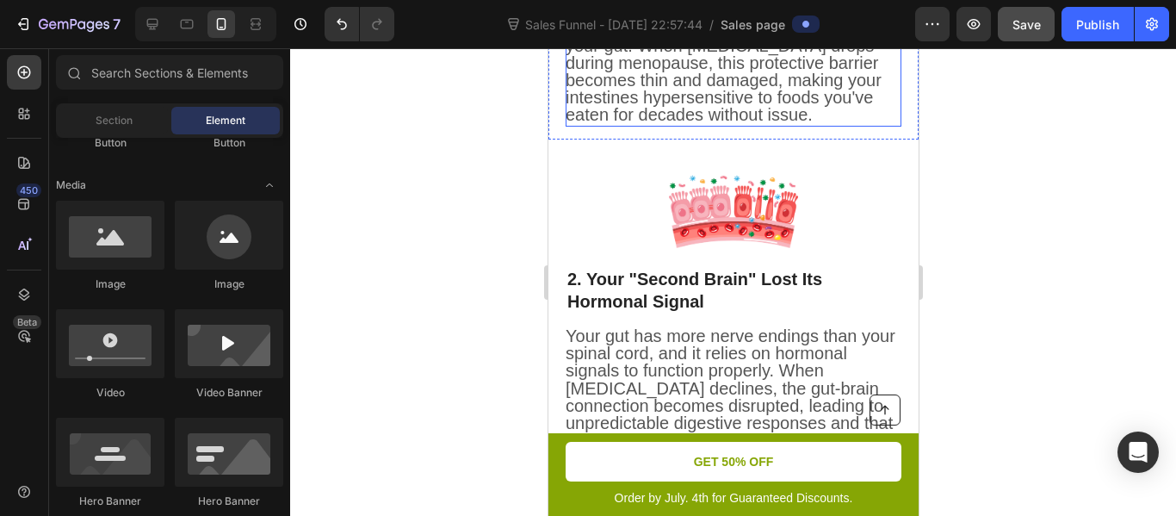
scroll to position [905, 0]
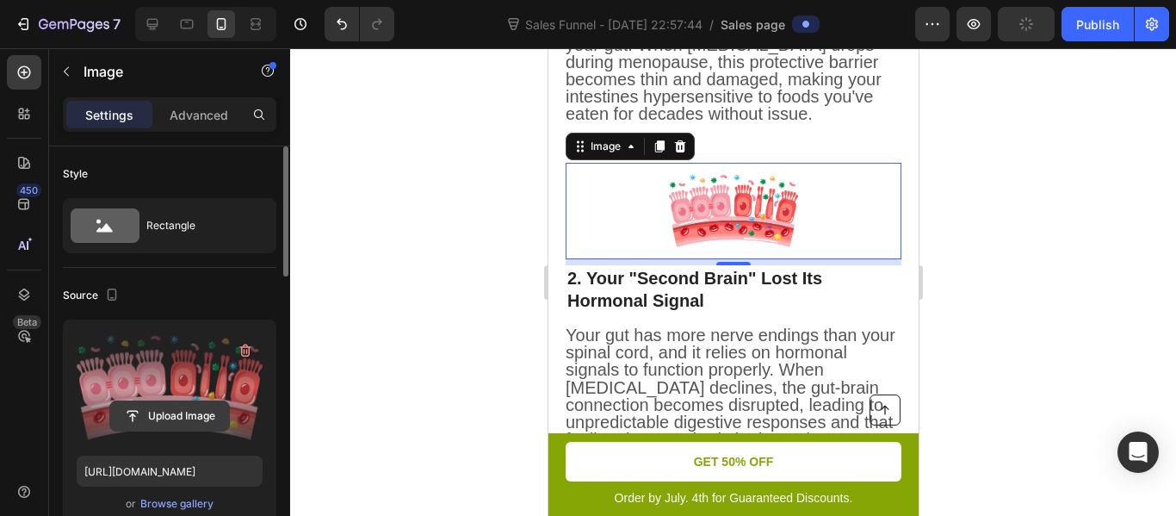
click at [183, 408] on input "file" at bounding box center [169, 415] width 119 height 29
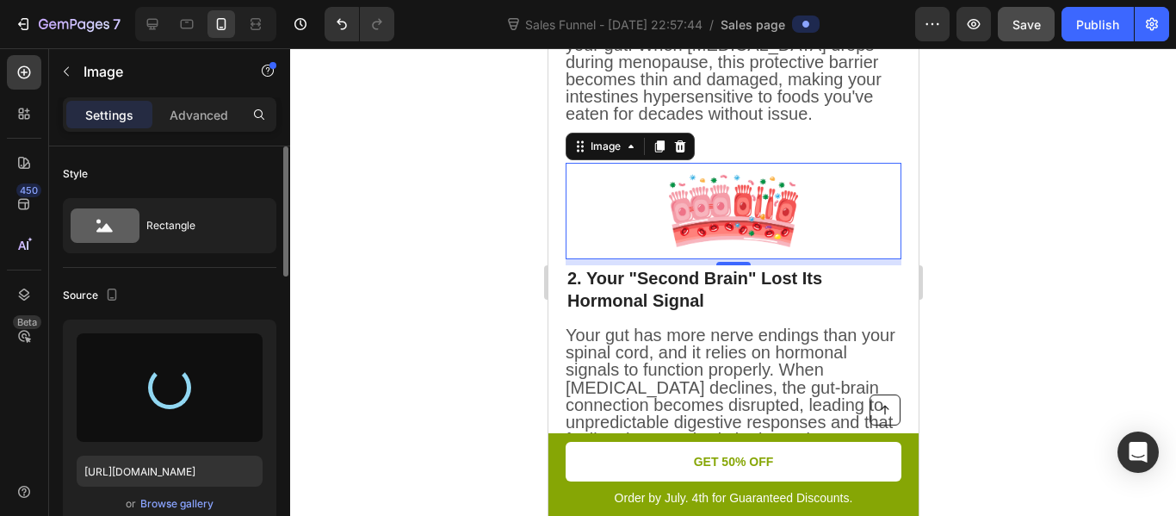
type input "[URL][DOMAIN_NAME]"
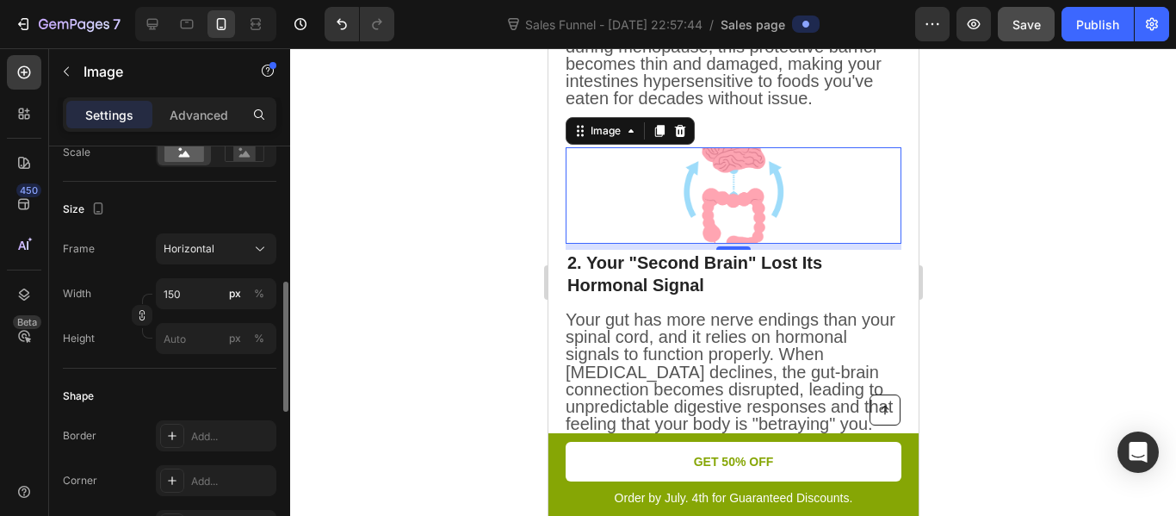
scroll to position [422, 0]
click at [211, 249] on span "Horizontal" at bounding box center [189, 244] width 51 height 15
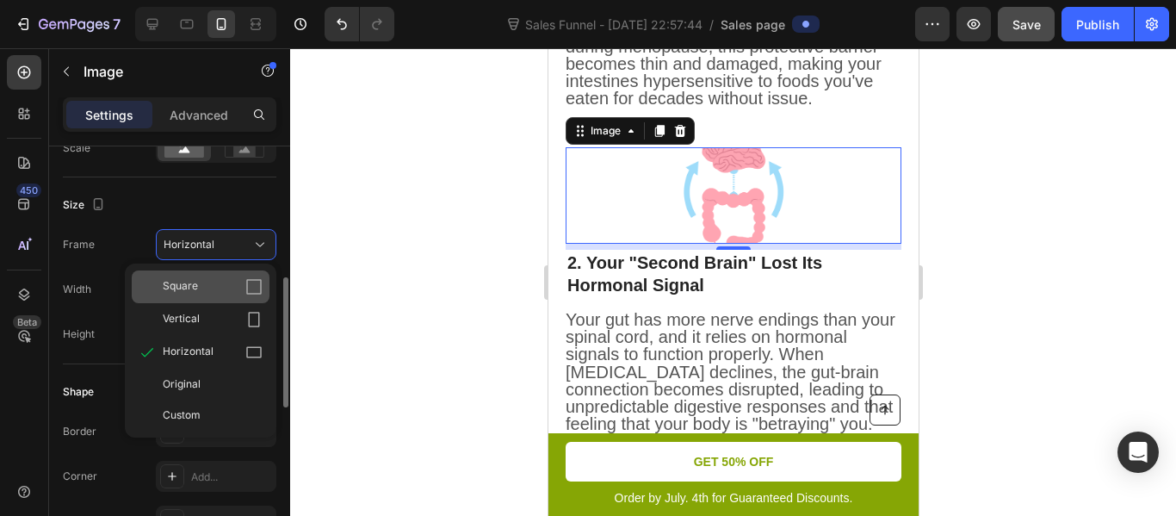
click at [211, 281] on div "Square" at bounding box center [213, 286] width 100 height 17
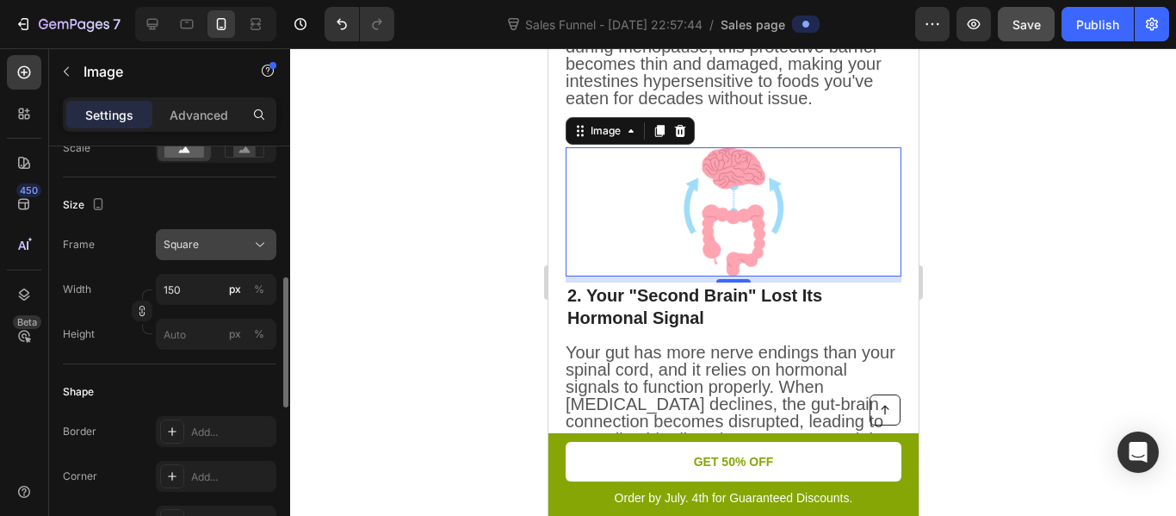
click at [226, 252] on div "Square" at bounding box center [206, 244] width 84 height 15
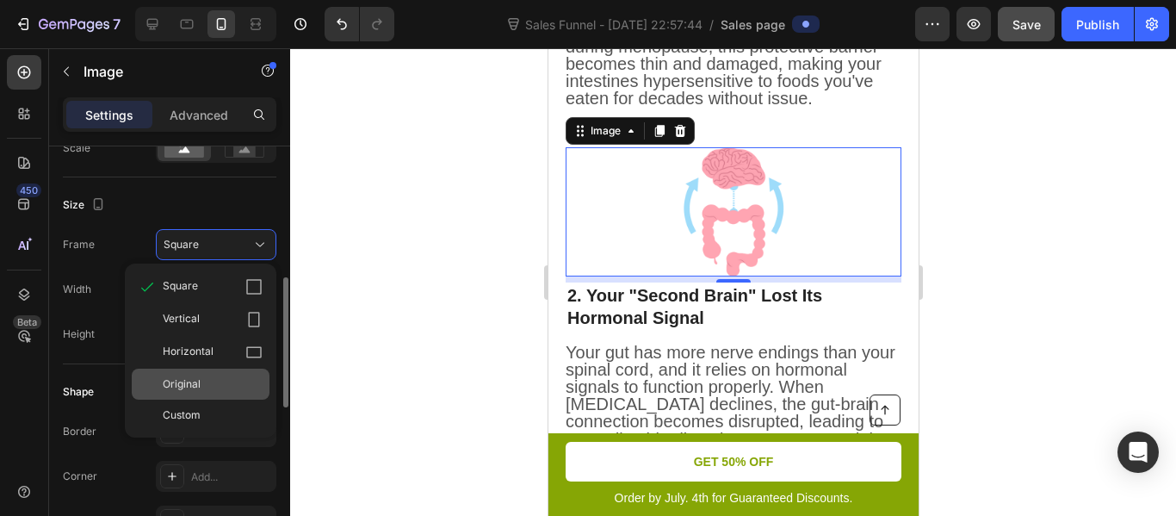
click at [206, 378] on div "Original" at bounding box center [213, 383] width 100 height 15
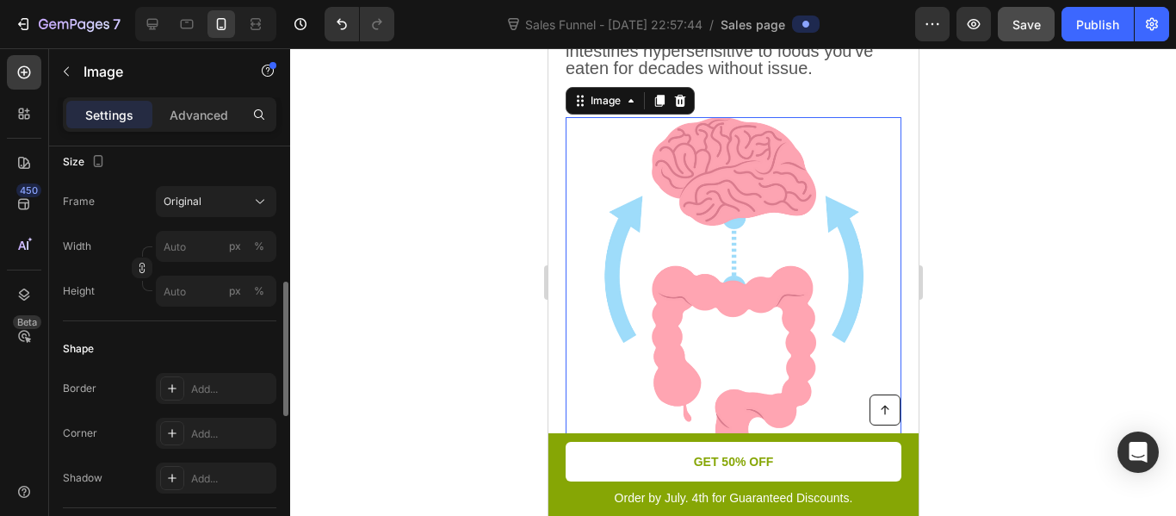
scroll to position [951, 0]
click at [183, 242] on input "px %" at bounding box center [216, 246] width 121 height 31
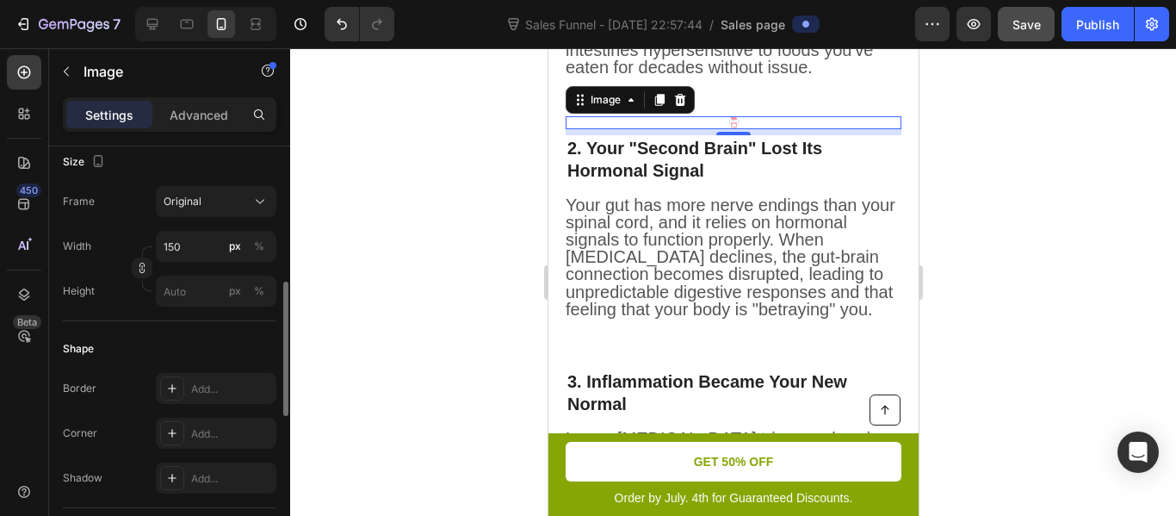
click at [144, 227] on div "Frame Original Width 150 px % Height px %" at bounding box center [170, 246] width 214 height 121
click at [195, 244] on input "150" at bounding box center [216, 246] width 121 height 31
type input "1"
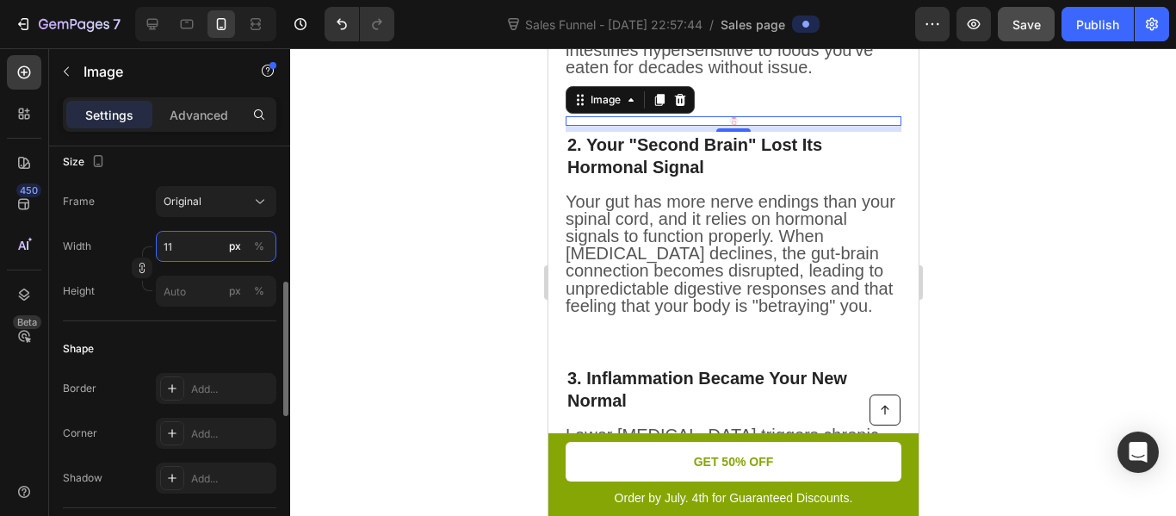
type input "1"
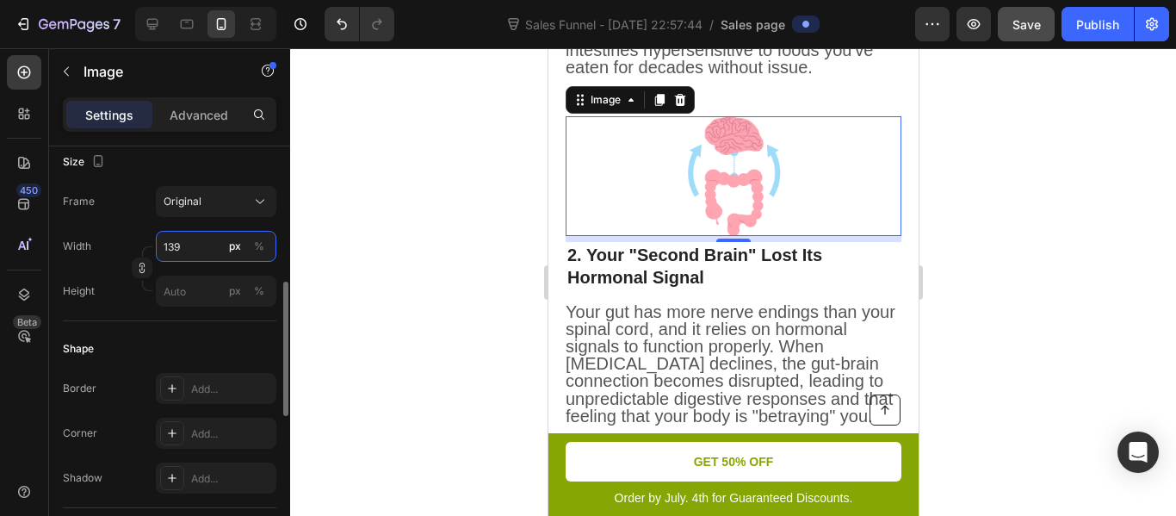
type input "140"
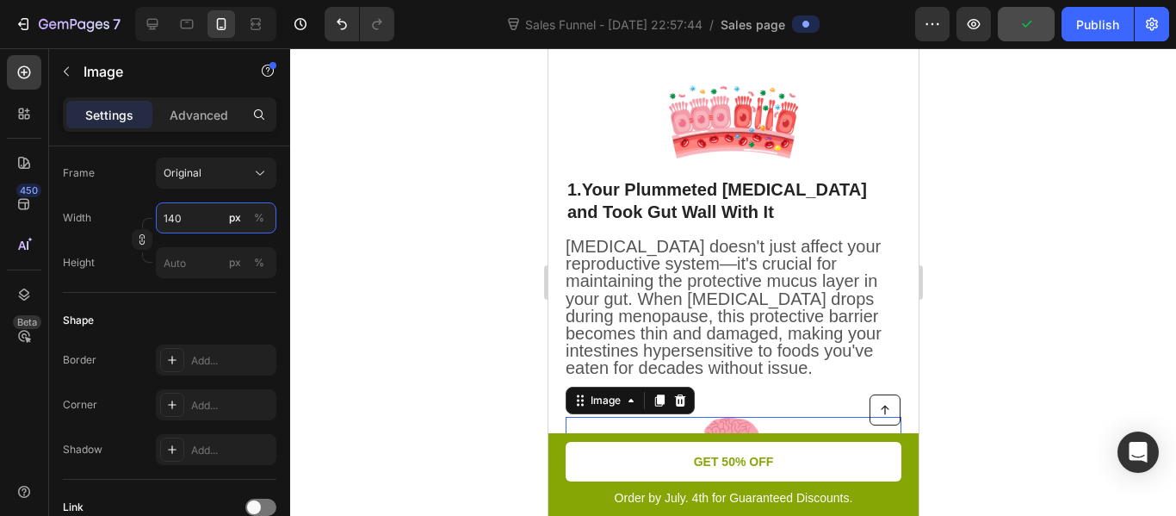
scroll to position [653, 0]
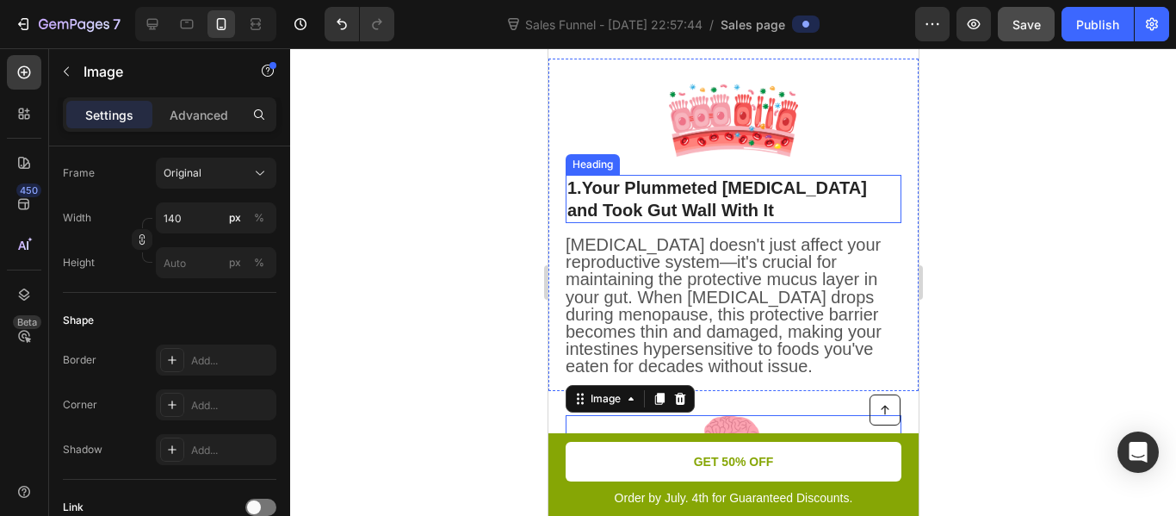
click at [647, 198] on h2 "1. Your Plummeted [MEDICAL_DATA] and Took Gut Wall With It" at bounding box center [733, 199] width 336 height 48
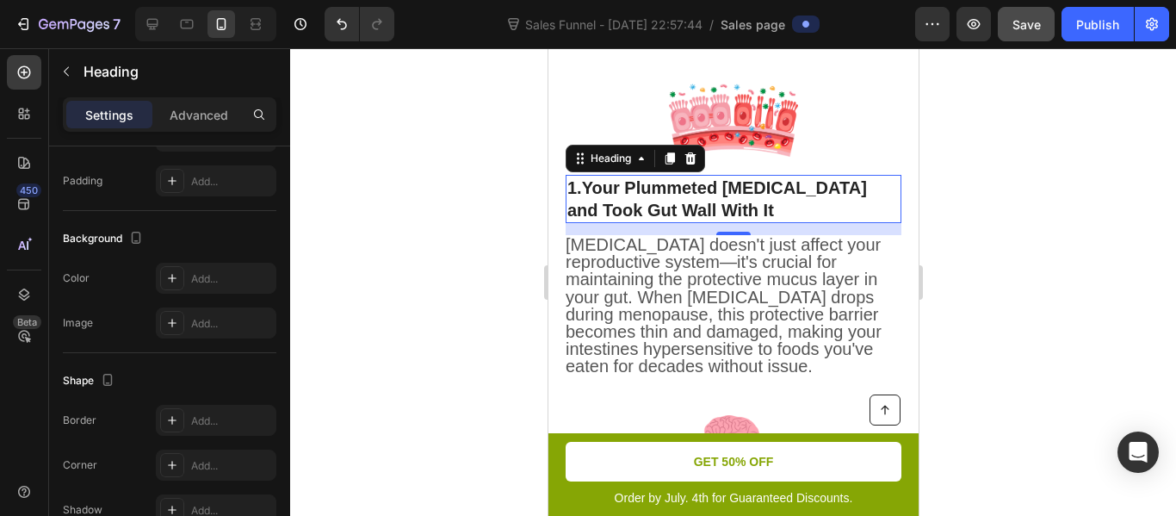
scroll to position [0, 0]
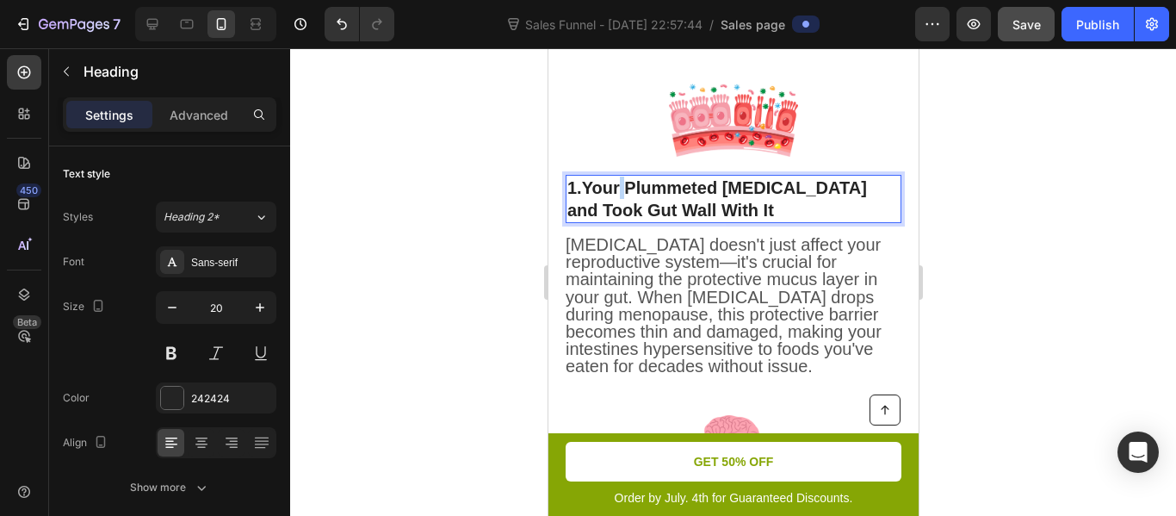
click at [624, 192] on strong "Your Plummeted [MEDICAL_DATA] and Took Gut Wall With It" at bounding box center [717, 198] width 300 height 41
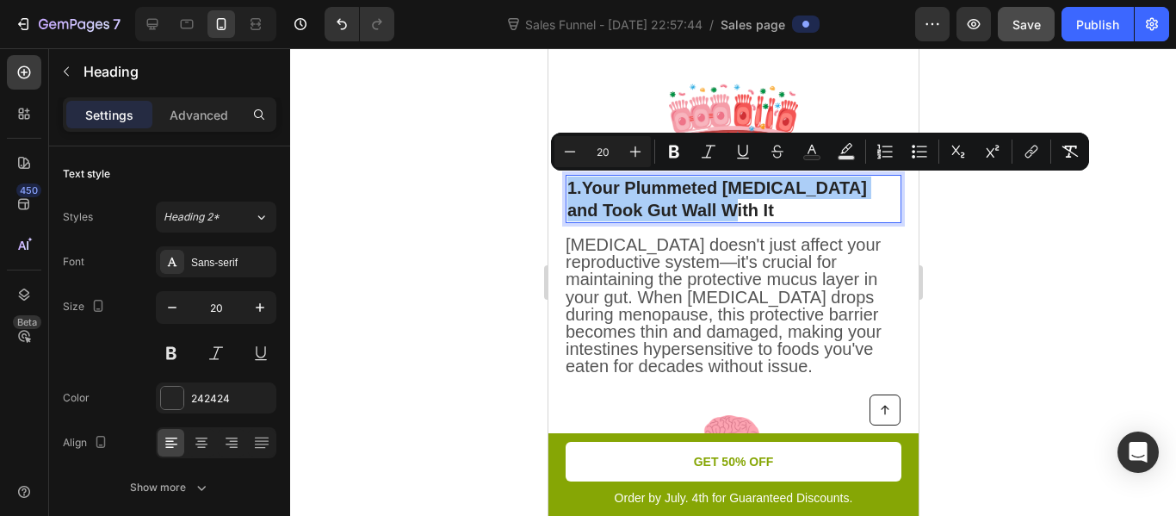
click at [609, 146] on input "20" at bounding box center [602, 151] width 34 height 21
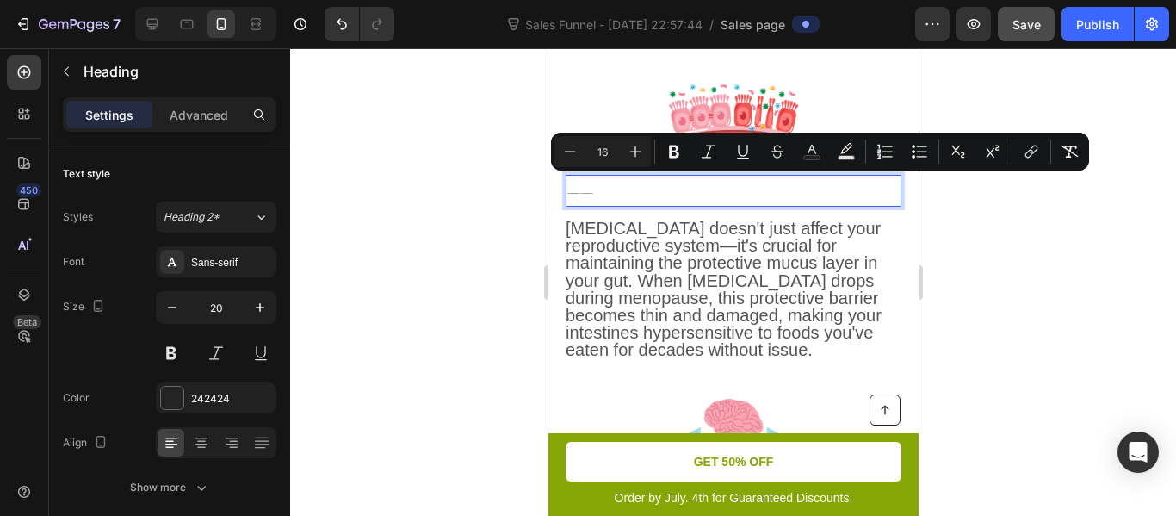
type input "16"
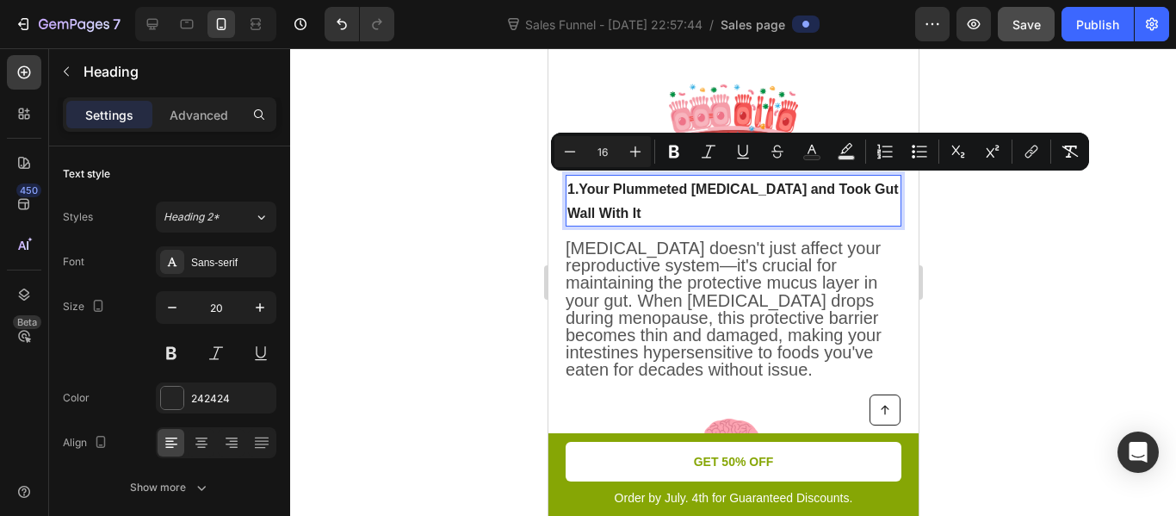
click at [500, 165] on div at bounding box center [733, 282] width 886 height 468
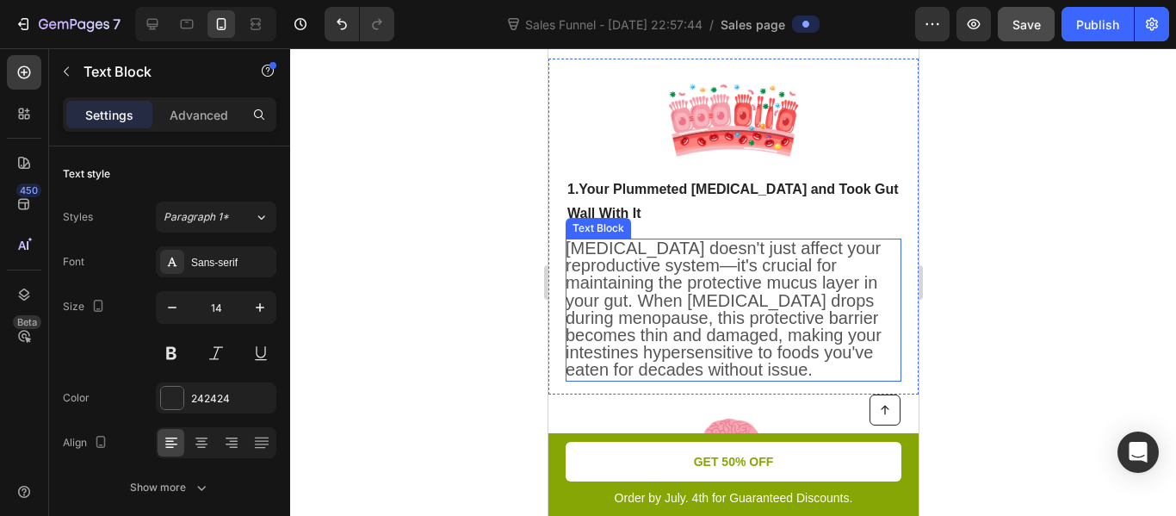
click at [635, 292] on span "[MEDICAL_DATA] doesn't just affect your reproductive system—it's crucial for ma…" at bounding box center [723, 309] width 316 height 140
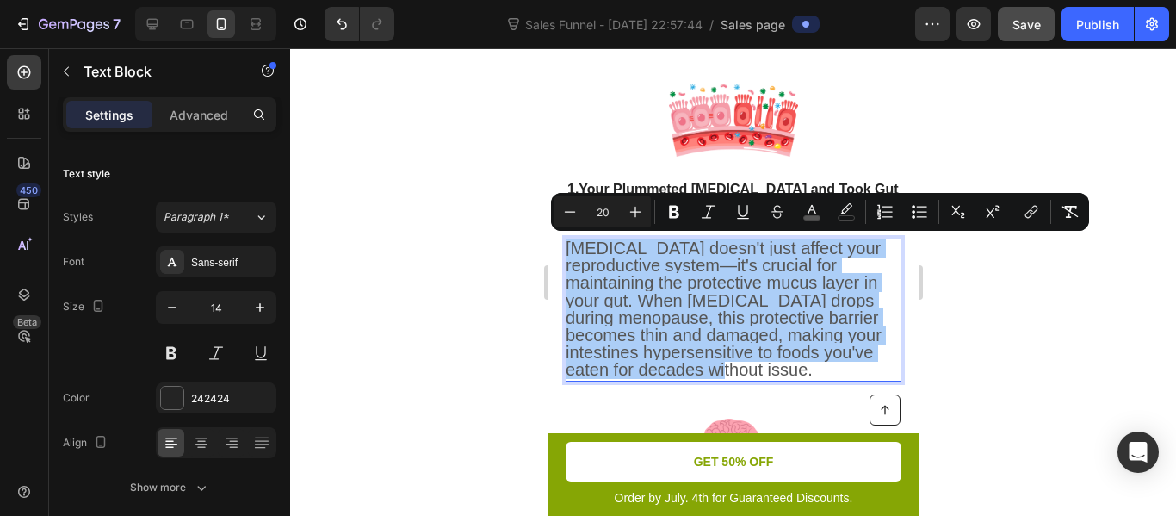
click at [600, 208] on input "20" at bounding box center [602, 211] width 34 height 21
type input "16"
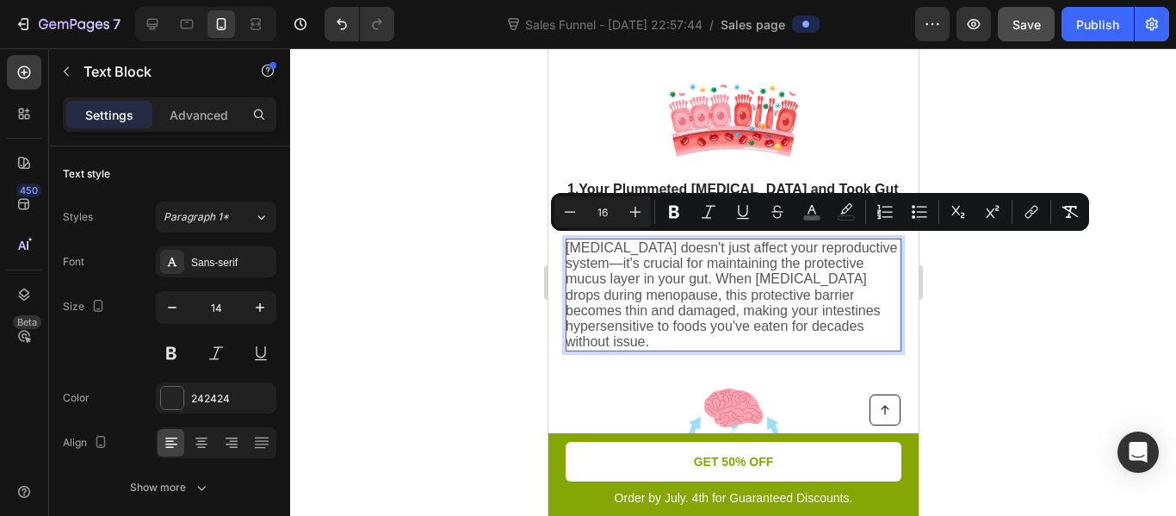
click at [522, 228] on div at bounding box center [733, 282] width 886 height 468
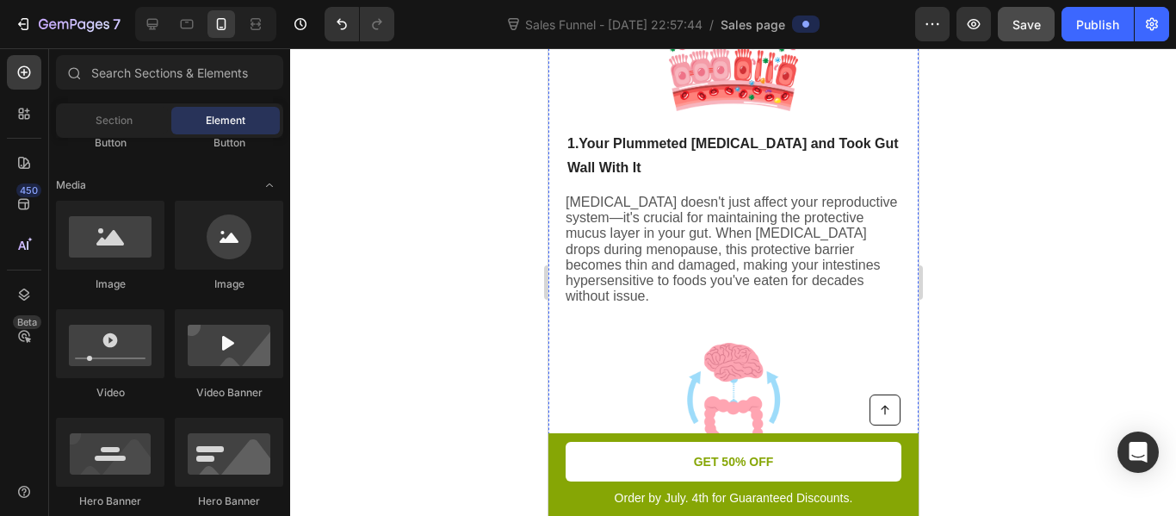
scroll to position [699, 0]
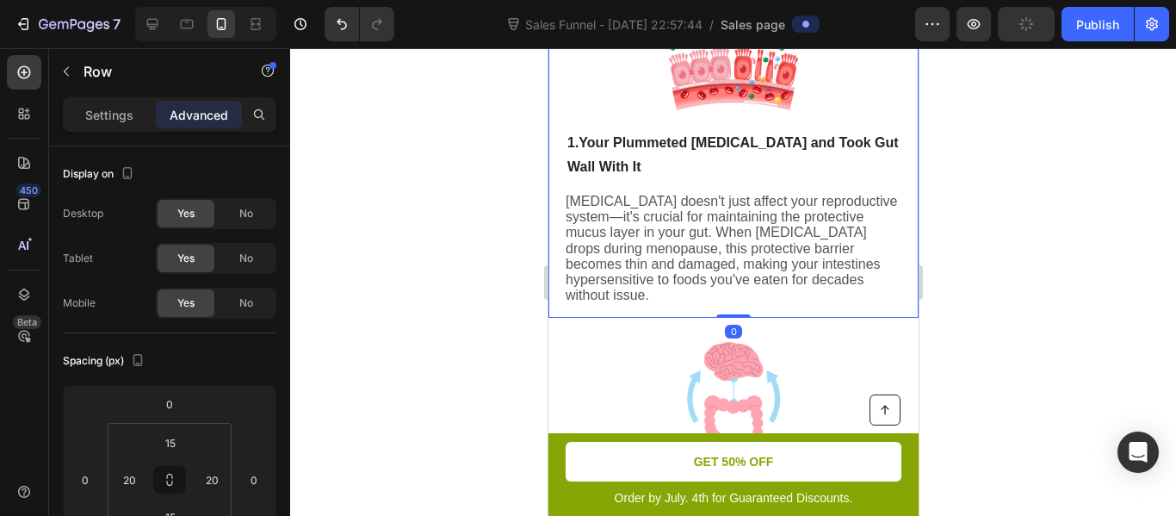
click at [675, 189] on div "Image ⁠⁠⁠⁠⁠⁠⁠ 1. Your Plummeted [MEDICAL_DATA] and Took Gut Wall With It Headin…" at bounding box center [733, 165] width 336 height 280
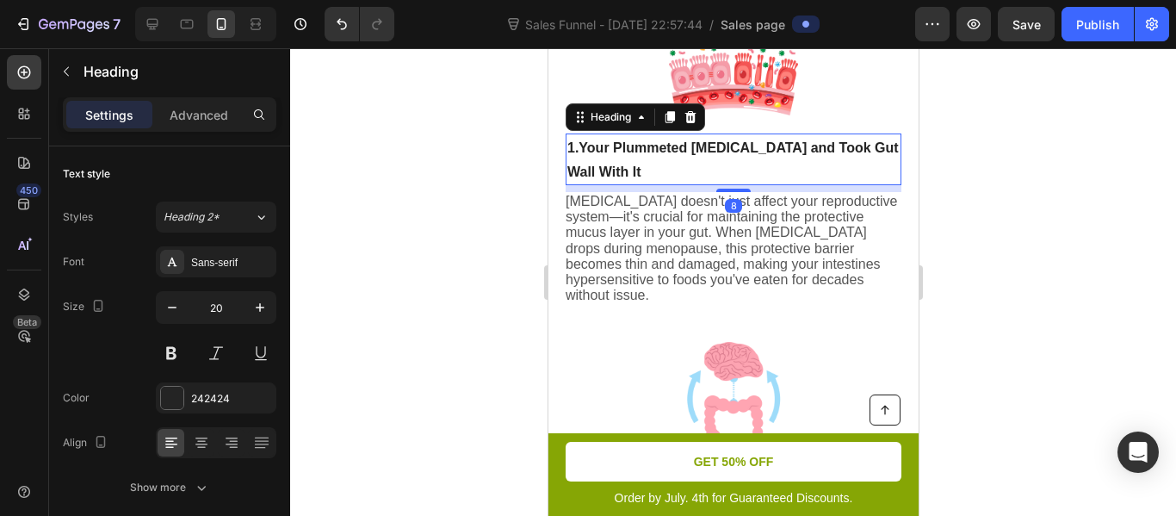
click at [729, 185] on div "8" at bounding box center [733, 185] width 336 height 0
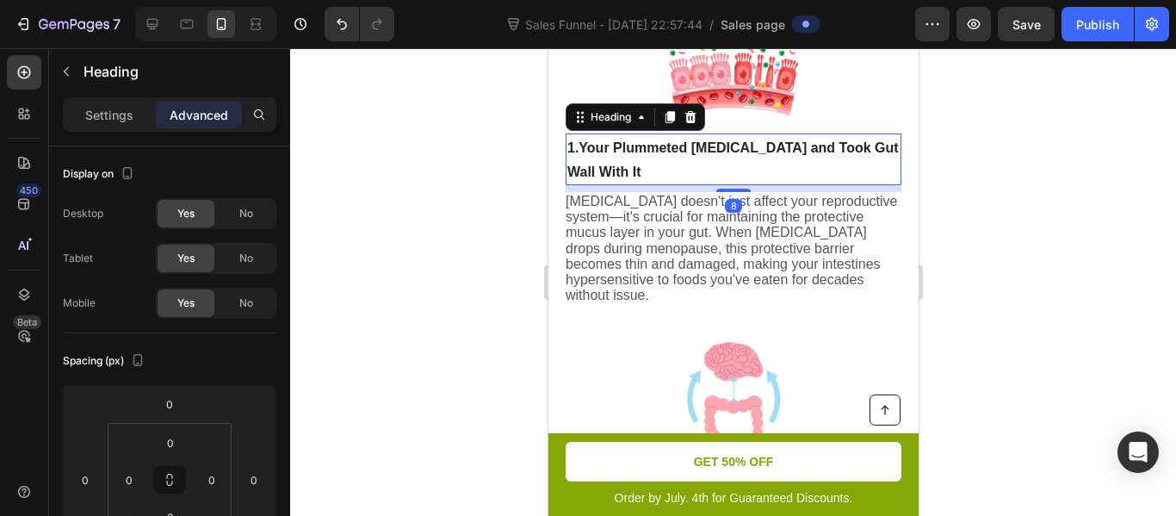
click at [530, 201] on div at bounding box center [733, 282] width 886 height 468
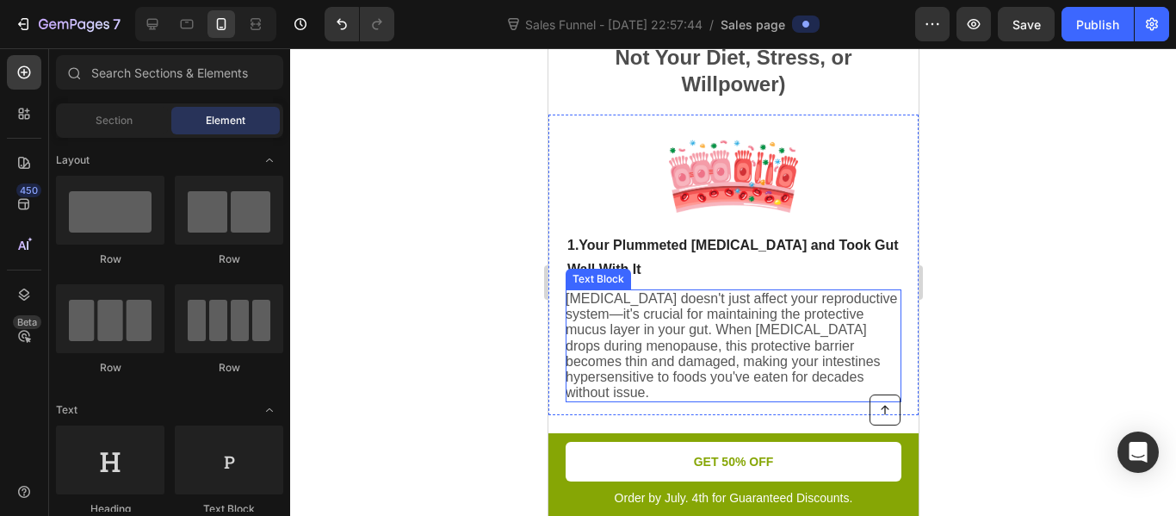
scroll to position [585, 0]
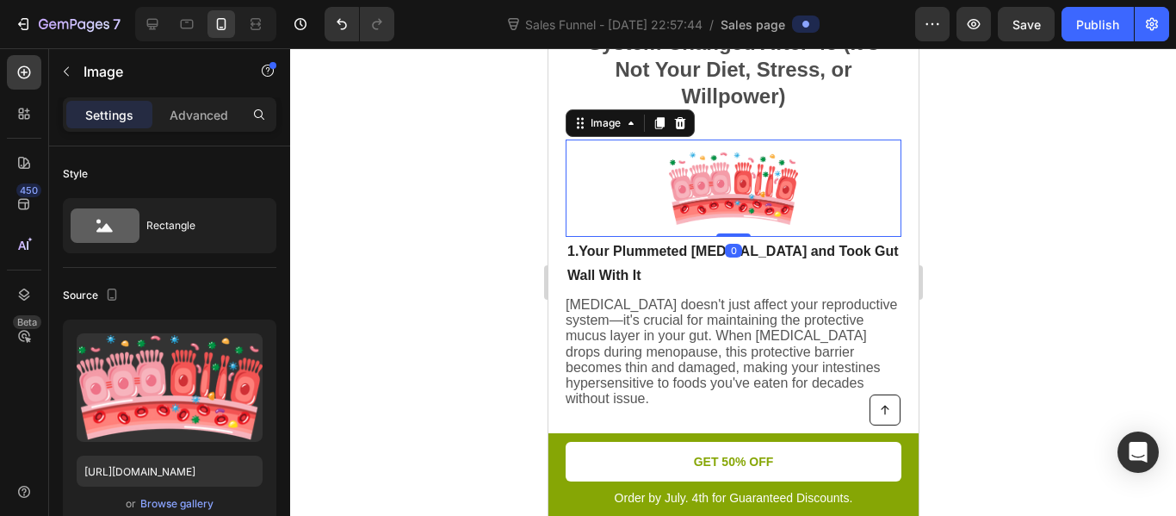
drag, startPoint x: 731, startPoint y: 239, endPoint x: 734, endPoint y: 218, distance: 21.8
click at [734, 218] on div "Image 0" at bounding box center [733, 187] width 336 height 97
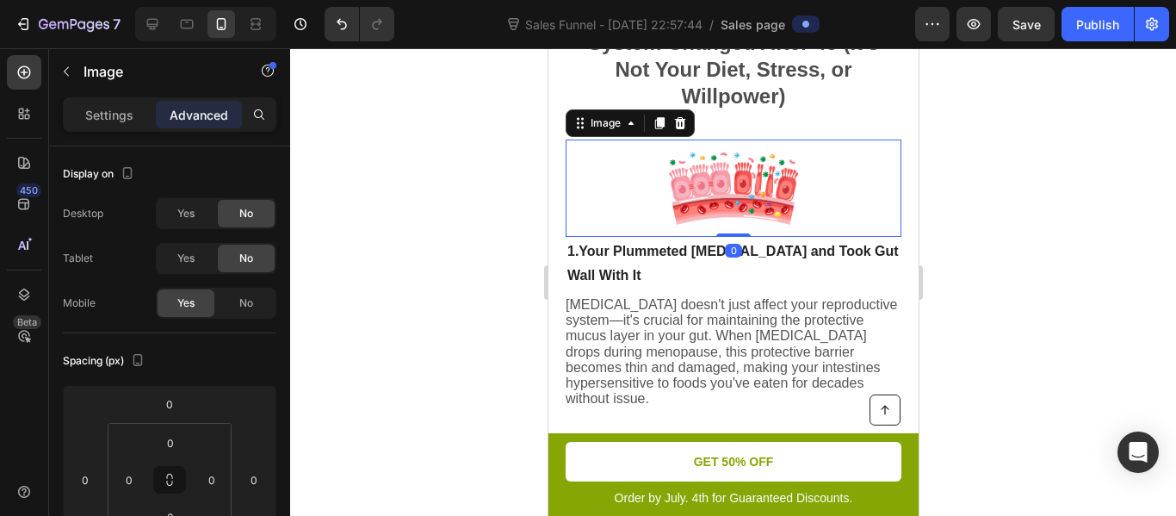
click at [499, 227] on div at bounding box center [733, 282] width 886 height 468
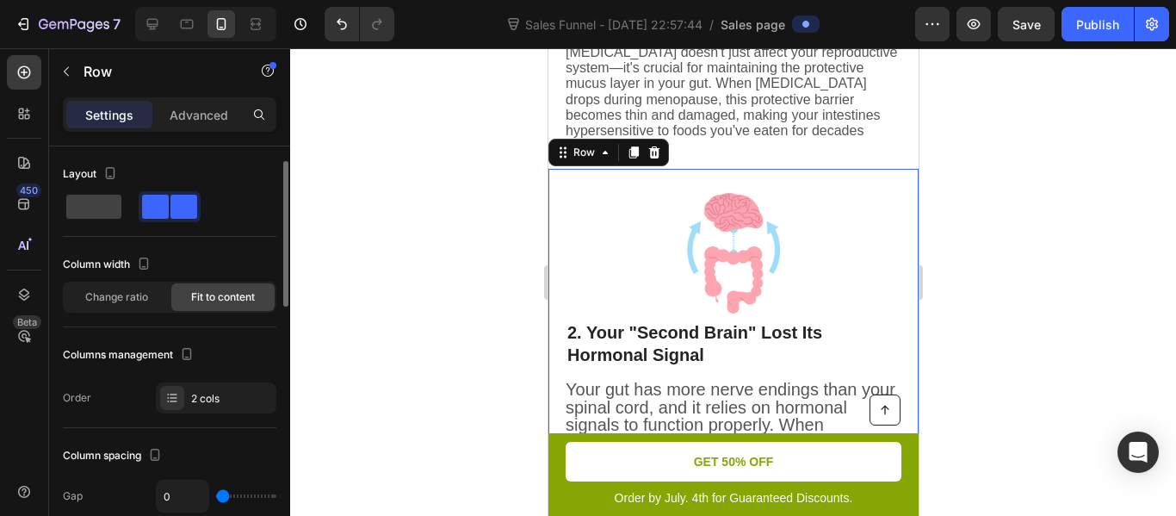
scroll to position [27, 0]
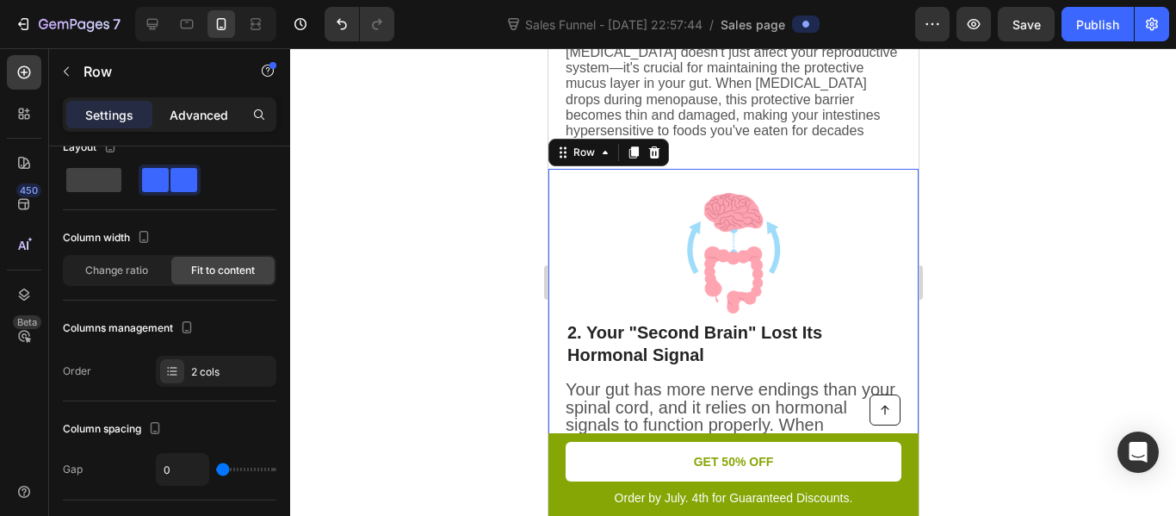
click at [208, 115] on p "Advanced" at bounding box center [199, 115] width 59 height 18
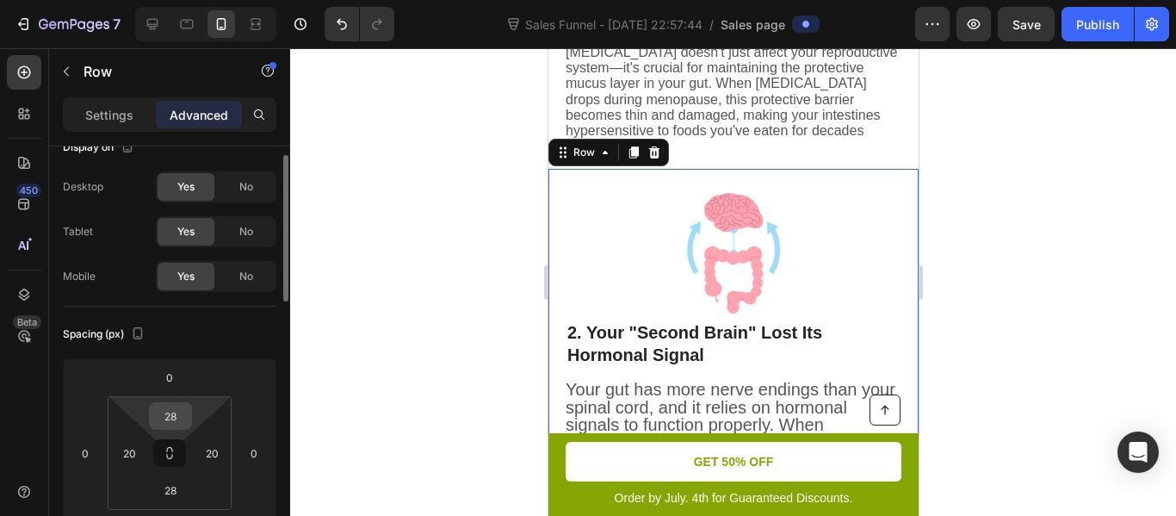
click at [166, 415] on input "28" at bounding box center [170, 416] width 34 height 26
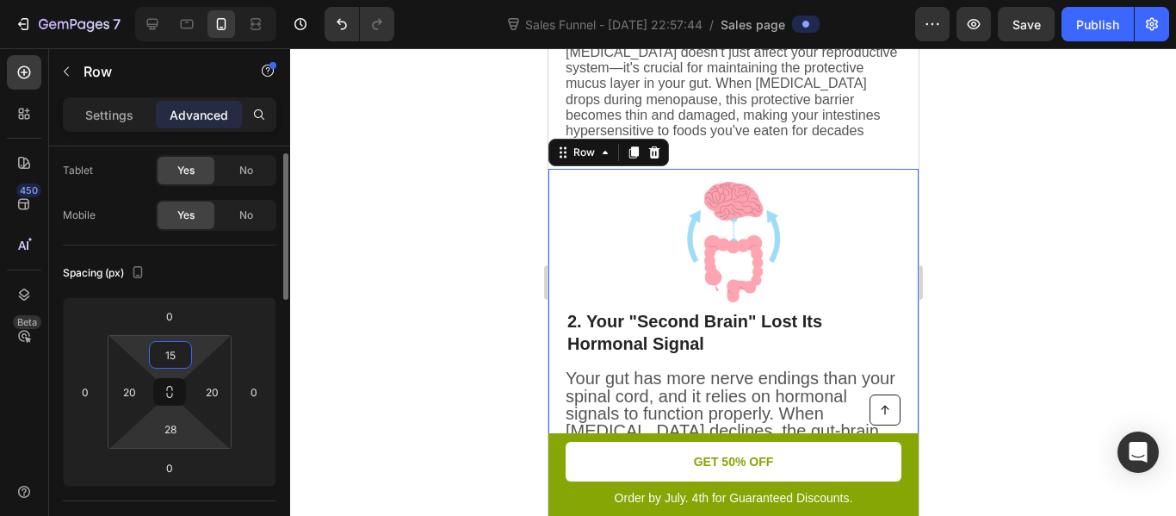
scroll to position [89, 0]
type input "15"
click at [170, 424] on input "28" at bounding box center [170, 428] width 34 height 26
type input "15"
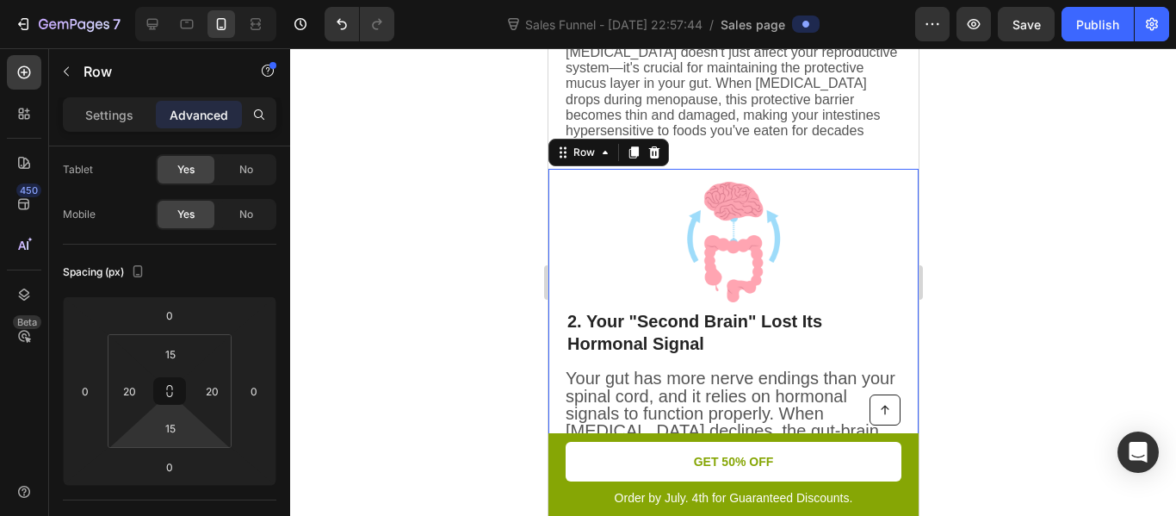
click at [341, 328] on div at bounding box center [733, 282] width 886 height 468
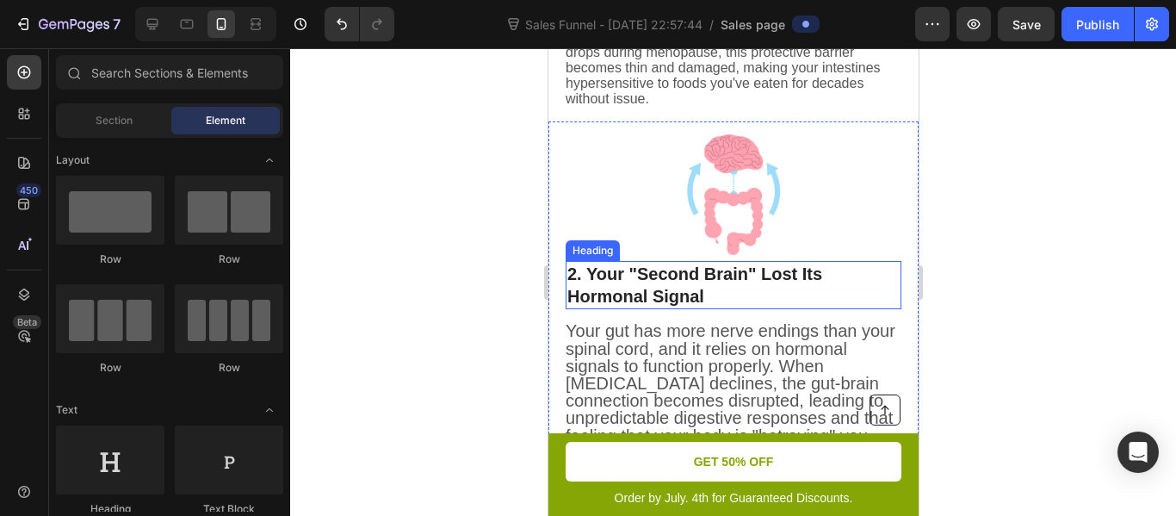
scroll to position [887, 0]
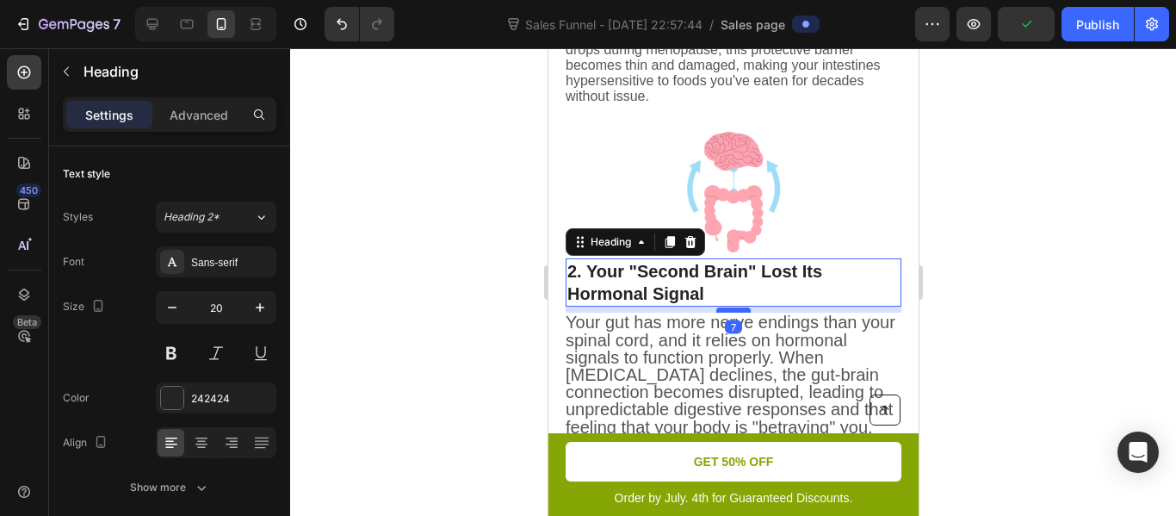
click at [732, 312] on div at bounding box center [733, 309] width 34 height 5
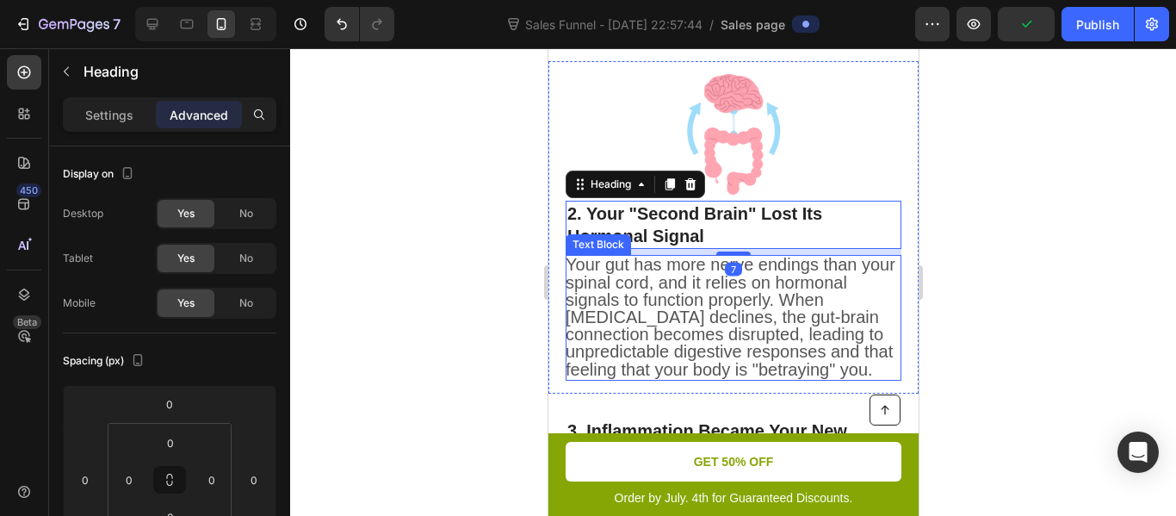
scroll to position [945, 0]
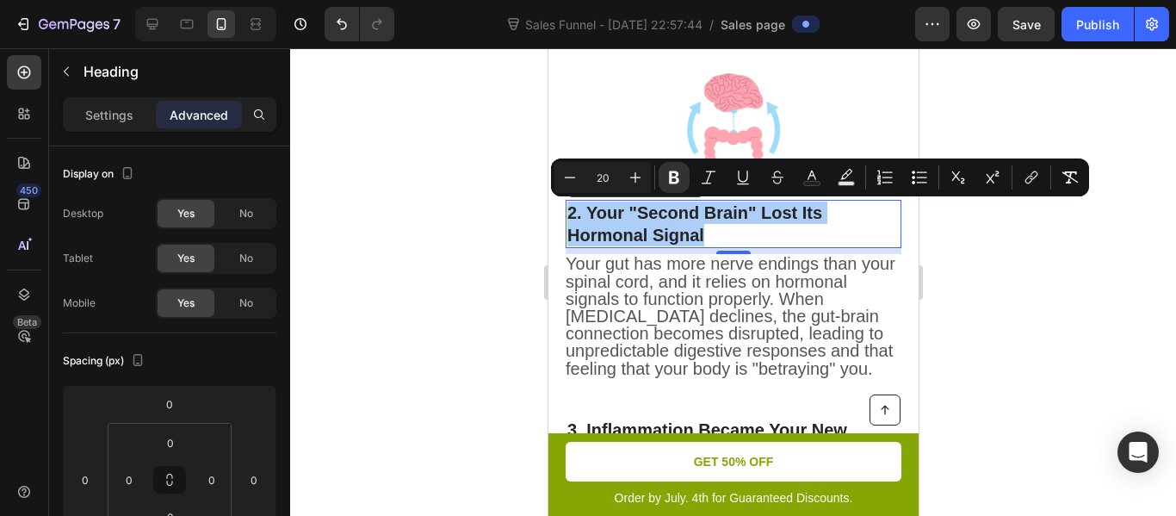
click at [601, 177] on input "20" at bounding box center [602, 177] width 34 height 21
type input "16"
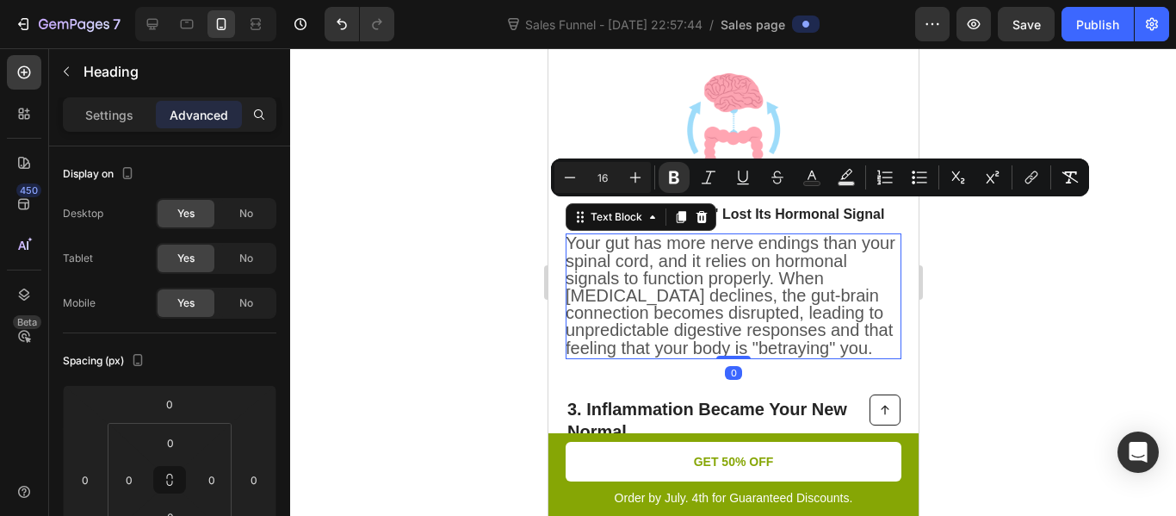
click at [635, 280] on span "Your gut has more nerve endings than your spinal cord, and it relies on hormona…" at bounding box center [730, 294] width 330 height 123
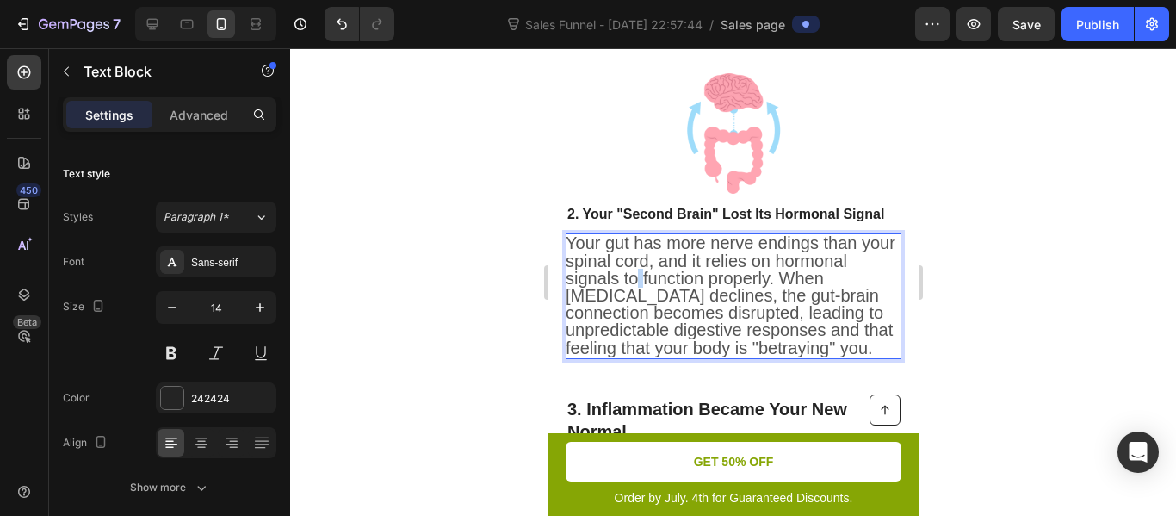
click at [635, 280] on span "Your gut has more nerve endings than your spinal cord, and it relies on hormona…" at bounding box center [730, 294] width 330 height 123
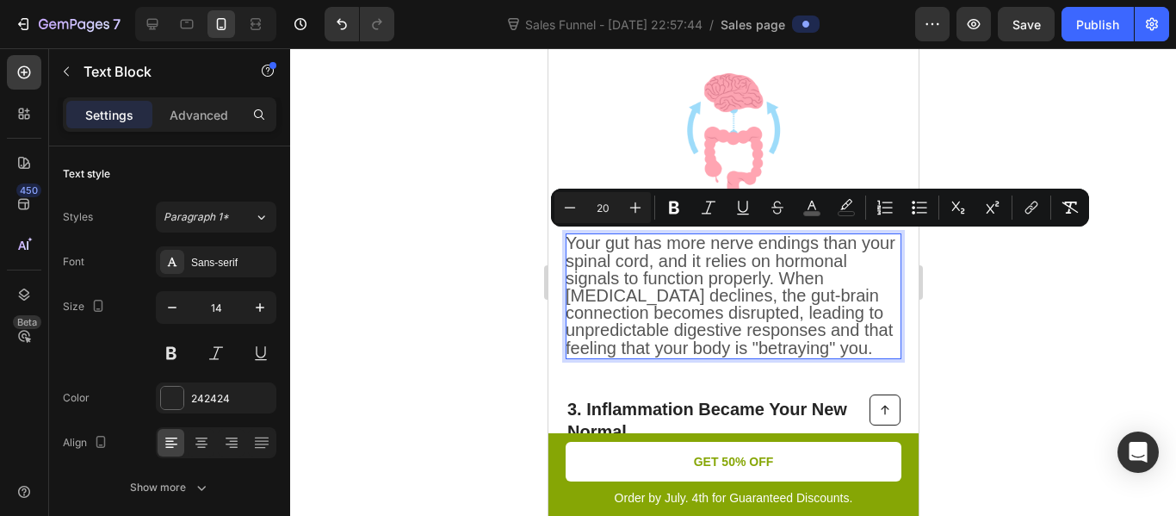
click at [606, 208] on input "20" at bounding box center [602, 207] width 34 height 21
type input "16"
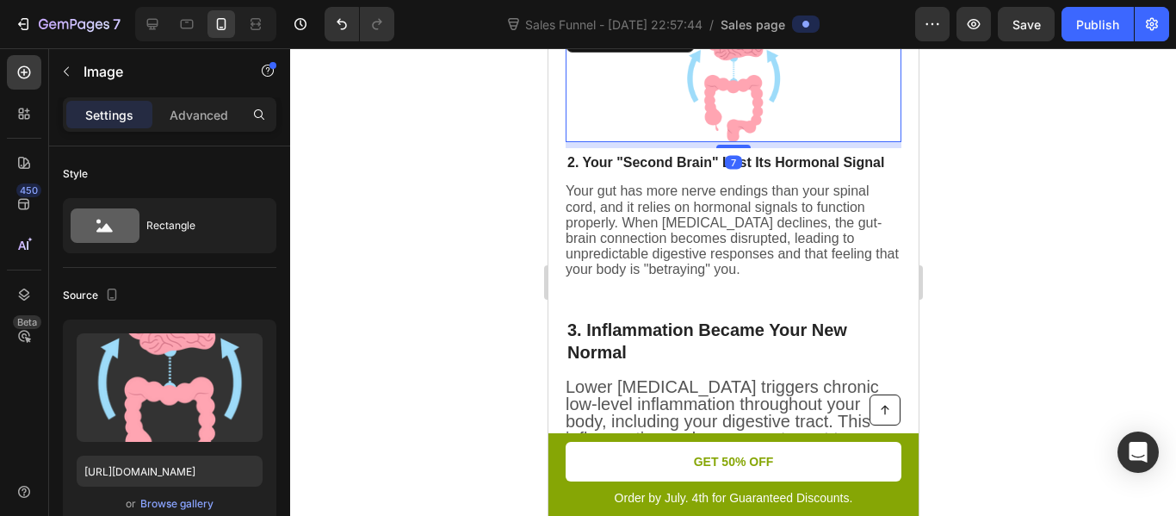
scroll to position [970, 0]
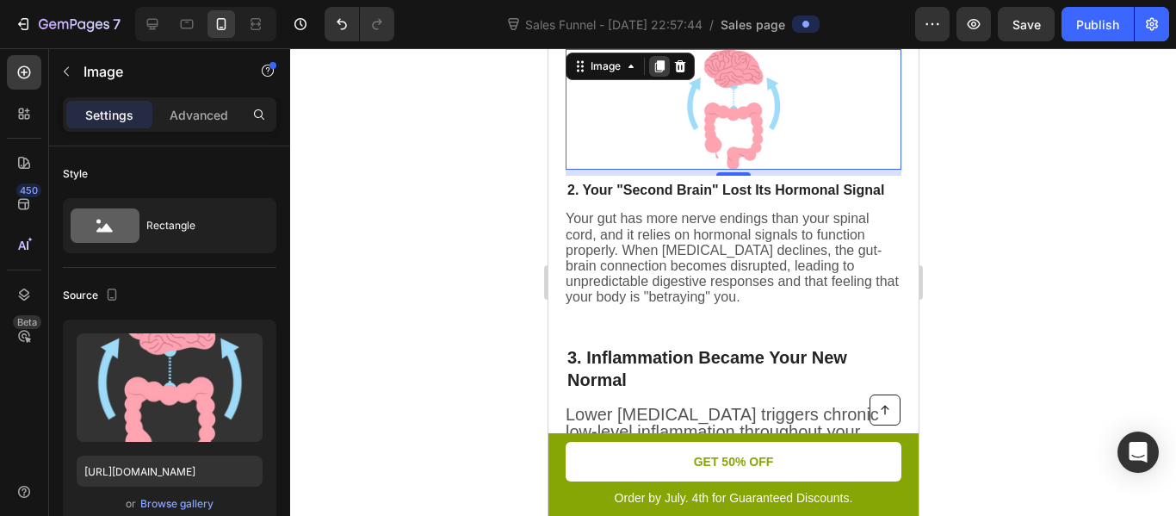
click at [657, 64] on icon at bounding box center [658, 67] width 9 height 12
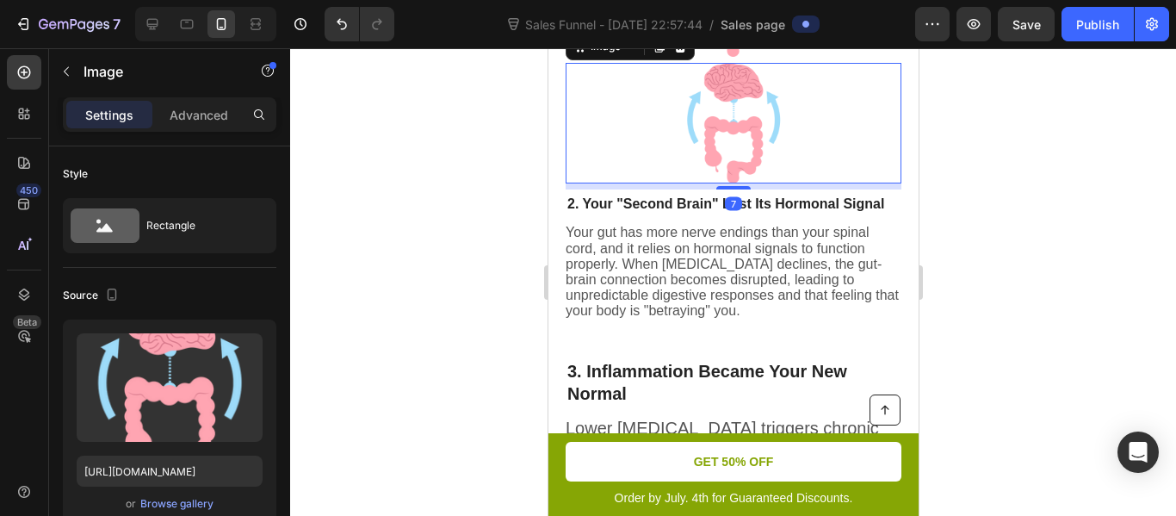
scroll to position [1096, 0]
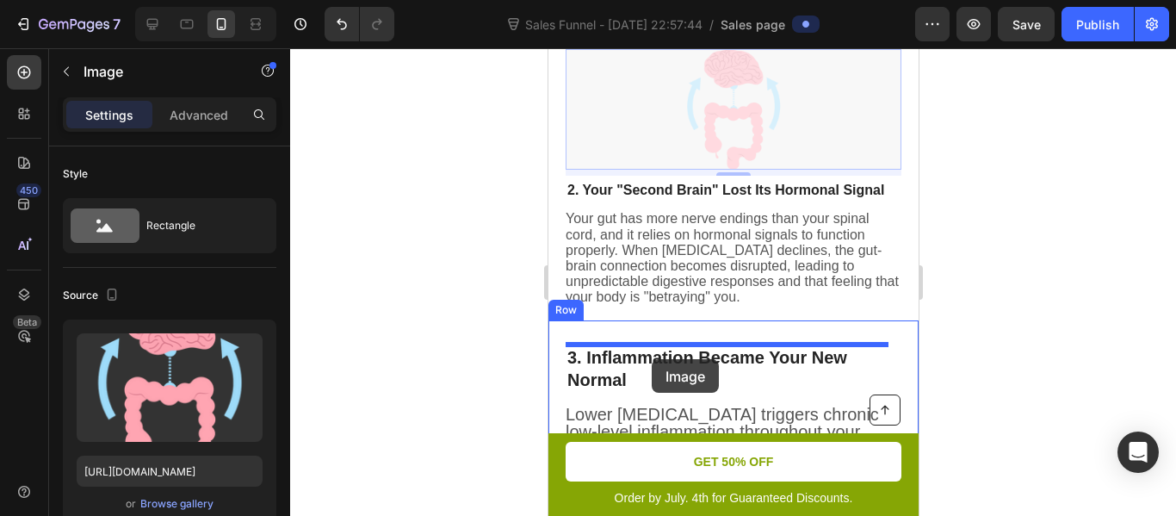
drag, startPoint x: 660, startPoint y: 132, endPoint x: 651, endPoint y: 359, distance: 227.5
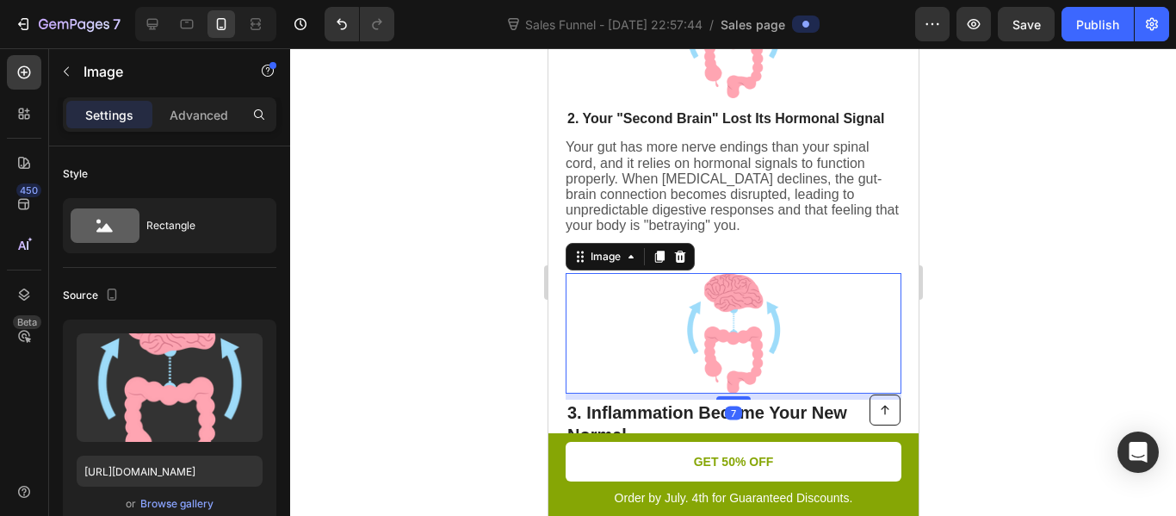
scroll to position [1050, 0]
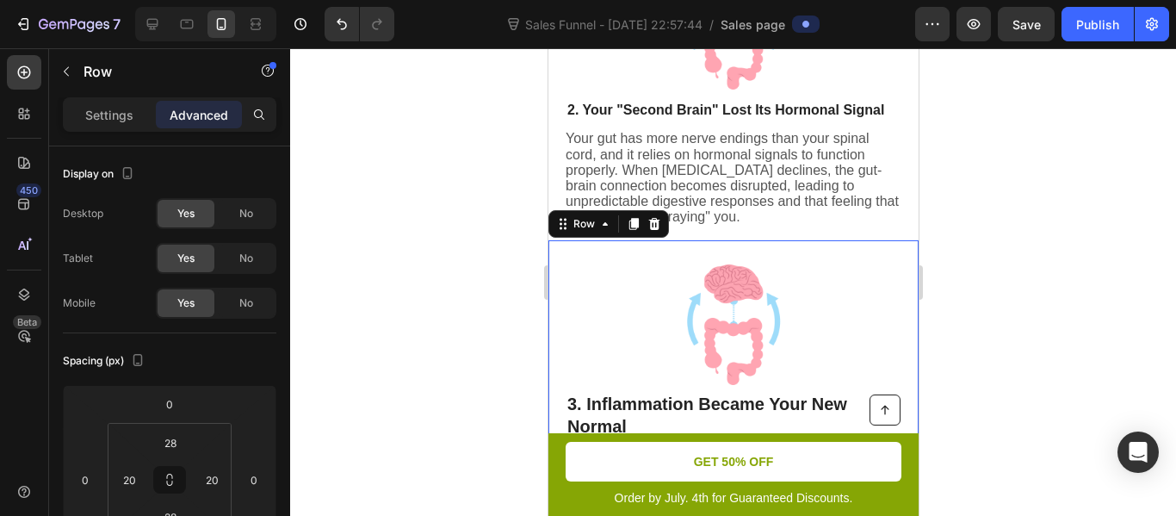
click at [758, 256] on div "Image Image 3. Inflammation Became Your New Normal Heading Lower estrogen trigg…" at bounding box center [733, 420] width 370 height 360
click at [177, 434] on input "28" at bounding box center [170, 443] width 34 height 26
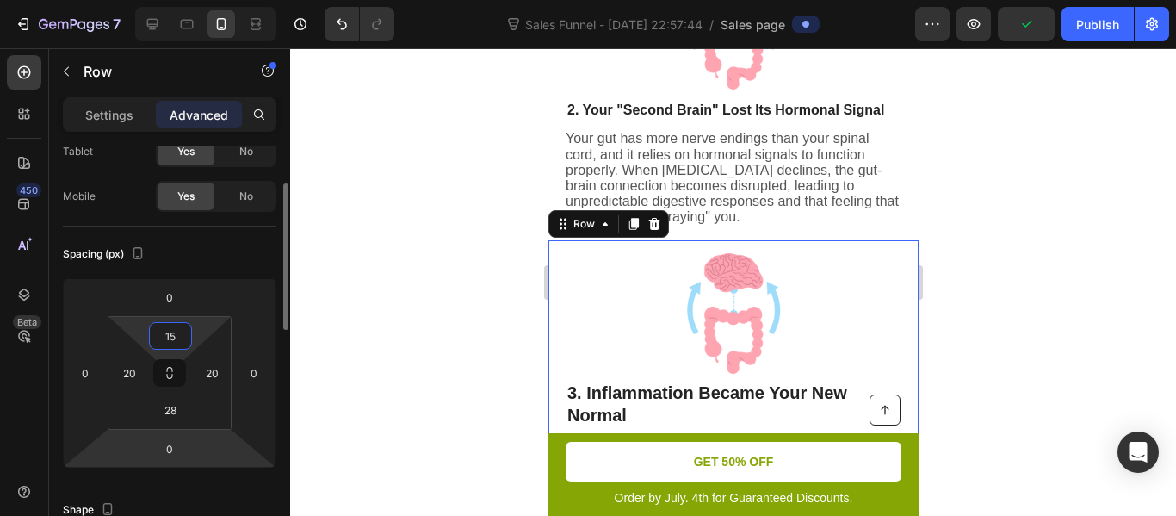
scroll to position [110, 0]
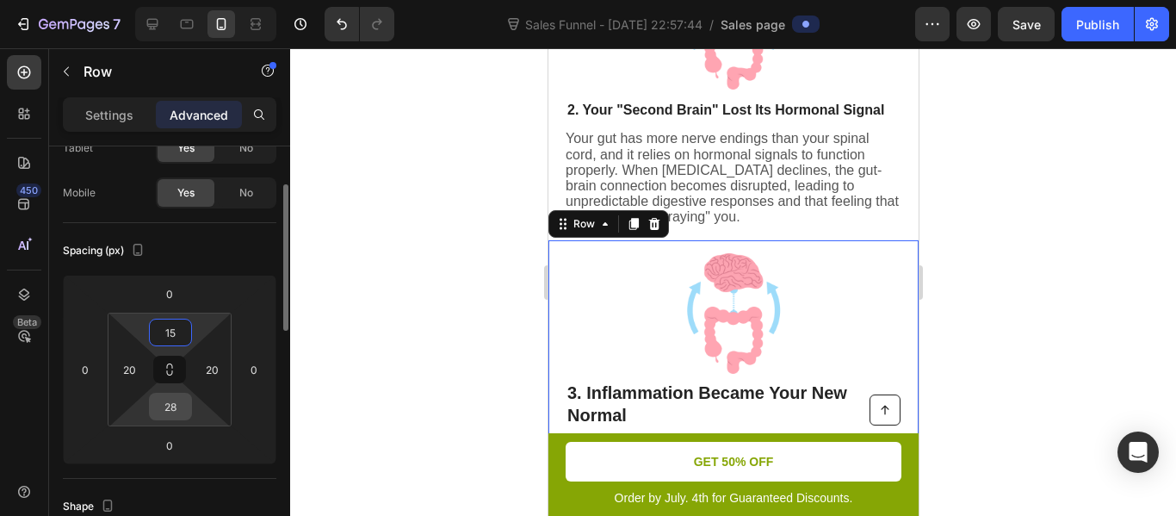
type input "15"
click at [179, 410] on input "28" at bounding box center [170, 406] width 34 height 26
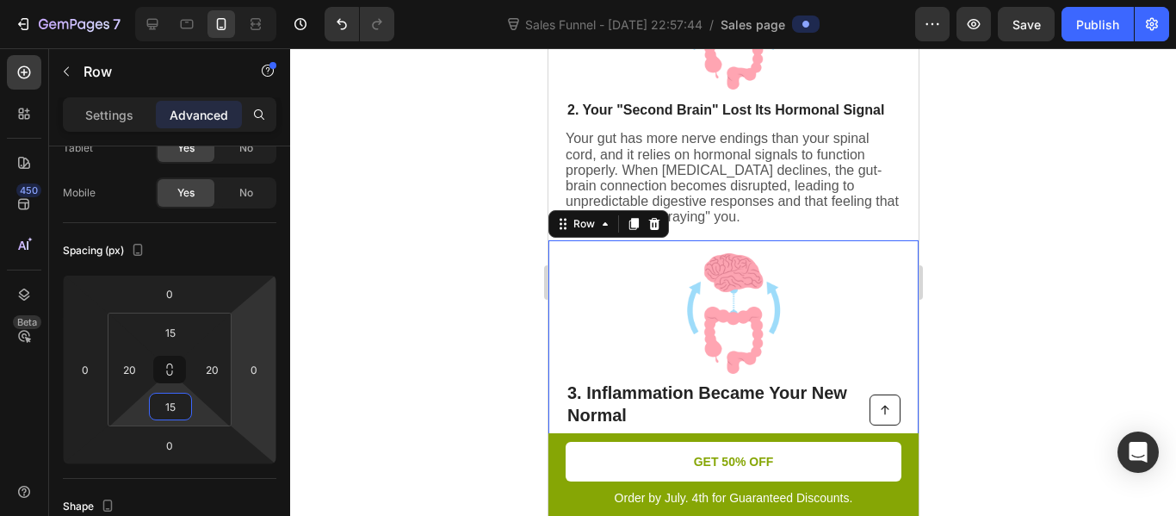
type input "15"
click at [376, 336] on div at bounding box center [733, 282] width 886 height 468
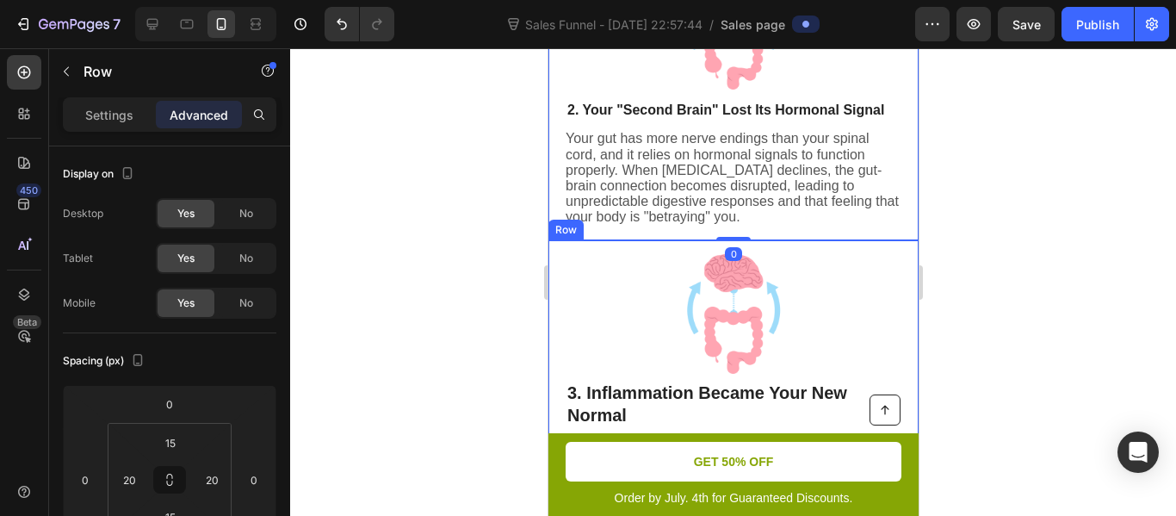
click at [449, 256] on div at bounding box center [733, 282] width 886 height 468
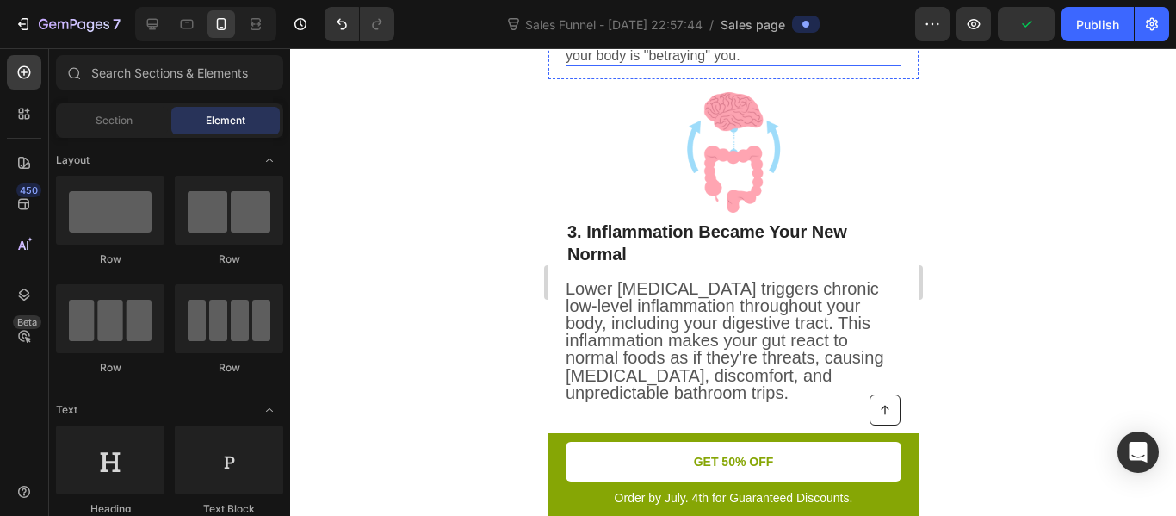
scroll to position [1217, 0]
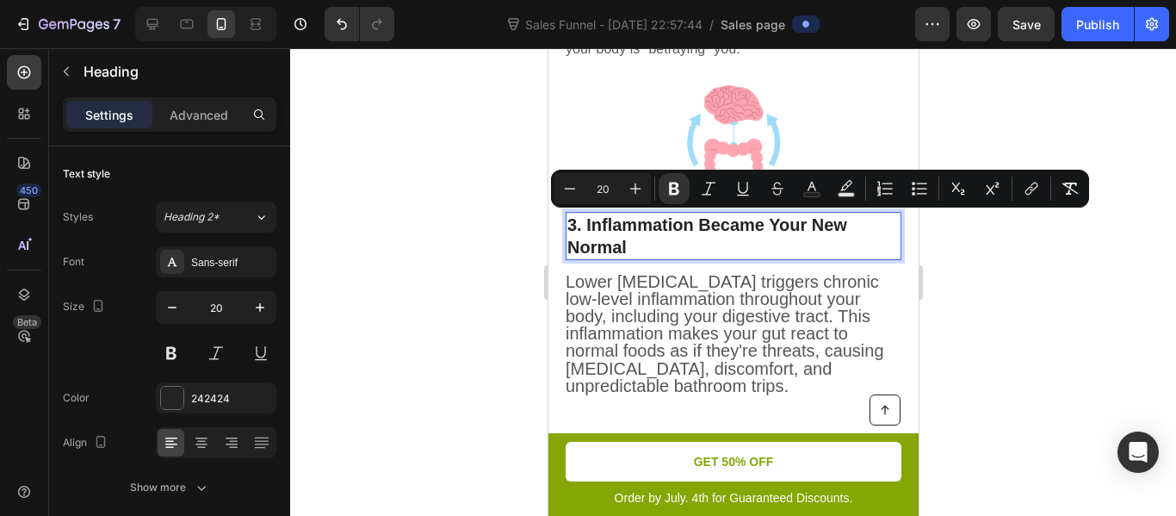
click at [615, 186] on input "20" at bounding box center [602, 188] width 34 height 21
click at [602, 190] on input "20" at bounding box center [602, 188] width 34 height 21
type input "2"
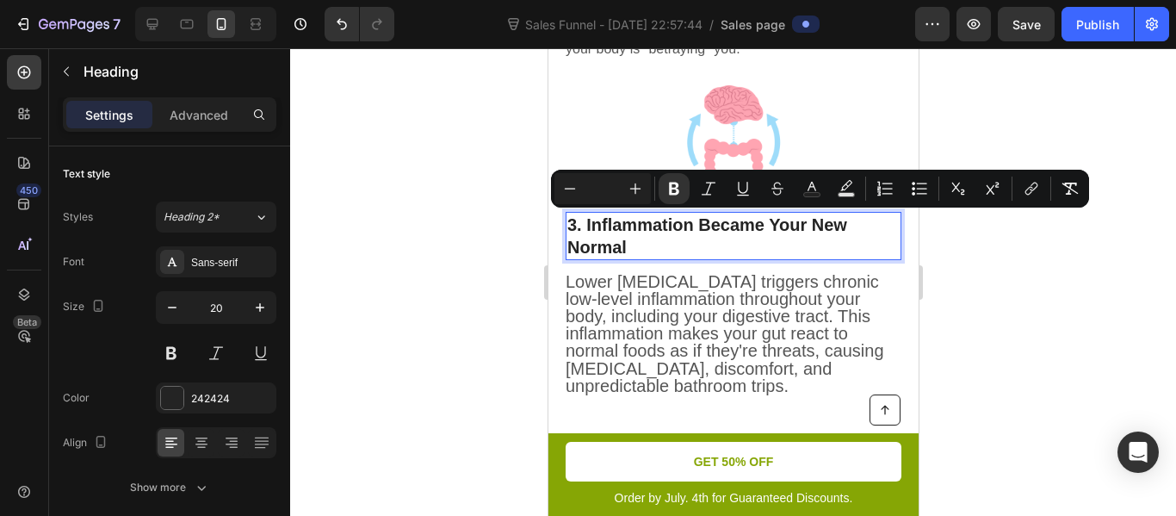
type input "1"
type input "6"
type input "16"
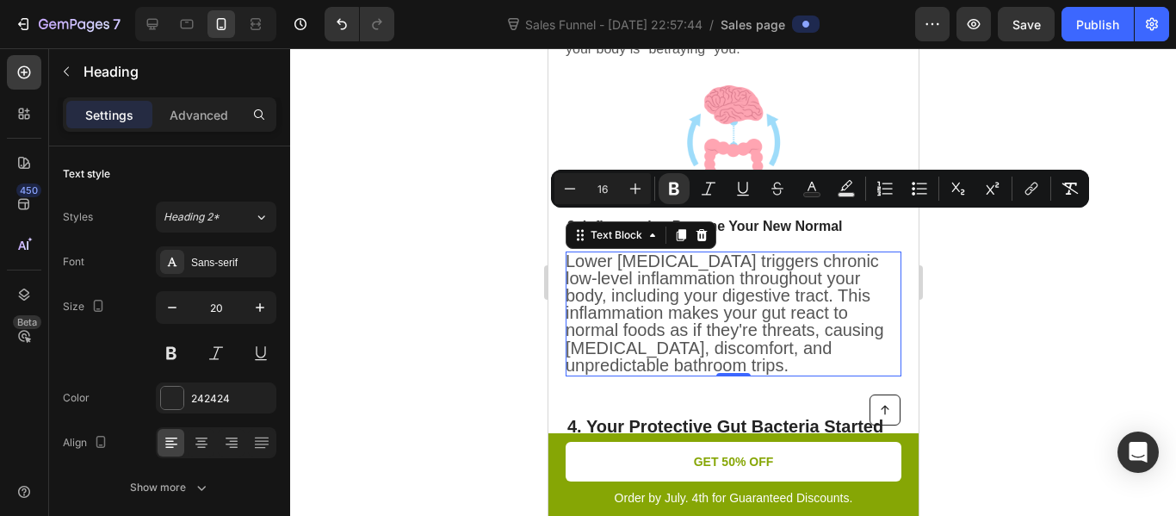
click at [646, 276] on span "Lower [MEDICAL_DATA] triggers chronic low-level inflammation throughout your bo…" at bounding box center [724, 312] width 319 height 123
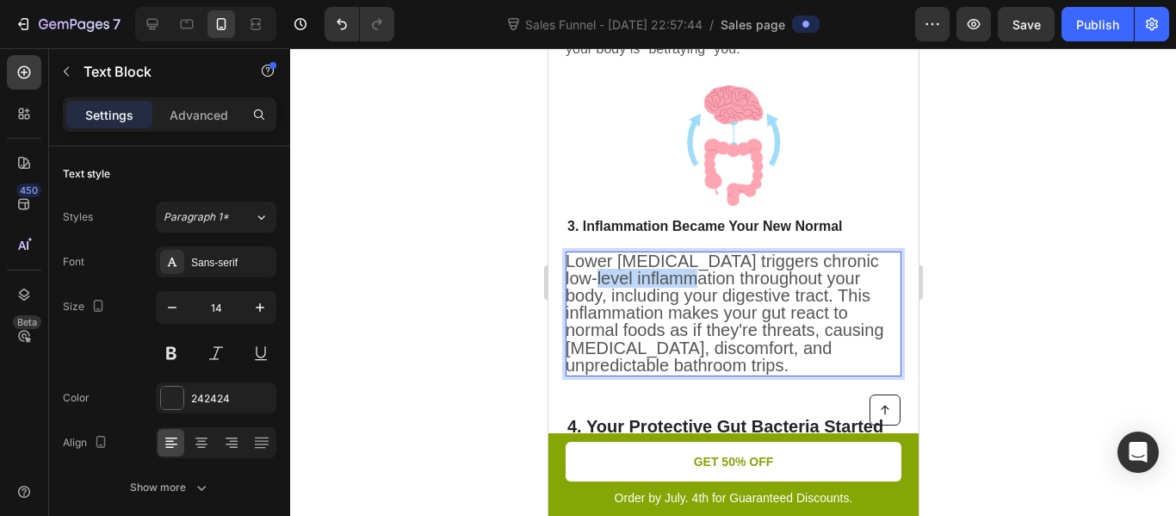
click at [646, 276] on span "Lower [MEDICAL_DATA] triggers chronic low-level inflammation throughout your bo…" at bounding box center [724, 312] width 319 height 123
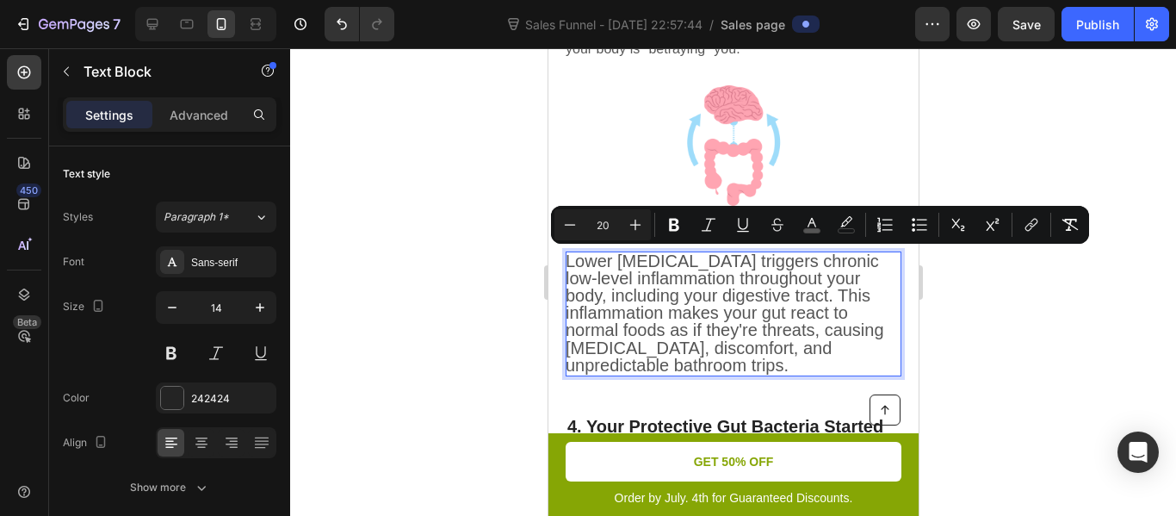
click at [604, 225] on input "20" at bounding box center [602, 224] width 34 height 21
type input "16"
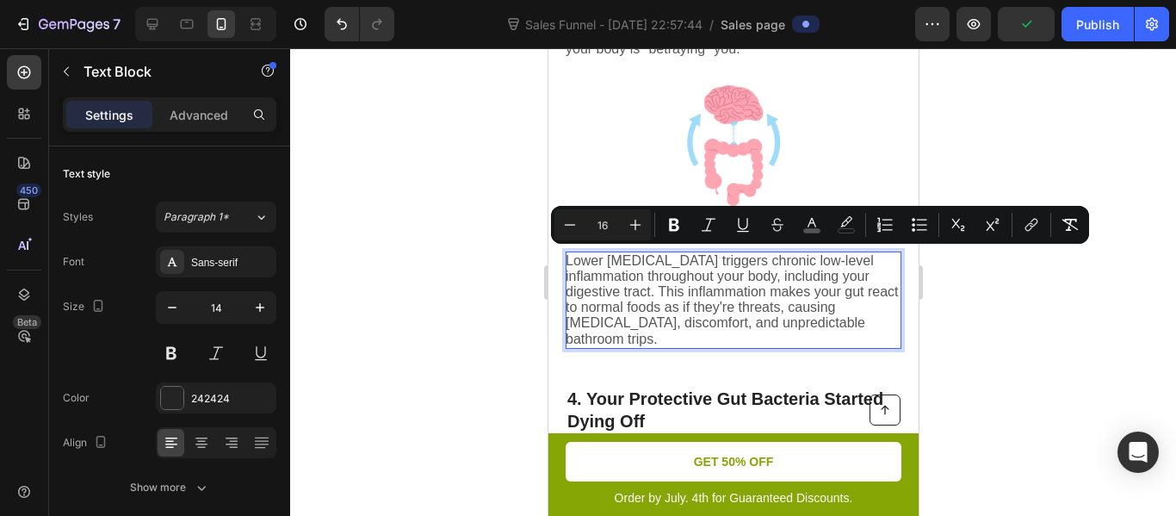
click at [499, 271] on div at bounding box center [733, 282] width 886 height 468
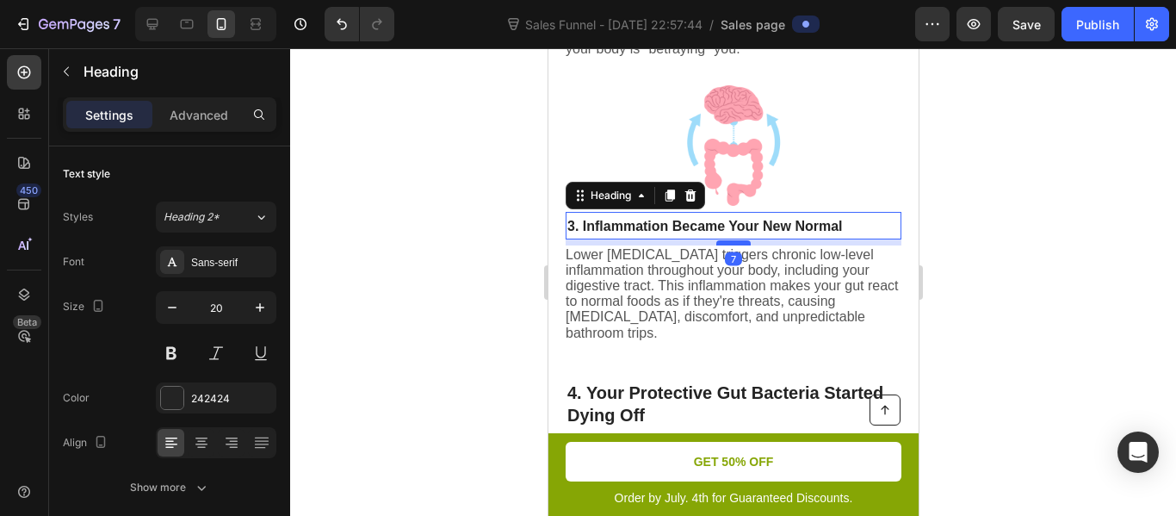
click at [724, 243] on div at bounding box center [733, 242] width 34 height 5
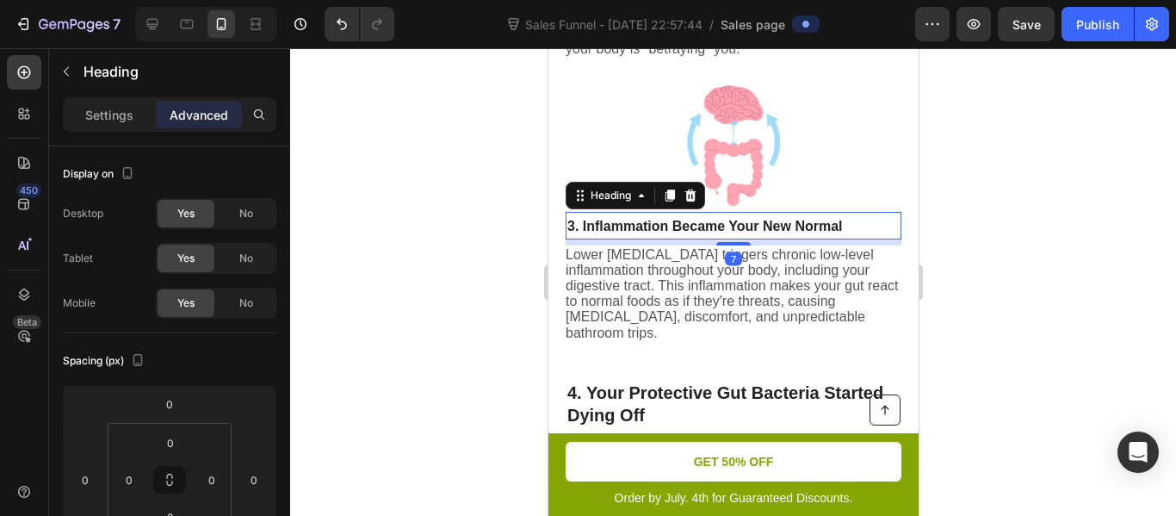
click at [522, 272] on div at bounding box center [733, 282] width 886 height 468
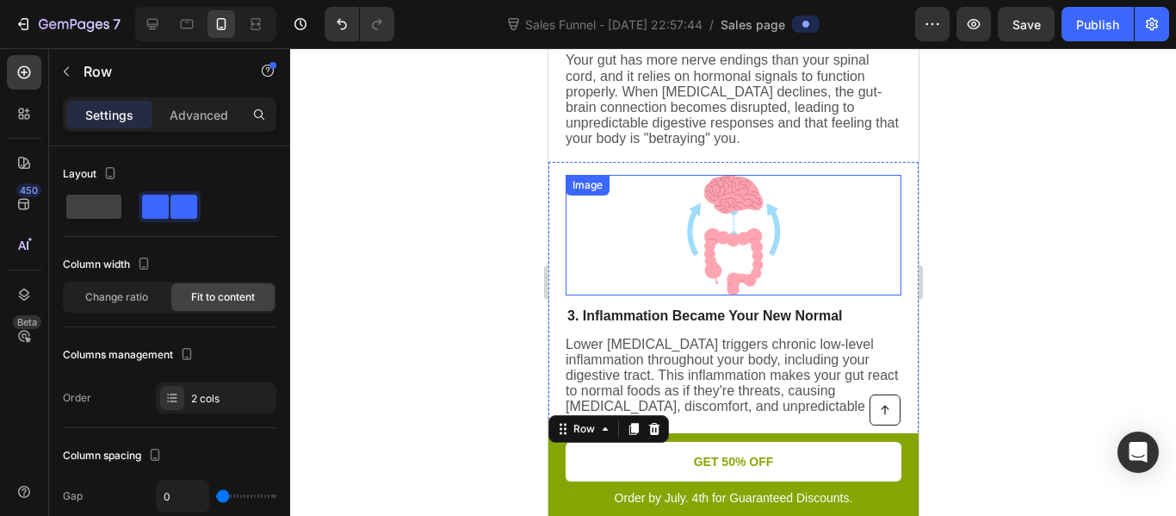
scroll to position [1127, 0]
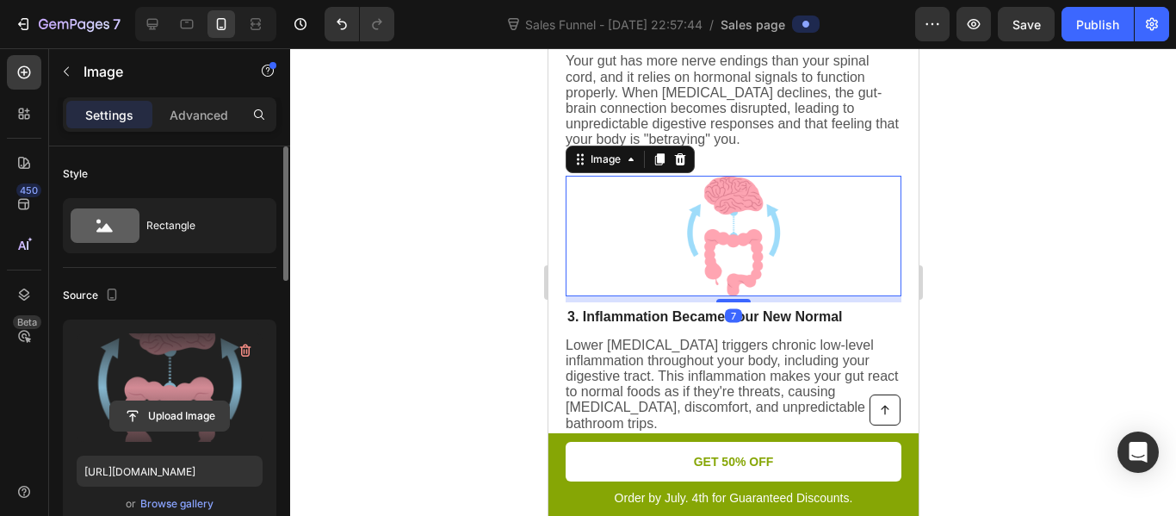
click at [182, 404] on input "file" at bounding box center [169, 415] width 119 height 29
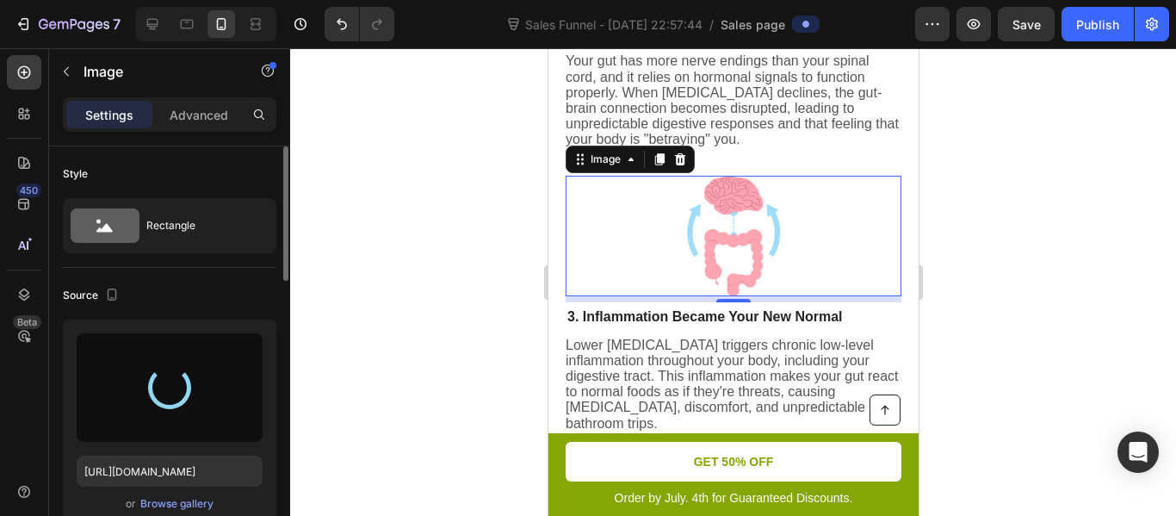
type input "https://cdn.shopify.com/s/files/1/0895/1044/5421/files/gempages_581010113012171…"
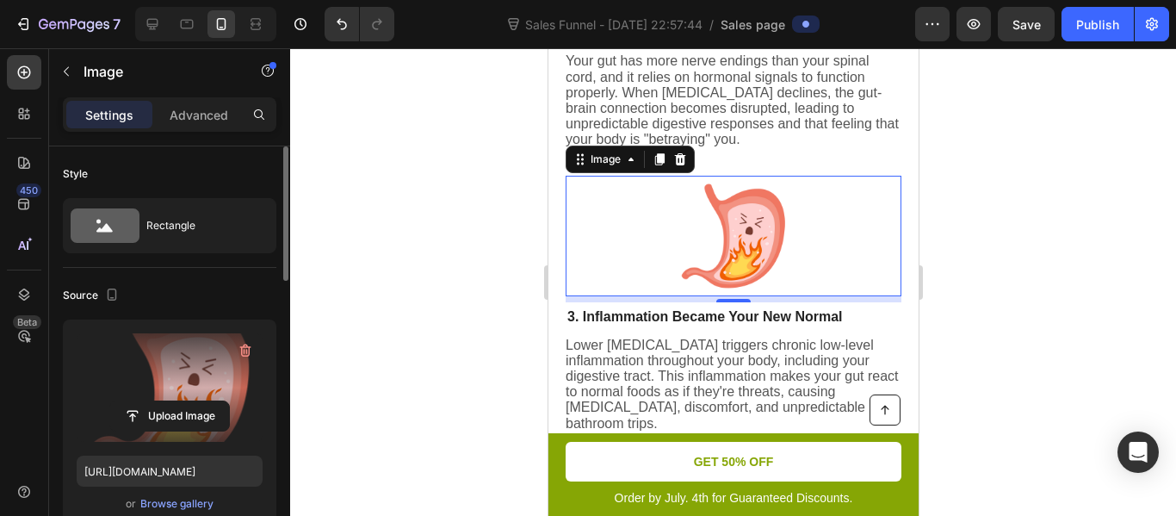
click at [492, 269] on div at bounding box center [733, 282] width 886 height 468
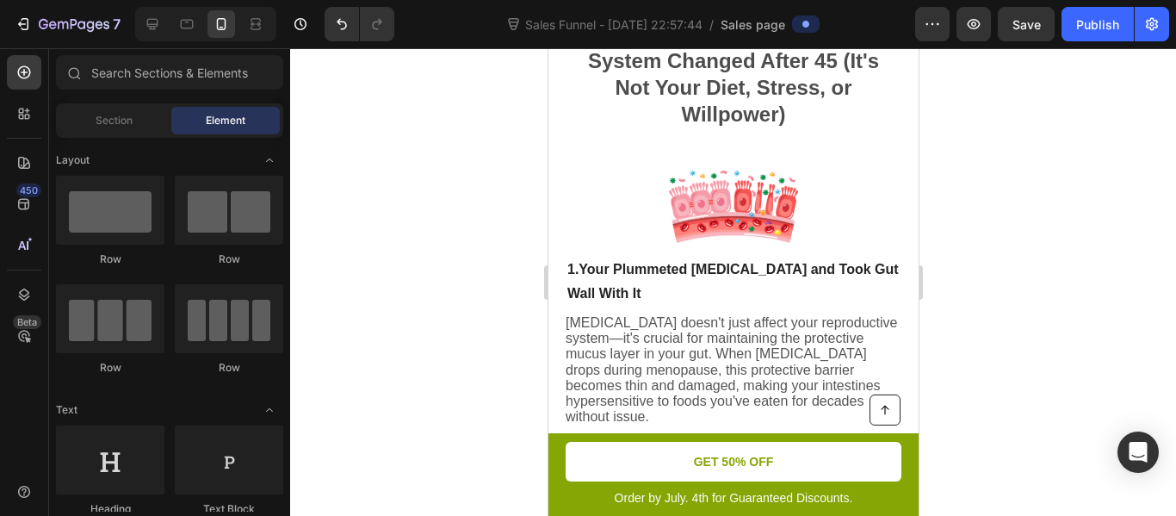
scroll to position [566, 0]
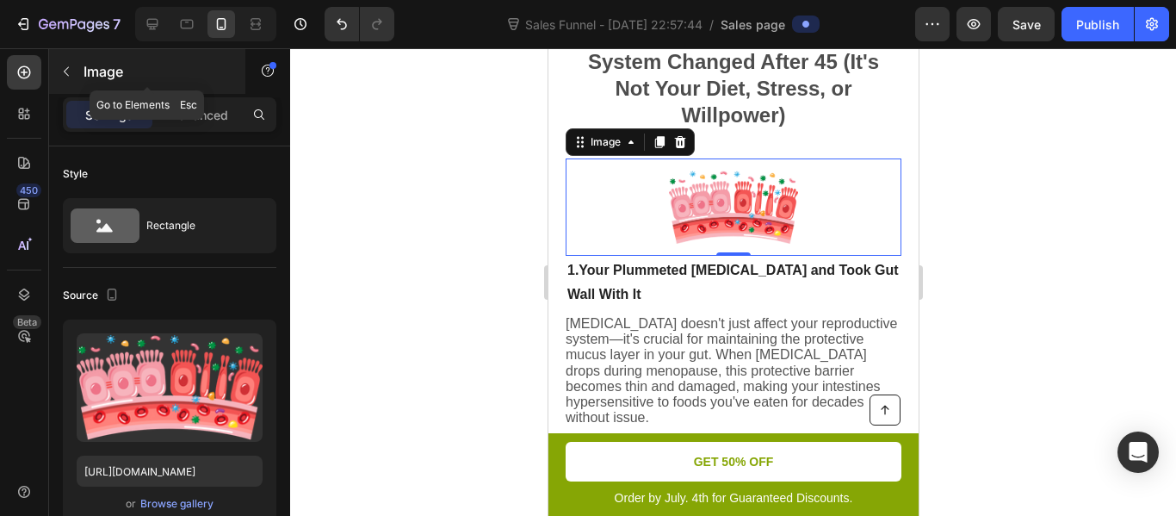
click at [71, 76] on icon "button" at bounding box center [66, 72] width 14 height 14
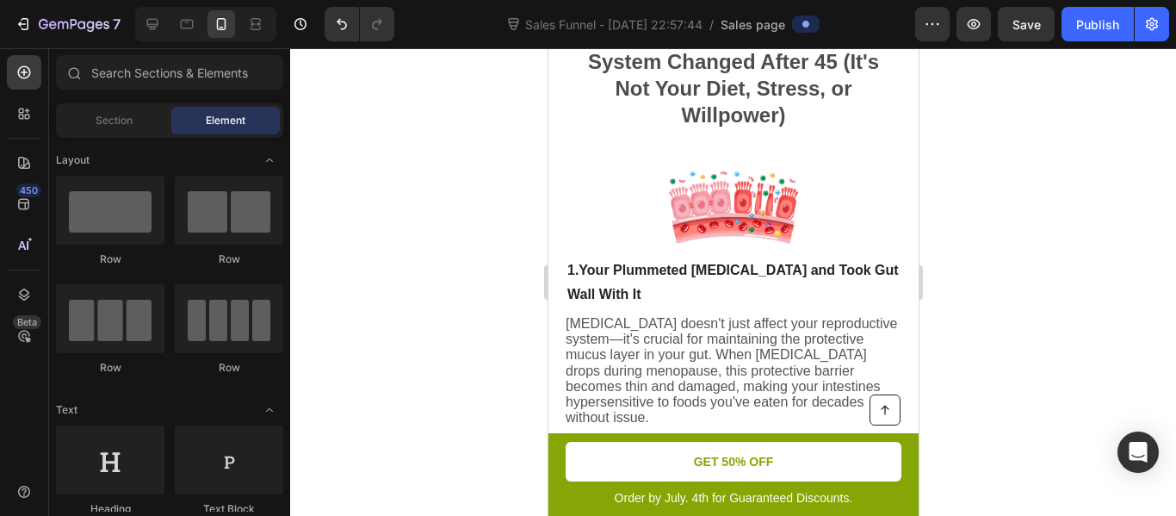
scroll to position [0, 0]
click at [146, 129] on div "Section" at bounding box center [113, 121] width 108 height 28
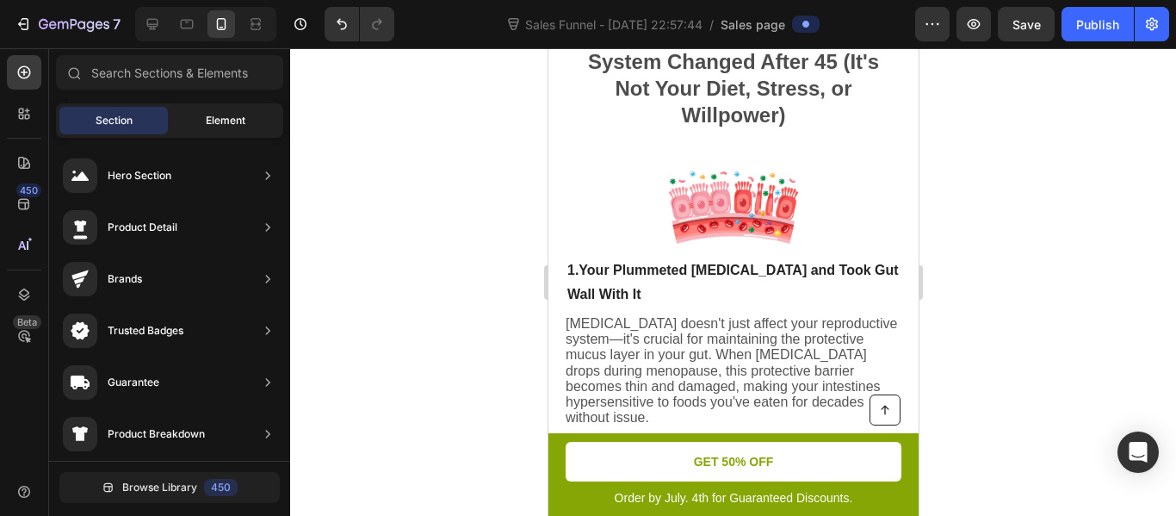
click at [208, 124] on span "Element" at bounding box center [226, 120] width 40 height 15
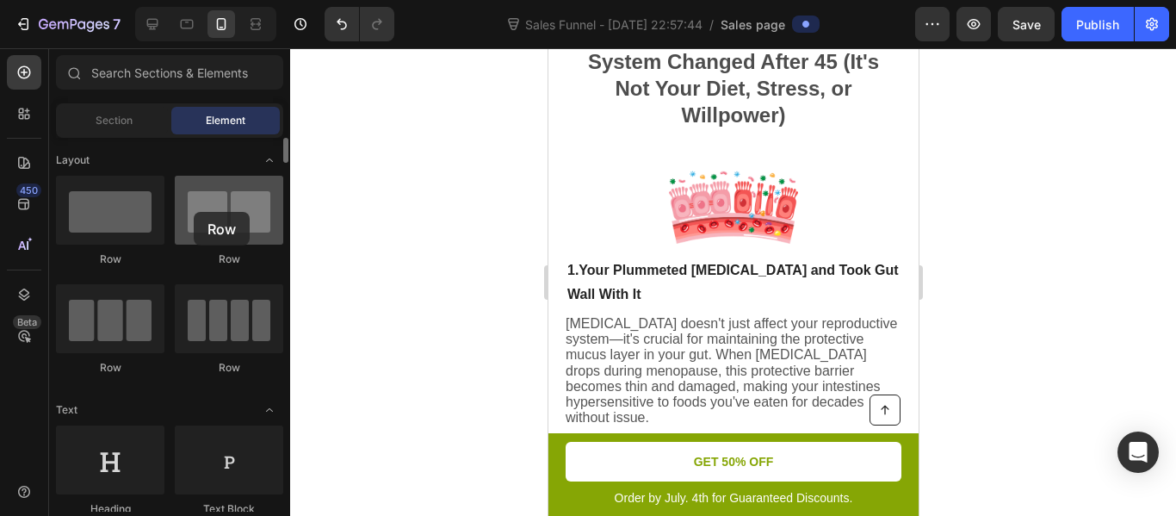
click at [194, 212] on div at bounding box center [229, 210] width 108 height 69
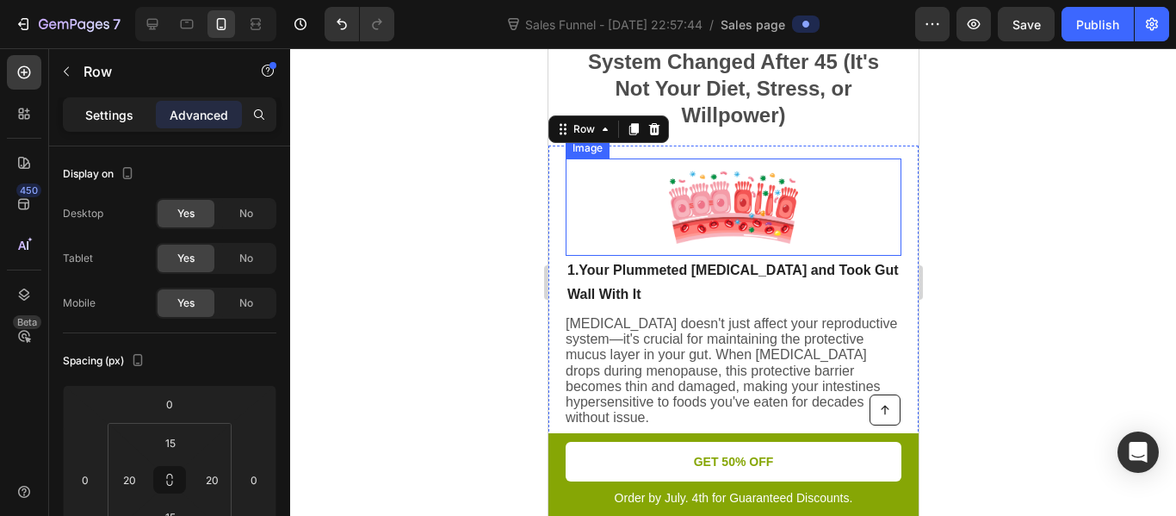
click at [120, 121] on p "Settings" at bounding box center [109, 115] width 48 height 18
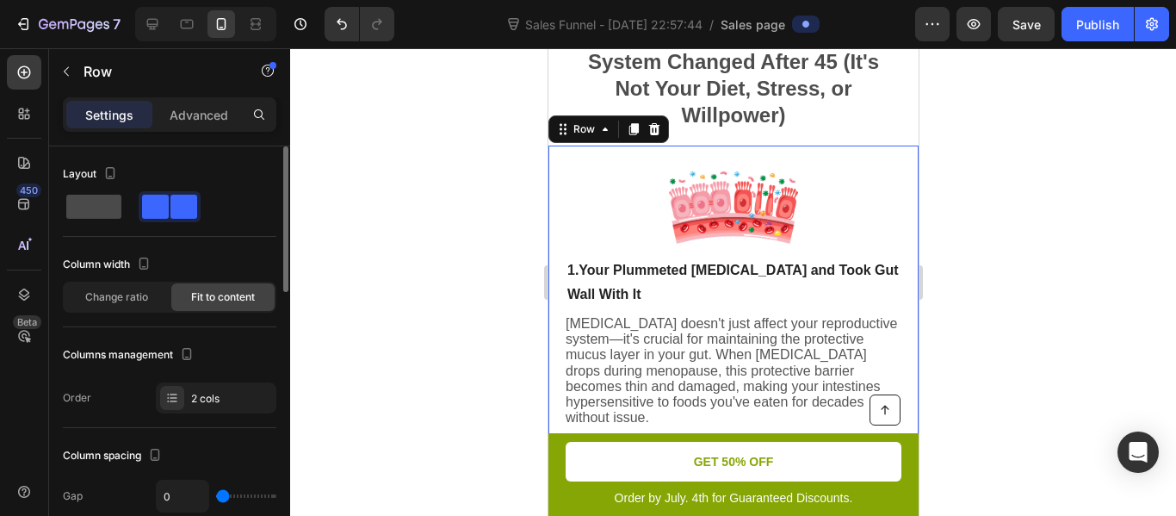
click at [108, 212] on span at bounding box center [93, 207] width 55 height 24
click at [170, 207] on span at bounding box center [183, 207] width 27 height 24
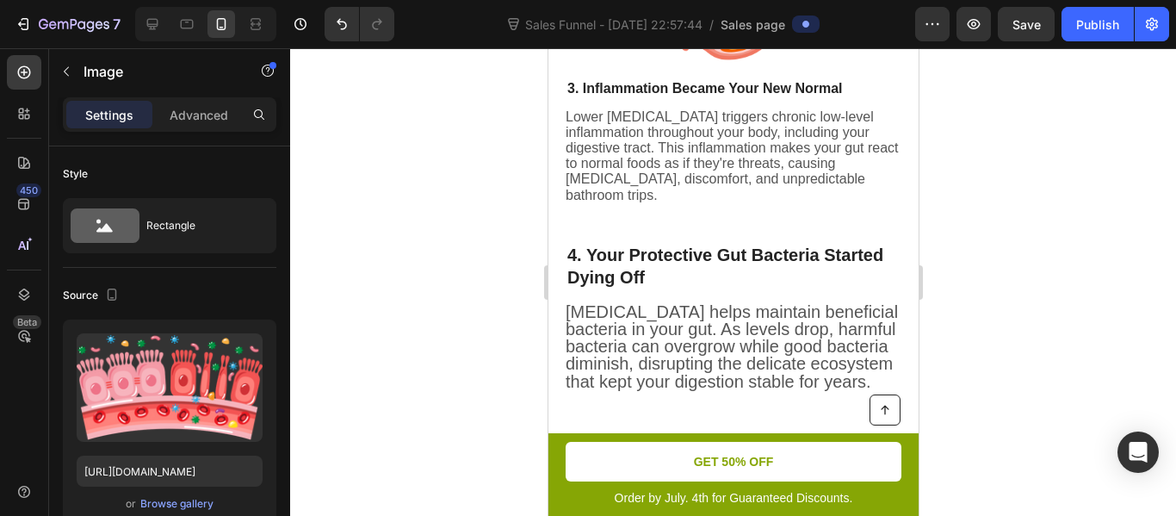
scroll to position [1356, 0]
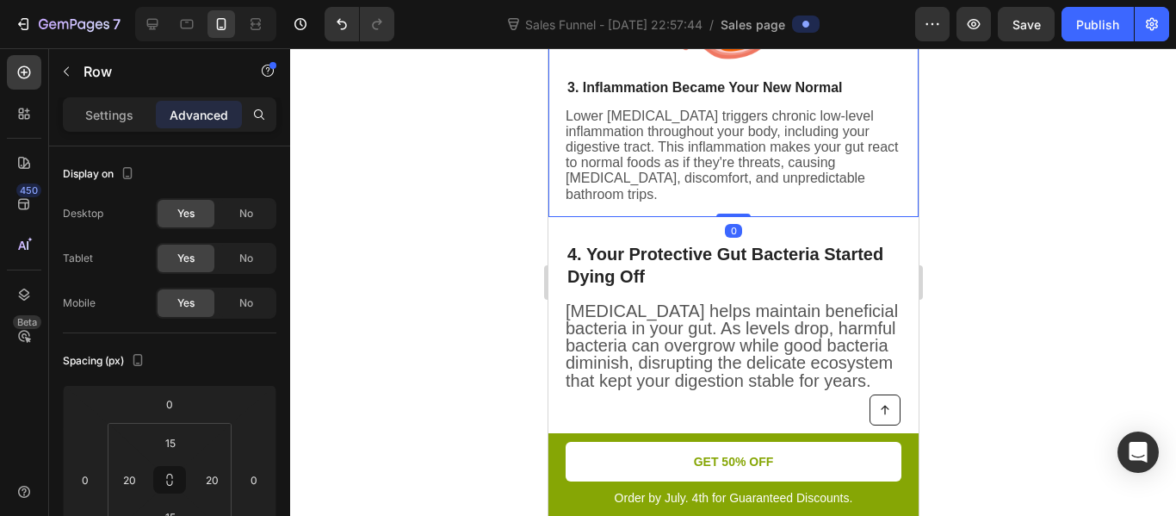
click at [641, 210] on div "Image Image ⁠⁠⁠⁠⁠⁠⁠ 3. Inflammation Became Your New Normal Heading Lower estrog…" at bounding box center [733, 75] width 370 height 283
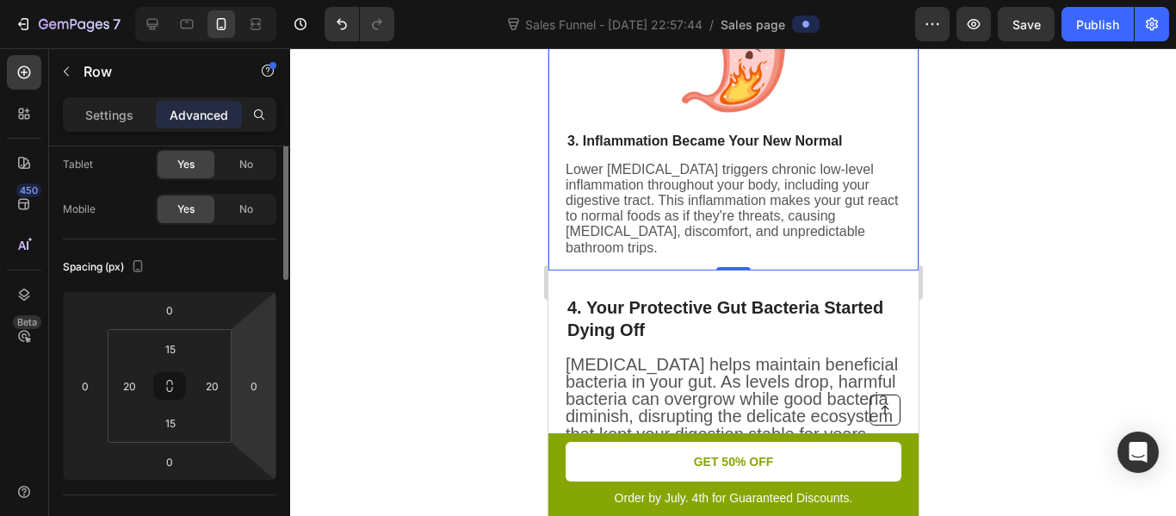
scroll to position [56, 0]
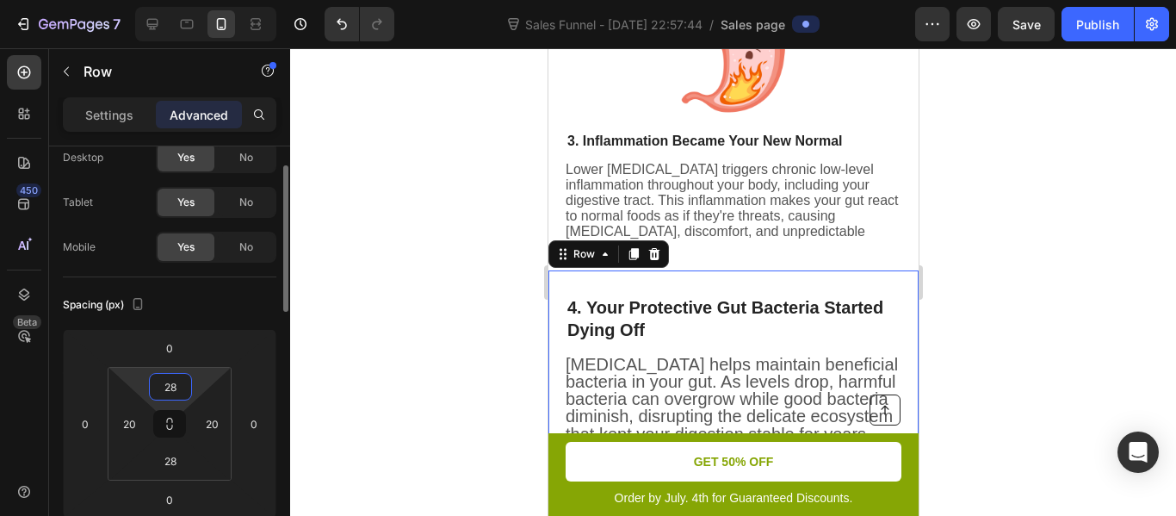
click at [179, 383] on input "28" at bounding box center [170, 387] width 34 height 26
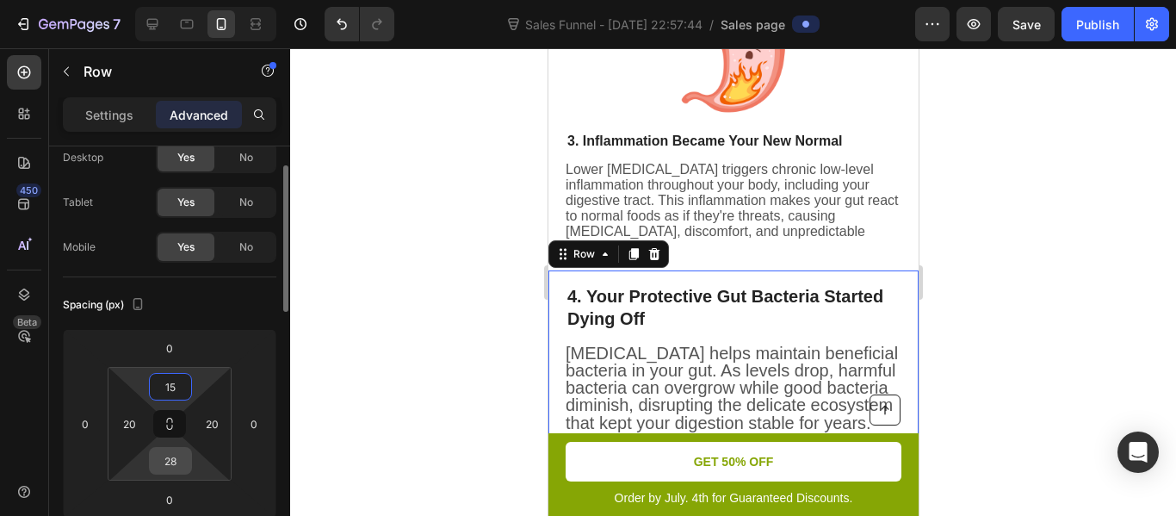
type input "15"
click at [169, 459] on input "28" at bounding box center [170, 461] width 34 height 26
type input "15"
click at [0, 0] on div "Spacing (px) 0 0 0 0 15 20 15 20" at bounding box center [0, 0] width 0 height 0
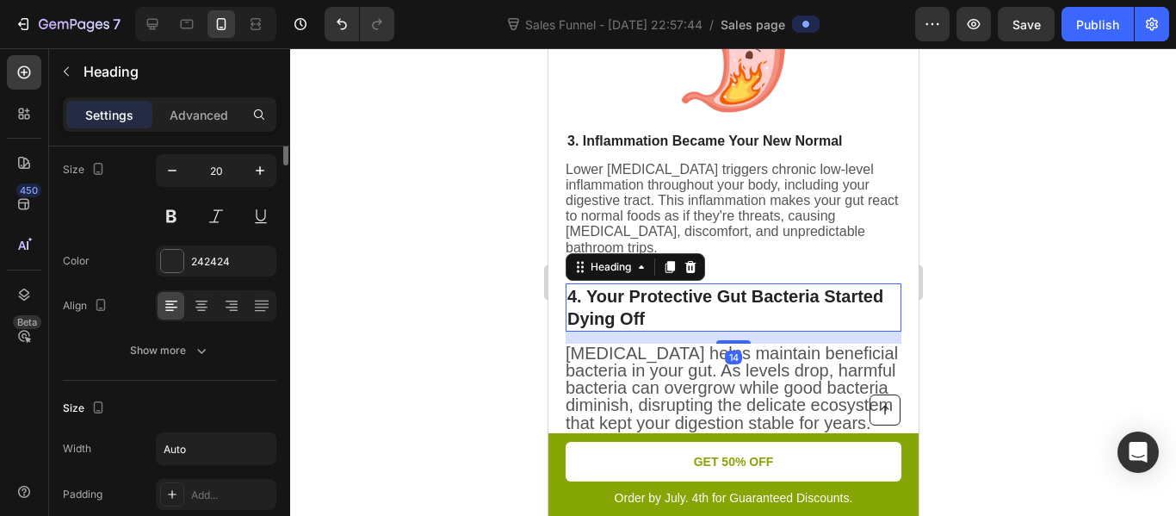
scroll to position [0, 0]
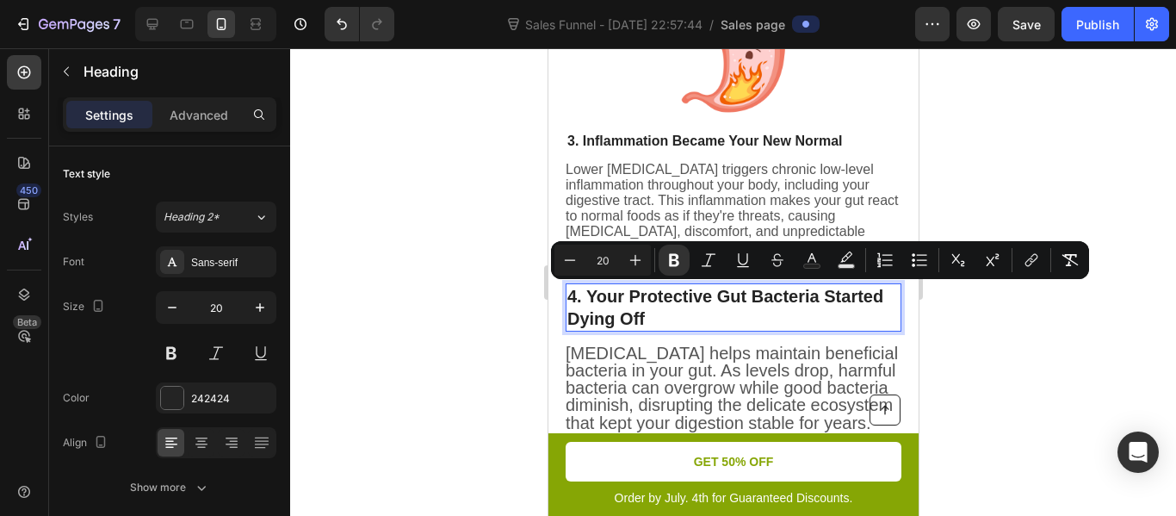
click at [607, 260] on input "20" at bounding box center [602, 260] width 34 height 21
type input "16"
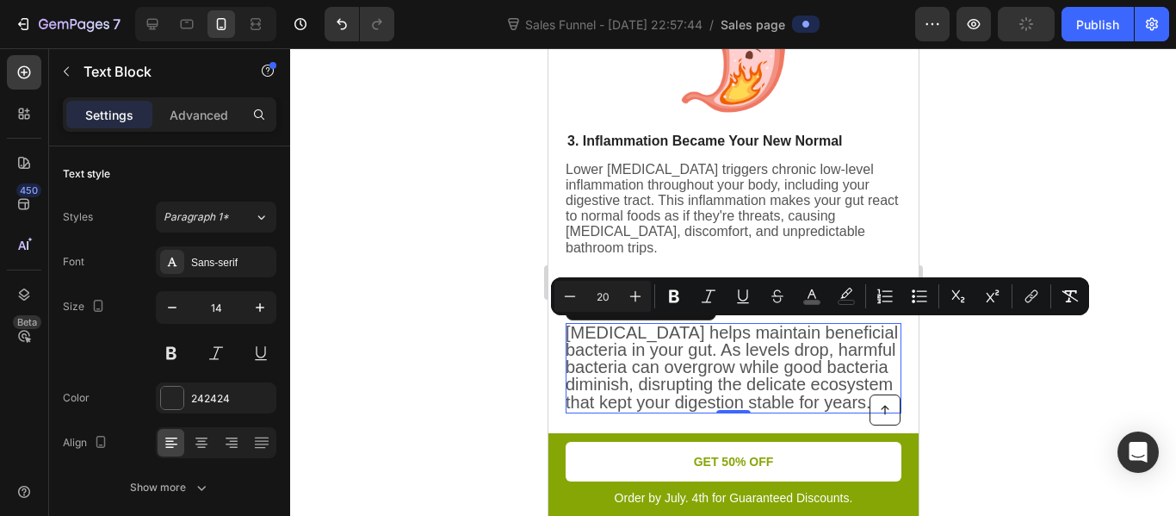
click at [603, 291] on input "20" at bounding box center [602, 296] width 34 height 21
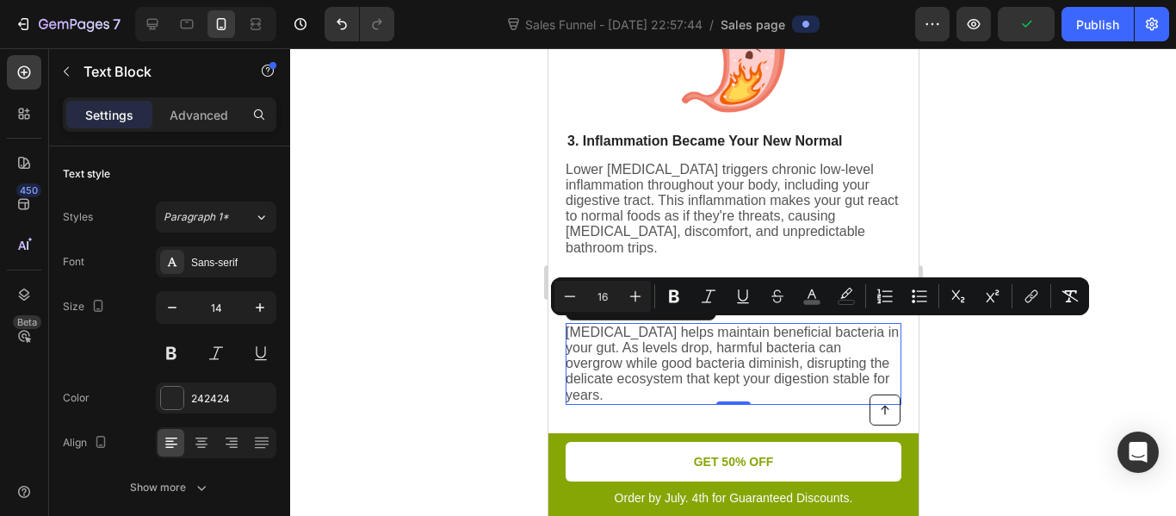
type input "16"
click at [501, 312] on div at bounding box center [733, 282] width 886 height 468
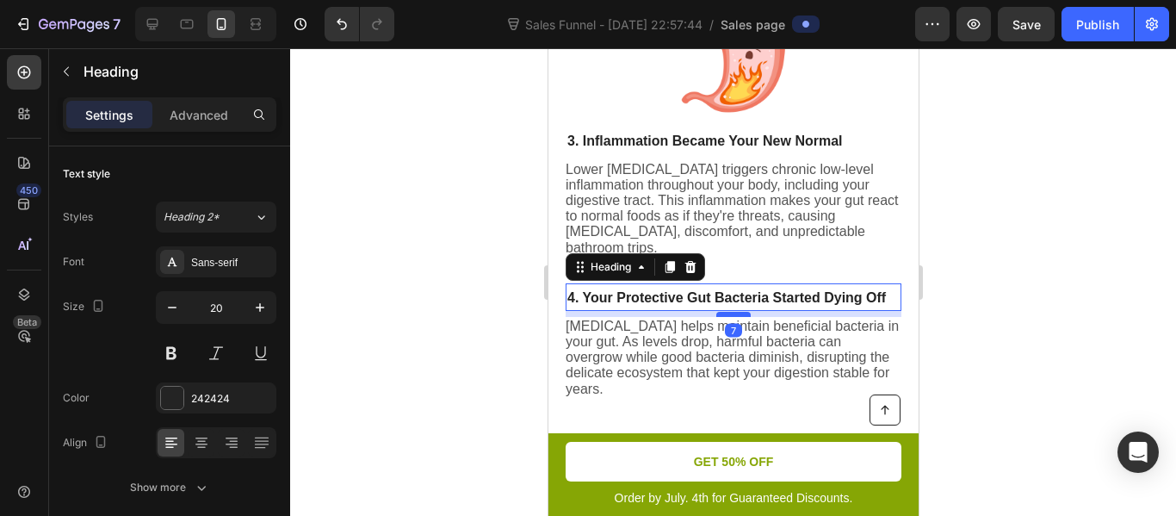
click at [740, 316] on div at bounding box center [733, 314] width 34 height 5
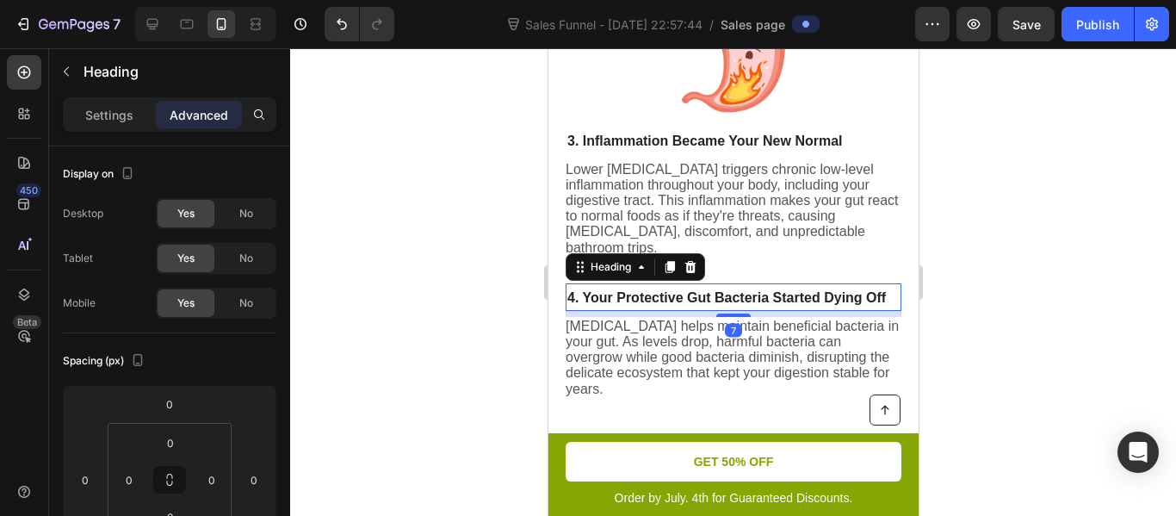
click at [534, 330] on div at bounding box center [733, 282] width 886 height 468
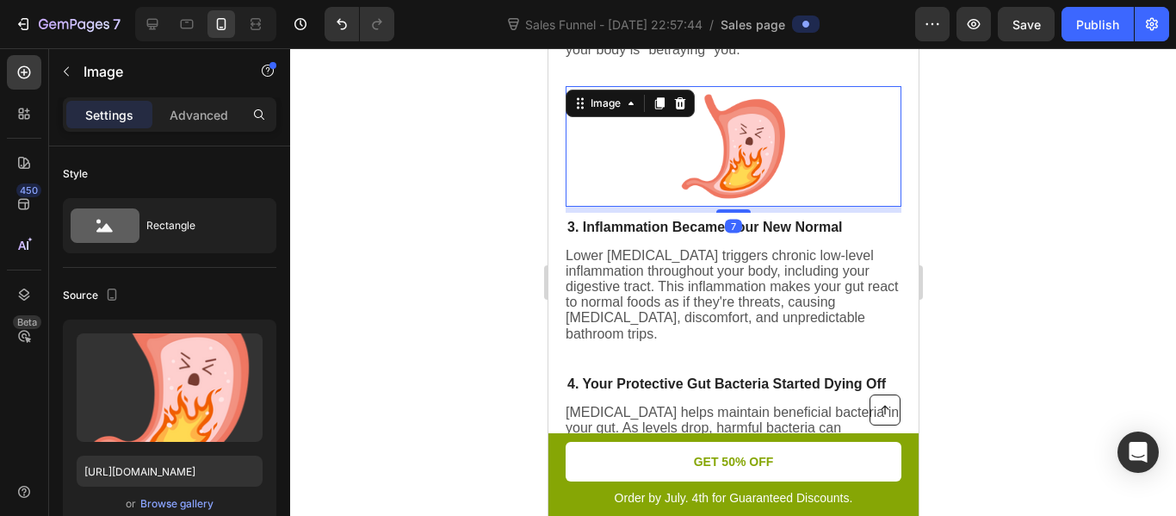
scroll to position [1210, 0]
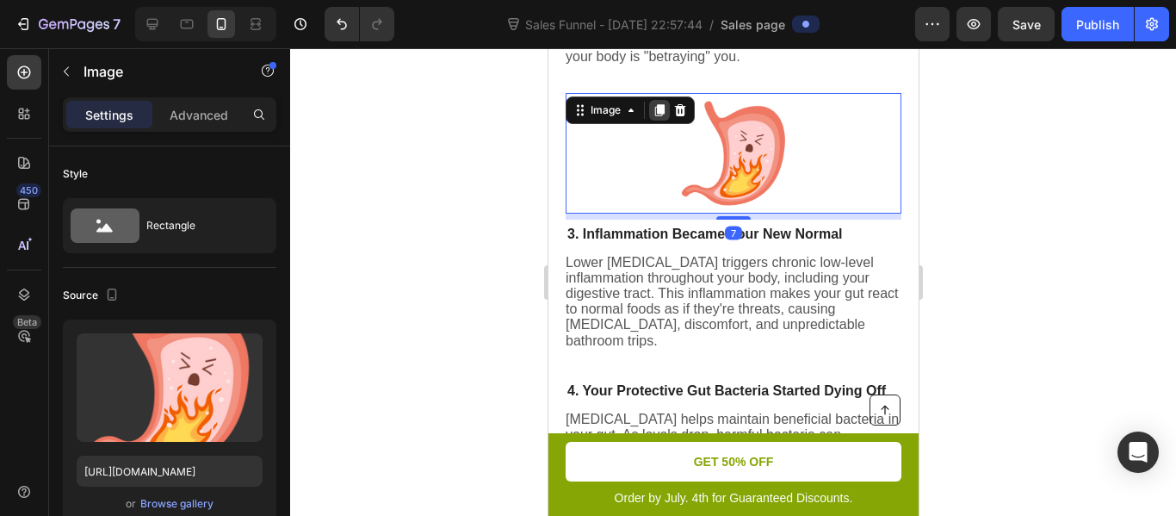
click at [663, 104] on icon at bounding box center [658, 110] width 9 height 12
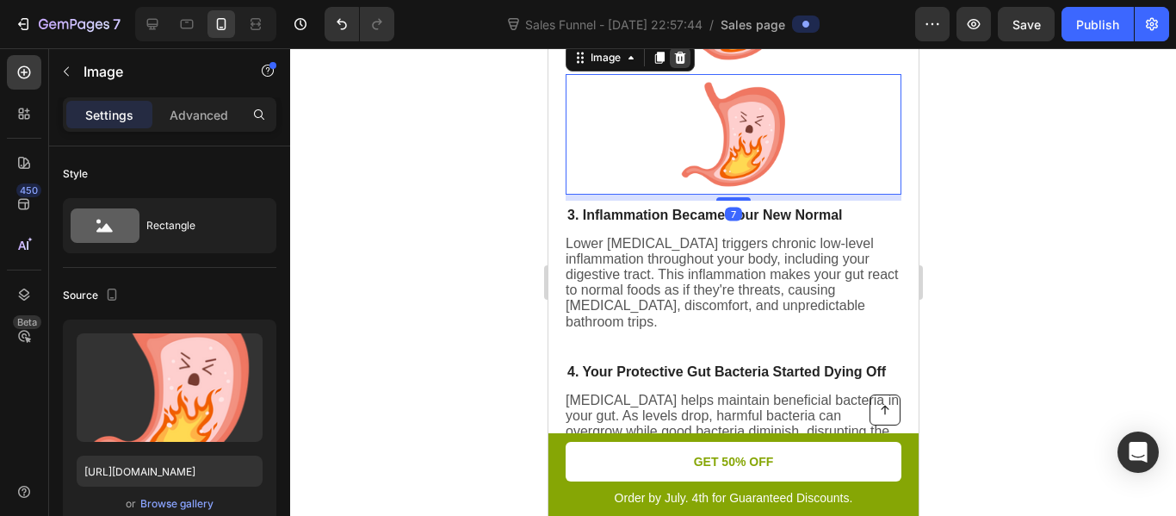
scroll to position [1359, 0]
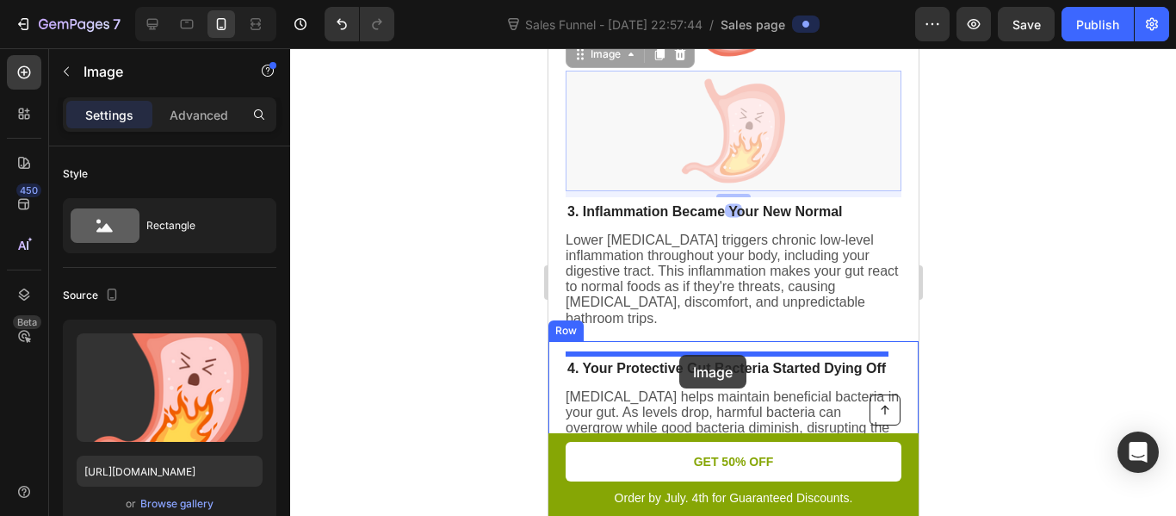
drag, startPoint x: 690, startPoint y: 139, endPoint x: 678, endPoint y: 354, distance: 214.7
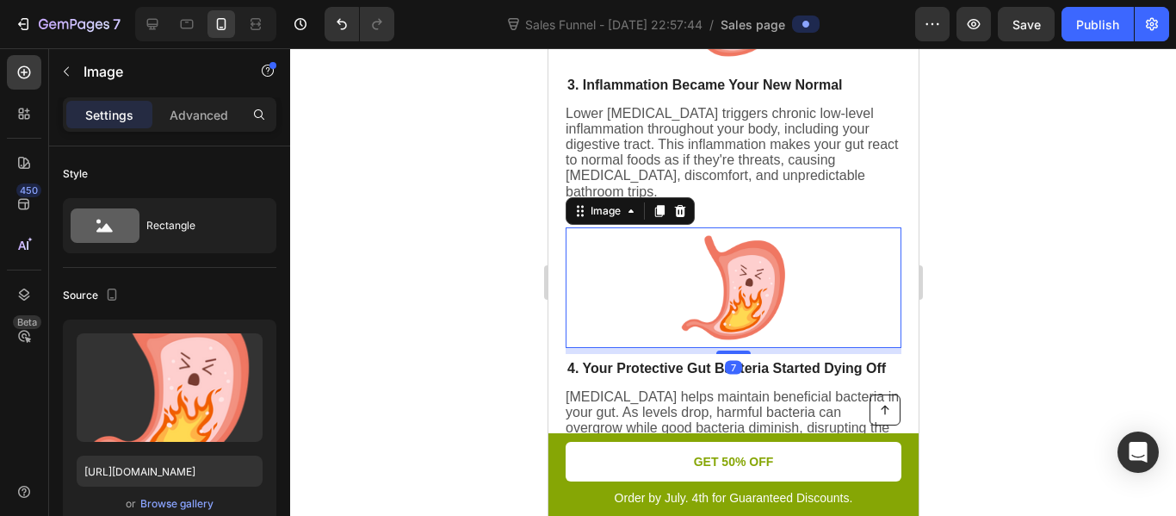
click at [502, 279] on div at bounding box center [733, 282] width 886 height 468
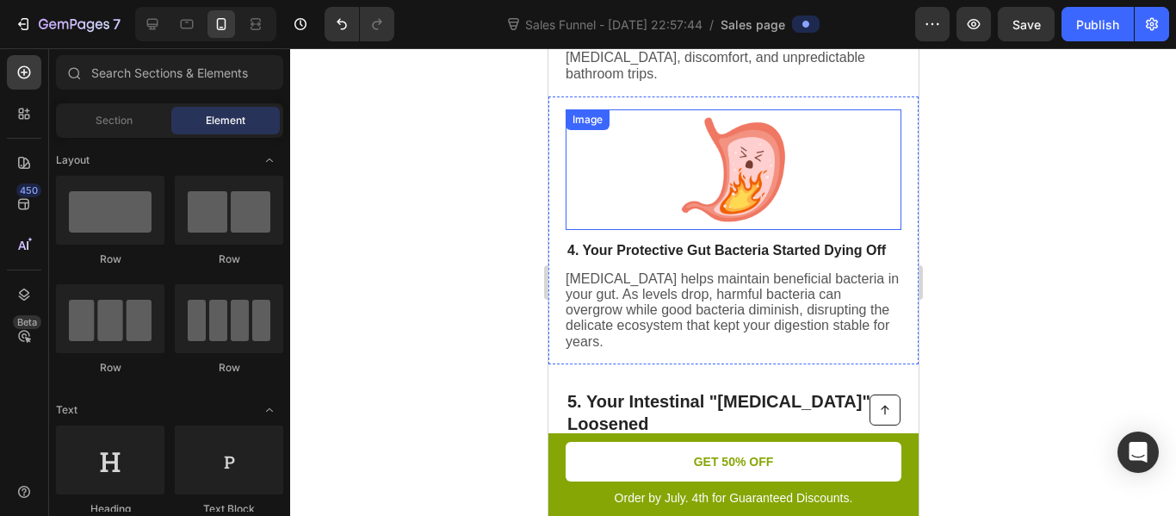
scroll to position [1472, 0]
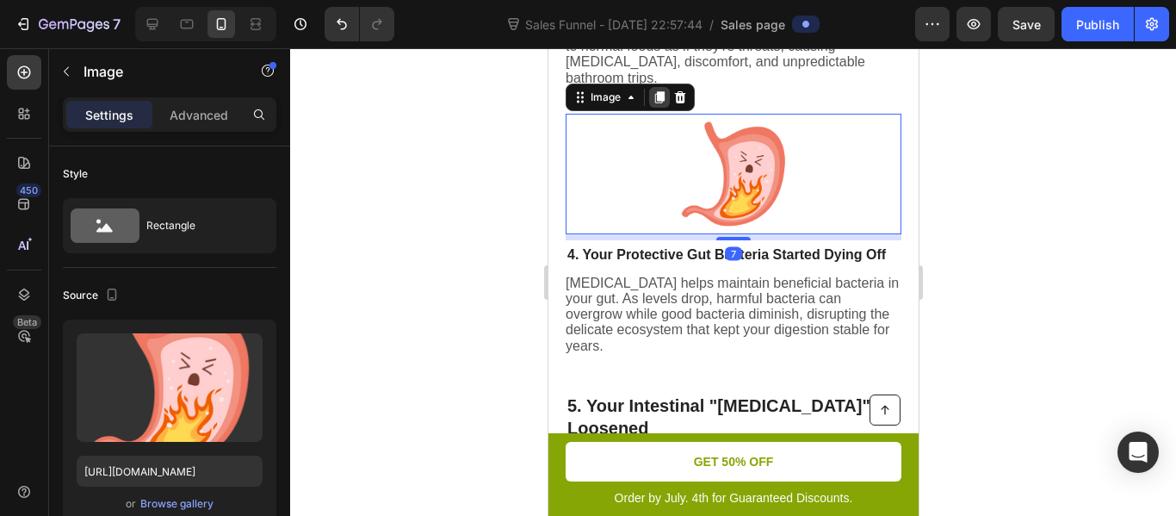
click at [666, 106] on div at bounding box center [658, 97] width 21 height 21
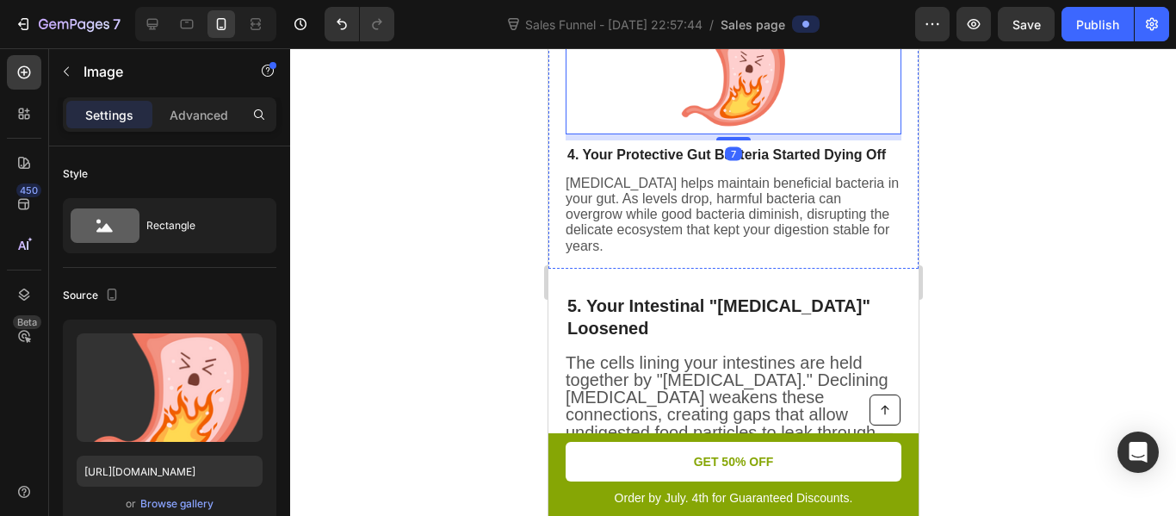
scroll to position [1700, 0]
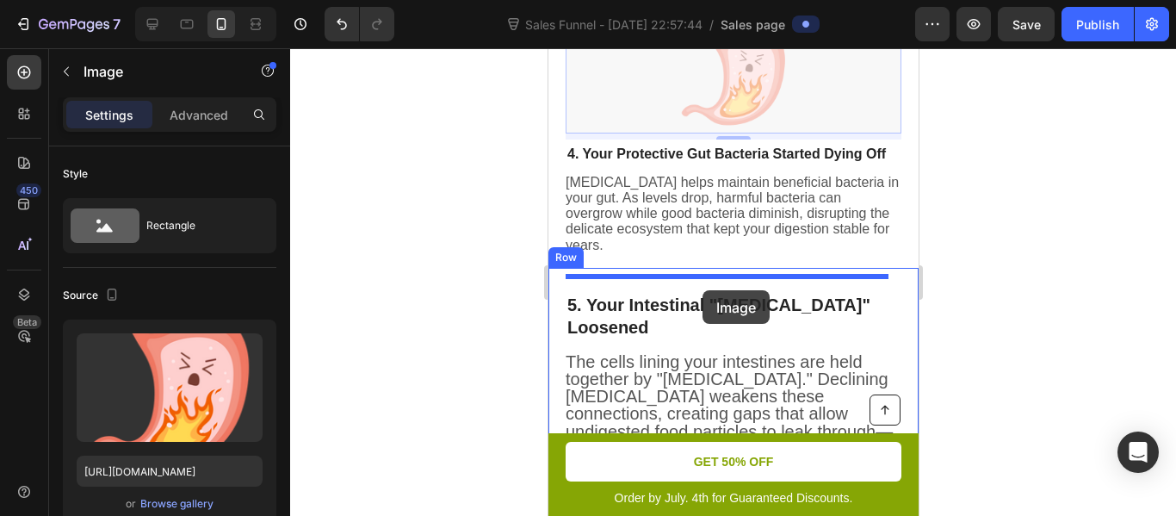
drag, startPoint x: 693, startPoint y: 104, endPoint x: 702, endPoint y: 290, distance: 186.2
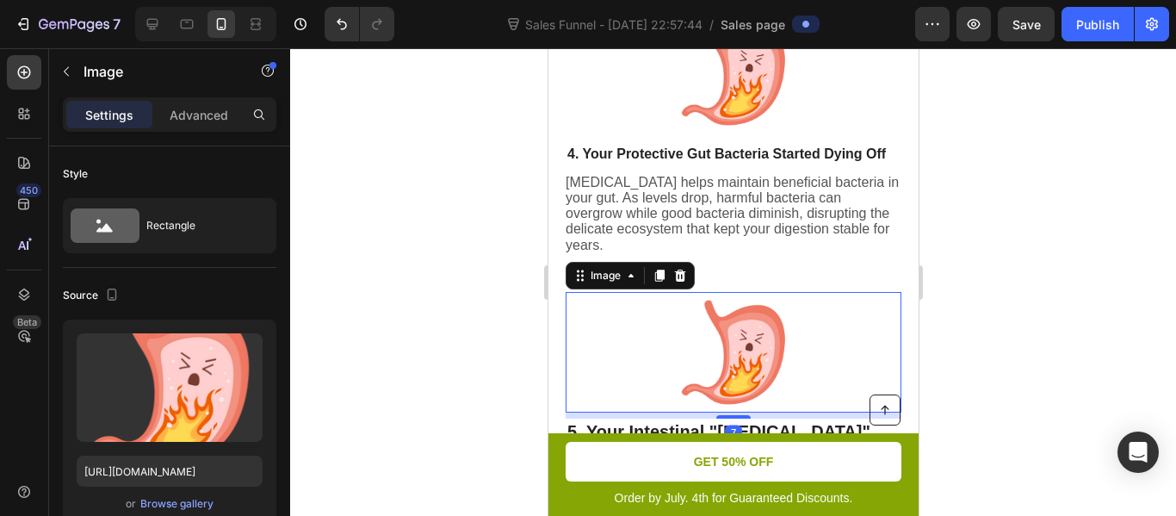
scroll to position [1610, 0]
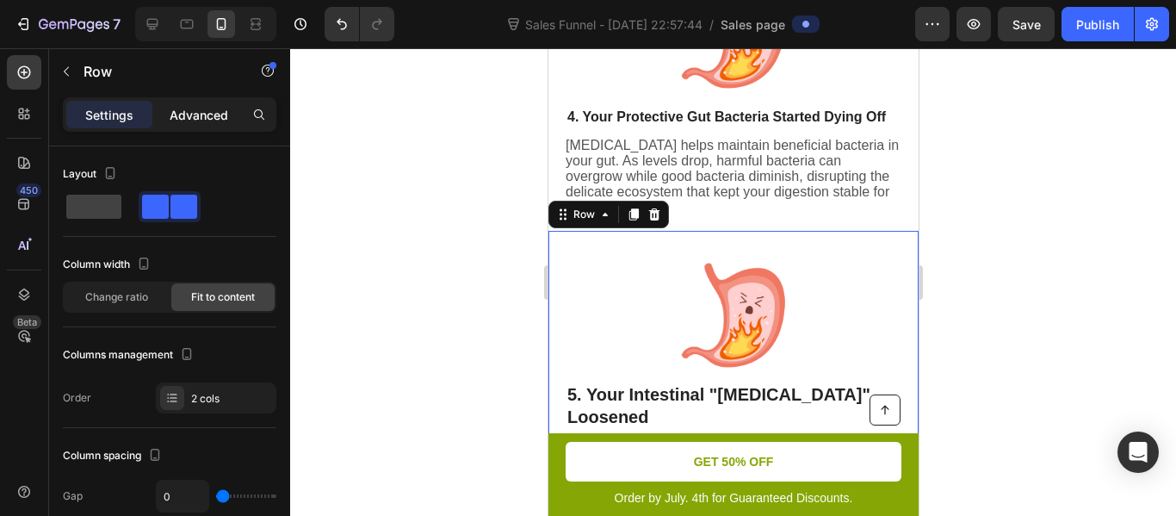
click at [201, 121] on p "Advanced" at bounding box center [199, 115] width 59 height 18
